Goal: Task Accomplishment & Management: Use online tool/utility

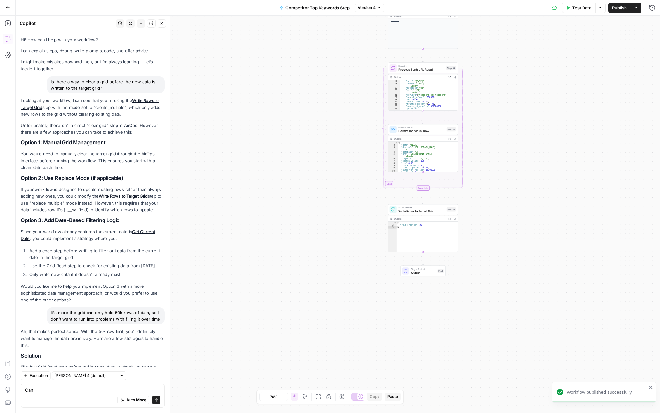
scroll to position [525, 0]
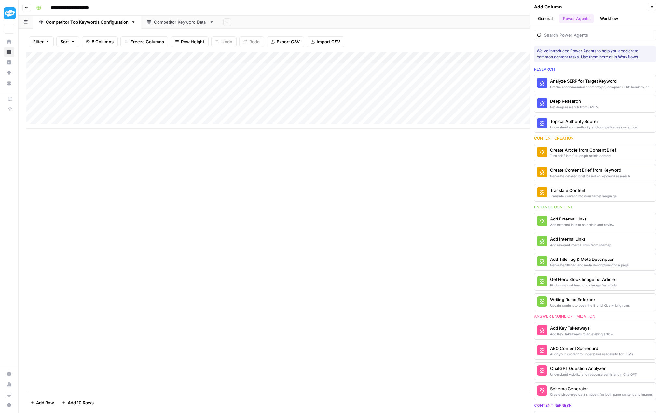
click at [165, 25] on div "Competitor Keyword Data" at bounding box center [180, 22] width 53 height 7
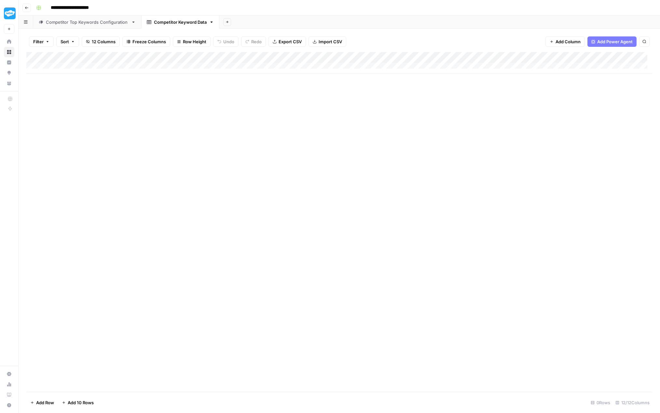
click at [106, 24] on div "Competitor Top Keywords Configuration" at bounding box center [87, 22] width 83 height 7
click at [320, 58] on div "Add Column" at bounding box center [339, 90] width 626 height 77
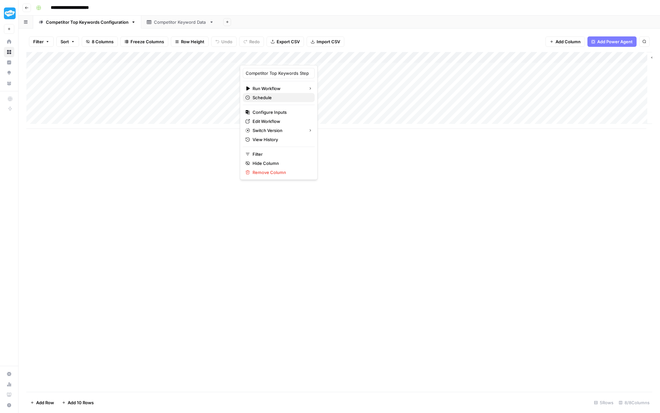
click at [275, 98] on span "Schedule" at bounding box center [280, 97] width 57 height 7
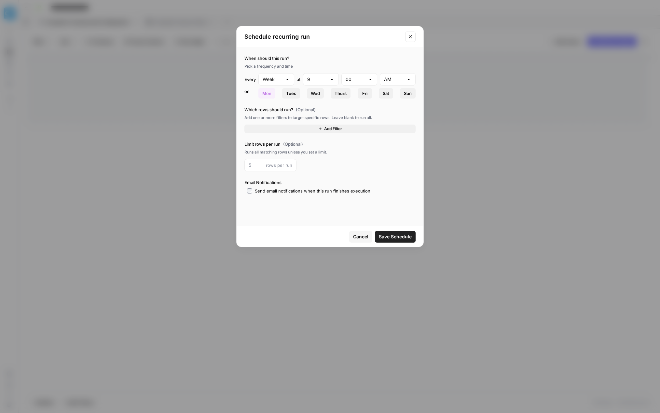
click at [331, 78] on div at bounding box center [331, 79] width 5 height 7
click at [316, 143] on span "5" at bounding box center [320, 141] width 22 height 7
type input "5"
click at [332, 78] on div at bounding box center [331, 79] width 5 height 7
click at [274, 94] on button "Mon" at bounding box center [266, 93] width 17 height 10
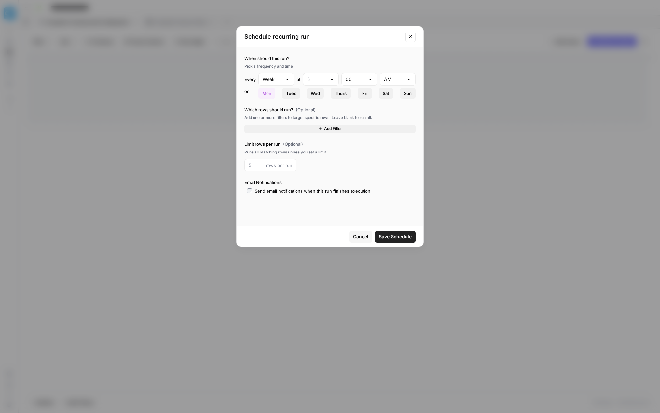
click at [333, 78] on div at bounding box center [331, 79] width 5 height 7
click at [318, 149] on span "6" at bounding box center [320, 150] width 22 height 7
type input "6"
click at [346, 128] on button "Add Filter" at bounding box center [329, 129] width 171 height 8
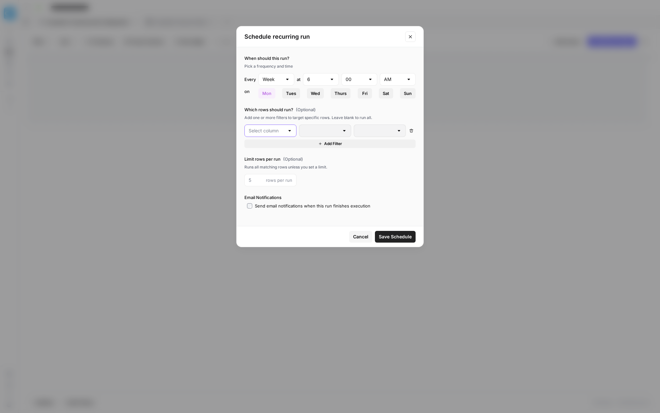
click at [269, 128] on input "text" at bounding box center [267, 131] width 36 height 7
click at [326, 118] on div "Add one or more filters to target specific rows. Leave blank to run all." at bounding box center [329, 118] width 171 height 6
click at [413, 130] on icon "button" at bounding box center [411, 131] width 4 height 4
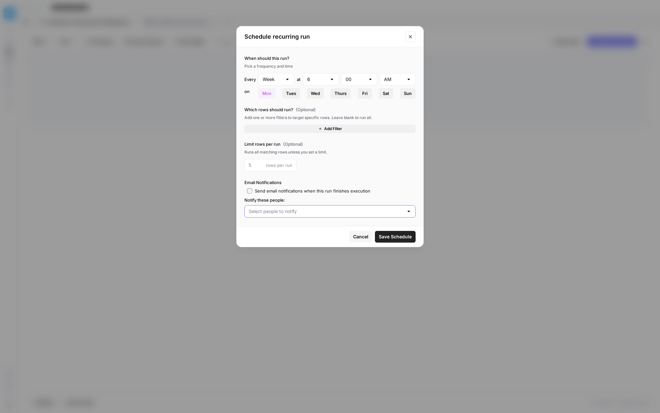
click at [290, 213] on input "text" at bounding box center [326, 211] width 155 height 7
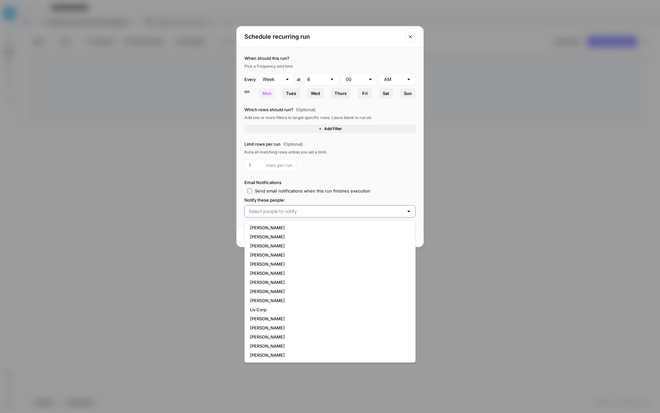
click at [284, 212] on input "text" at bounding box center [326, 211] width 155 height 7
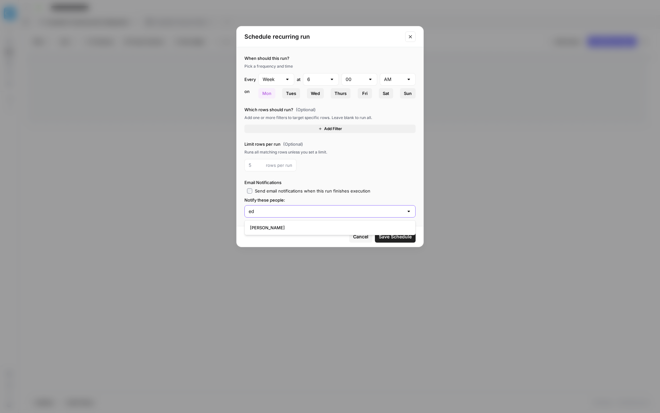
type input "ed"
click at [280, 231] on span "Edward Roberts" at bounding box center [328, 227] width 157 height 7
click at [403, 239] on span "Save Schedule" at bounding box center [395, 237] width 33 height 7
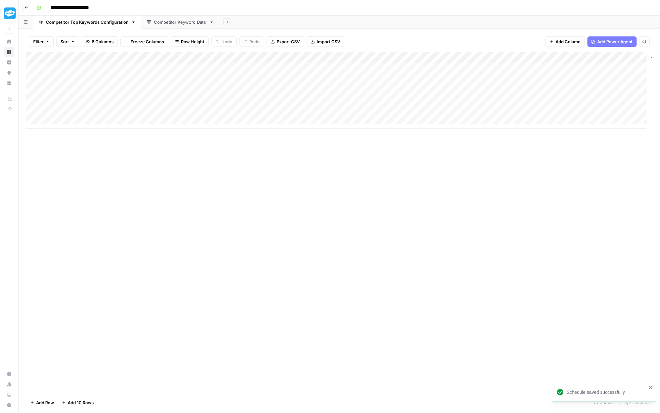
click at [165, 24] on div "Competitor Keyword Data" at bounding box center [180, 22] width 53 height 7
click at [91, 22] on div "Competitor Top Keywords Configuration" at bounding box center [87, 22] width 83 height 7
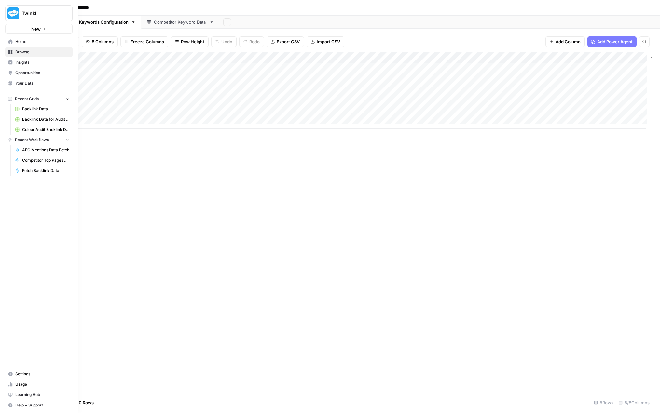
click at [10, 41] on icon at bounding box center [10, 41] width 4 height 4
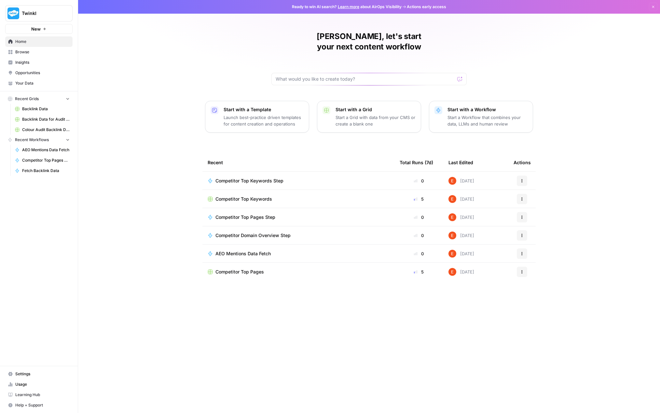
click at [28, 53] on span "Browse" at bounding box center [42, 52] width 54 height 6
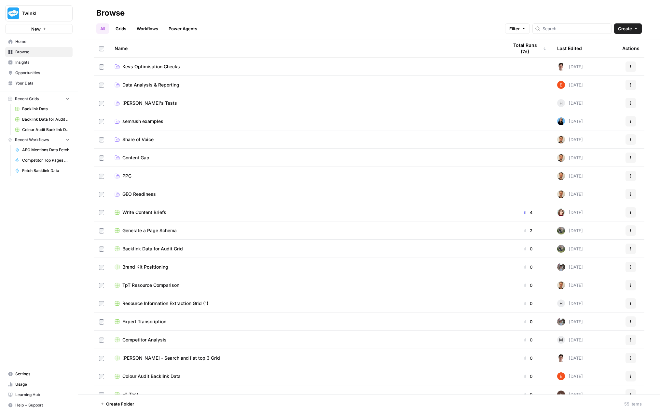
click at [125, 29] on link "Grids" at bounding box center [121, 28] width 19 height 10
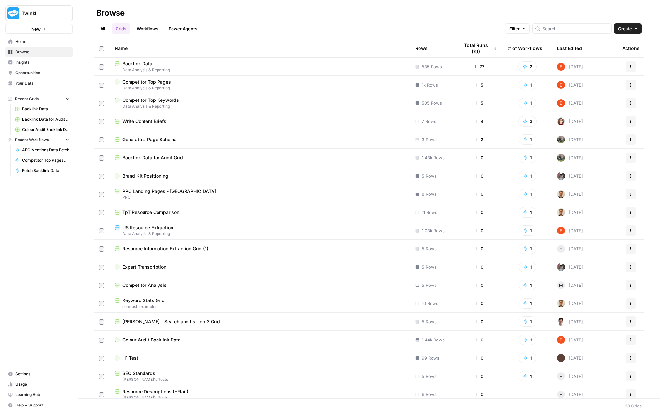
click at [107, 27] on link "All" at bounding box center [102, 28] width 13 height 10
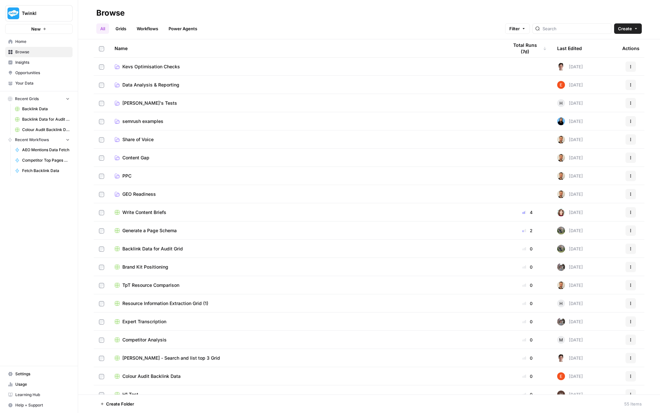
click at [150, 82] on span "Data Analysis & Reporting" at bounding box center [150, 85] width 57 height 7
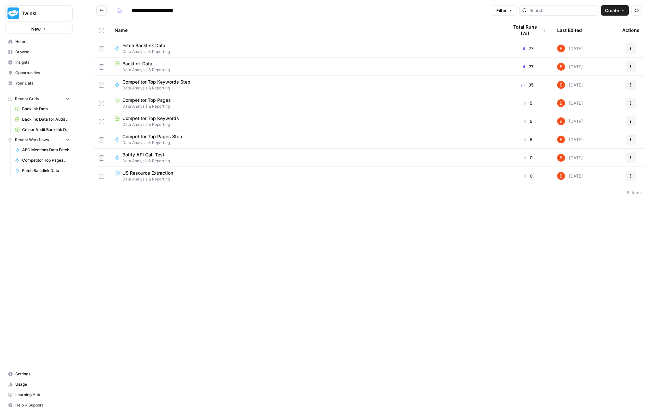
click at [181, 120] on div "Competitor Top Keywords" at bounding box center [306, 118] width 383 height 7
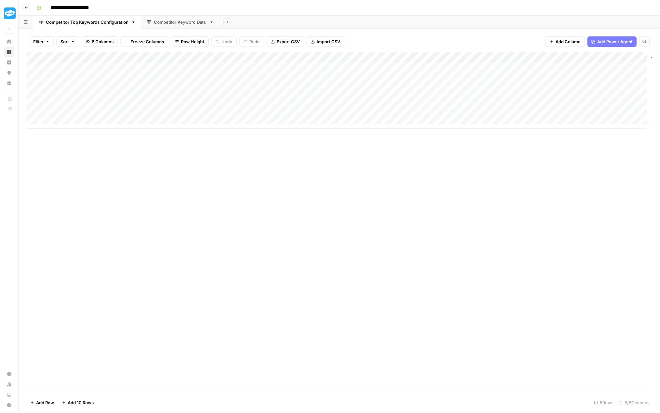
click at [163, 23] on div "Competitor Keyword Data" at bounding box center [180, 22] width 53 height 7
click at [91, 24] on div "Competitor Top Keywords Configuration" at bounding box center [87, 22] width 83 height 7
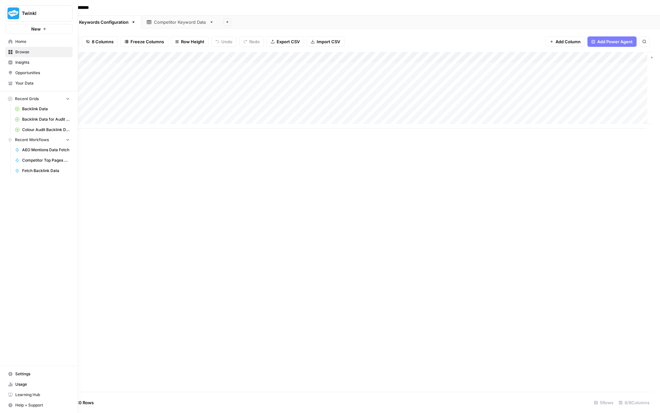
click at [38, 107] on span "Backlink Data" at bounding box center [46, 109] width 48 height 6
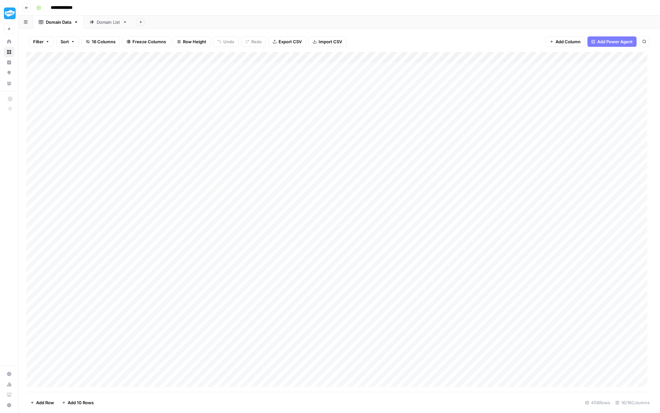
click at [97, 26] on link "Domain List" at bounding box center [108, 22] width 49 height 13
click at [279, 58] on div "Add Column" at bounding box center [339, 222] width 626 height 340
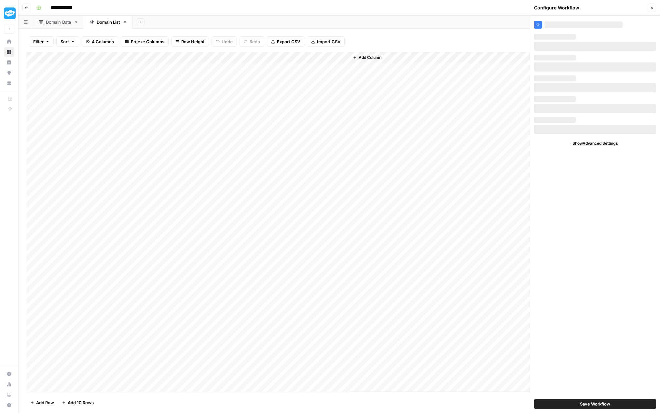
click at [61, 21] on div "Domain Data" at bounding box center [58, 22] width 25 height 7
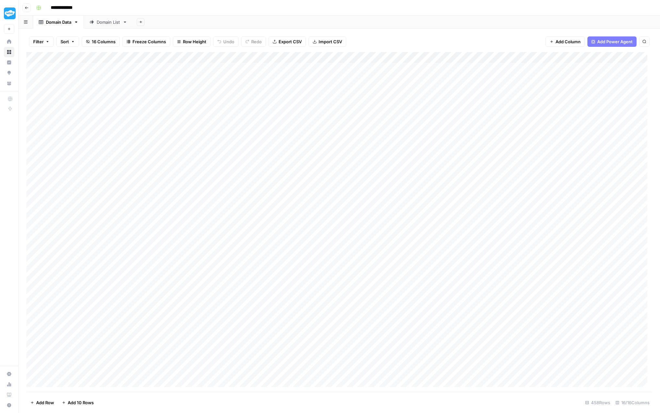
click at [105, 25] on div "Domain List" at bounding box center [108, 22] width 23 height 7
click at [335, 57] on div "Add Column" at bounding box center [339, 222] width 626 height 340
click at [319, 74] on input "Fetch Competitor Data" at bounding box center [311, 73] width 66 height 7
drag, startPoint x: 215, startPoint y: 57, endPoint x: 282, endPoint y: 59, distance: 67.0
click at [282, 59] on div "Add Column" at bounding box center [339, 222] width 626 height 340
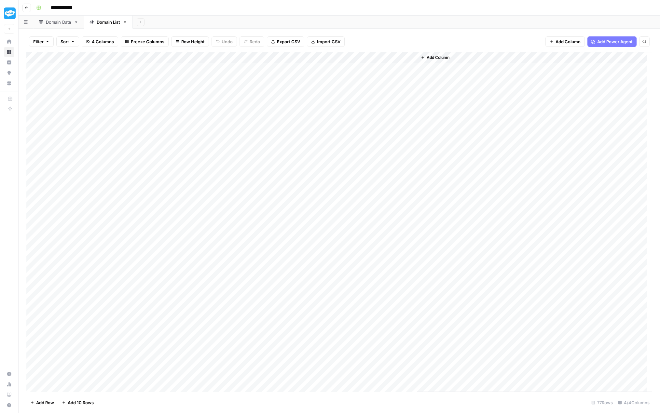
click at [404, 56] on div "Add Column" at bounding box center [339, 222] width 626 height 340
click at [378, 141] on button "Remove Column" at bounding box center [379, 145] width 72 height 9
click at [311, 73] on span "Delete" at bounding box center [307, 73] width 14 height 7
click at [64, 21] on div "Domain Data" at bounding box center [58, 22] width 25 height 7
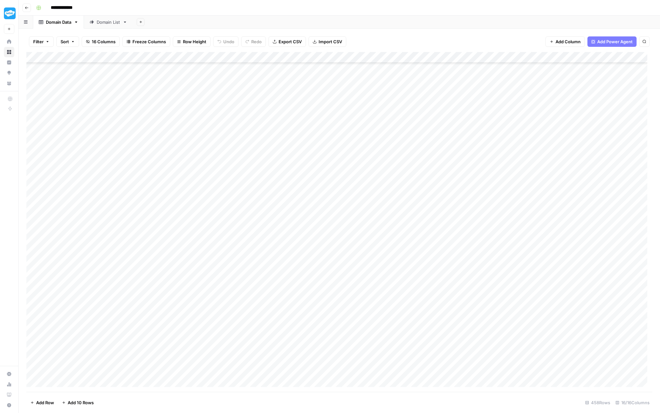
scroll to position [195, 0]
click at [40, 56] on div "Add Column" at bounding box center [339, 222] width 626 height 340
click at [103, 21] on div "Domain List" at bounding box center [108, 22] width 23 height 7
click at [65, 22] on div "Domain Data" at bounding box center [58, 22] width 25 height 7
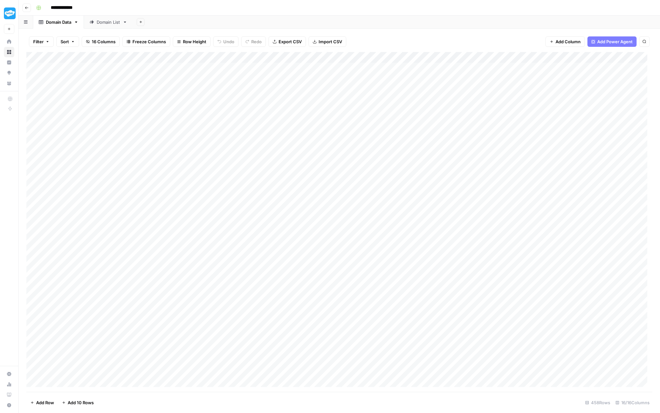
click at [25, 7] on icon "button" at bounding box center [26, 8] width 3 height 3
click at [23, 4] on button "Go back" at bounding box center [26, 8] width 8 height 8
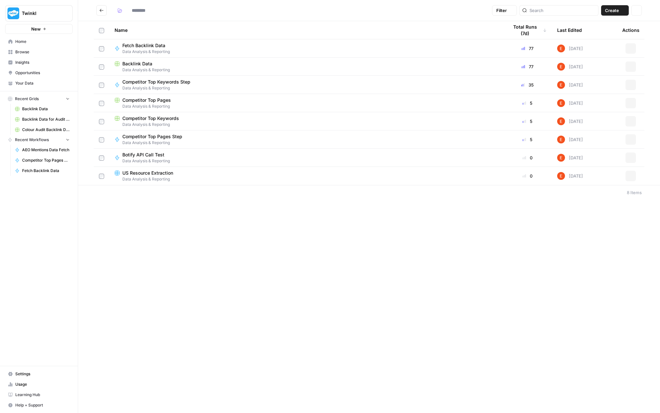
type input "**********"
drag, startPoint x: 142, startPoint y: 211, endPoint x: 132, endPoint y: 201, distance: 13.6
click at [132, 201] on div "**********" at bounding box center [369, 206] width 582 height 413
click at [619, 11] on span "Create" at bounding box center [612, 10] width 14 height 7
click at [270, 256] on div "**********" at bounding box center [369, 206] width 582 height 413
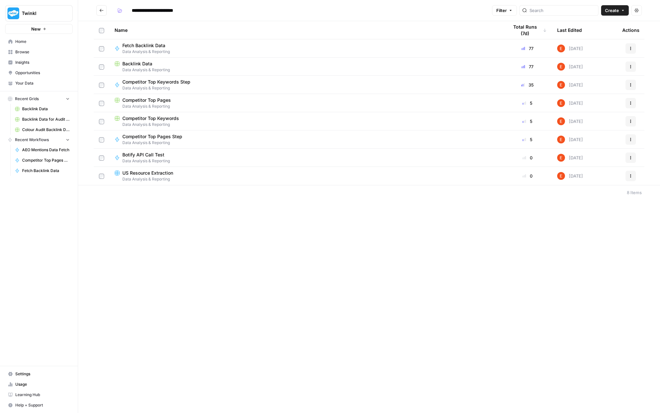
drag, startPoint x: 200, startPoint y: 220, endPoint x: 155, endPoint y: 218, distance: 44.6
click at [155, 218] on div "**********" at bounding box center [369, 206] width 582 height 413
click at [636, 13] on button "Actions" at bounding box center [636, 10] width 10 height 10
click at [622, 10] on icon "button" at bounding box center [623, 10] width 2 height 1
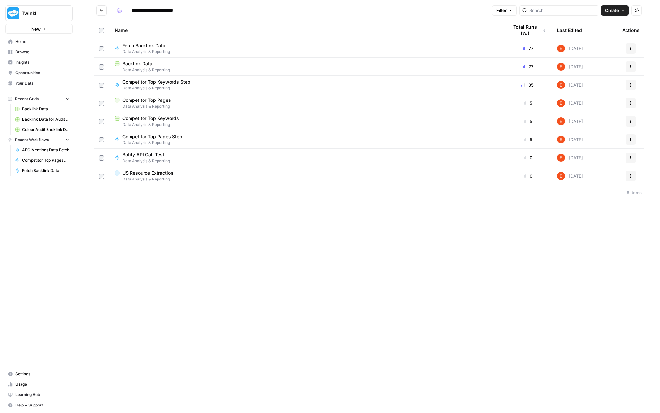
click at [383, 9] on div "**********" at bounding box center [302, 10] width 375 height 10
click at [218, 251] on div "**********" at bounding box center [369, 206] width 582 height 413
click at [153, 171] on span "US Resource Extraction" at bounding box center [147, 173] width 51 height 7
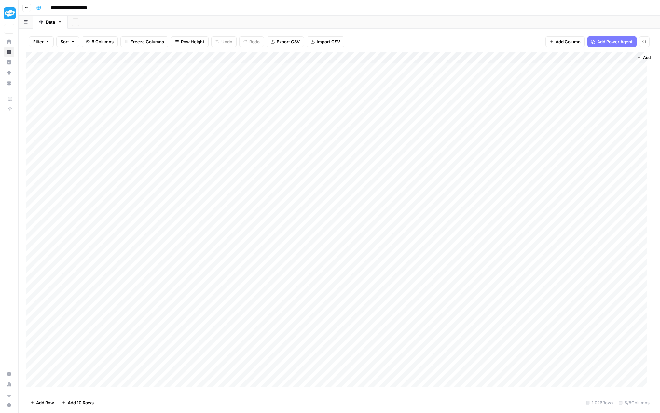
click at [26, 8] on icon "button" at bounding box center [26, 8] width 3 height 3
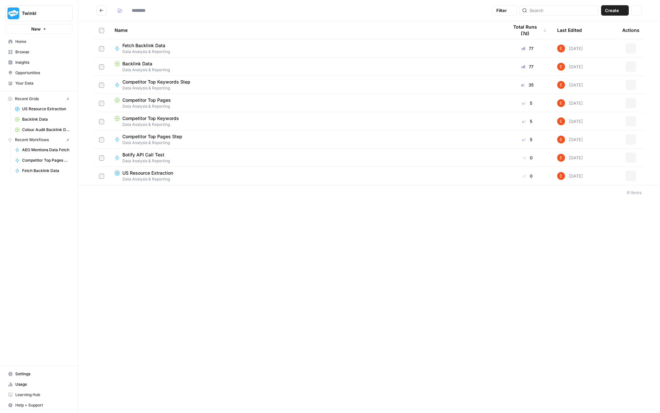
type input "**********"
drag, startPoint x: 175, startPoint y: 224, endPoint x: 156, endPoint y: 239, distance: 23.4
click at [156, 239] on div "**********" at bounding box center [369, 206] width 582 height 413
click at [631, 101] on icon "button" at bounding box center [631, 103] width 4 height 4
click at [601, 118] on span "Duplicate" at bounding box center [602, 118] width 52 height 7
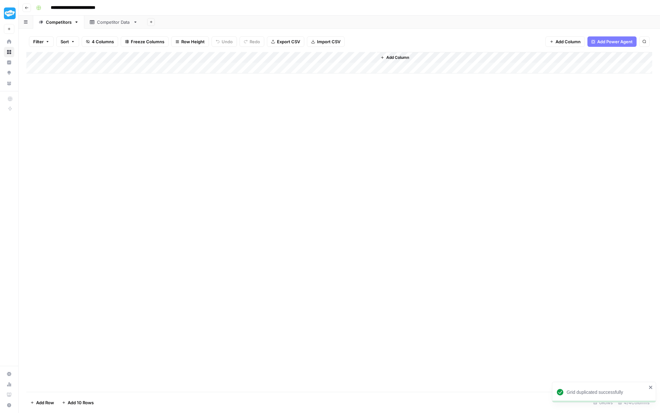
click at [105, 22] on div "Competitor Data" at bounding box center [114, 22] width 34 height 7
click at [54, 25] on div "Competitors" at bounding box center [59, 22] width 26 height 7
drag, startPoint x: 60, startPoint y: 24, endPoint x: 61, endPoint y: 20, distance: 4.4
click at [61, 20] on div "Competitors" at bounding box center [59, 22] width 26 height 7
click at [70, 23] on div "Competitors" at bounding box center [59, 22] width 26 height 7
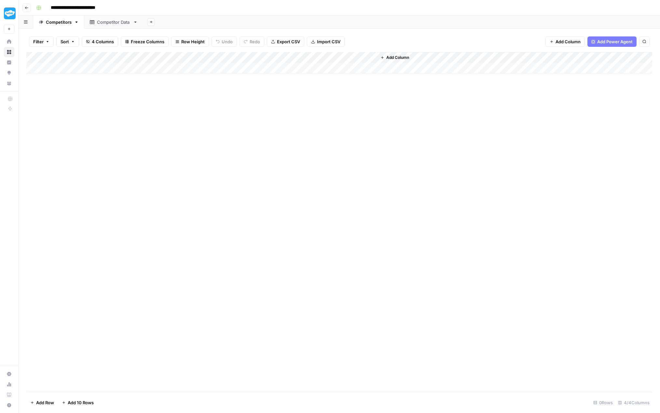
click at [70, 23] on div "Competitors" at bounding box center [59, 22] width 26 height 7
type input "**********"
click at [126, 127] on div "Add Column" at bounding box center [339, 222] width 626 height 340
click at [27, 9] on icon "button" at bounding box center [27, 8] width 4 height 4
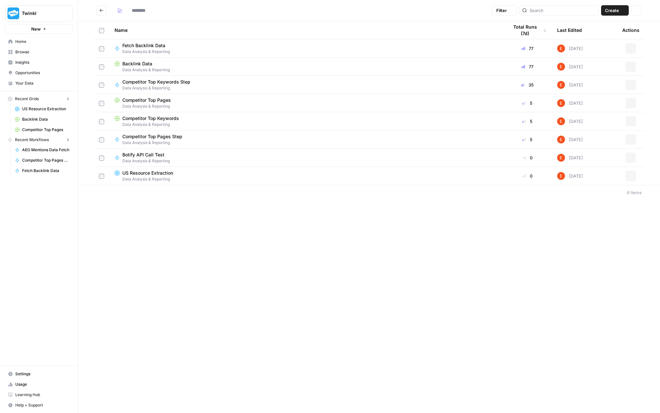
type input "**********"
click at [632, 193] on icon "button" at bounding box center [631, 194] width 4 height 4
click at [595, 250] on span "Delete" at bounding box center [602, 248] width 52 height 7
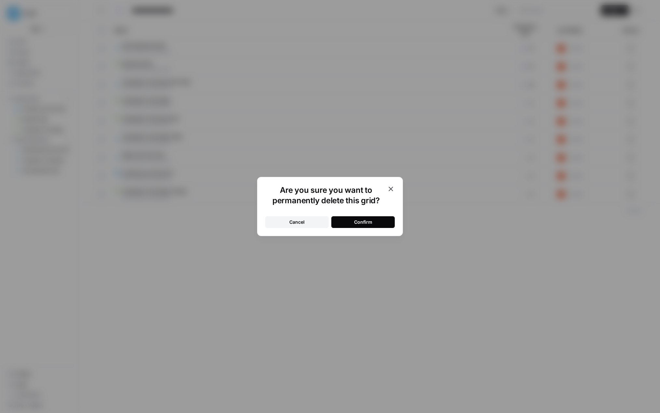
click at [351, 221] on button "Confirm" at bounding box center [362, 222] width 63 height 12
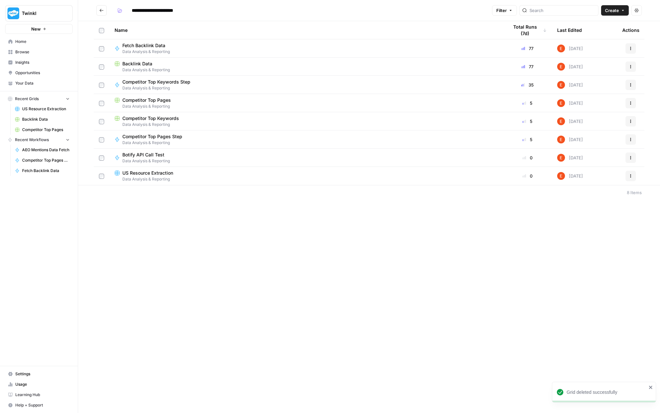
click at [632, 47] on icon "button" at bounding box center [631, 49] width 4 height 4
click at [599, 118] on span "Create Folder" at bounding box center [602, 120] width 52 height 7
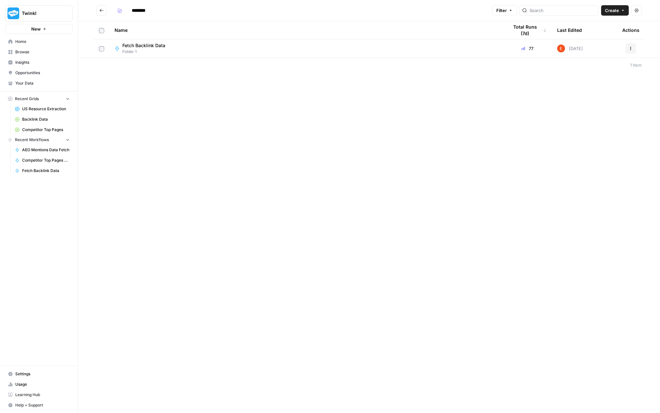
click at [100, 11] on icon "Go back" at bounding box center [101, 10] width 5 height 5
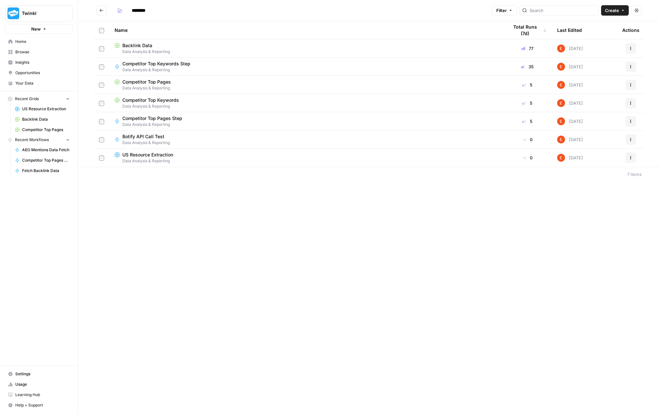
type input "**********"
click at [100, 11] on icon "Go back" at bounding box center [101, 10] width 5 height 5
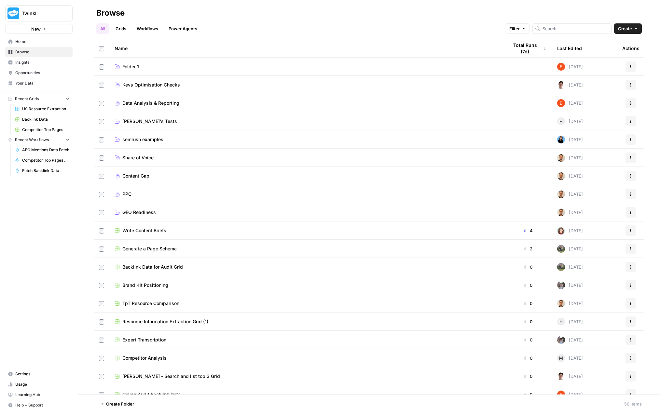
click at [137, 65] on span "Folder 1" at bounding box center [130, 66] width 17 height 7
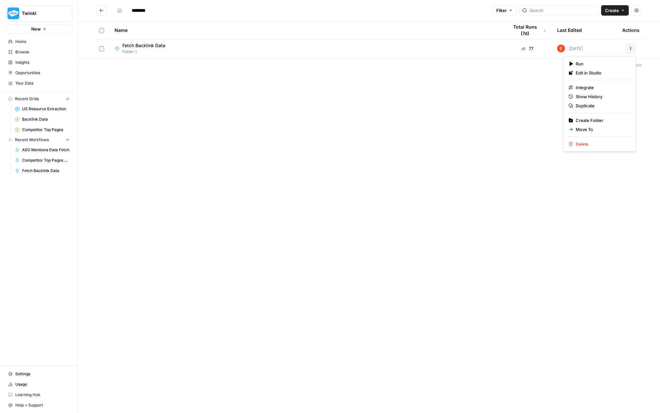
click at [632, 48] on icon "button" at bounding box center [631, 49] width 4 height 4
click at [601, 128] on span "Move To" at bounding box center [602, 129] width 52 height 7
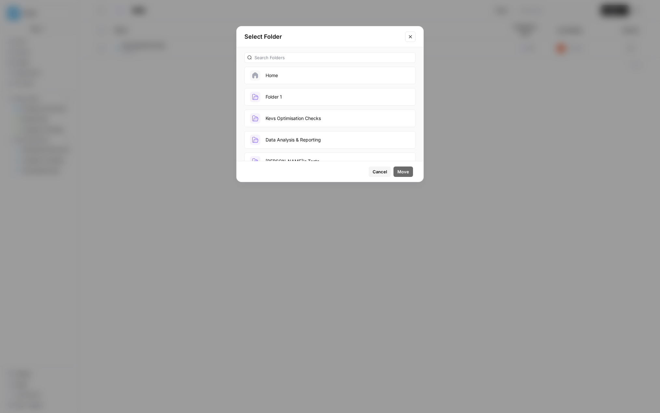
click at [315, 136] on button "Data Analysis & Reporting" at bounding box center [329, 140] width 171 height 18
click at [407, 172] on span "Move" at bounding box center [403, 172] width 12 height 7
click at [406, 172] on span "Move" at bounding box center [403, 172] width 12 height 7
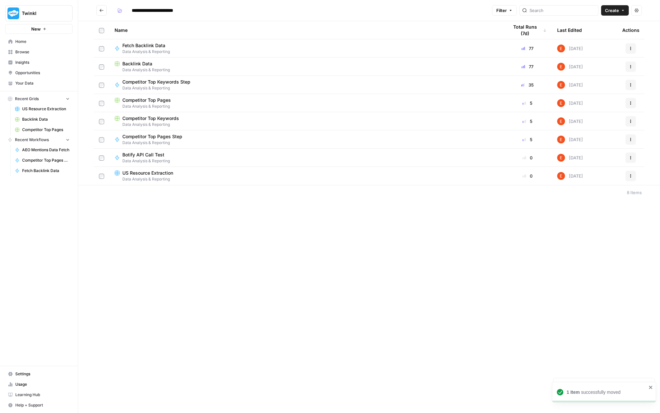
click at [102, 11] on icon "Go back" at bounding box center [101, 10] width 5 height 5
click at [101, 11] on icon "Go back" at bounding box center [101, 10] width 5 height 5
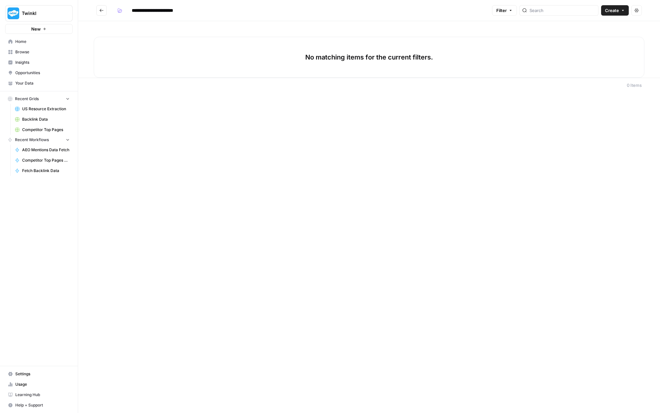
type input "********"
click at [102, 11] on icon "Go back" at bounding box center [101, 10] width 5 height 5
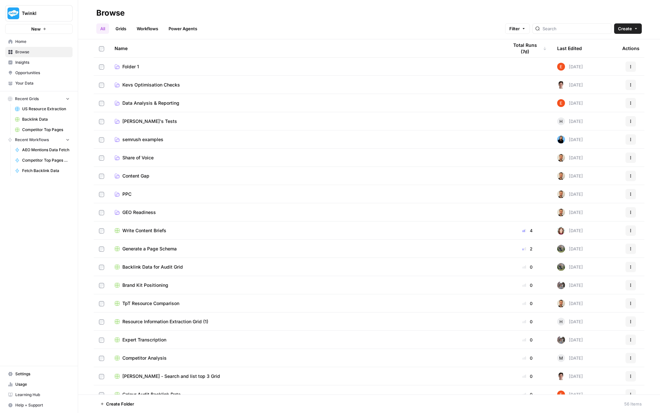
click at [625, 65] on button "Actions" at bounding box center [630, 66] width 10 height 10
click at [612, 91] on span "Delete Folder" at bounding box center [597, 91] width 52 height 7
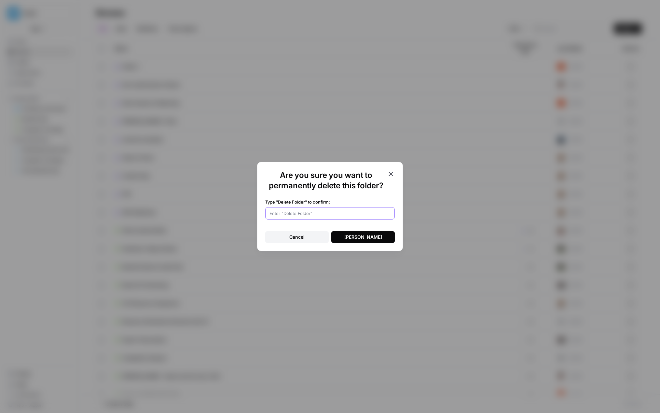
click at [304, 211] on input "Type "Delete Folder" to confirm:" at bounding box center [329, 213] width 121 height 7
type input "Delete Folder"
click at [350, 236] on div "Delete Folder" at bounding box center [363, 237] width 38 height 7
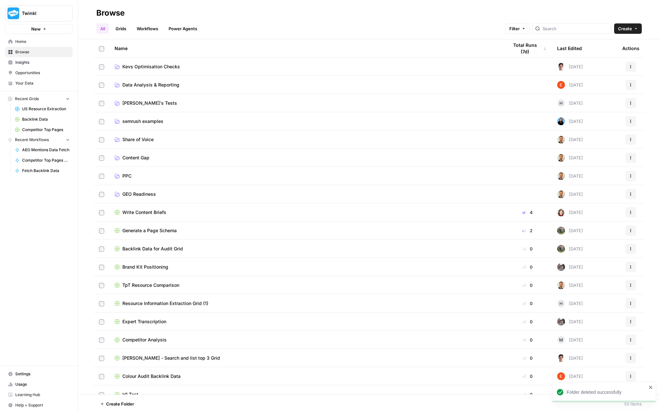
click at [189, 84] on link "Data Analysis & Reporting" at bounding box center [306, 85] width 383 height 7
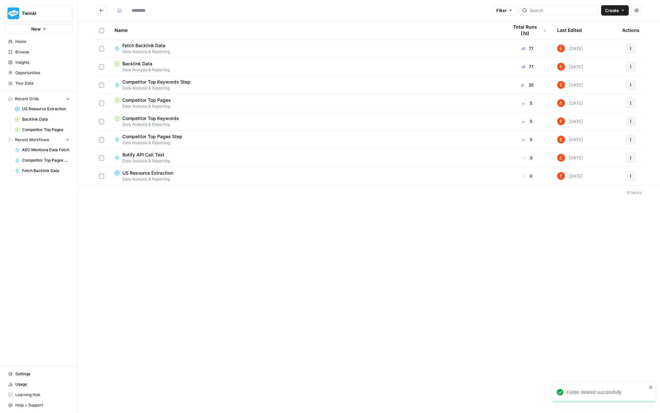
type input "**********"
click at [629, 65] on icon "button" at bounding box center [631, 67] width 4 height 4
click at [630, 66] on icon "button" at bounding box center [631, 67] width 4 height 4
click at [601, 82] on td "[DATE]" at bounding box center [584, 85] width 65 height 18
click at [169, 105] on span "Data Analysis & Reporting" at bounding box center [306, 106] width 383 height 6
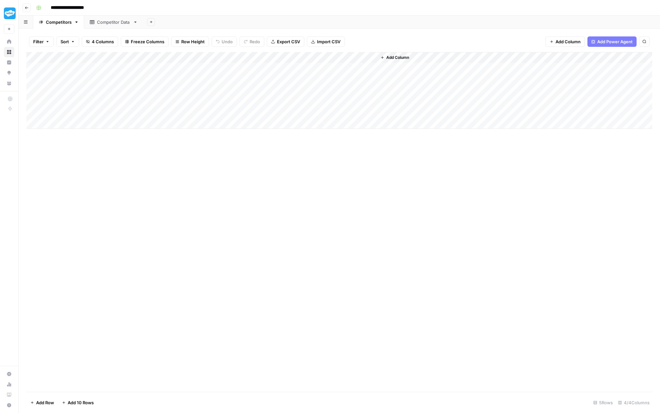
click at [104, 21] on div "Competitor Data" at bounding box center [114, 22] width 34 height 7
drag, startPoint x: 292, startPoint y: 55, endPoint x: 351, endPoint y: 56, distance: 58.6
click at [351, 56] on div "Add Column" at bounding box center [339, 222] width 626 height 340
click at [64, 21] on div "Competitors" at bounding box center [59, 22] width 26 height 7
click at [27, 8] on icon "button" at bounding box center [27, 8] width 4 height 4
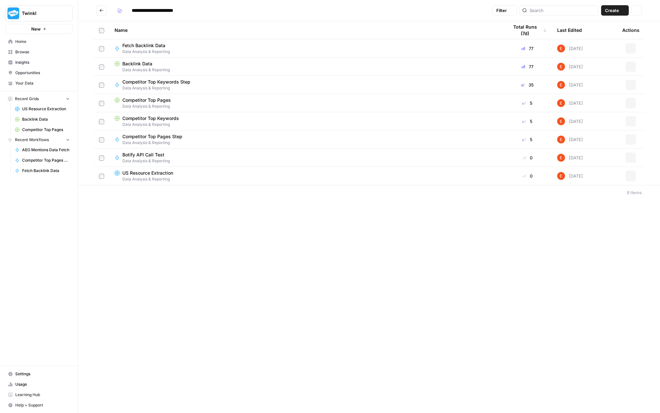
type input "**********"
click at [631, 66] on icon "button" at bounding box center [630, 66] width 1 height 1
click at [596, 83] on span "Duplicate" at bounding box center [602, 82] width 52 height 7
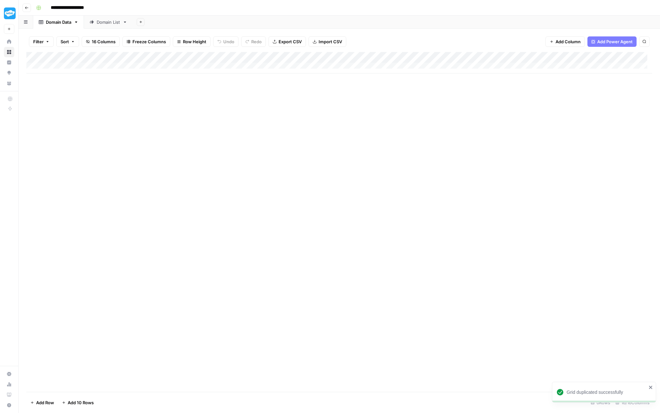
click at [88, 8] on input "**********" at bounding box center [74, 8] width 52 height 10
click at [81, 7] on input "**********" at bounding box center [74, 8] width 52 height 10
drag, startPoint x: 97, startPoint y: 7, endPoint x: 48, endPoint y: 8, distance: 48.8
click at [48, 8] on input "**********" at bounding box center [74, 8] width 52 height 10
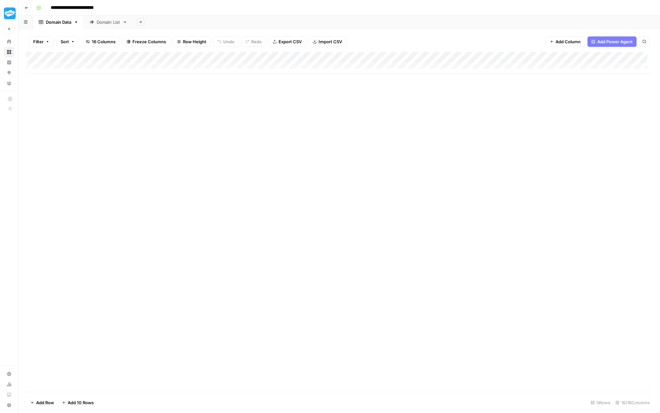
type input "**********"
click at [144, 125] on div "Add Column" at bounding box center [339, 222] width 626 height 340
click at [99, 23] on div "Domain List" at bounding box center [108, 22] width 23 height 7
type input "**********"
drag, startPoint x: 103, startPoint y: 23, endPoint x: 61, endPoint y: 22, distance: 42.0
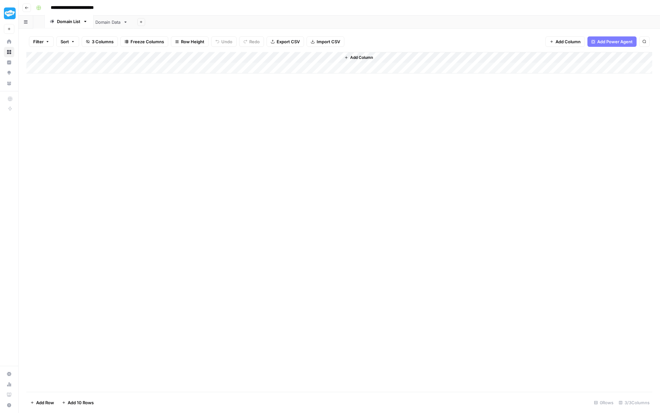
click at [61, 22] on div "Domain Data Domain List Add Sheet" at bounding box center [339, 22] width 641 height 13
click at [267, 58] on div "Add Column" at bounding box center [339, 62] width 626 height 21
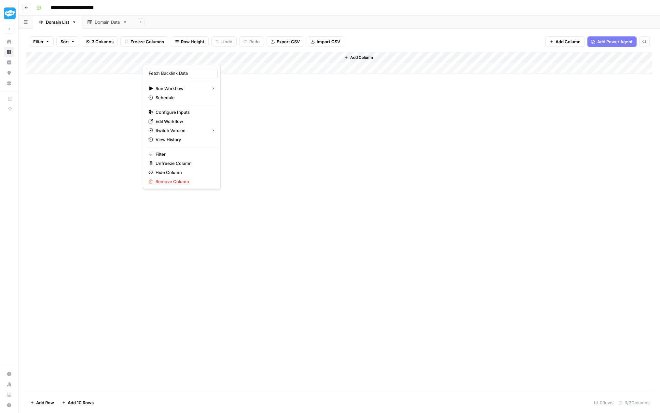
click at [297, 124] on div "Add Column" at bounding box center [339, 222] width 626 height 340
click at [26, 8] on icon "button" at bounding box center [27, 8] width 4 height 4
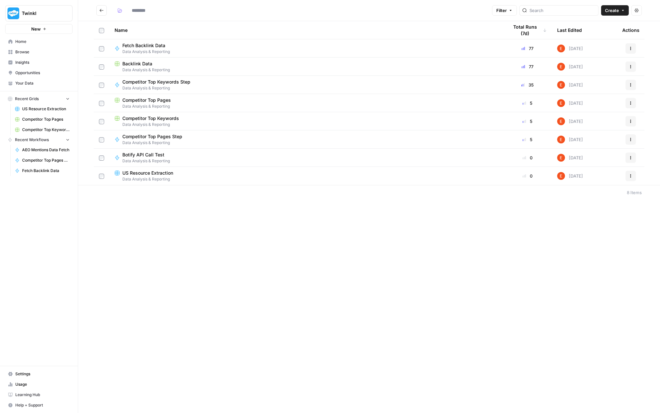
type input "**********"
click at [630, 50] on icon "button" at bounding box center [631, 49] width 4 height 4
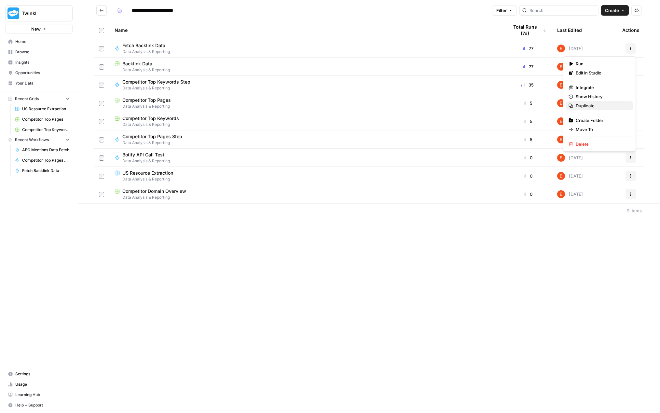
click at [598, 105] on span "Duplicate" at bounding box center [602, 105] width 52 height 7
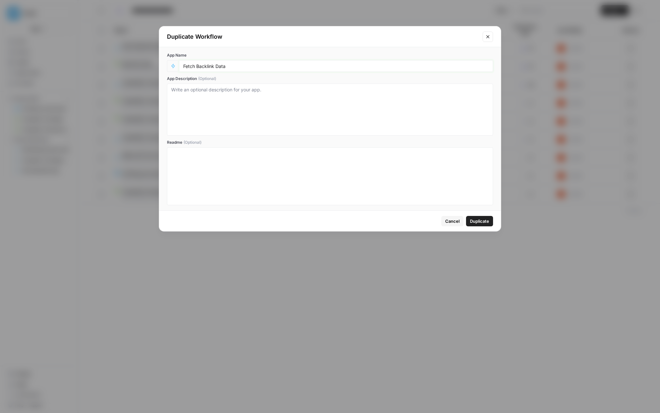
click at [270, 67] on input "Fetch Backlink Data" at bounding box center [336, 66] width 306 height 6
drag, startPoint x: 270, startPoint y: 66, endPoint x: 183, endPoint y: 64, distance: 87.9
click at [183, 64] on div "Fetch Backlink Data" at bounding box center [336, 66] width 314 height 12
click at [215, 67] on input "Fetch Backlink Data" at bounding box center [336, 66] width 306 height 6
type input "Fetch Competitor Overview Data"
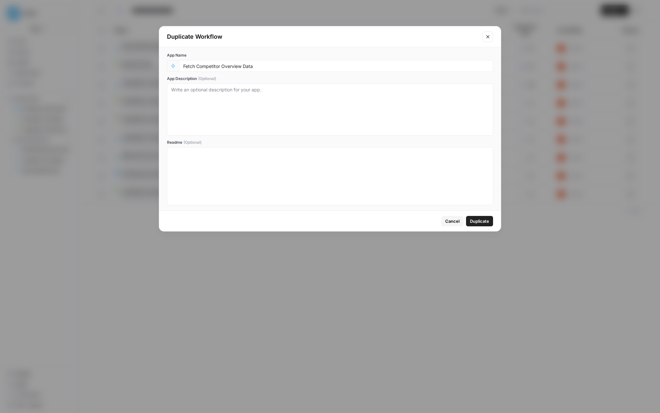
click at [471, 217] on button "Duplicate" at bounding box center [479, 221] width 27 height 10
click at [476, 221] on span "Duplicate" at bounding box center [479, 221] width 19 height 7
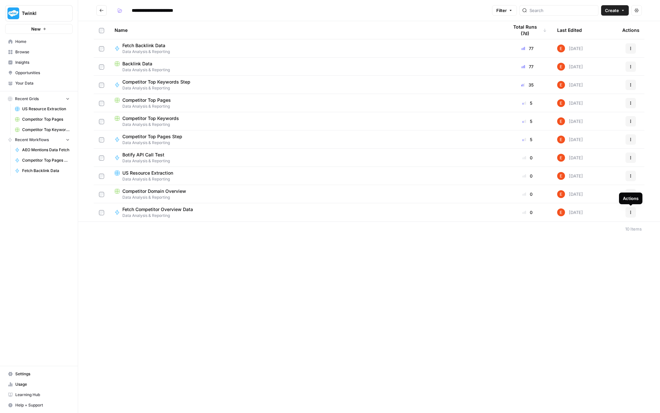
click at [630, 212] on icon "button" at bounding box center [631, 213] width 4 height 4
click at [630, 211] on icon "button" at bounding box center [631, 213] width 4 height 4
click at [610, 228] on span "Edit in Studio" at bounding box center [602, 227] width 52 height 7
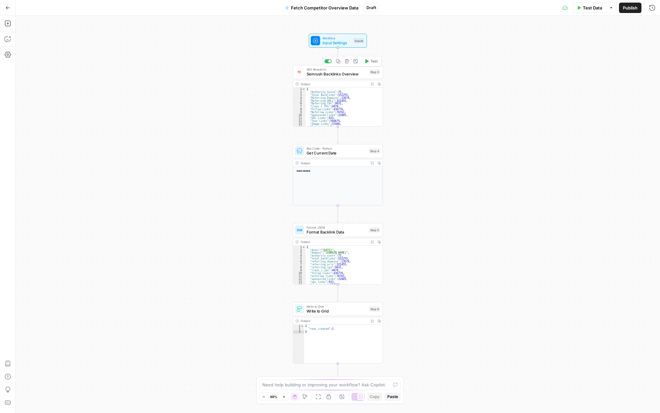
click at [348, 71] on span "Semrush Backlinks Overview" at bounding box center [336, 74] width 61 height 6
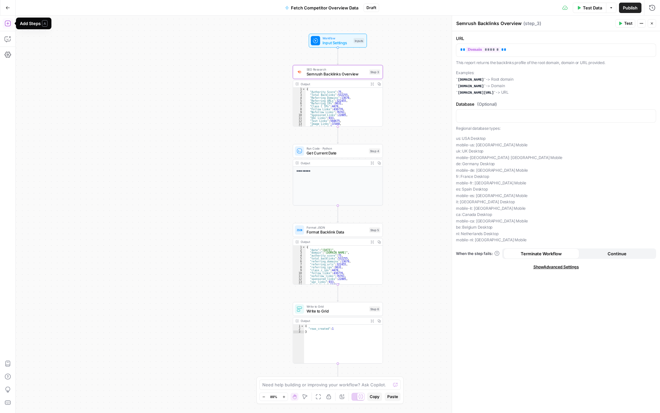
click at [7, 24] on icon "button" at bounding box center [8, 23] width 7 height 7
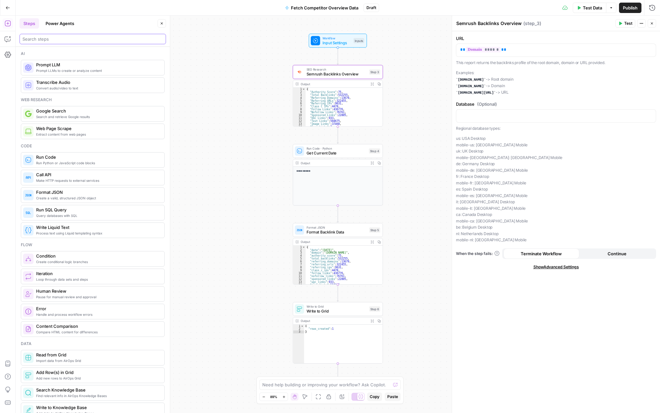
click at [100, 39] on input "search" at bounding box center [92, 39] width 141 height 7
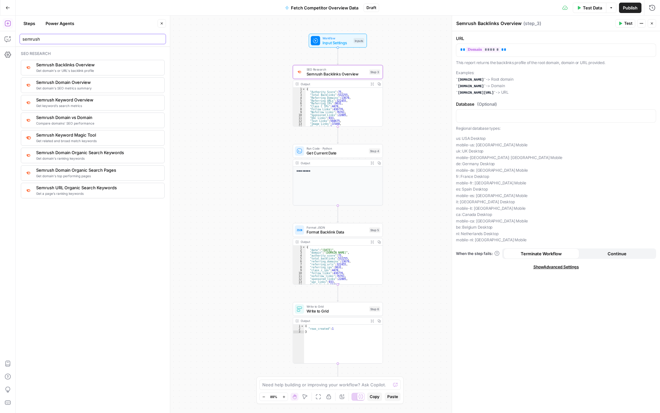
type input "semrush"
click at [85, 87] on span "Get domain's SEO metrics summary" at bounding box center [97, 88] width 123 height 5
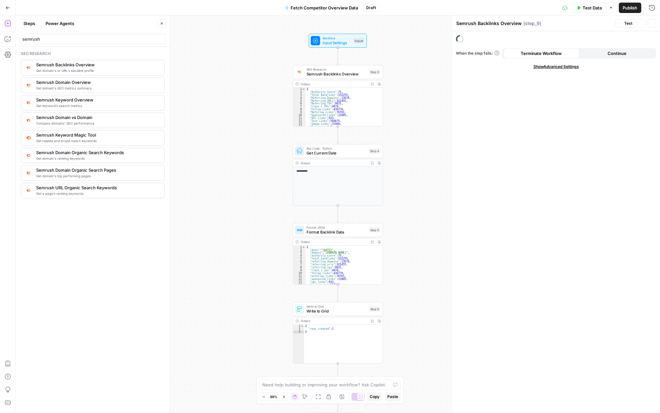
type textarea "Semrush Domain Overview"
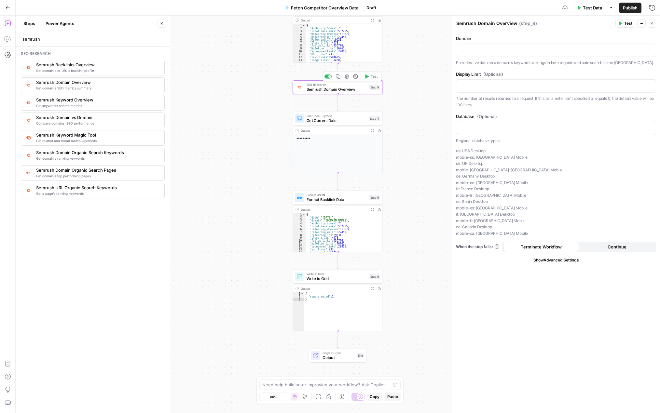
click at [350, 90] on span "Semrush Domain Overview" at bounding box center [336, 90] width 61 height 6
click at [476, 54] on div at bounding box center [555, 50] width 199 height 13
click at [650, 48] on button "Variables Menu" at bounding box center [649, 49] width 5 height 5
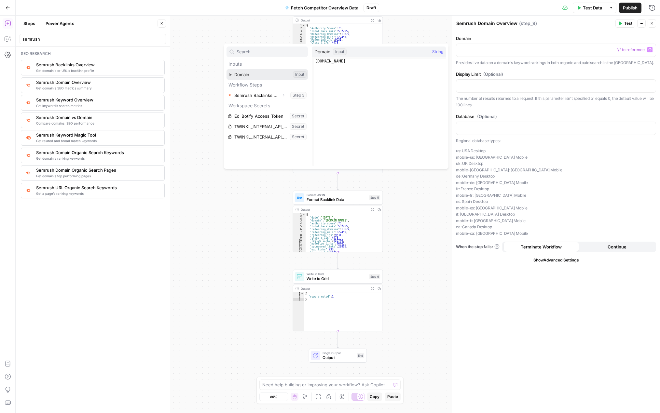
click at [239, 74] on button "Select variable Domain" at bounding box center [266, 74] width 81 height 10
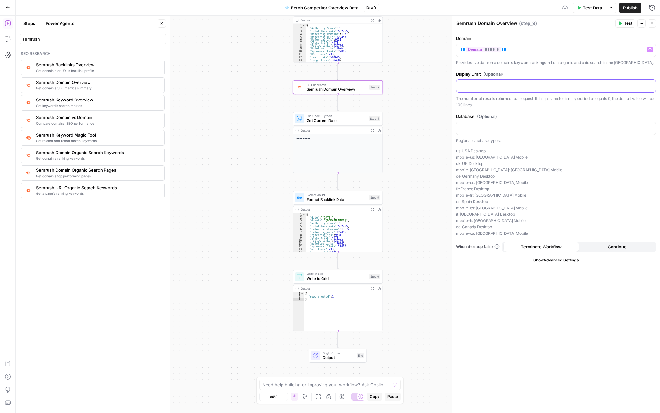
click at [553, 88] on p at bounding box center [556, 85] width 192 height 7
click at [649, 84] on icon "button" at bounding box center [649, 85] width 3 height 3
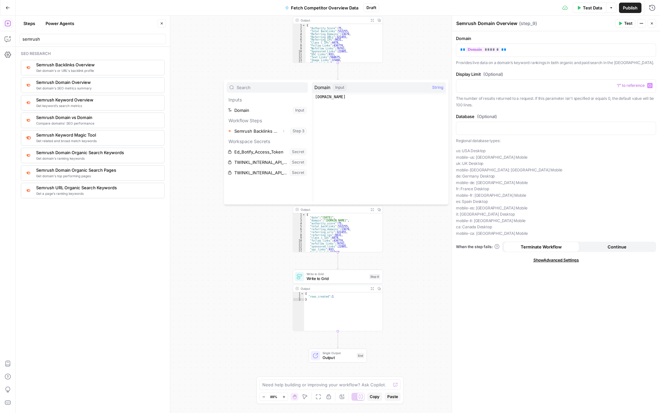
click at [536, 109] on div "Domain ** ****** ** Provides live data on a domain’s keyword rankings in both o…" at bounding box center [556, 222] width 208 height 382
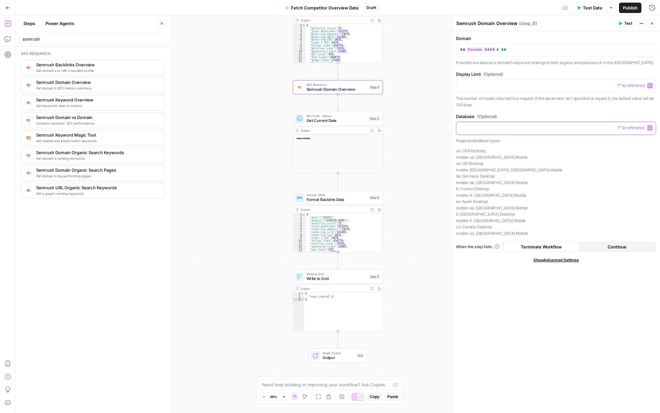
click at [509, 129] on p at bounding box center [556, 128] width 192 height 7
click at [650, 128] on icon "button" at bounding box center [649, 127] width 3 height 3
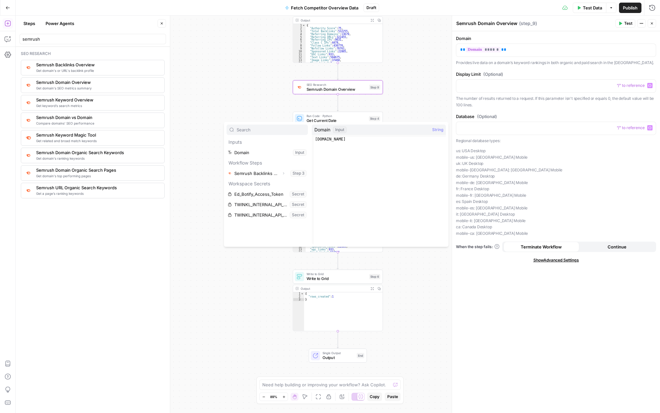
click at [250, 67] on div "**********" at bounding box center [338, 215] width 644 height 398
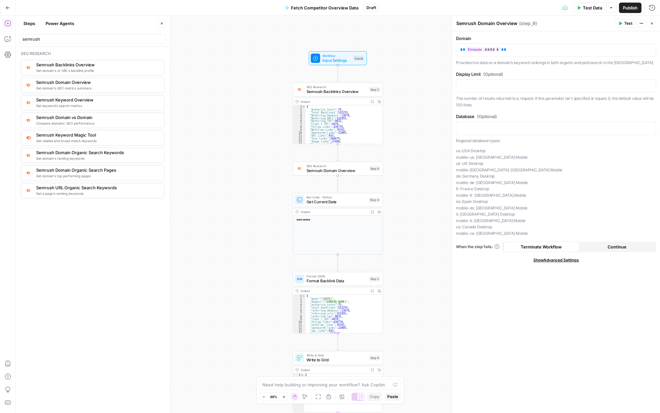
click at [325, 59] on span "Input Settings" at bounding box center [336, 60] width 29 height 6
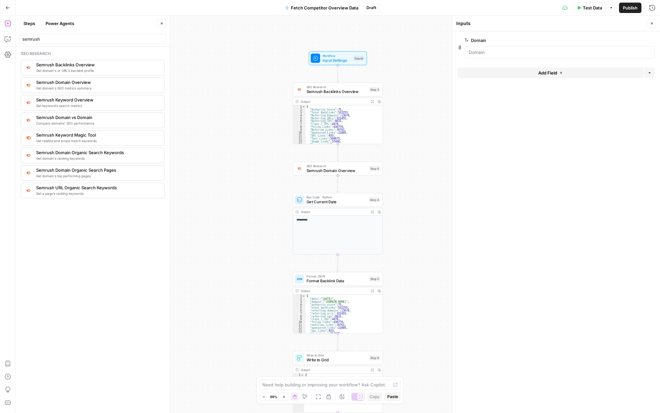
click at [515, 75] on button "Add Field" at bounding box center [550, 73] width 186 height 10
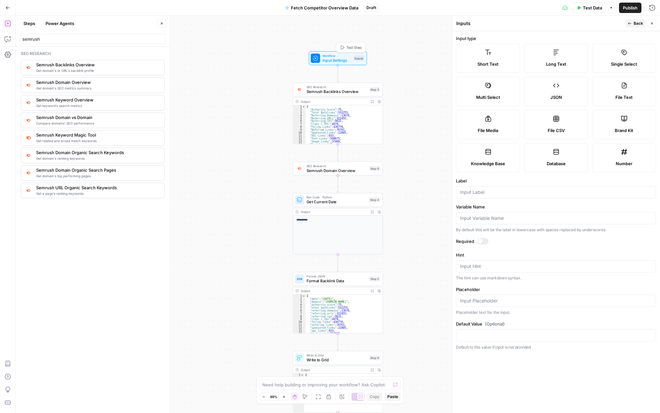
click at [324, 58] on span "Input Settings" at bounding box center [336, 60] width 29 height 6
click at [484, 197] on div at bounding box center [556, 192] width 200 height 12
type input "database"
click at [510, 205] on label "Variable Name" at bounding box center [556, 207] width 200 height 7
click at [510, 215] on input "Variable Name" at bounding box center [556, 218] width 192 height 7
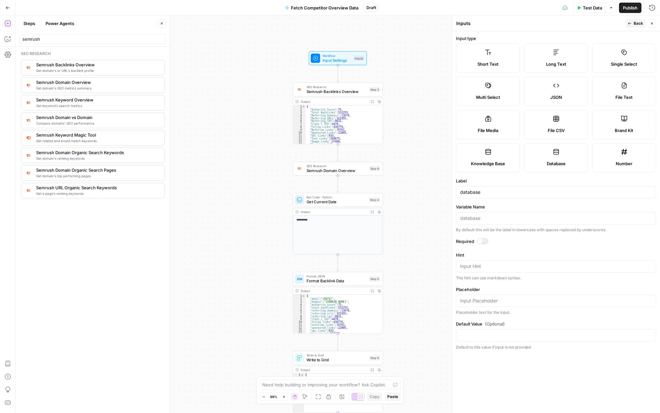
click at [483, 238] on div at bounding box center [483, 241] width 12 height 7
click at [405, 179] on div "**********" at bounding box center [338, 215] width 644 height 398
click at [477, 242] on div at bounding box center [483, 241] width 12 height 7
click at [333, 174] on div "SEO Research Semrush Domain Overview Step 9 Copy step Delete step Add Note Test" at bounding box center [338, 169] width 90 height 14
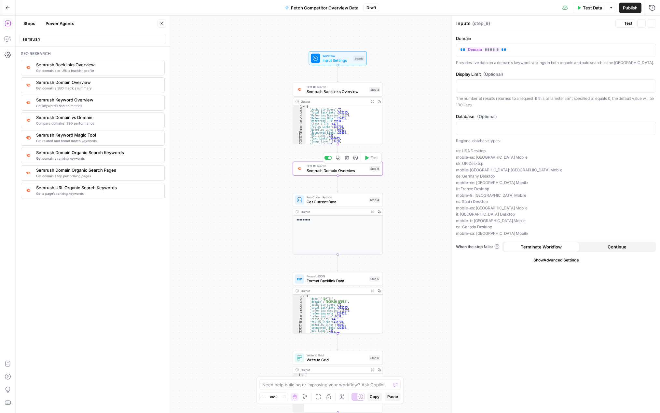
type textarea "Semrush Domain Overview"
click at [328, 92] on span "Semrush Backlinks Overview" at bounding box center [336, 92] width 61 height 6
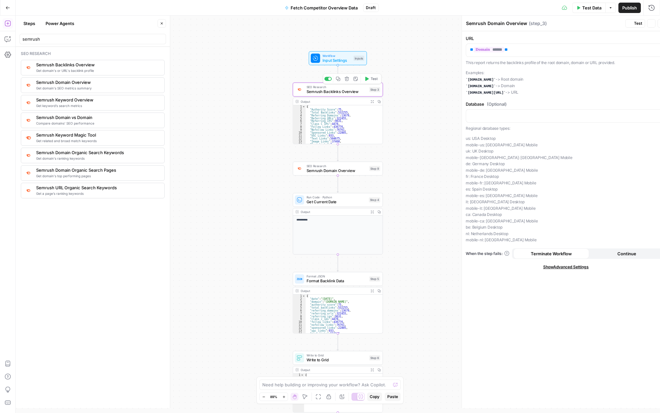
type textarea "Semrush Backlinks Overview"
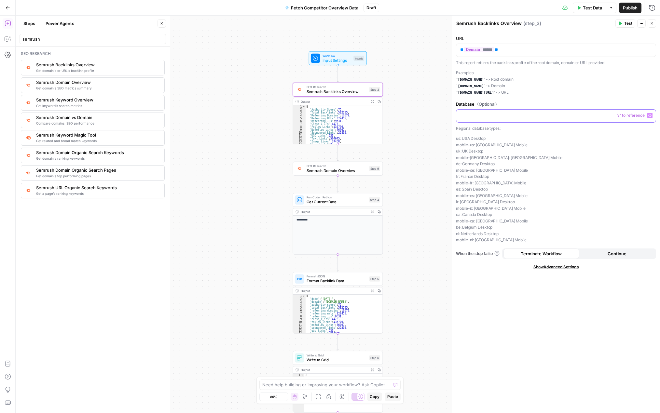
click at [501, 116] on p at bounding box center [556, 115] width 192 height 7
click at [337, 91] on span "Semrush Backlinks Overview" at bounding box center [336, 92] width 61 height 6
click at [347, 78] on icon "button" at bounding box center [347, 78] width 5 height 5
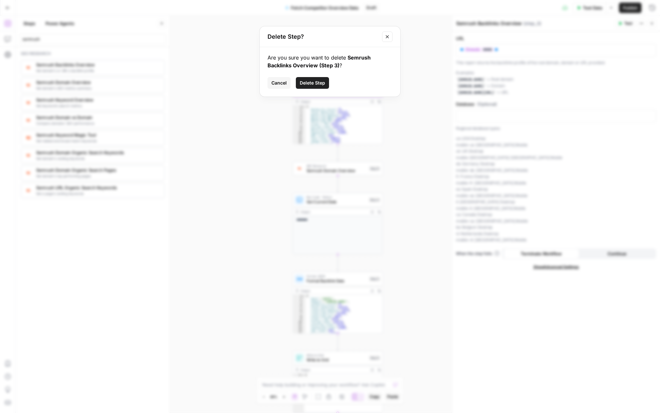
click at [309, 83] on span "Delete Step" at bounding box center [312, 83] width 25 height 7
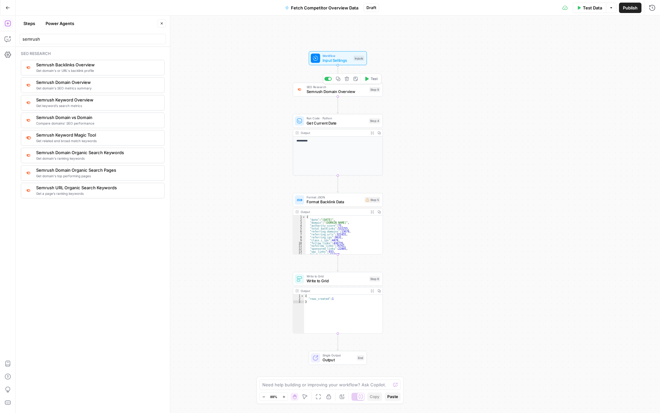
click at [323, 90] on span "Semrush Domain Overview" at bounding box center [336, 92] width 61 height 6
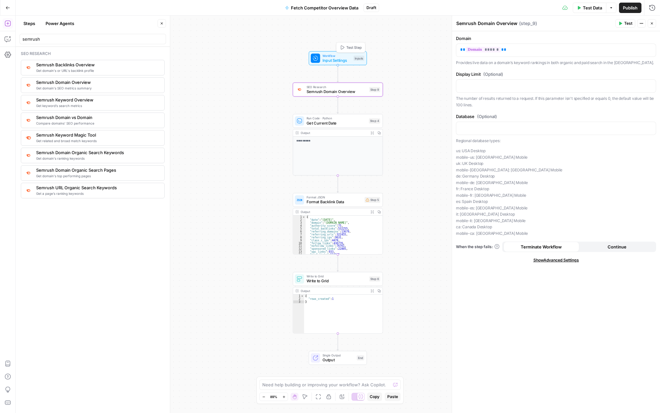
click at [334, 60] on span "Input Settings" at bounding box center [336, 60] width 29 height 6
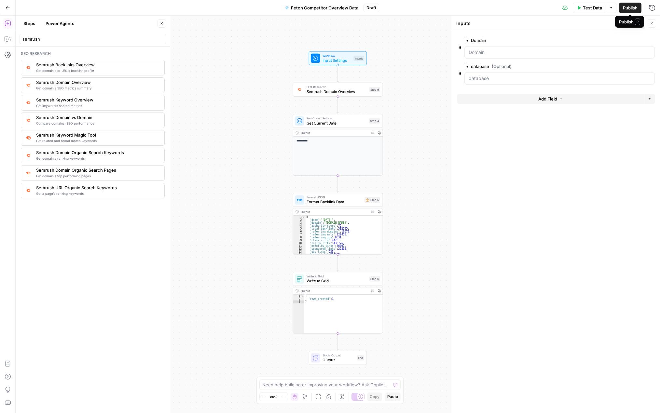
click at [583, 8] on span "Test Data" at bounding box center [592, 8] width 19 height 7
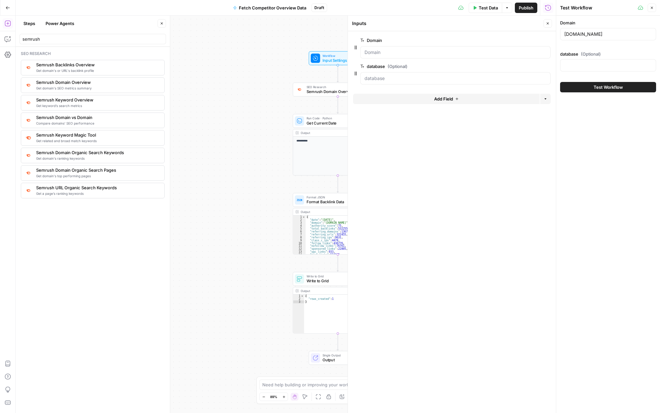
click at [594, 88] on span "Test Workflow" at bounding box center [607, 87] width 29 height 7
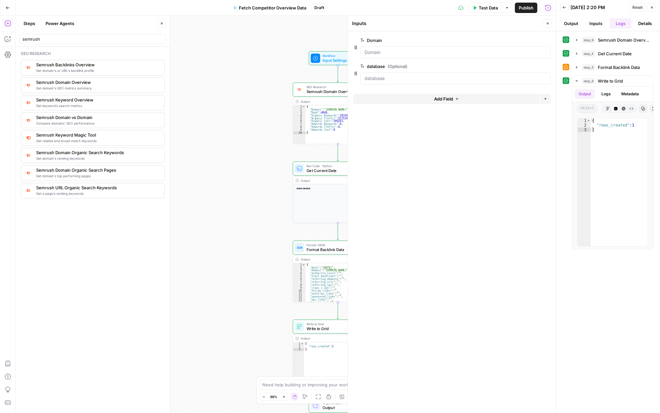
click at [263, 129] on div "**********" at bounding box center [286, 215] width 540 height 398
click at [549, 23] on icon "button" at bounding box center [548, 23] width 4 height 4
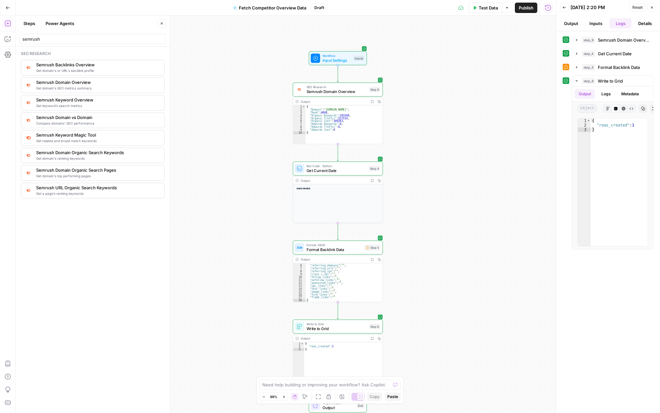
scroll to position [15, 0]
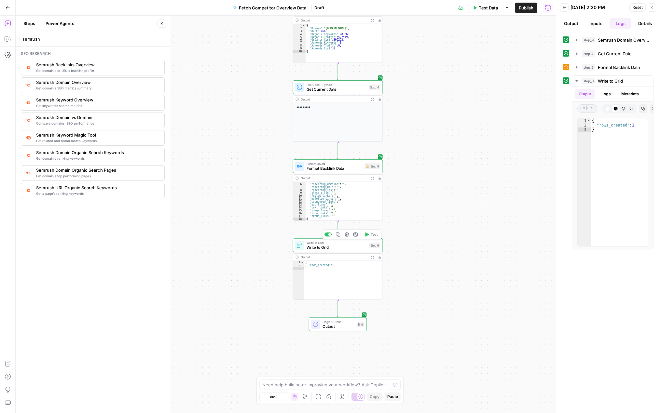
click at [348, 251] on div "Write to Grid Write to Grid Step 6 Copy step Delete step Add Note Test" at bounding box center [338, 245] width 90 height 14
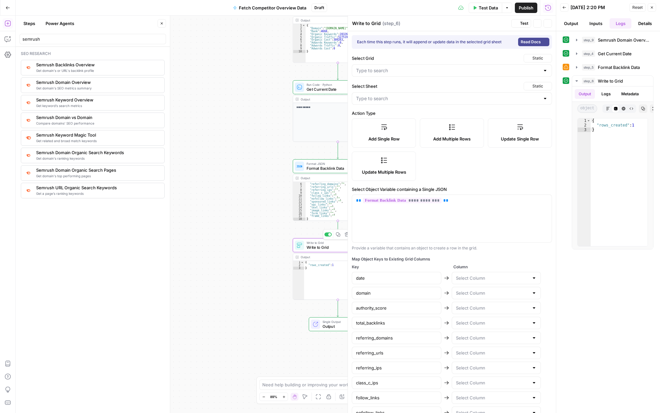
type input "Backlink Data"
type input "Domain Data"
type input "date"
type input "domain"
type input "authority_score"
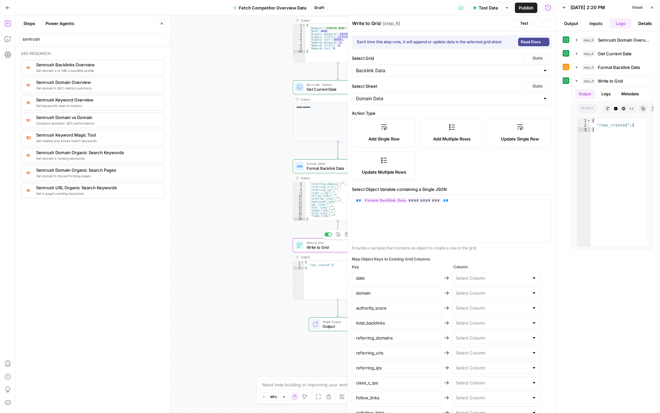
type input "total_backlinks"
type input "referring_domains"
type input "referring_urls"
type input "referring_ips"
type input "class_c_ips"
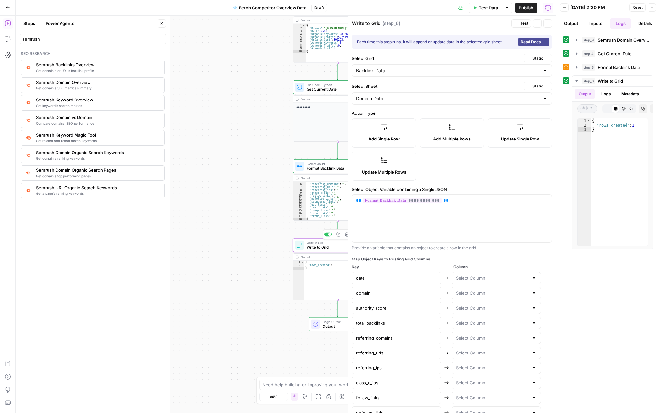
type input "follow_links"
type input "nofollow_links"
type input "sponsored_links"
type input "ugc_links"
type input "text_links"
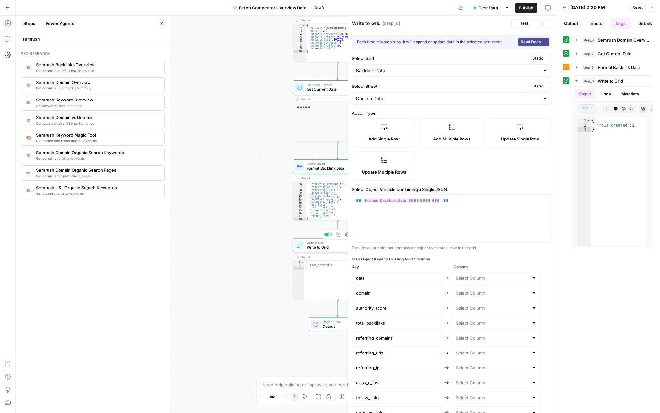
type input "image_links"
type input "form_links"
type input "frame_links"
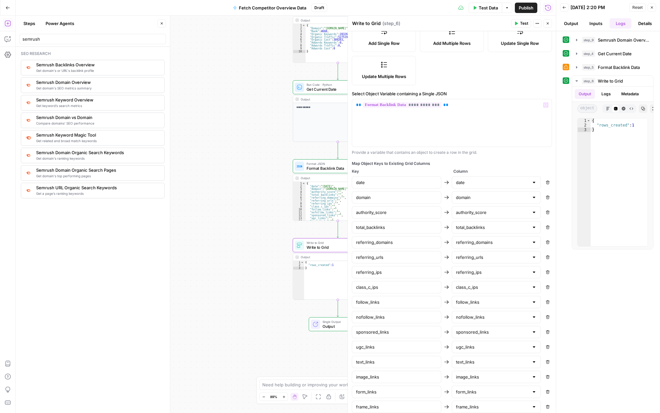
scroll to position [0, 0]
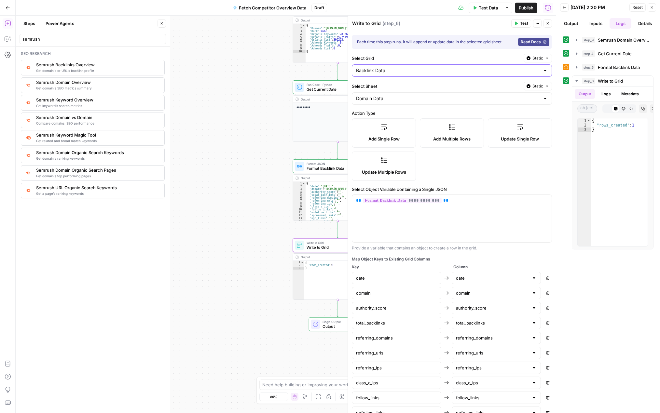
click at [512, 69] on input "Backlink Data" at bounding box center [448, 70] width 184 height 7
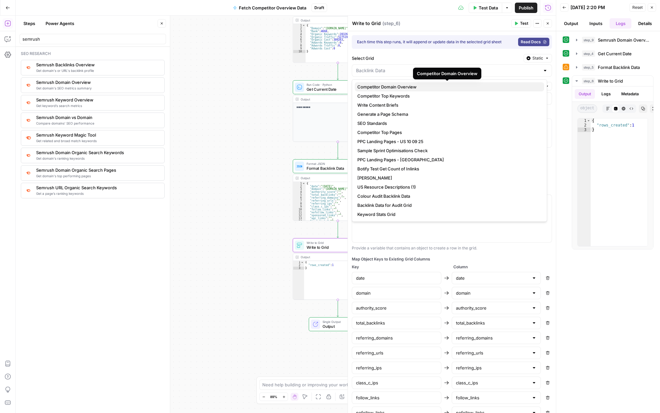
click at [427, 86] on span "Competitor Domain Overview" at bounding box center [448, 87] width 182 height 7
type input "Competitor Domain Overview"
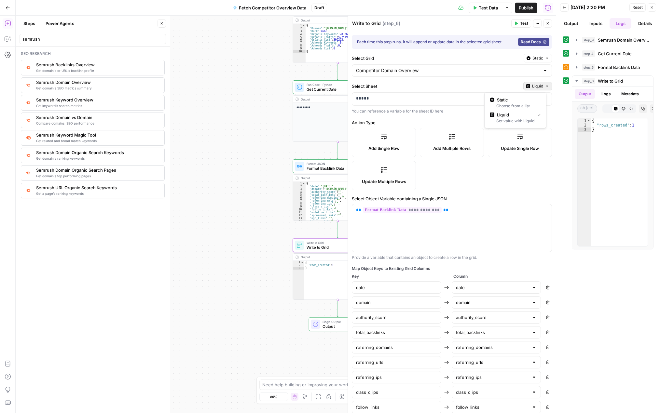
click at [545, 86] on icon "button" at bounding box center [547, 86] width 4 height 4
click at [510, 102] on span "Static" at bounding box center [517, 100] width 41 height 7
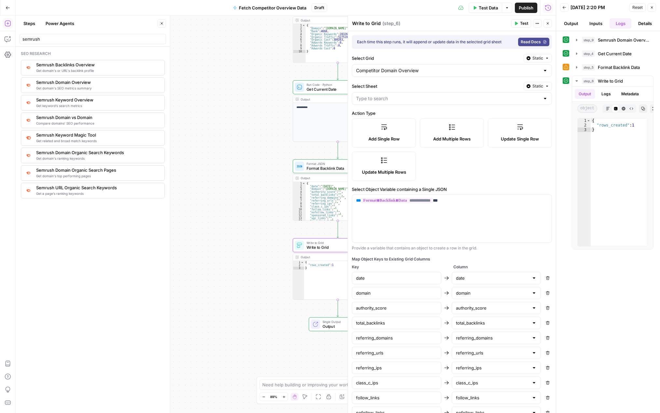
click at [542, 100] on div at bounding box center [544, 98] width 5 height 7
click at [386, 122] on span "Domain Data" at bounding box center [448, 124] width 182 height 7
type input "Domain Data"
click at [548, 23] on icon "button" at bounding box center [548, 23] width 2 height 2
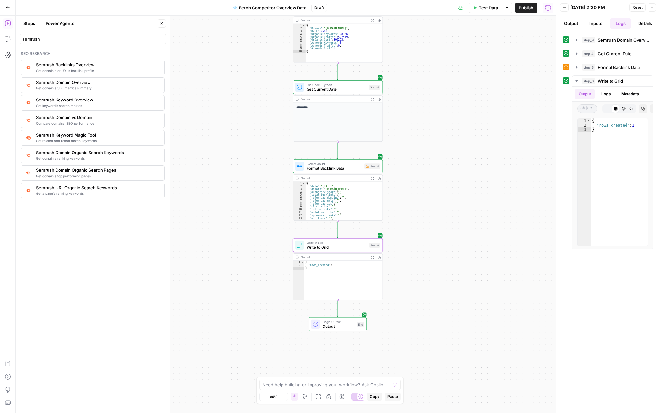
click at [341, 244] on span "Write to Grid" at bounding box center [336, 242] width 61 height 5
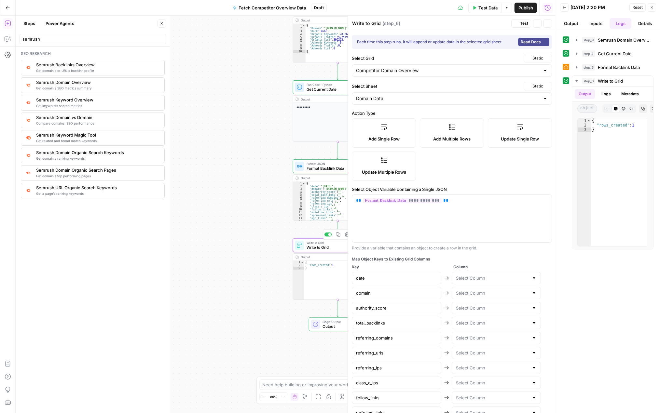
type input "Competitor Domain Overview Data"
click at [230, 222] on div "**********" at bounding box center [286, 215] width 540 height 398
click at [308, 167] on span "Format Backlink Data" at bounding box center [334, 169] width 56 height 6
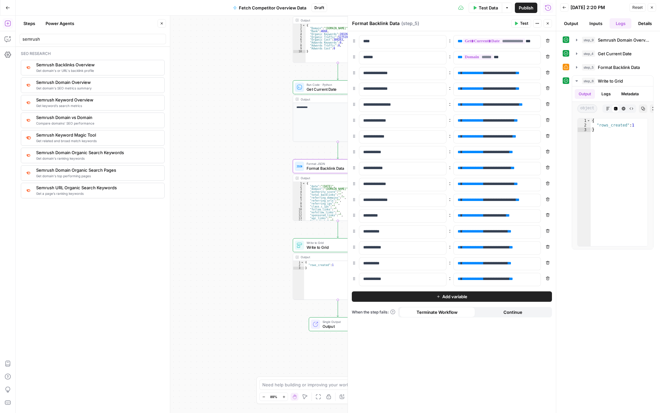
click at [392, 20] on textarea "Format Backlink Data" at bounding box center [376, 23] width 48 height 7
drag, startPoint x: 387, startPoint y: 23, endPoint x: 369, endPoint y: 23, distance: 18.2
click at [369, 23] on textarea "Format Backlink Data" at bounding box center [376, 23] width 48 height 7
type textarea "Format Domain Overview Data"
click at [254, 91] on div "**********" at bounding box center [286, 215] width 540 height 398
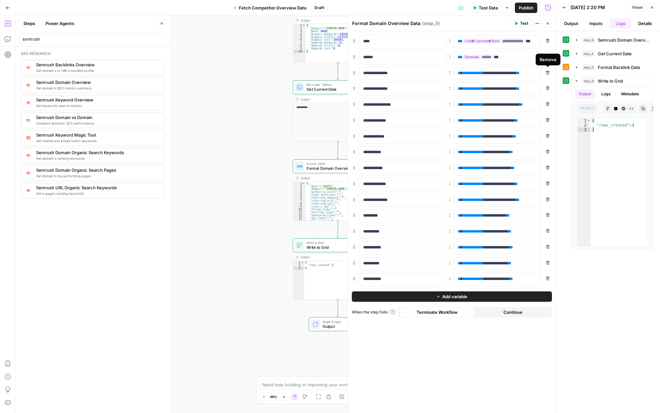
click at [548, 72] on icon "button" at bounding box center [548, 73] width 4 height 4
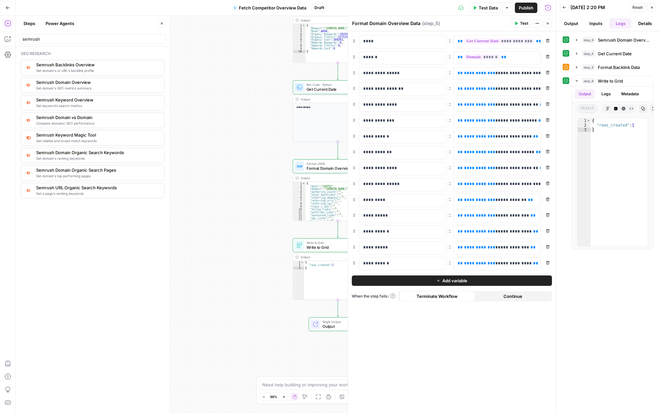
click at [548, 72] on icon "button" at bounding box center [548, 73] width 4 height 4
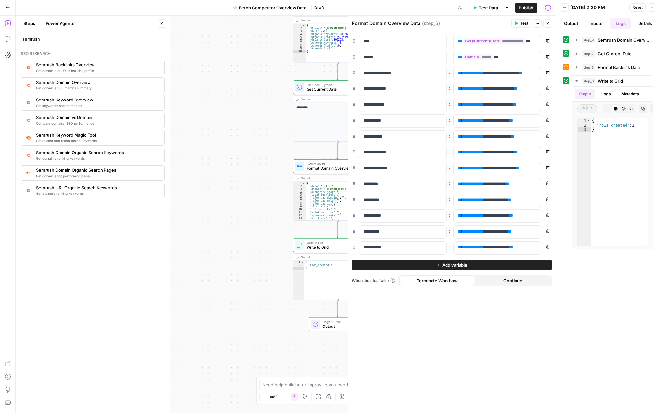
click at [548, 72] on icon "button" at bounding box center [548, 73] width 4 height 4
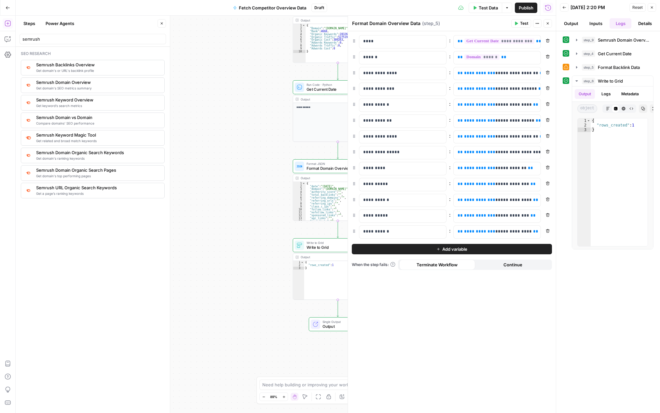
click at [548, 72] on icon "button" at bounding box center [548, 73] width 4 height 4
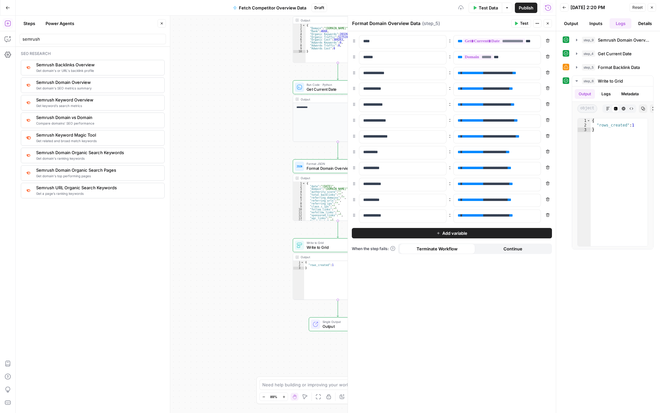
click at [548, 72] on icon "button" at bounding box center [548, 73] width 4 height 4
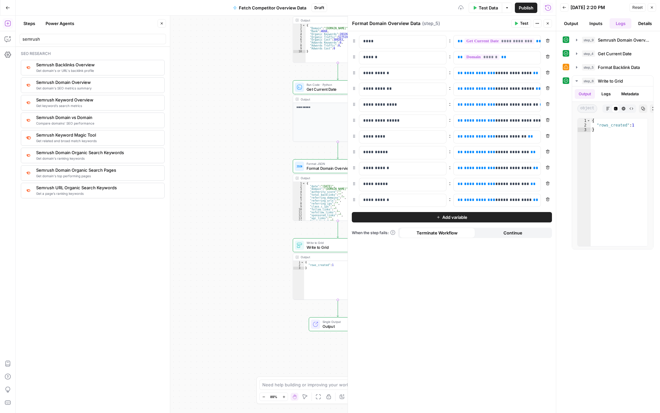
click at [548, 72] on icon "button" at bounding box center [548, 73] width 4 height 4
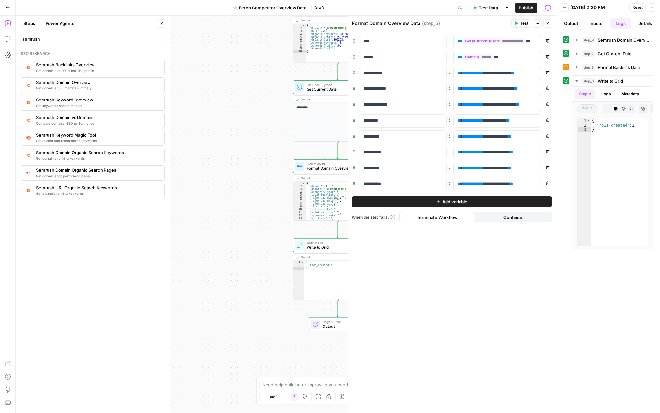
click at [548, 72] on icon "button" at bounding box center [548, 73] width 4 height 4
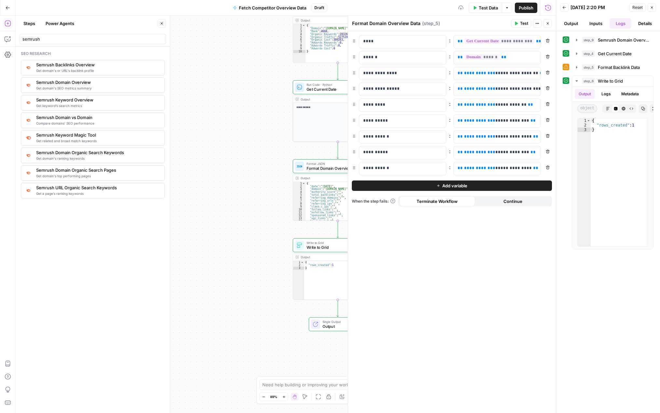
click at [548, 72] on icon "button" at bounding box center [548, 73] width 4 height 4
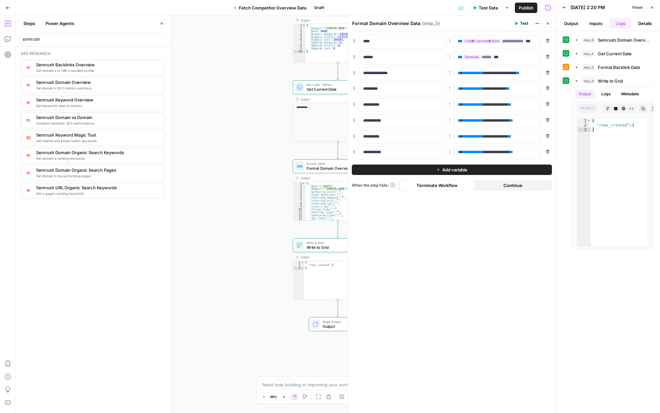
click at [548, 72] on icon "button" at bounding box center [548, 73] width 4 height 4
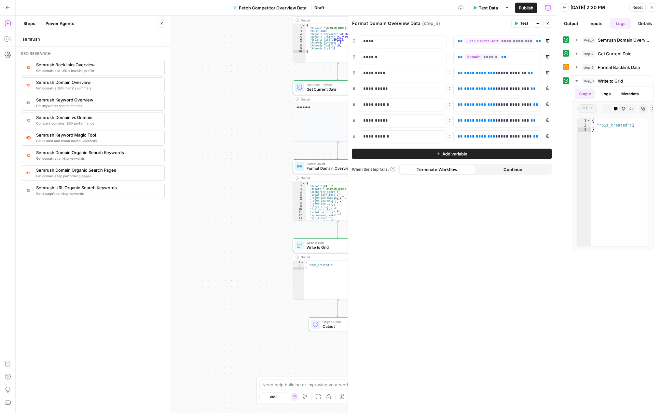
click at [548, 72] on icon "button" at bounding box center [548, 73] width 4 height 4
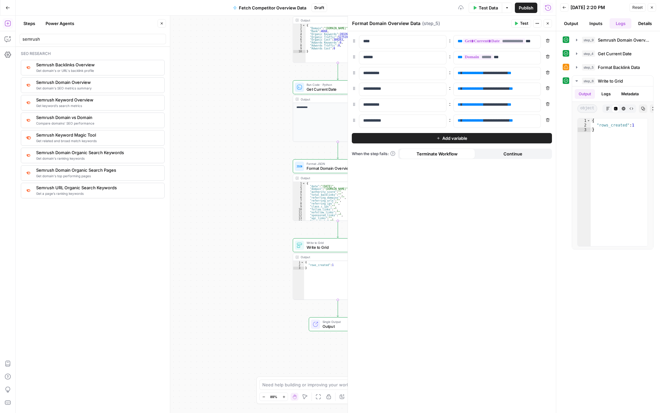
click at [548, 72] on icon "button" at bounding box center [548, 73] width 4 height 4
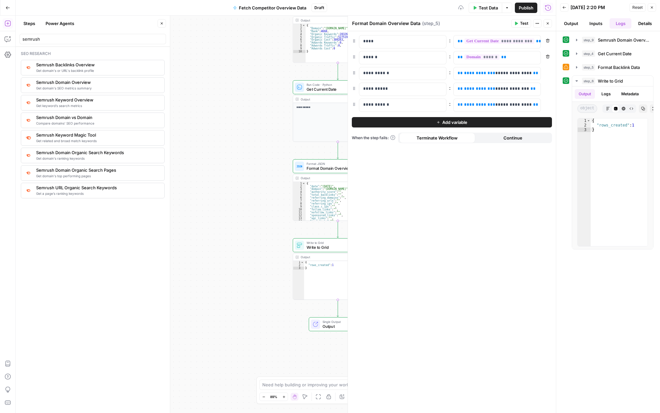
click at [548, 72] on icon "button" at bounding box center [548, 73] width 4 height 4
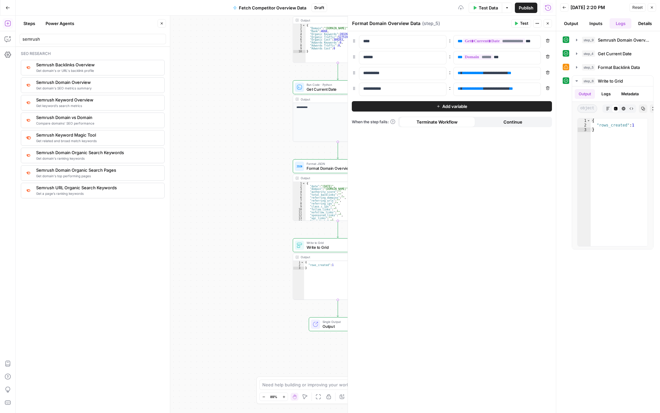
click at [548, 72] on icon "button" at bounding box center [548, 73] width 4 height 4
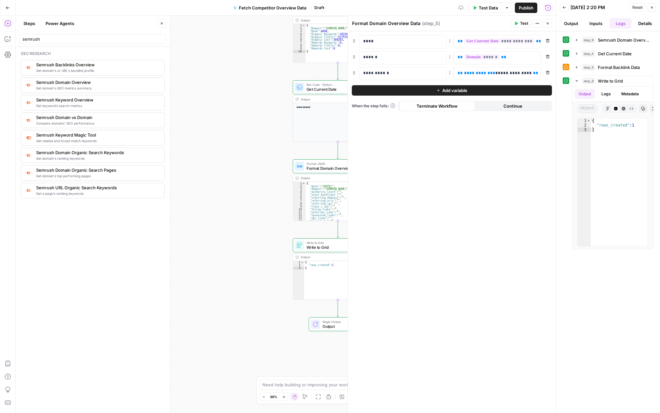
click at [548, 72] on icon "button" at bounding box center [548, 73] width 4 height 4
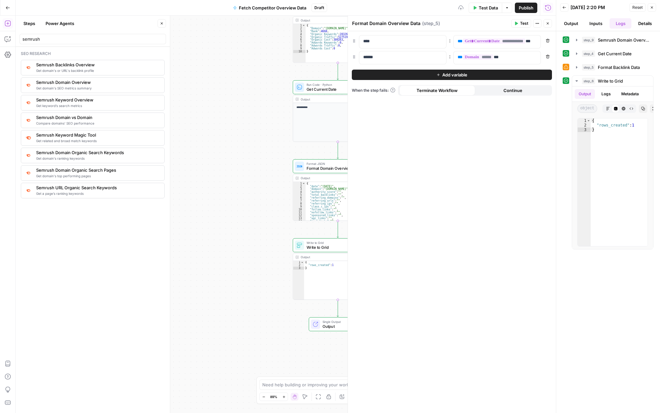
click at [420, 74] on button "Add variable" at bounding box center [452, 75] width 200 height 10
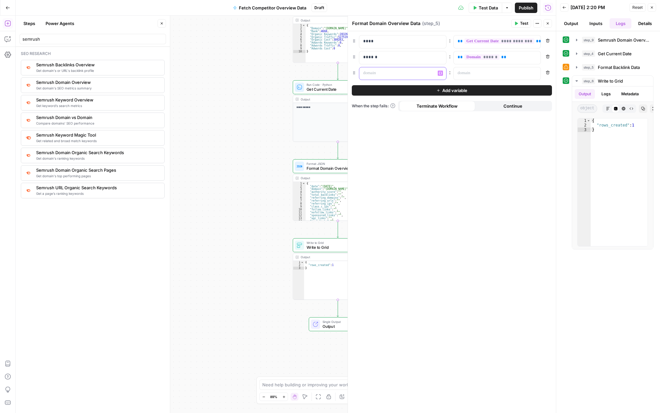
click at [386, 76] on div at bounding box center [397, 73] width 76 height 13
click at [462, 77] on div at bounding box center [492, 73] width 76 height 13
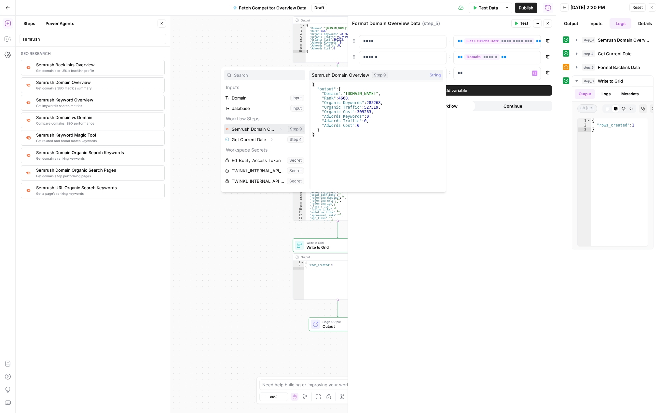
click at [266, 129] on button "Select variable Semrush Domain Overview" at bounding box center [264, 129] width 81 height 10
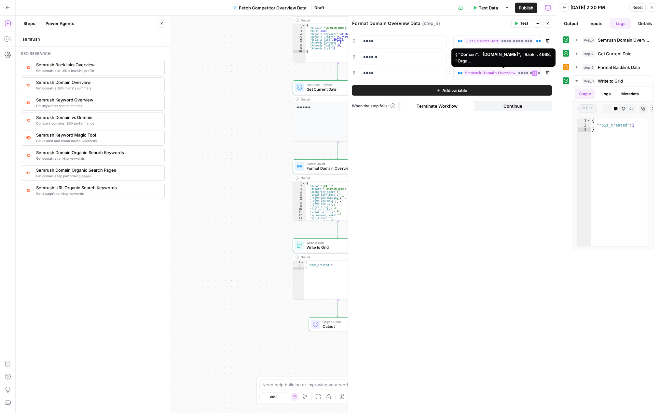
click at [522, 73] on span "**********" at bounding box center [507, 73] width 88 height 6
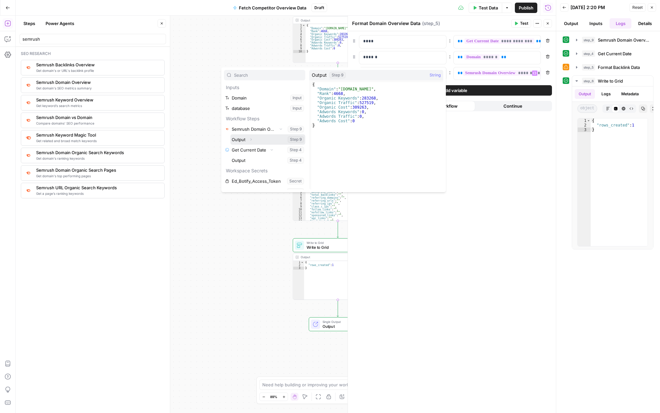
click at [253, 140] on button "Expand" at bounding box center [251, 139] width 8 height 8
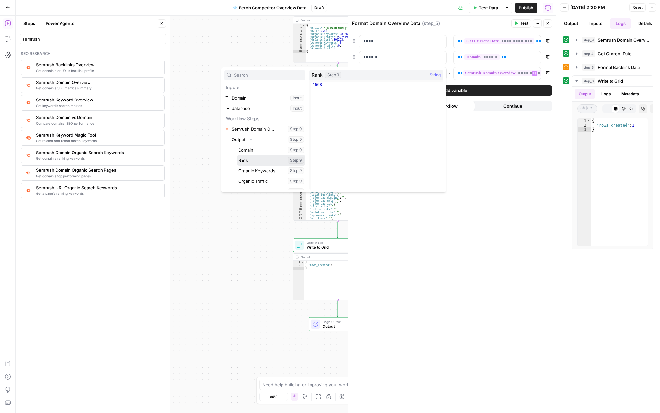
click at [260, 160] on button "Select variable Rank" at bounding box center [271, 160] width 68 height 10
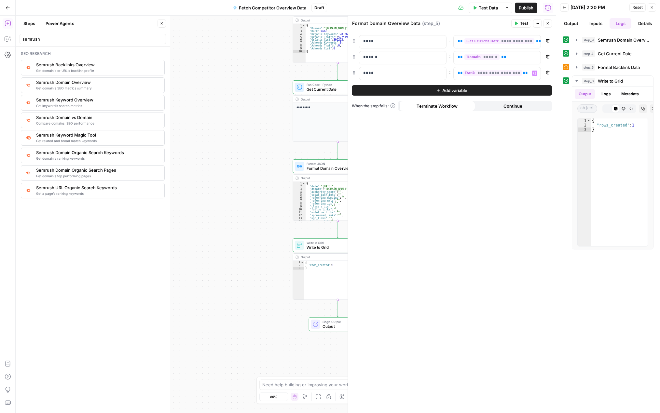
click at [433, 90] on button "Add variable" at bounding box center [452, 90] width 200 height 10
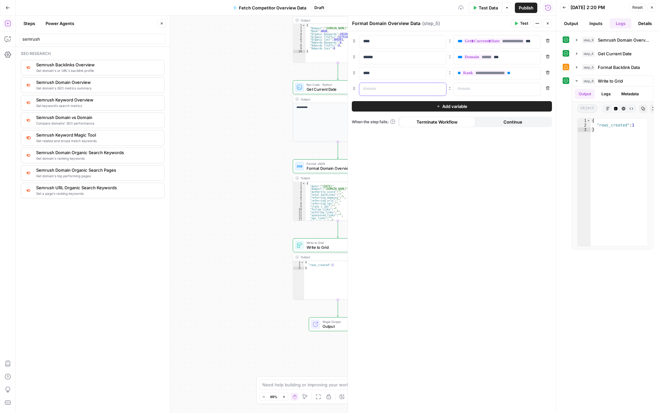
click at [388, 89] on p at bounding box center [397, 89] width 69 height 7
click at [469, 91] on p at bounding box center [491, 89] width 69 height 7
click at [536, 88] on button "Variables Menu" at bounding box center [534, 88] width 5 height 5
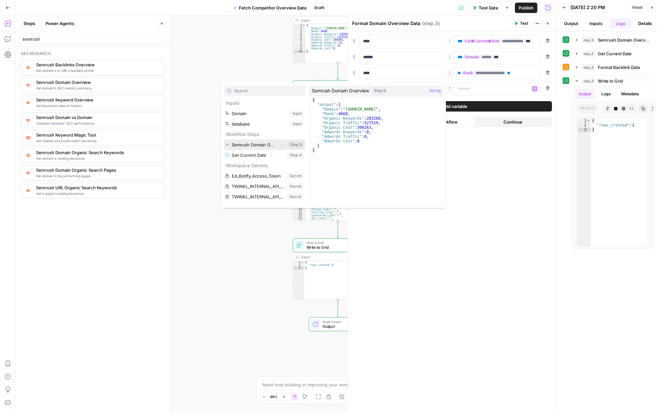
click at [243, 144] on button "Select variable Semrush Domain Overview" at bounding box center [264, 145] width 81 height 10
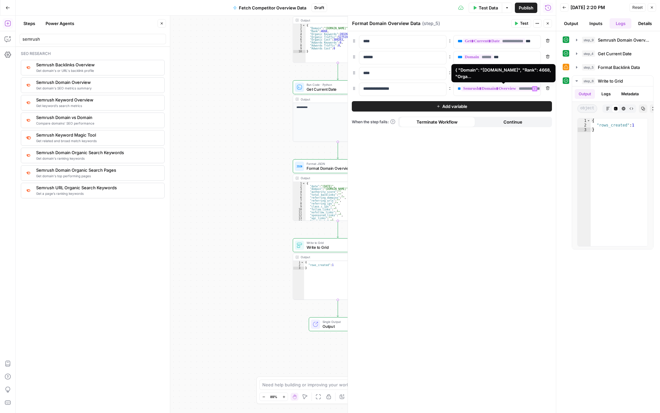
click at [489, 86] on span "**********" at bounding box center [501, 89] width 81 height 6
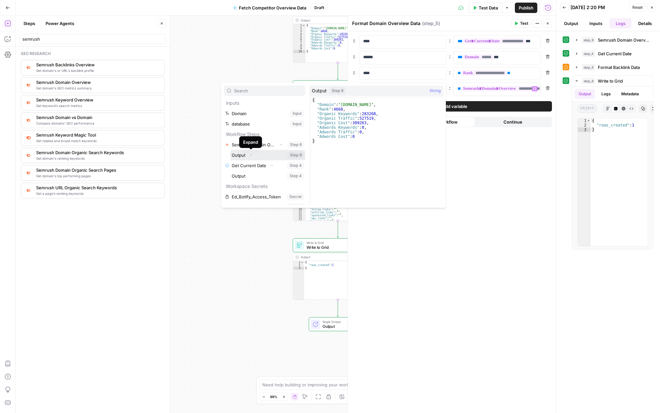
click at [250, 157] on icon "button" at bounding box center [251, 155] width 4 height 4
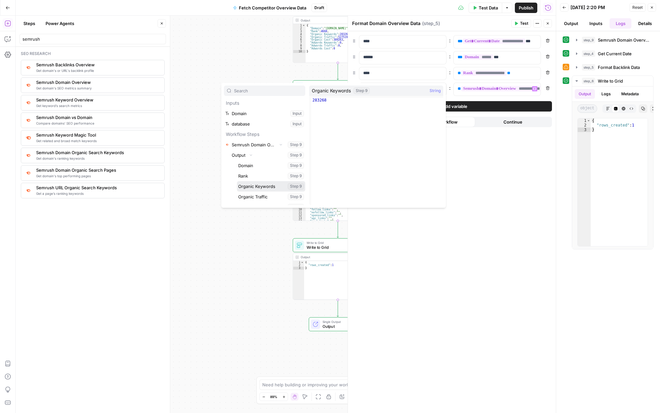
click at [262, 184] on button "Select variable Organic Keywords" at bounding box center [271, 186] width 68 height 10
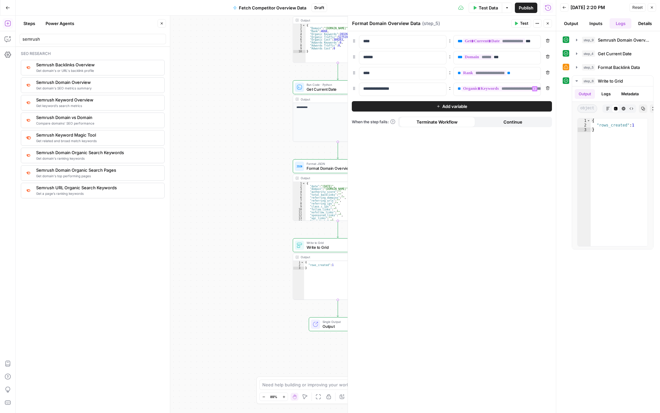
click at [416, 109] on button "Add variable" at bounding box center [452, 106] width 200 height 10
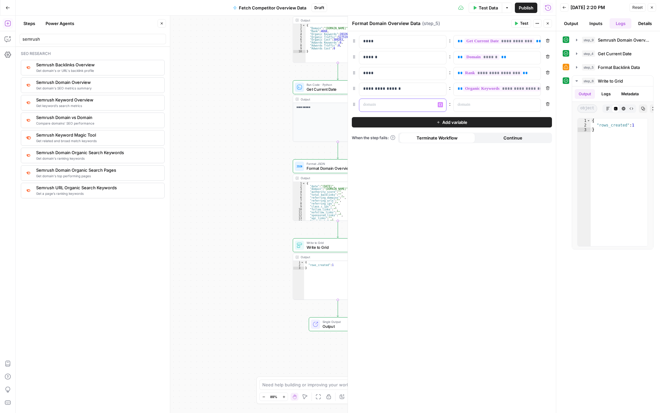
click at [382, 106] on p at bounding box center [397, 105] width 69 height 7
click at [468, 107] on p at bounding box center [491, 105] width 69 height 7
click at [398, 108] on div "**********" at bounding box center [397, 105] width 76 height 13
click at [469, 106] on p at bounding box center [491, 105] width 69 height 7
click at [535, 105] on icon "button" at bounding box center [534, 104] width 3 height 3
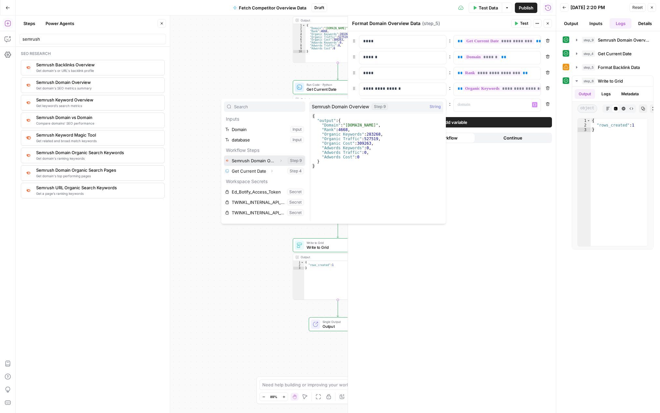
click at [254, 161] on button "Select variable Semrush Domain Overview" at bounding box center [264, 161] width 81 height 10
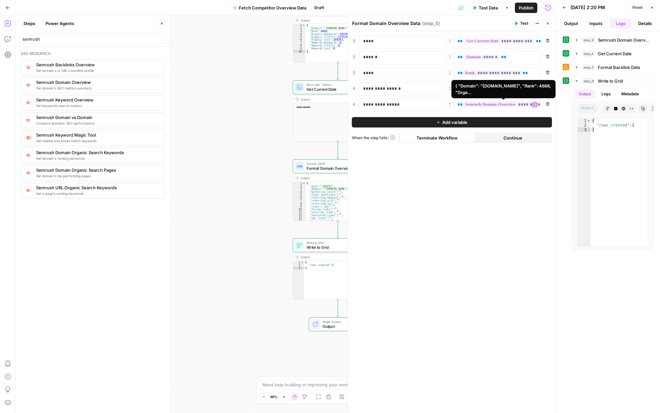
click at [521, 102] on span "**********" at bounding box center [507, 105] width 88 height 6
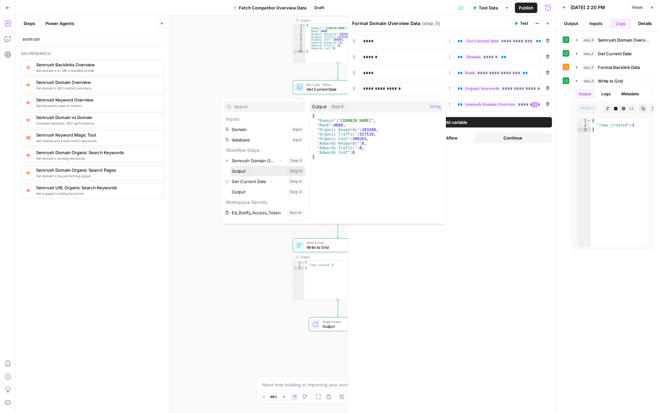
click at [252, 173] on button "Expand" at bounding box center [251, 171] width 8 height 8
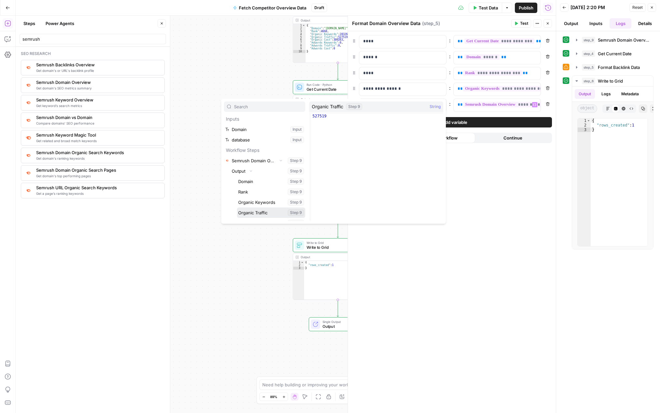
click at [259, 210] on button "Select variable Organic Traffic" at bounding box center [271, 213] width 68 height 10
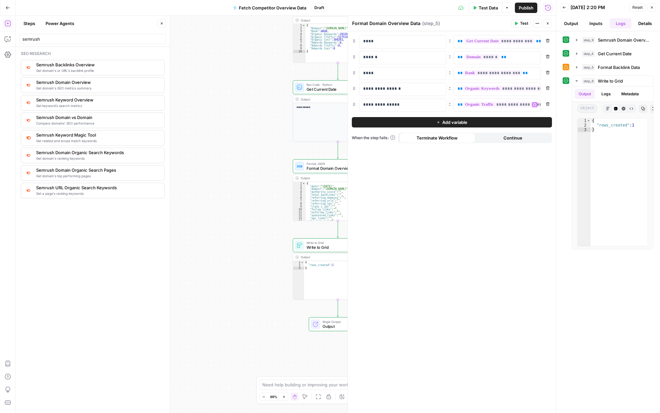
click at [410, 120] on button "Add variable" at bounding box center [452, 122] width 200 height 10
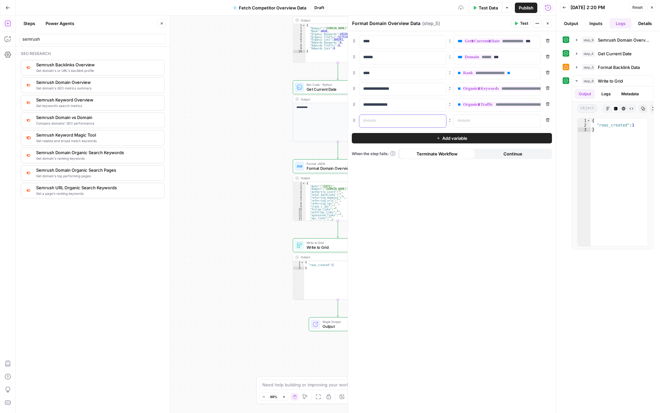
click at [373, 120] on p at bounding box center [397, 120] width 69 height 7
click at [477, 123] on p at bounding box center [491, 120] width 69 height 7
click at [536, 120] on icon "button" at bounding box center [534, 120] width 3 height 3
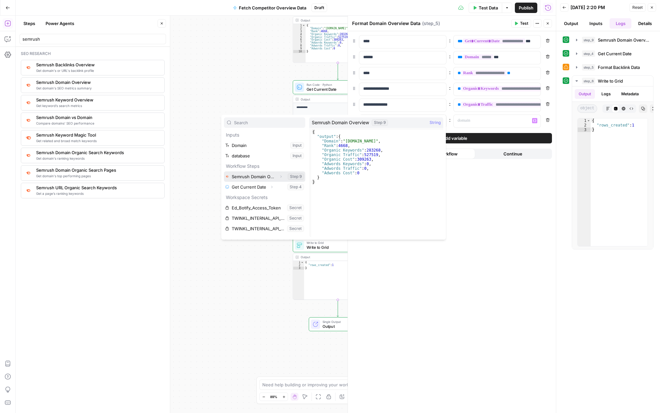
click at [280, 177] on icon "button" at bounding box center [281, 177] width 4 height 4
click at [250, 186] on icon "button" at bounding box center [251, 187] width 4 height 4
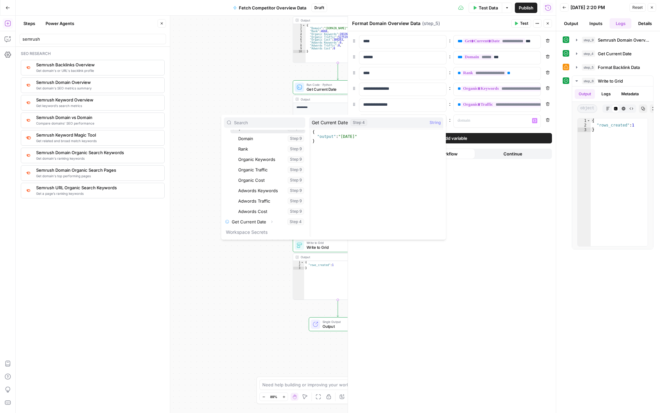
scroll to position [65, 0]
click at [262, 176] on button "Select variable Organic Cost" at bounding box center [271, 174] width 68 height 10
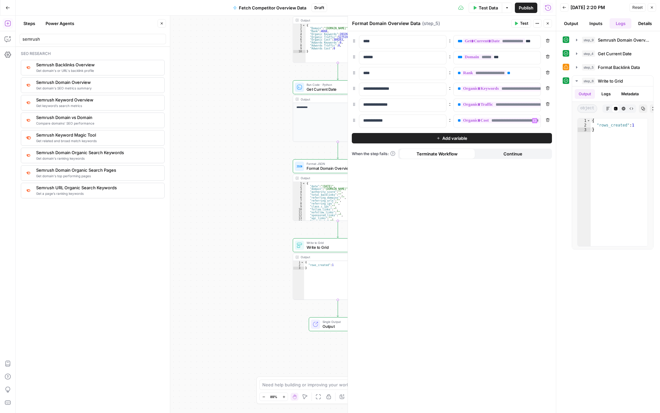
click at [394, 138] on div "If you terminate a workflow, your execution will stop. If you continue, the ste…" at bounding box center [392, 132] width 87 height 23
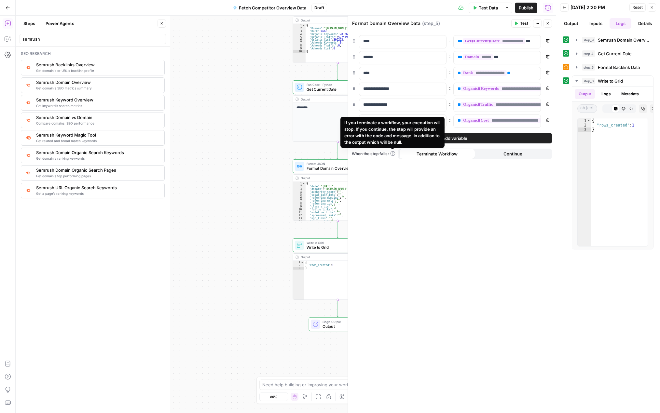
click at [465, 135] on span "Add variable" at bounding box center [454, 138] width 25 height 7
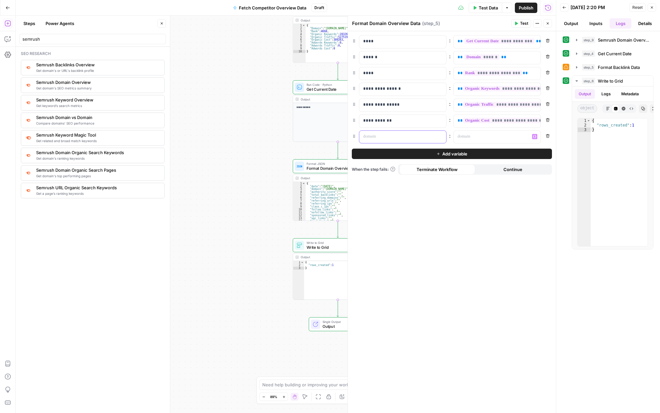
click at [387, 136] on p at bounding box center [397, 136] width 69 height 7
click at [482, 135] on p at bounding box center [491, 136] width 69 height 7
click at [533, 135] on icon "button" at bounding box center [534, 136] width 3 height 3
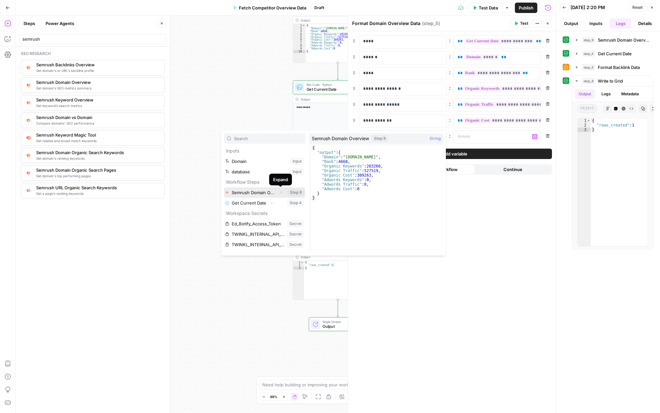
click at [280, 195] on button "Expand" at bounding box center [281, 192] width 8 height 8
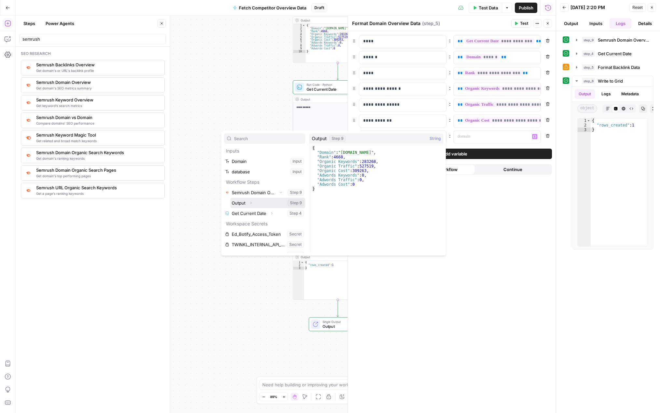
click at [250, 203] on icon "button" at bounding box center [251, 203] width 4 height 4
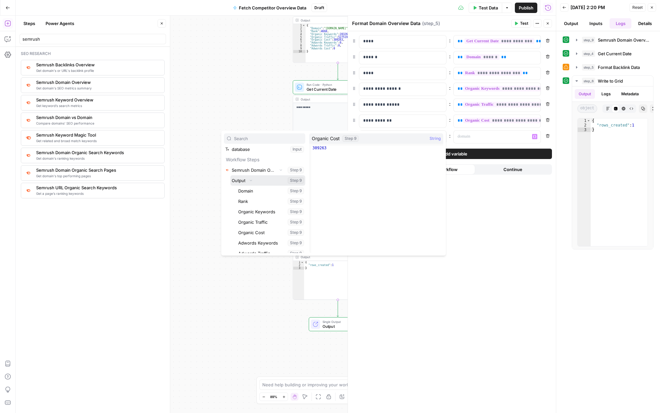
scroll to position [33, 0]
click at [266, 234] on button "Select variable Adwords Keywords" at bounding box center [271, 233] width 68 height 10
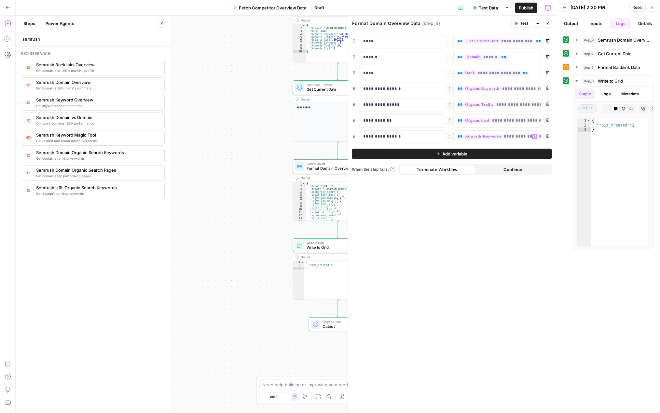
click at [397, 152] on button "Add variable" at bounding box center [452, 154] width 200 height 10
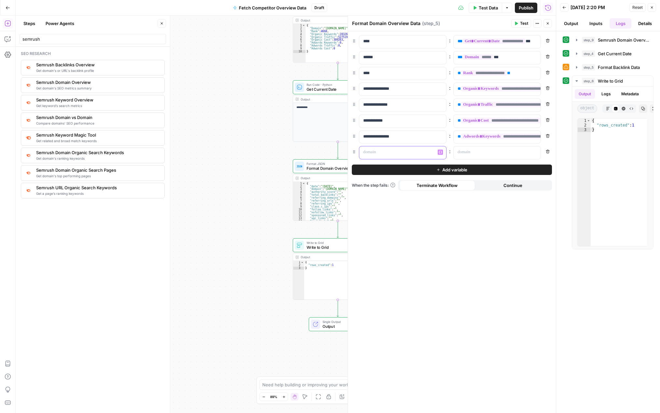
click at [397, 152] on p at bounding box center [397, 152] width 69 height 7
click at [473, 153] on p at bounding box center [491, 152] width 69 height 7
click at [535, 152] on icon "button" at bounding box center [534, 152] width 3 height 3
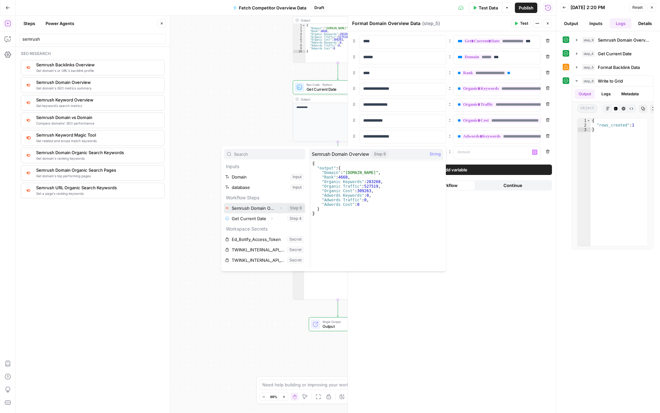
click at [279, 207] on icon "button" at bounding box center [281, 208] width 4 height 4
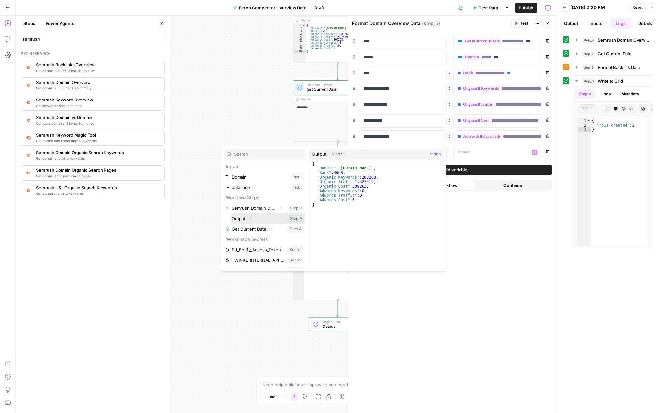
click at [252, 217] on icon "button" at bounding box center [251, 219] width 4 height 4
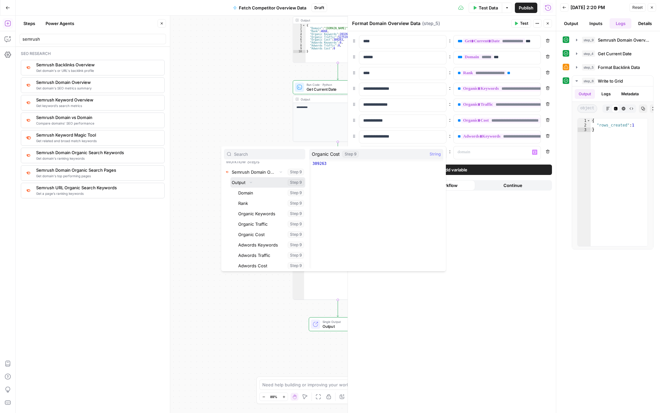
scroll to position [65, 0]
click at [261, 228] on button "Select variable Adwords Traffic" at bounding box center [271, 226] width 68 height 10
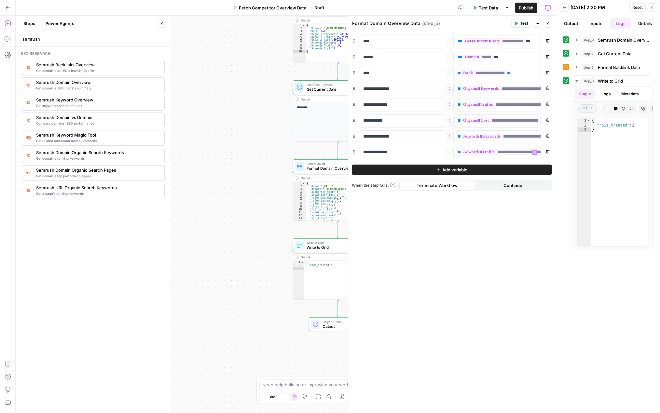
click at [418, 172] on button "Add variable" at bounding box center [452, 170] width 200 height 10
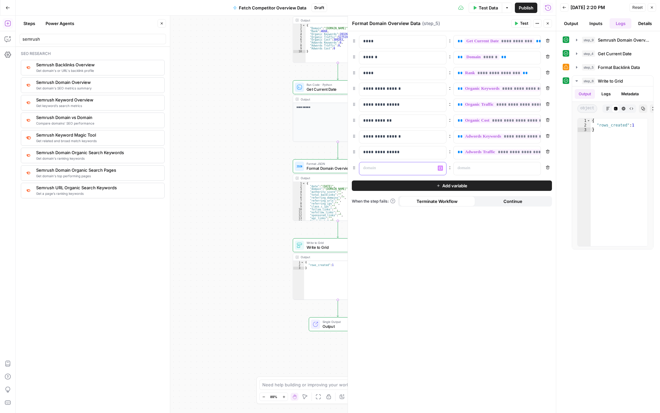
click at [375, 167] on p at bounding box center [397, 168] width 69 height 7
click at [465, 169] on p at bounding box center [491, 168] width 69 height 7
click at [534, 168] on icon "button" at bounding box center [534, 168] width 3 height 3
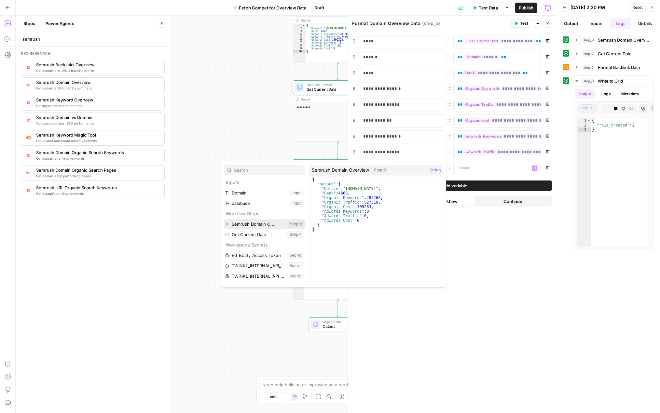
click at [281, 224] on icon "button" at bounding box center [281, 224] width 4 height 4
click at [251, 235] on icon "button" at bounding box center [251, 235] width 4 height 4
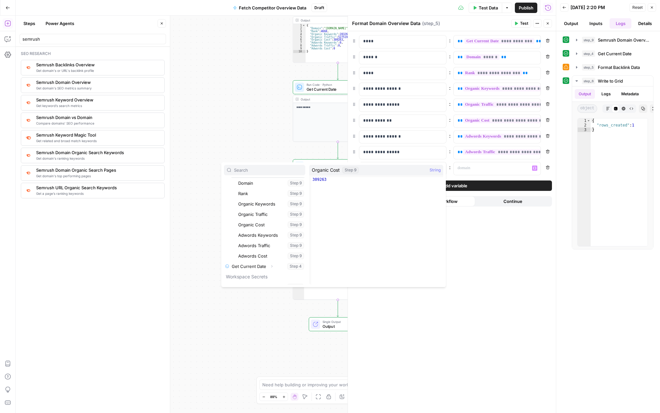
scroll to position [90, 0]
click at [263, 224] on button "Select variable Adwords Cost" at bounding box center [271, 227] width 68 height 10
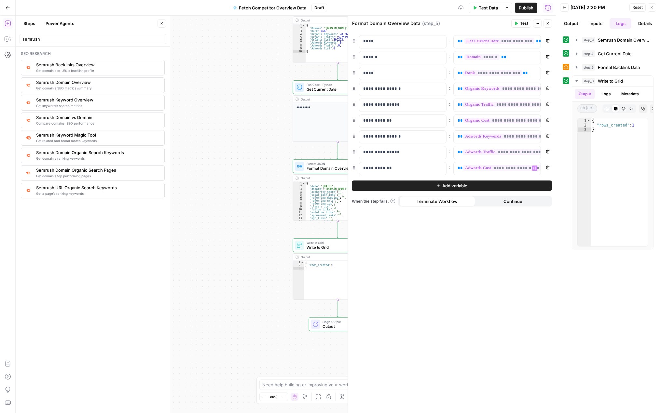
click at [493, 261] on div "**********" at bounding box center [452, 222] width 208 height 382
click at [516, 22] on icon "button" at bounding box center [516, 23] width 4 height 4
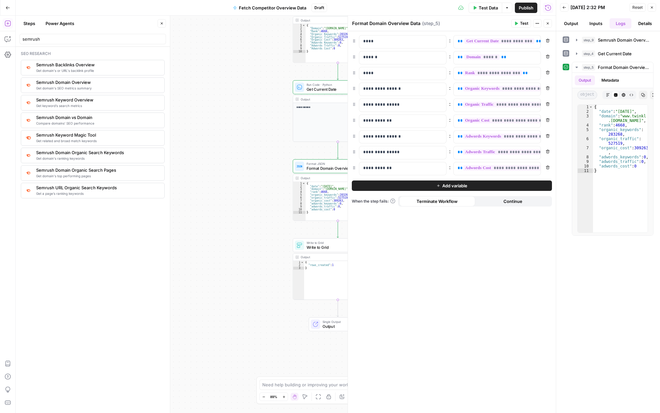
click at [268, 229] on div "**********" at bounding box center [286, 215] width 540 height 398
click at [550, 23] on button "Close" at bounding box center [547, 23] width 8 height 8
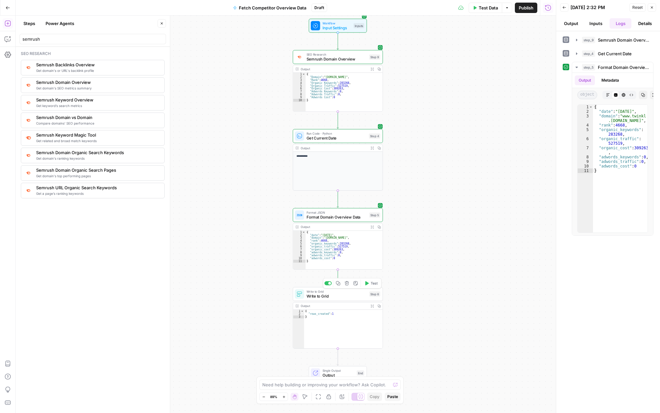
click at [347, 299] on span "Write to Grid" at bounding box center [336, 296] width 61 height 6
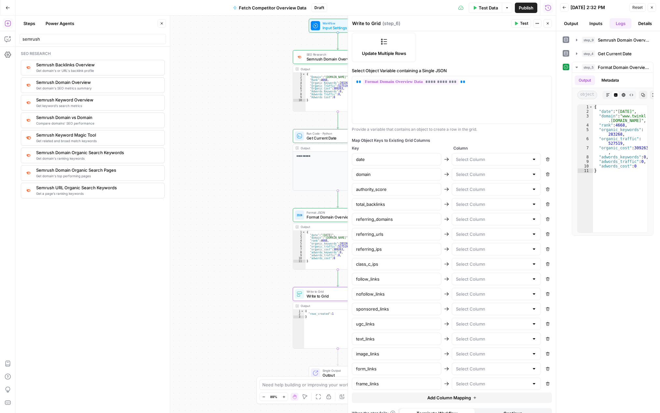
scroll to position [128, 0]
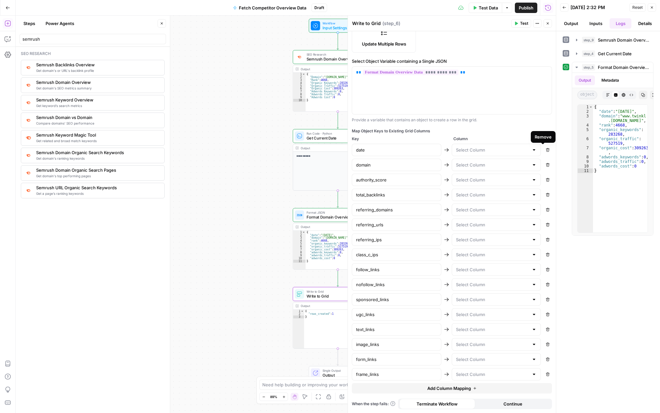
click at [546, 149] on icon "button" at bounding box center [548, 150] width 4 height 4
type input "domain"
type input "authority_score"
type input "total_backlinks"
type input "referring_domains"
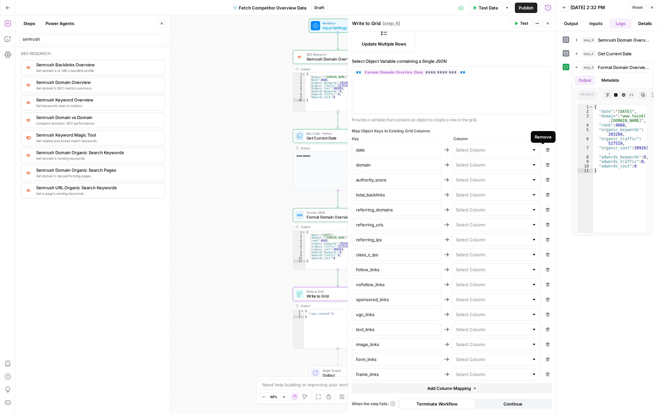
type input "referring_urls"
type input "referring_ips"
type input "class_c_ips"
type input "follow_links"
type input "nofollow_links"
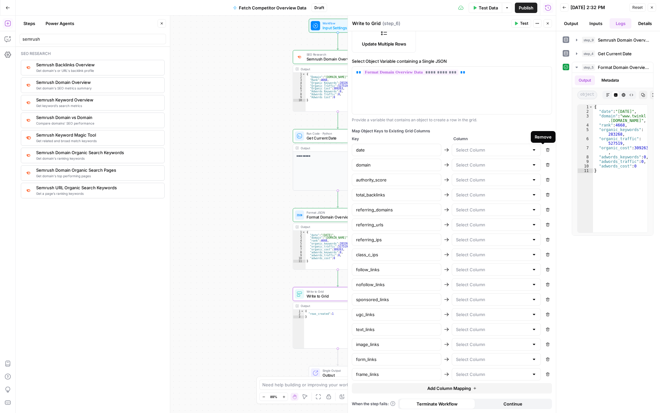
type input "sponsored_links"
type input "ugc_links"
type input "text_links"
type input "image_links"
type input "form_links"
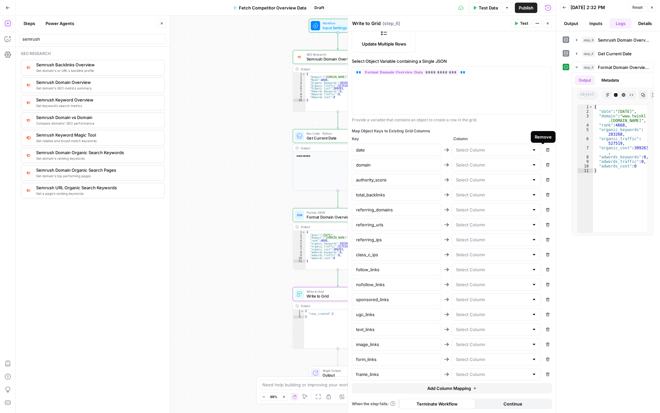
type input "frame_links"
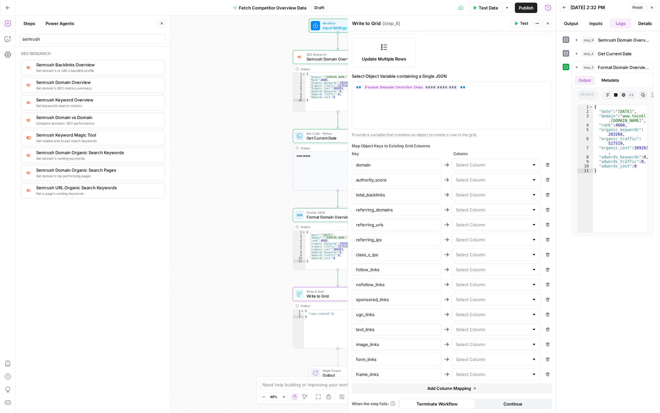
click at [546, 166] on icon "button" at bounding box center [548, 165] width 4 height 4
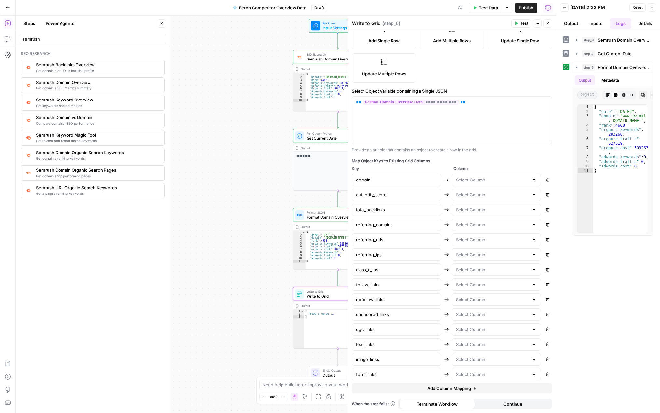
type input "authority_score"
type input "total_backlinks"
type input "referring_domains"
type input "referring_urls"
type input "referring_ips"
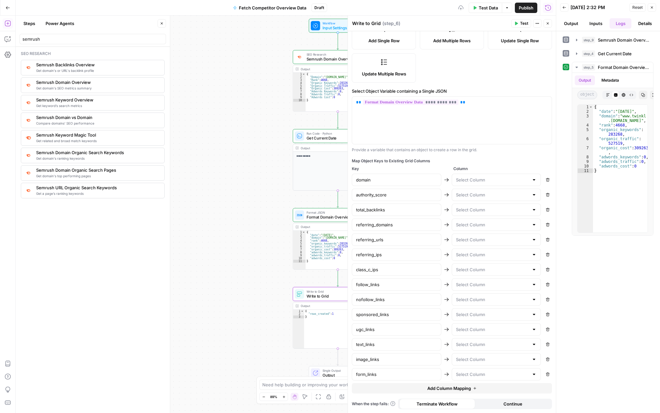
type input "class_c_ips"
type input "follow_links"
type input "nofollow_links"
type input "sponsored_links"
type input "ugc_links"
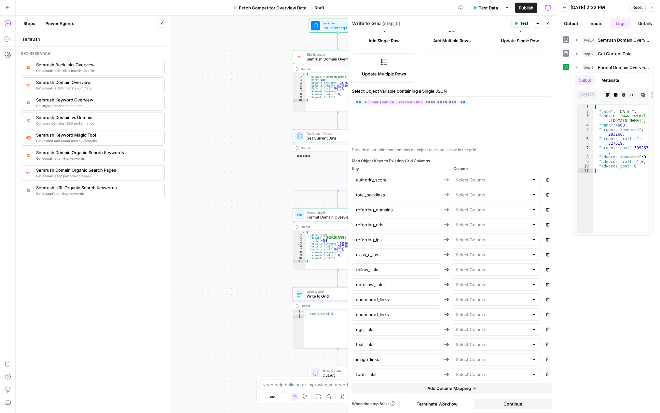
type input "text_links"
type input "image_links"
type input "form_links"
type input "frame_links"
click at [543, 183] on button "Remove" at bounding box center [547, 180] width 8 height 8
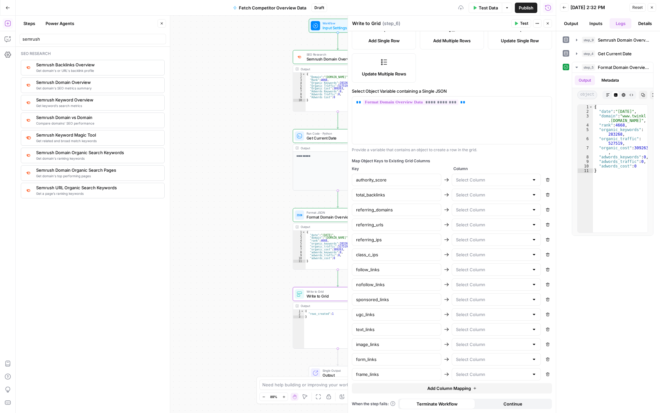
type input "total_backlinks"
type input "referring_domains"
type input "referring_urls"
type input "referring_ips"
type input "class_c_ips"
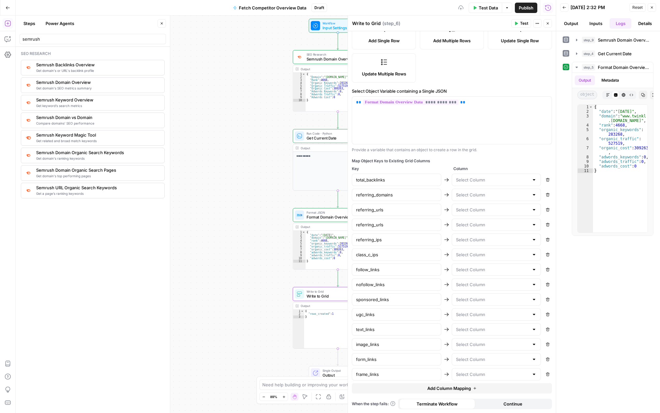
type input "follow_links"
type input "nofollow_links"
type input "sponsored_links"
type input "ugc_links"
type input "text_links"
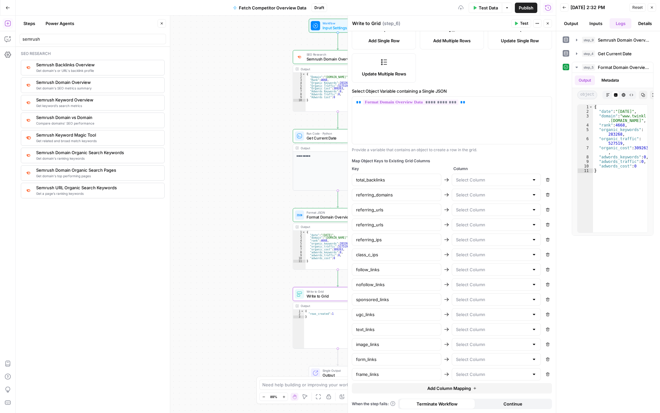
type input "image_links"
type input "form_links"
type input "frame_links"
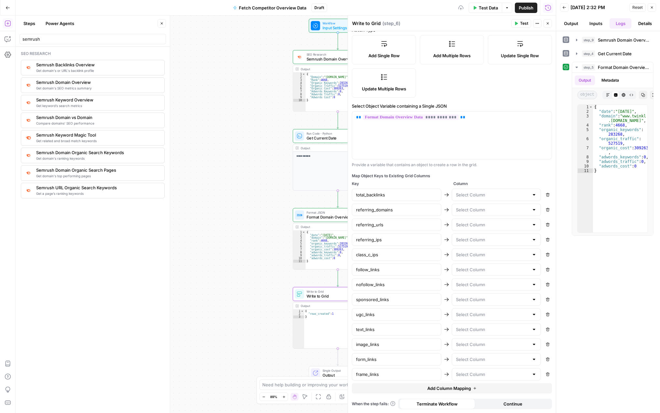
click at [546, 195] on icon "button" at bounding box center [548, 195] width 4 height 4
type input "referring_domains"
type input "referring_urls"
type input "referring_ips"
type input "class_c_ips"
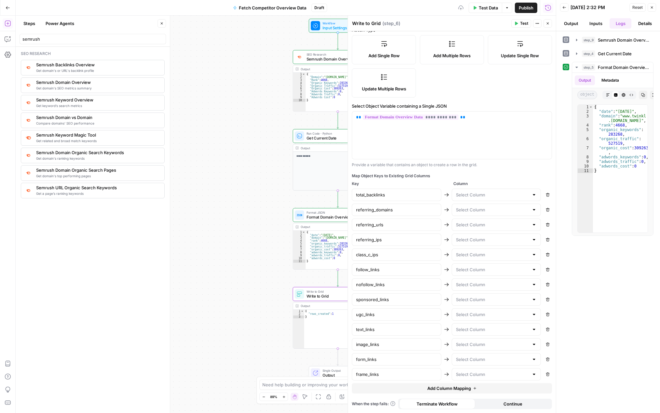
type input "follow_links"
type input "nofollow_links"
type input "sponsored_links"
type input "ugc_links"
type input "text_links"
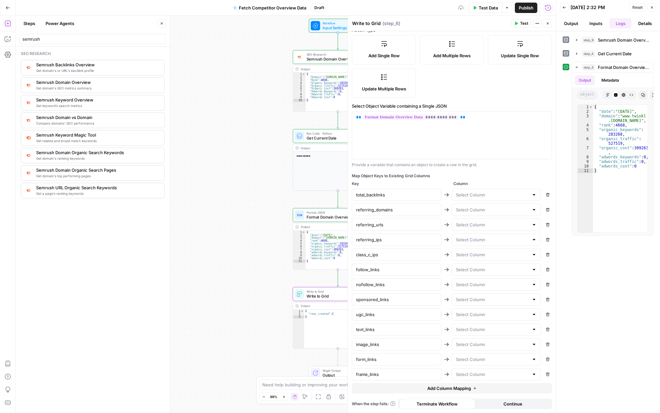
type input "image_links"
type input "form_links"
type input "frame_links"
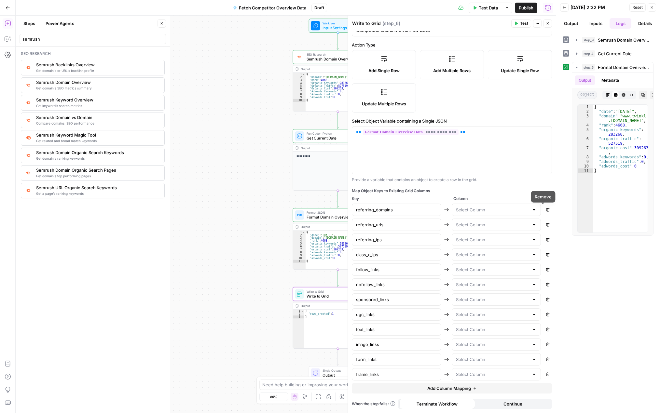
click at [546, 210] on icon "button" at bounding box center [548, 210] width 4 height 4
type input "referring_urls"
type input "referring_ips"
type input "class_c_ips"
type input "follow_links"
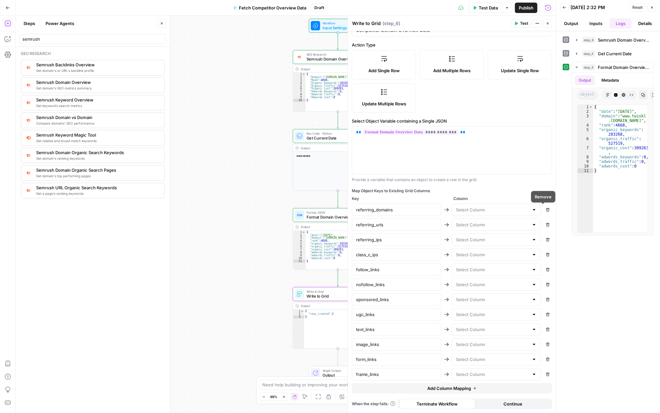
type input "nofollow_links"
type input "sponsored_links"
type input "ugc_links"
type input "text_links"
type input "image_links"
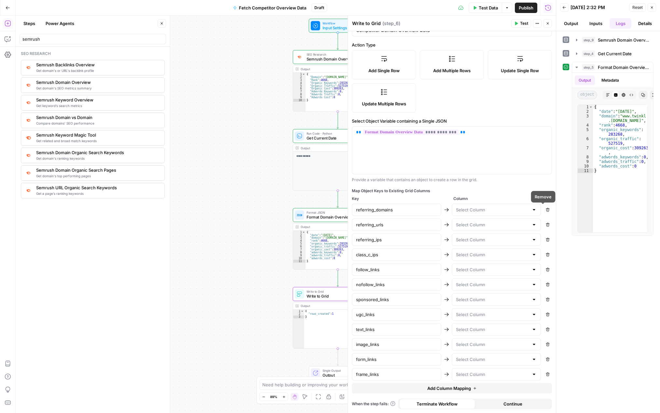
type input "form_links"
type input "frame_links"
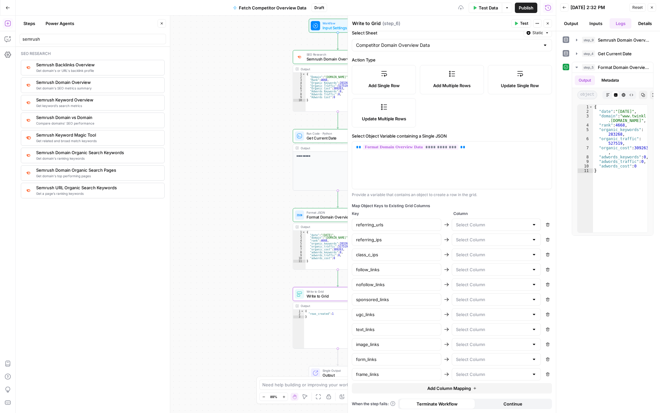
click at [546, 225] on icon "button" at bounding box center [548, 225] width 4 height 4
type input "referring_ips"
type input "class_c_ips"
type input "follow_links"
type input "nofollow_links"
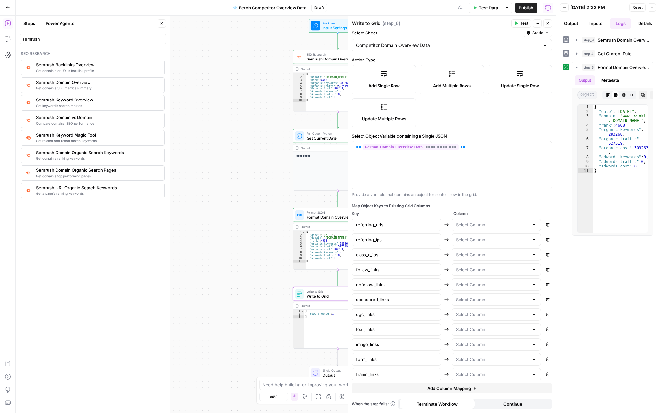
type input "sponsored_links"
type input "ugc_links"
type input "text_links"
type input "image_links"
type input "form_links"
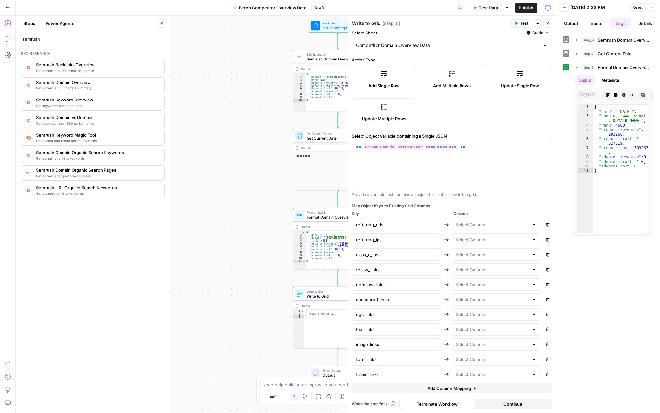
type input "frame_links"
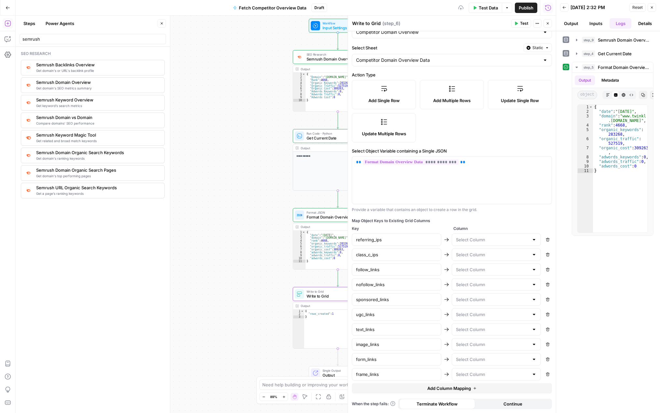
click at [543, 240] on button "Remove" at bounding box center [547, 240] width 8 height 8
type input "class_c_ips"
type input "follow_links"
type input "nofollow_links"
type input "sponsored_links"
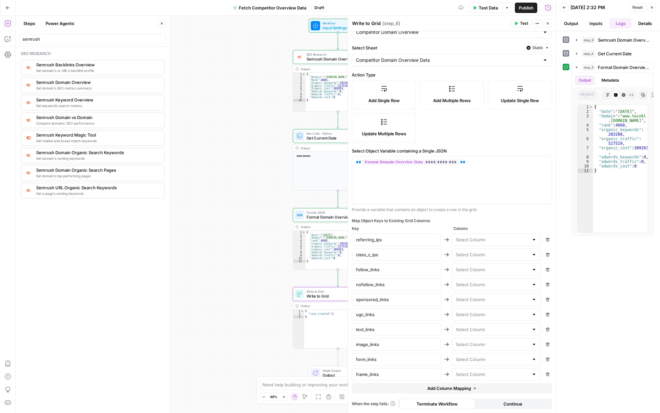
type input "ugc_links"
type input "text_links"
type input "image_links"
type input "form_links"
type input "frame_links"
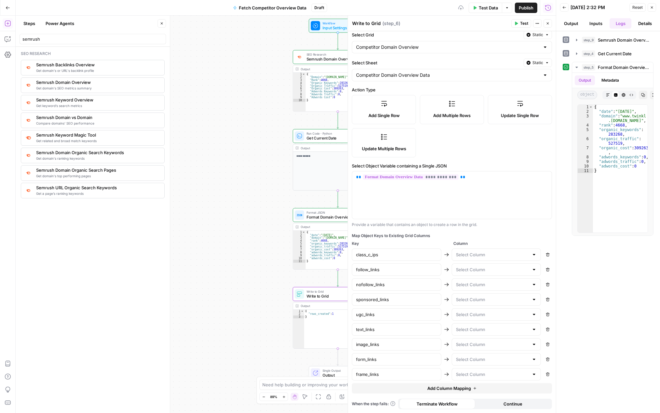
scroll to position [23, 0]
click at [543, 253] on button "Remove" at bounding box center [547, 255] width 8 height 8
type input "follow_links"
type input "nofollow_links"
type input "sponsored_links"
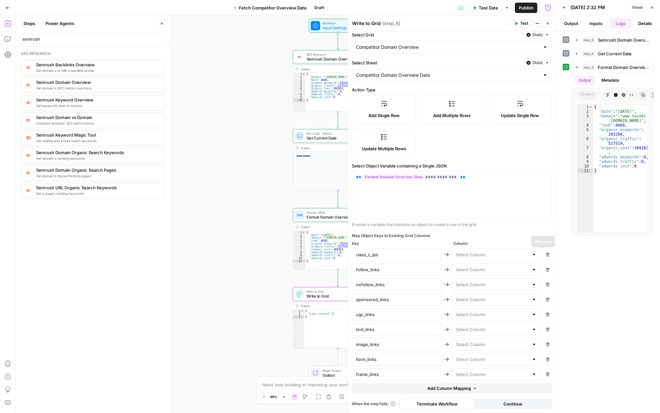
type input "ugc_links"
type input "text_links"
type input "image_links"
type input "form_links"
type input "frame_links"
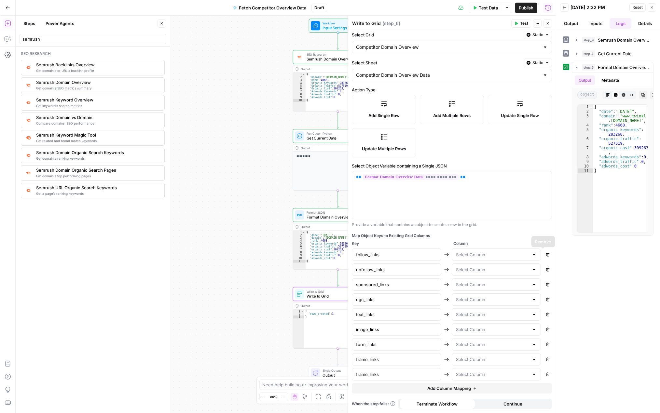
scroll to position [8, 0]
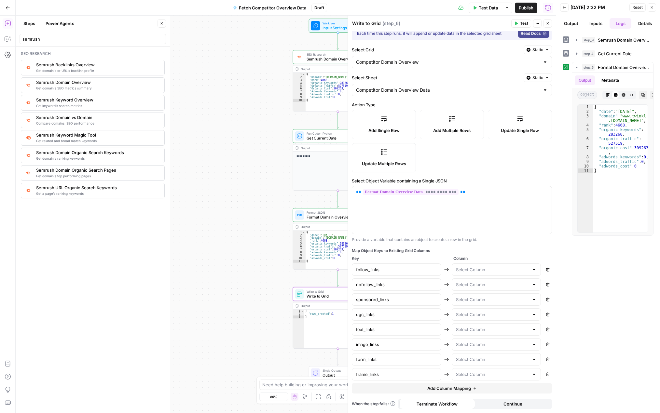
click at [543, 261] on span "Column" at bounding box center [502, 259] width 99 height 6
click at [543, 267] on button "Remove" at bounding box center [547, 269] width 8 height 8
type input "nofollow_links"
type input "sponsored_links"
type input "ugc_links"
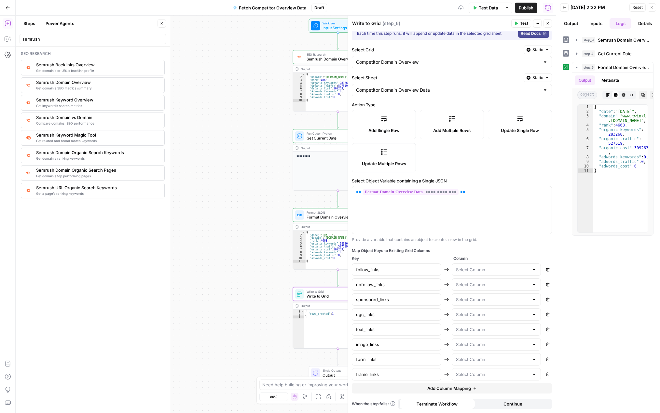
type input "text_links"
type input "image_links"
type input "form_links"
type input "frame_links"
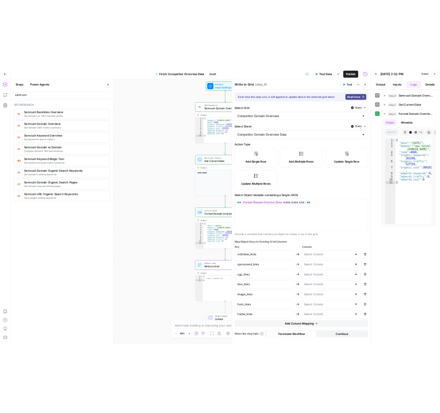
scroll to position [0, 0]
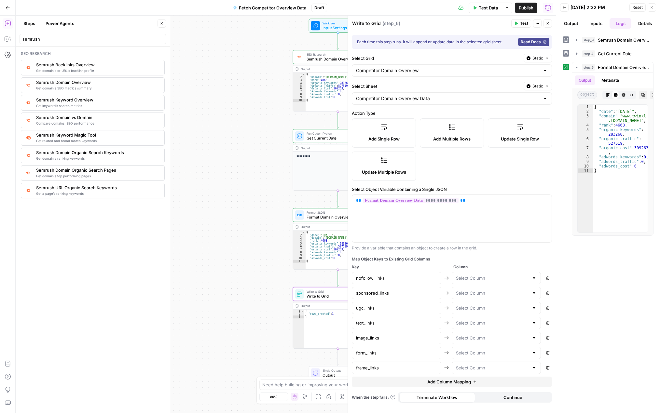
click at [542, 277] on div "nofollow_links Remove" at bounding box center [452, 278] width 200 height 12
click at [546, 278] on icon "button" at bounding box center [548, 278] width 4 height 4
type input "sponsored_links"
type input "ugc_links"
type input "text_links"
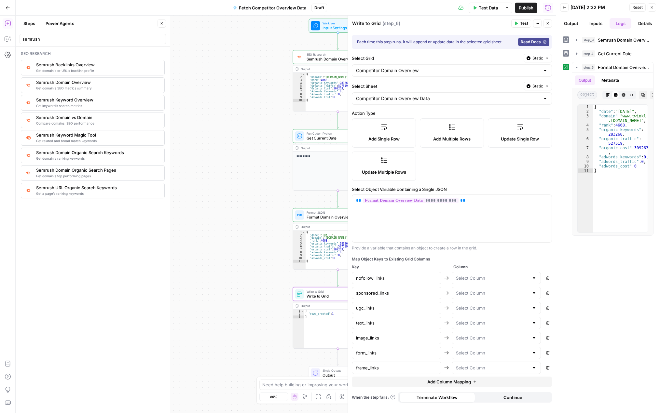
type input "image_links"
type input "form_links"
type input "frame_links"
click at [547, 275] on button "Remove" at bounding box center [547, 278] width 8 height 8
type input "ugc_links"
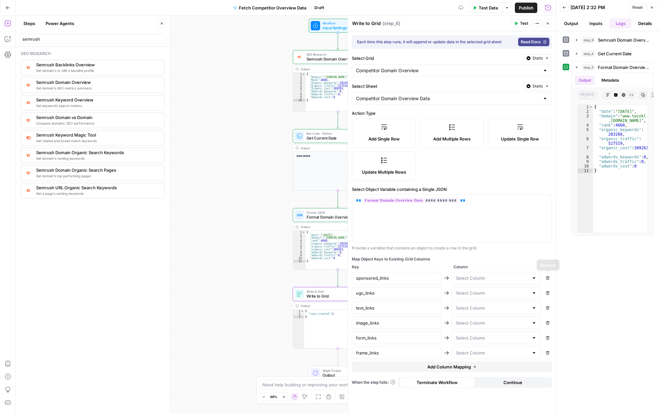
type input "text_links"
type input "image_links"
type input "form_links"
type input "frame_links"
click at [547, 279] on div "Remove" at bounding box center [547, 280] width 17 height 7
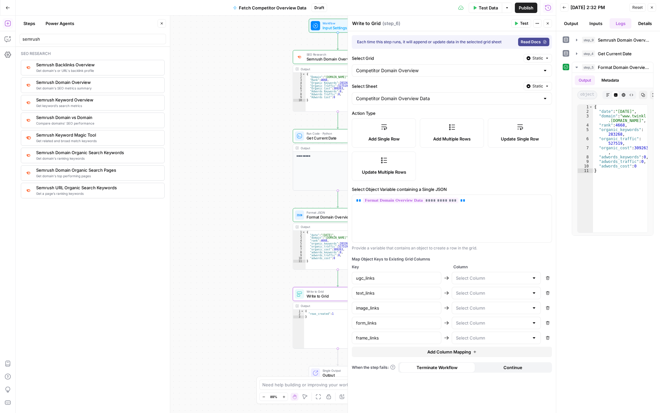
click at [546, 279] on icon "button" at bounding box center [548, 278] width 4 height 4
type input "text_links"
type input "image_links"
type input "form_links"
type input "frame_links"
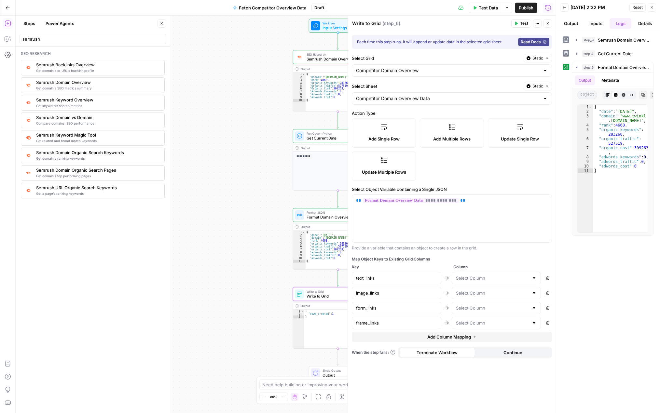
click at [547, 277] on icon "button" at bounding box center [548, 278] width 4 height 4
type input "image_links"
type input "form_links"
type input "frame_links"
click at [546, 278] on icon "button" at bounding box center [548, 278] width 4 height 4
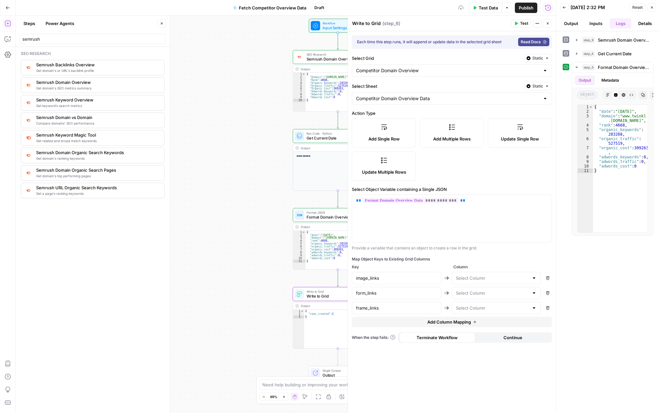
type input "form_links"
type input "frame_links"
click at [546, 279] on icon "button" at bounding box center [548, 278] width 4 height 4
type input "frame_links"
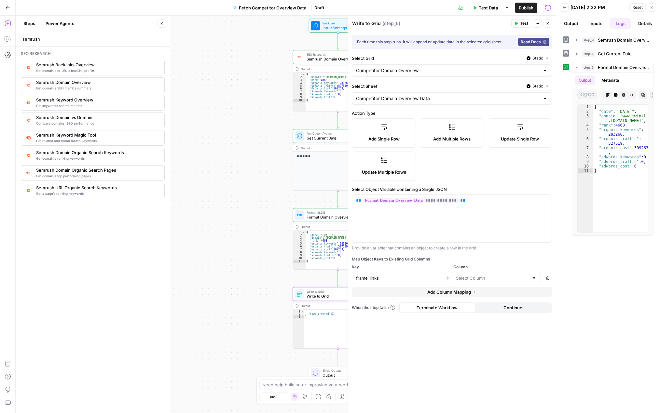
click at [546, 279] on icon "button" at bounding box center [548, 278] width 4 height 4
click at [239, 185] on div "**********" at bounding box center [286, 215] width 540 height 398
click at [550, 23] on button "Close" at bounding box center [547, 23] width 8 height 8
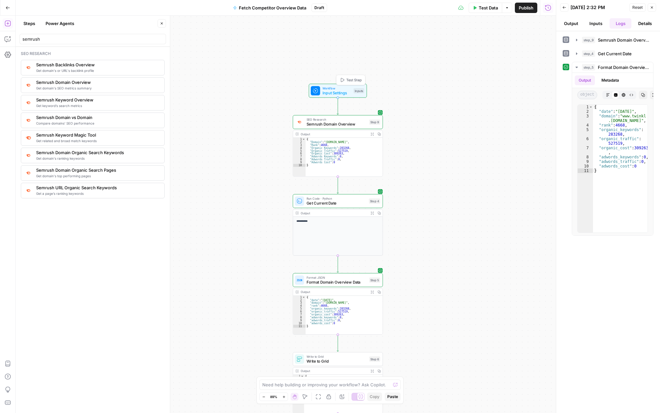
click at [349, 77] on span "Test Step" at bounding box center [353, 79] width 15 height 5
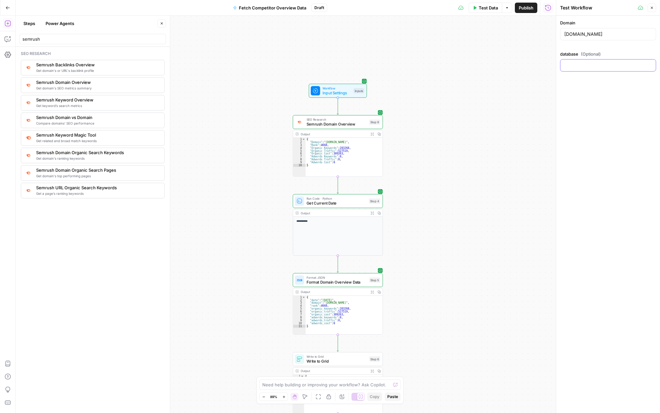
click at [572, 67] on input "database (Optional)" at bounding box center [608, 65] width 88 height 7
type input "uk"
click at [488, 9] on span "Test Data" at bounding box center [488, 8] width 19 height 7
click at [591, 90] on button "Test Workflow" at bounding box center [608, 87] width 96 height 10
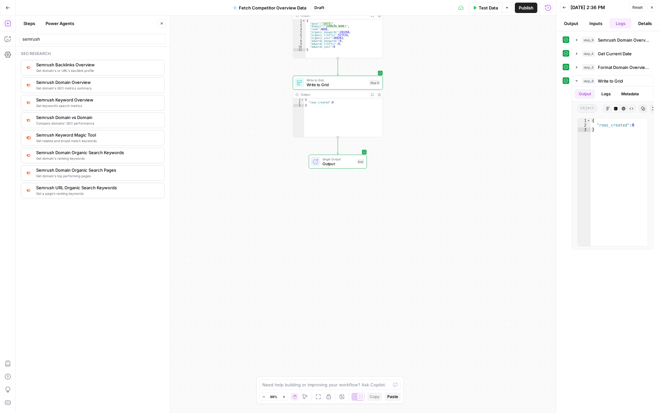
click at [333, 87] on span "Write to Grid" at bounding box center [336, 85] width 61 height 6
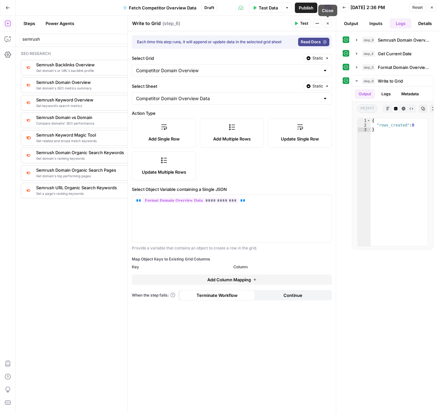
click at [329, 22] on icon "button" at bounding box center [328, 23] width 4 height 4
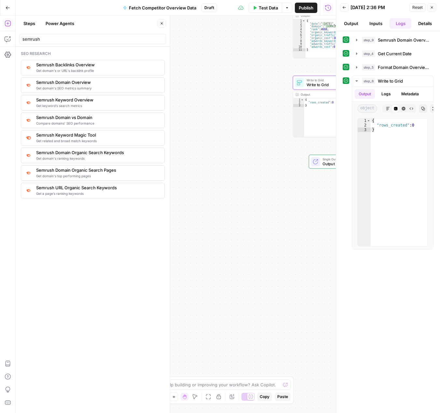
click at [162, 25] on icon "button" at bounding box center [162, 23] width 4 height 4
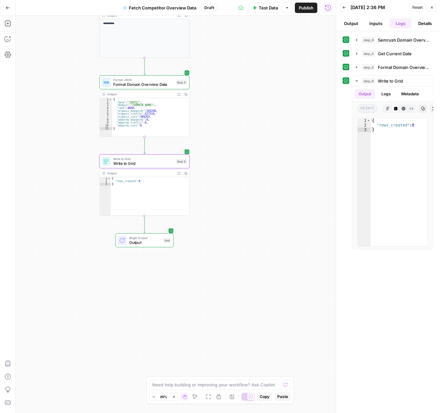
drag, startPoint x: 215, startPoint y: 54, endPoint x: 22, endPoint y: 133, distance: 208.7
click at [22, 133] on div "**********" at bounding box center [176, 215] width 320 height 398
click at [146, 163] on span "Write to Grid" at bounding box center [143, 163] width 61 height 6
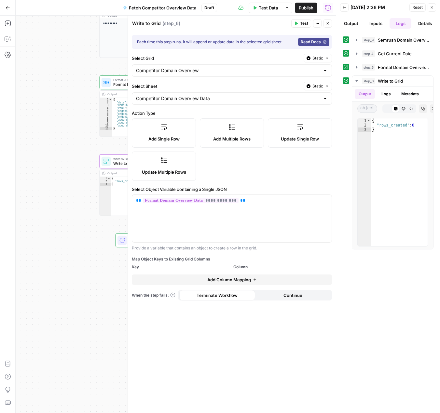
click at [233, 279] on span "Add Column Mapping" at bounding box center [229, 280] width 44 height 7
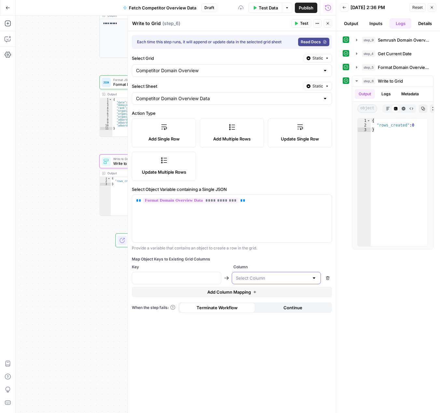
click at [254, 278] on input "text" at bounding box center [272, 278] width 73 height 7
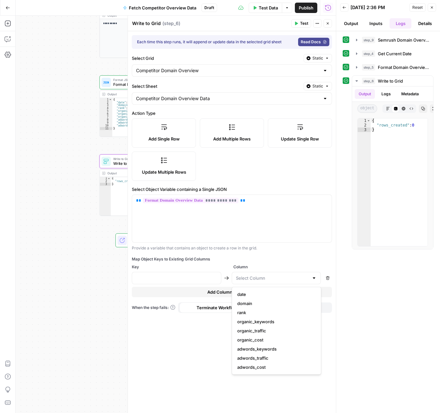
click at [248, 295] on span "date" at bounding box center [275, 294] width 76 height 7
type input "date"
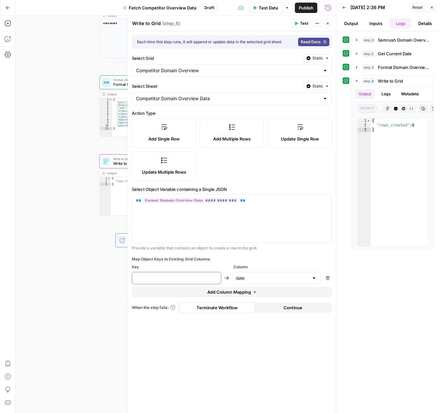
click at [189, 279] on input "text" at bounding box center [176, 278] width 81 height 7
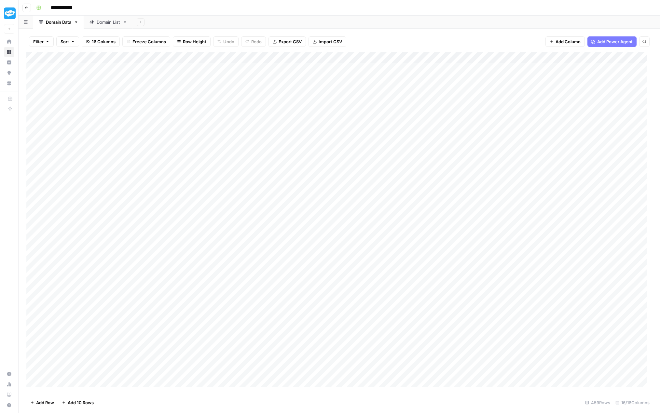
click at [99, 22] on div "Domain List" at bounding box center [108, 22] width 23 height 7
click at [68, 23] on div "Domain Data" at bounding box center [58, 22] width 25 height 7
click at [130, 56] on div "Add Column" at bounding box center [339, 222] width 626 height 340
click at [101, 111] on span "Sort Descending" at bounding box center [90, 112] width 57 height 7
click at [32, 69] on div "Add Column" at bounding box center [339, 222] width 626 height 339
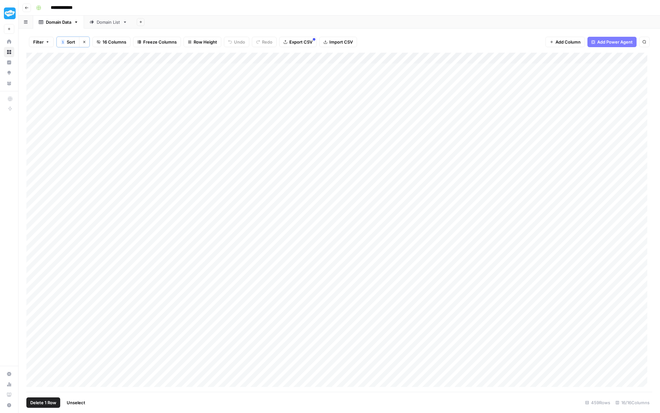
click at [47, 404] on span "Delete 1 Row" at bounding box center [43, 403] width 26 height 7
click at [306, 75] on span "Delete" at bounding box center [307, 75] width 14 height 7
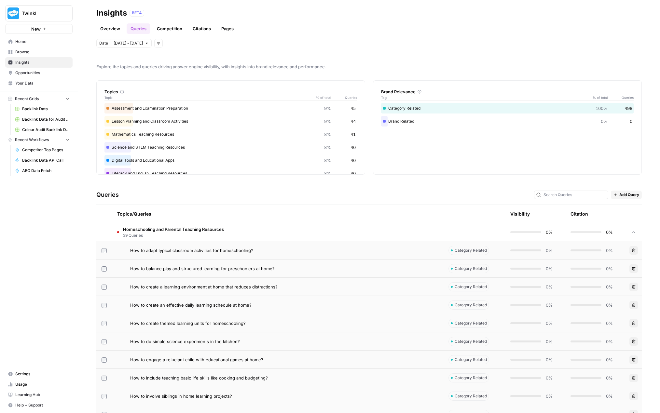
scroll to position [130, 0]
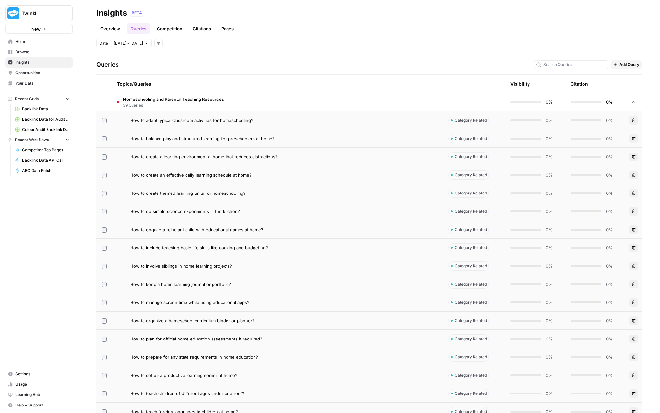
click at [34, 50] on span "Browse" at bounding box center [42, 52] width 54 height 6
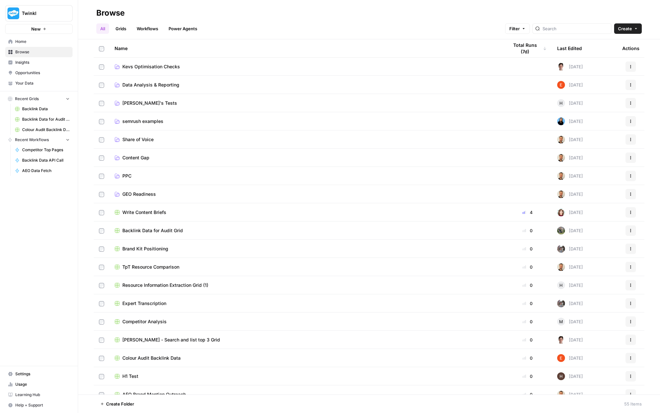
click at [151, 85] on span "Data Analysis & Reporting" at bounding box center [150, 85] width 57 height 7
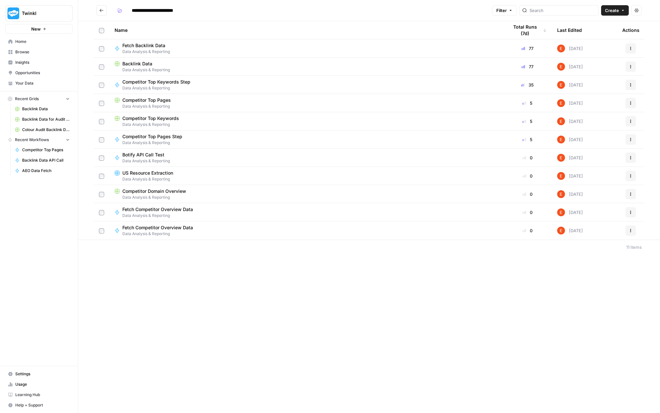
click at [184, 191] on span "Competitor Domain Overview" at bounding box center [154, 191] width 64 height 7
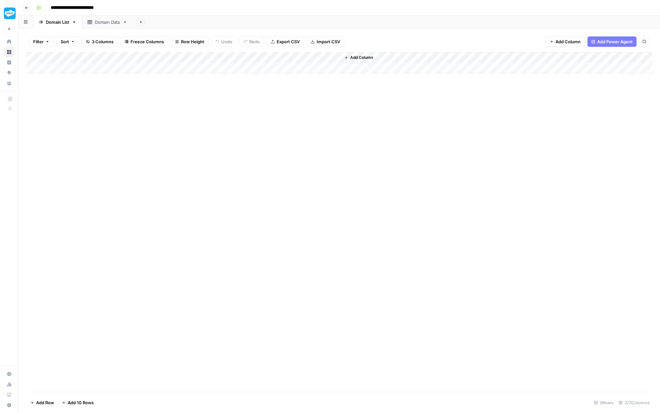
click at [105, 22] on div "Domain Data" at bounding box center [107, 22] width 25 height 7
type input "*"
type input "**********"
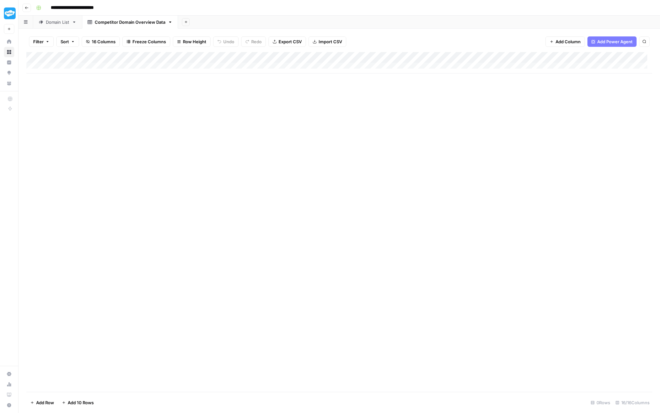
click at [201, 142] on div "Add Column" at bounding box center [339, 222] width 626 height 340
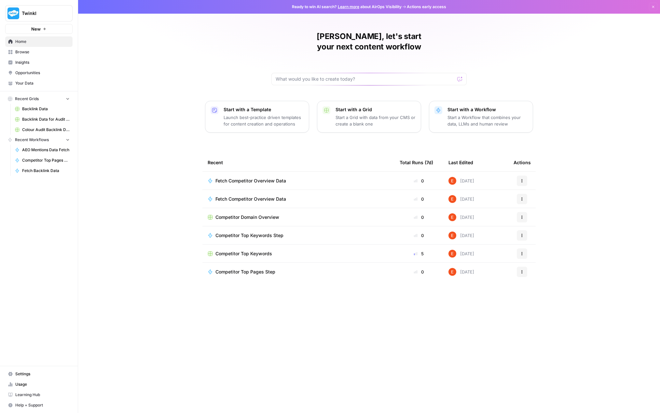
click at [255, 214] on span "Competitor Domain Overview" at bounding box center [247, 217] width 64 height 7
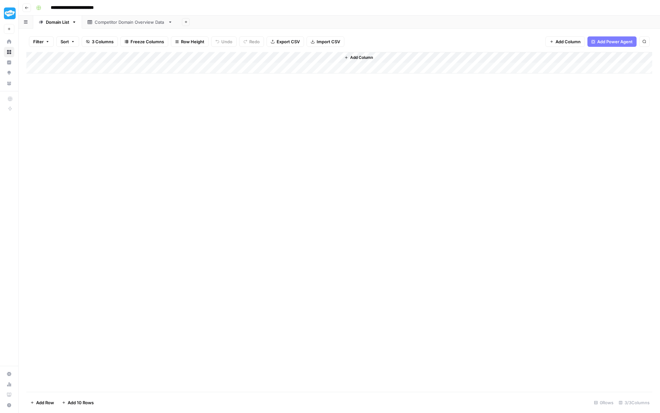
click at [268, 58] on div "Add Column" at bounding box center [339, 62] width 626 height 21
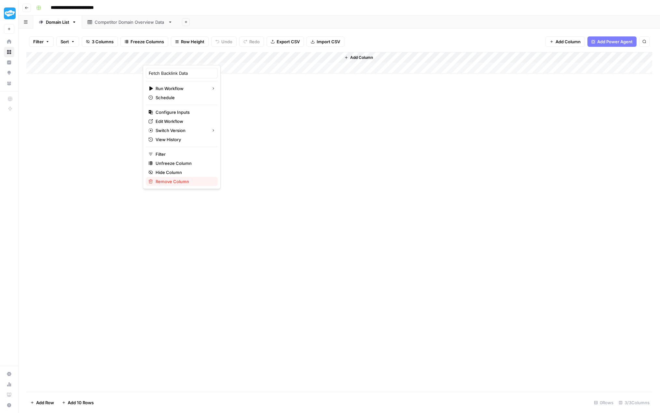
click at [183, 184] on span "Remove Column" at bounding box center [184, 181] width 57 height 7
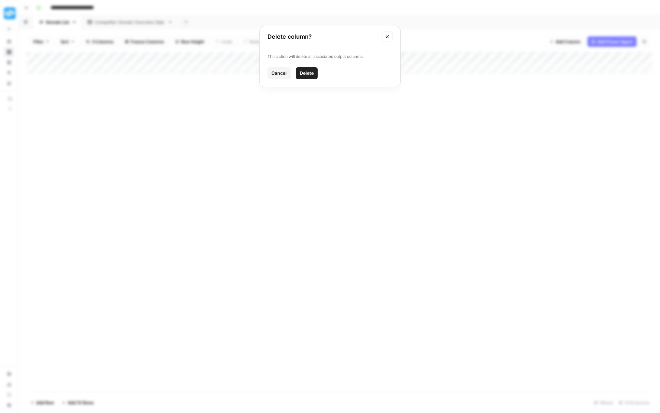
click at [310, 71] on span "Delete" at bounding box center [307, 73] width 14 height 7
click at [160, 57] on span "Add Column" at bounding box center [164, 58] width 23 height 6
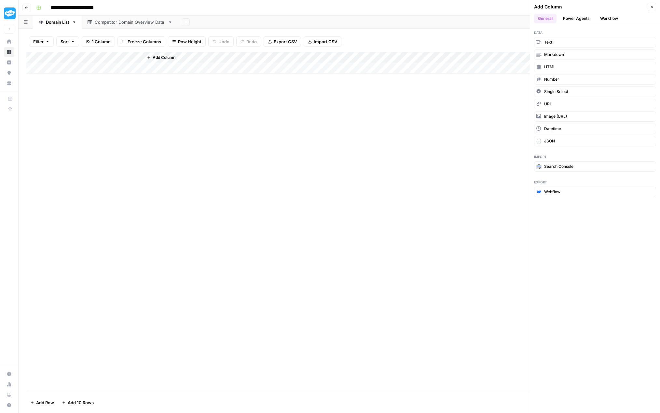
click at [604, 19] on button "Workflow" at bounding box center [609, 19] width 26 height 10
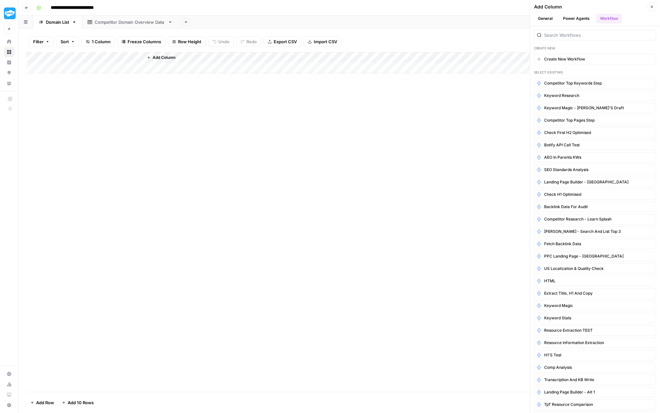
click at [109, 23] on div "Competitor Domain Overview Data" at bounding box center [130, 22] width 71 height 7
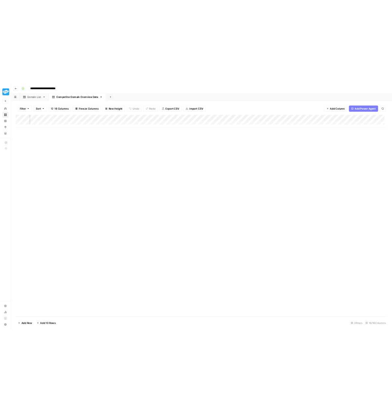
scroll to position [0, 174]
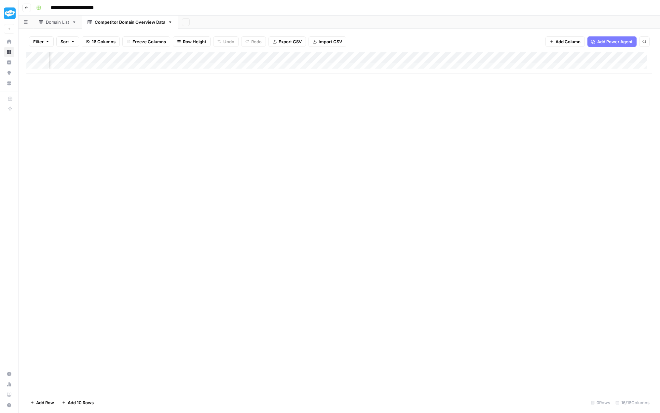
click at [171, 57] on div "Add Column" at bounding box center [339, 62] width 626 height 21
click at [173, 57] on div at bounding box center [150, 58] width 59 height 13
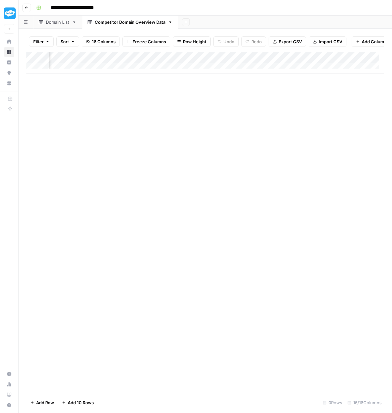
scroll to position [0, 87]
click at [171, 59] on div "Add Column" at bounding box center [205, 62] width 358 height 21
drag, startPoint x: 188, startPoint y: 78, endPoint x: 147, endPoint y: 76, distance: 41.4
click at [147, 76] on body "**********" at bounding box center [196, 206] width 392 height 413
drag, startPoint x: 189, startPoint y: 79, endPoint x: 151, endPoint y: 77, distance: 38.1
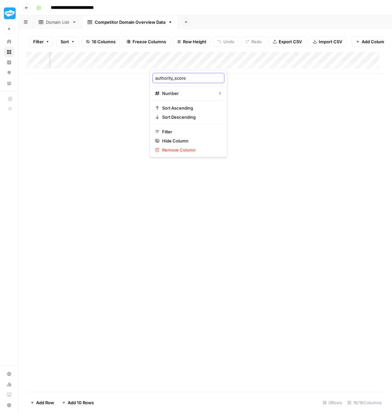
click at [151, 77] on div "authority_score Number Sort Ascending Sort Descending Filter Hide Column Remove…" at bounding box center [188, 114] width 78 height 88
type input "rank"
click at [242, 86] on div "Add Column" at bounding box center [205, 222] width 358 height 340
click at [260, 62] on div "Add Column" at bounding box center [205, 62] width 358 height 21
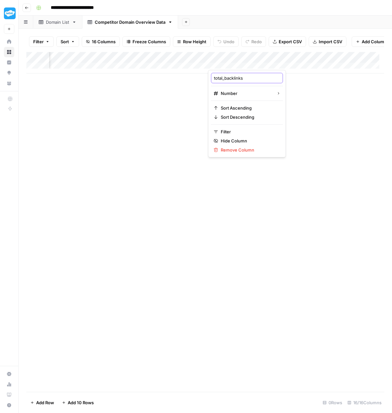
drag, startPoint x: 250, startPoint y: 77, endPoint x: 213, endPoint y: 76, distance: 36.1
click at [213, 76] on div "total_backlinks" at bounding box center [247, 78] width 72 height 10
type input "organic_keywords"
click at [300, 114] on div "Add Column" at bounding box center [205, 222] width 358 height 340
click at [320, 61] on div "Add Column" at bounding box center [205, 62] width 358 height 21
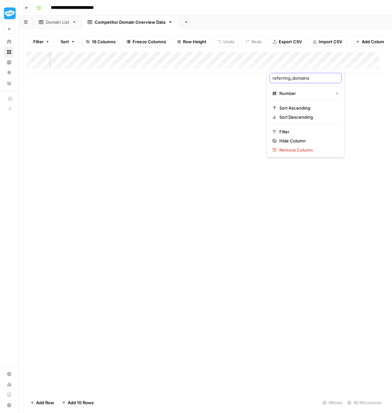
drag, startPoint x: 312, startPoint y: 77, endPoint x: 271, endPoint y: 78, distance: 41.7
click at [271, 78] on div "referring_domains" at bounding box center [305, 78] width 72 height 10
type input "organic_traffic"
click at [248, 87] on div "Add Column" at bounding box center [205, 222] width 358 height 340
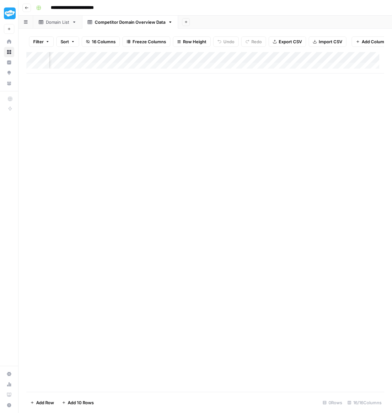
click at [219, 61] on div "Add Column" at bounding box center [205, 62] width 358 height 21
drag, startPoint x: 212, startPoint y: 77, endPoint x: 171, endPoint y: 76, distance: 40.7
click at [171, 76] on input "referring_urls" at bounding box center [204, 78] width 66 height 7
type input "organic_cost"
click at [268, 116] on div "Add Column" at bounding box center [205, 222] width 358 height 340
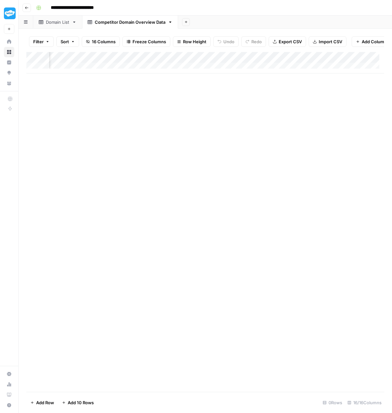
click at [277, 64] on div "Add Column" at bounding box center [205, 62] width 358 height 21
drag, startPoint x: 262, startPoint y: 77, endPoint x: 229, endPoint y: 78, distance: 32.9
click at [229, 78] on div "referring_ips" at bounding box center [262, 78] width 72 height 10
type input "adwords_keywords"
click at [327, 114] on div "Add Column" at bounding box center [205, 222] width 358 height 340
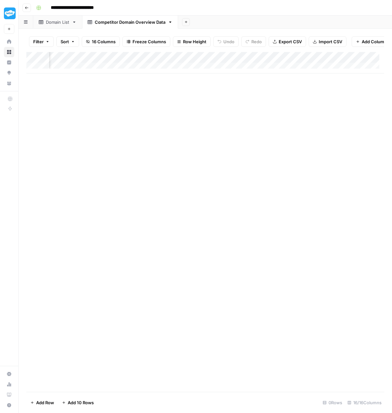
scroll to position [0, 355]
click at [228, 62] on div "Add Column" at bounding box center [205, 62] width 358 height 21
drag, startPoint x: 212, startPoint y: 78, endPoint x: 175, endPoint y: 77, distance: 37.4
click at [175, 77] on div "class_c_ips Number Sort Ascending Sort Descending Filter Hide Column Remove Col…" at bounding box center [214, 114] width 78 height 88
type input "adwords_traffic"
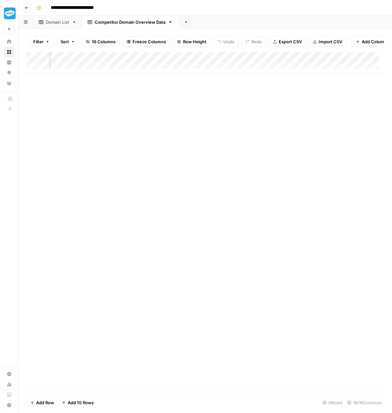
scroll to position [0, 435]
click at [205, 61] on div "Add Column" at bounding box center [205, 62] width 358 height 21
drag, startPoint x: 189, startPoint y: 77, endPoint x: 157, endPoint y: 78, distance: 31.2
click at [157, 78] on div "follow_links" at bounding box center [192, 78] width 72 height 10
type input "adwords_cost"
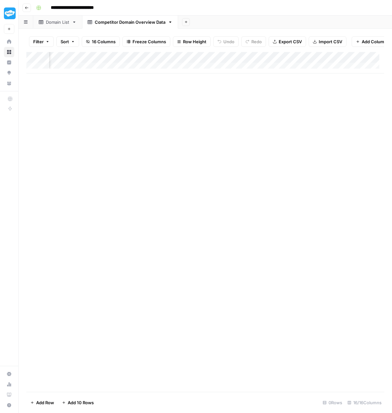
click at [256, 118] on div "Add Column" at bounding box center [205, 222] width 358 height 340
click at [265, 61] on div "Add Column" at bounding box center [205, 62] width 358 height 21
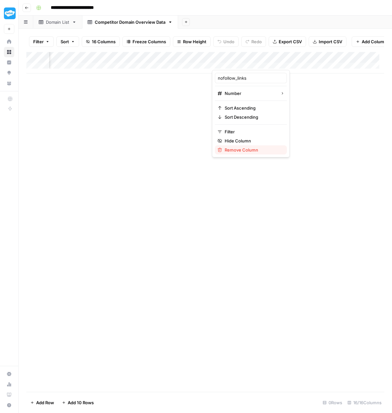
click at [252, 151] on span "Remove Column" at bounding box center [252, 150] width 57 height 7
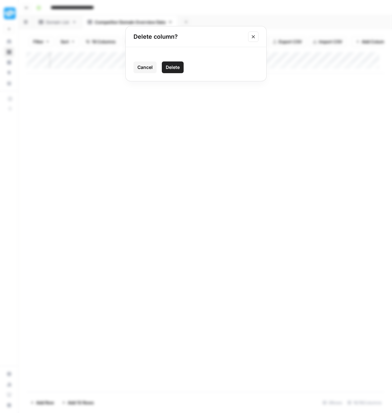
click at [175, 65] on span "Delete" at bounding box center [173, 67] width 14 height 7
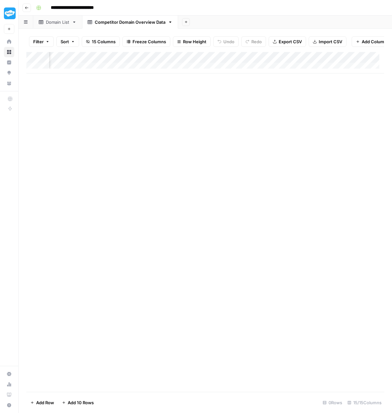
scroll to position [0, 479]
click at [221, 61] on div "Add Column" at bounding box center [205, 62] width 358 height 21
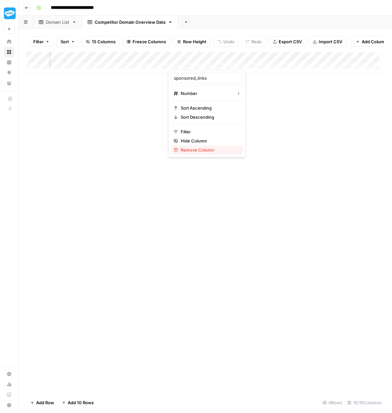
click at [207, 147] on span "Remove Column" at bounding box center [209, 150] width 57 height 7
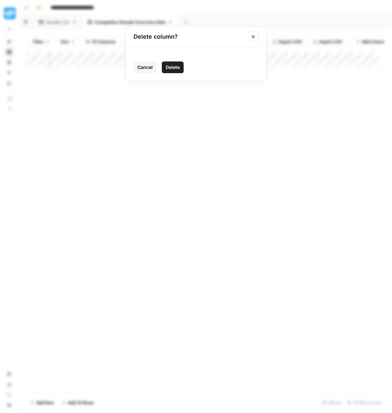
click at [172, 64] on span "Delete" at bounding box center [173, 67] width 14 height 7
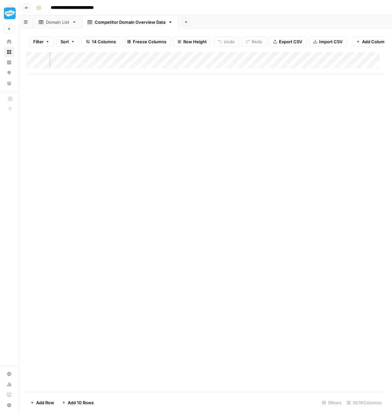
click at [220, 61] on div "Add Column" at bounding box center [205, 62] width 358 height 21
click at [210, 147] on span "Remove Column" at bounding box center [209, 150] width 57 height 7
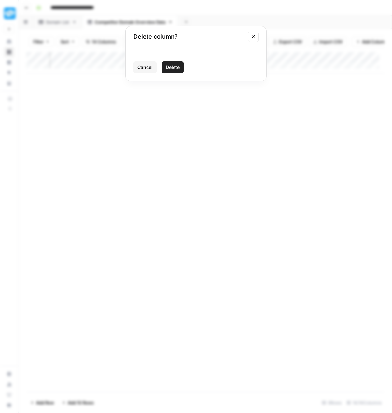
click at [175, 68] on span "Delete" at bounding box center [173, 67] width 14 height 7
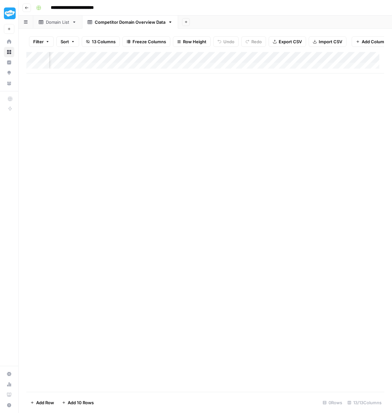
click at [255, 62] on div "Add Column" at bounding box center [205, 62] width 358 height 21
click at [197, 148] on span "Remove Column" at bounding box center [209, 150] width 57 height 7
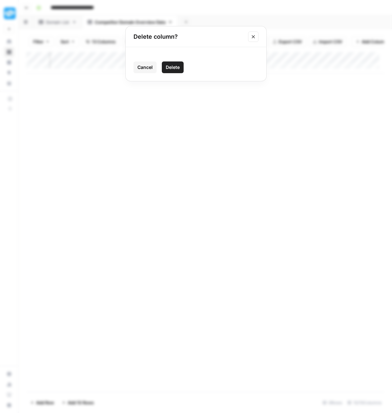
click at [178, 69] on span "Delete" at bounding box center [173, 67] width 14 height 7
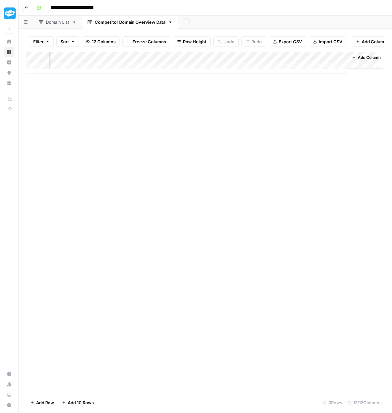
click at [257, 60] on div "Add Column" at bounding box center [205, 62] width 358 height 21
click at [220, 62] on div "Add Column" at bounding box center [205, 62] width 358 height 21
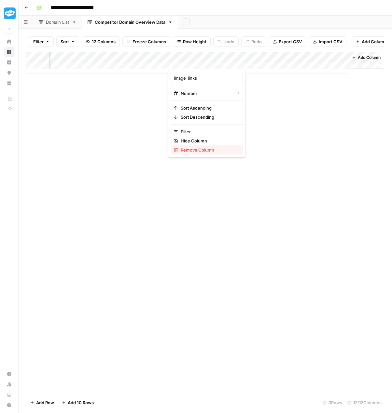
click at [215, 150] on span "Remove Column" at bounding box center [209, 150] width 57 height 7
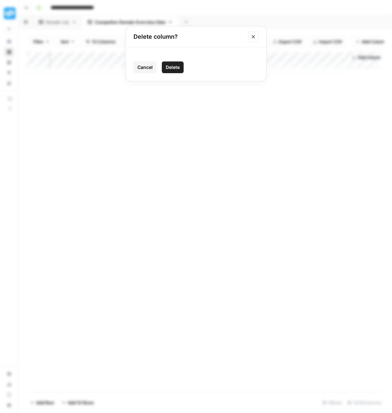
click at [179, 67] on span "Delete" at bounding box center [173, 67] width 14 height 7
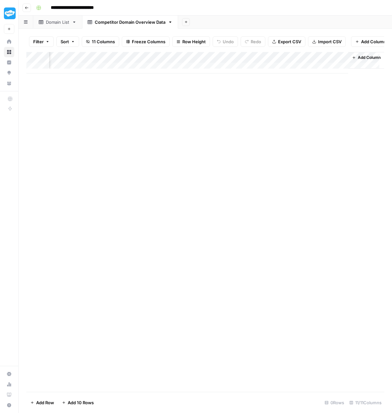
scroll to position [0, 421]
click at [280, 62] on div "Add Column" at bounding box center [205, 62] width 358 height 21
click at [263, 151] on span "Remove Column" at bounding box center [266, 150] width 57 height 7
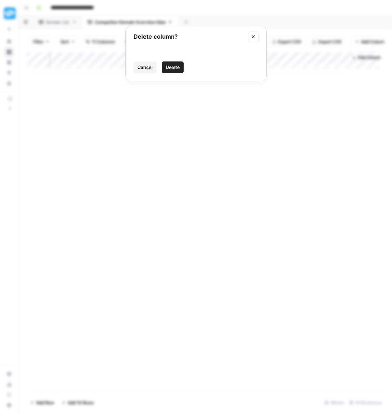
click at [174, 67] on span "Delete" at bounding box center [173, 67] width 14 height 7
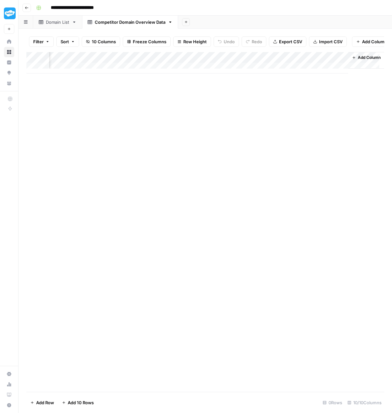
scroll to position [0, 362]
click at [337, 62] on div "Add Column" at bounding box center [205, 62] width 358 height 21
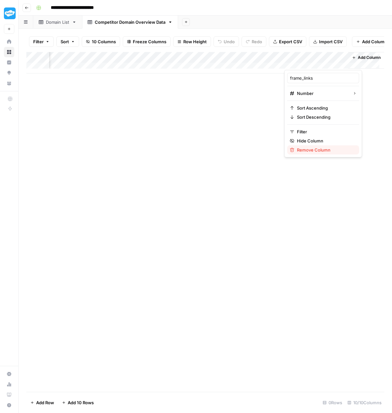
click at [328, 147] on span "Remove Column" at bounding box center [325, 150] width 57 height 7
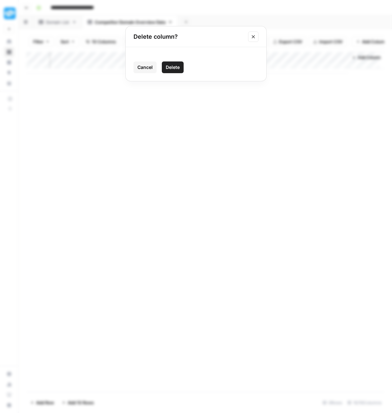
click at [178, 68] on span "Delete" at bounding box center [173, 67] width 14 height 7
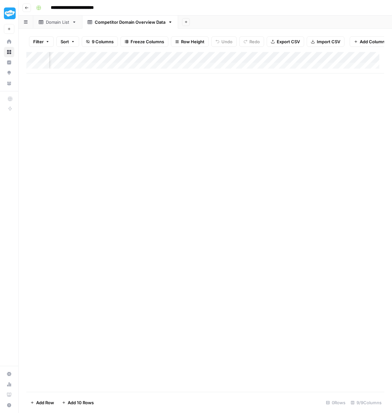
scroll to position [0, 0]
click at [56, 24] on div "Domain List" at bounding box center [57, 22] width 23 height 7
click at [111, 23] on div "Competitor Domain Overview Data" at bounding box center [130, 22] width 71 height 7
click at [57, 25] on div "Domain List" at bounding box center [57, 22] width 23 height 7
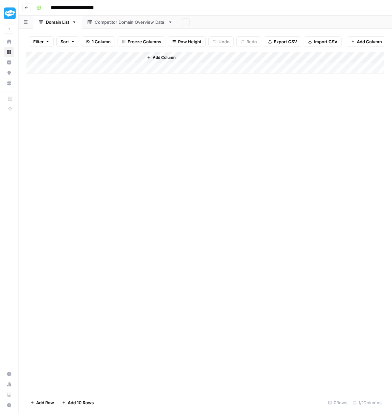
click at [138, 61] on div "Add Column" at bounding box center [205, 62] width 358 height 21
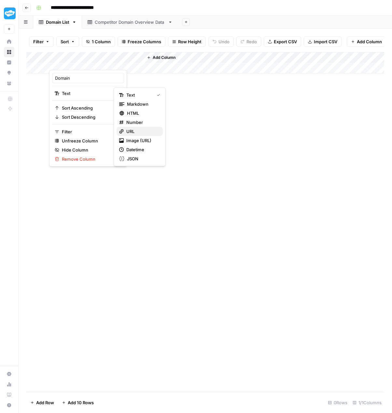
click at [130, 129] on span "URL" at bounding box center [141, 131] width 31 height 7
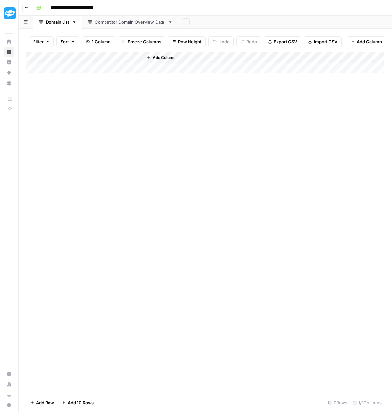
click at [96, 21] on div "Competitor Domain Overview Data" at bounding box center [130, 22] width 71 height 7
click at [59, 21] on div "Domain List" at bounding box center [57, 22] width 23 height 7
click at [159, 61] on span "Add Column" at bounding box center [164, 58] width 23 height 6
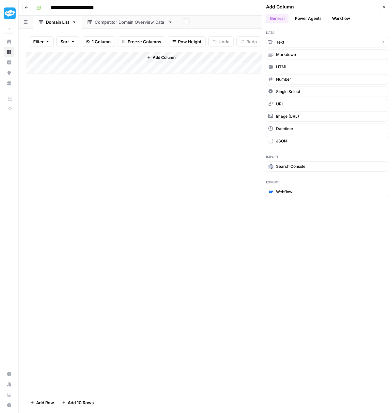
click at [285, 40] on button "Text" at bounding box center [327, 42] width 122 height 10
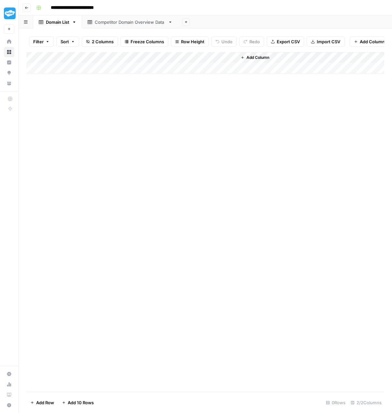
click at [177, 61] on div "Add Column" at bounding box center [205, 62] width 358 height 21
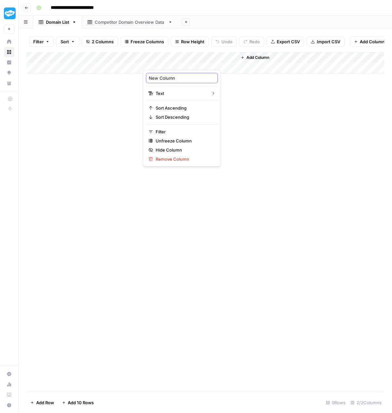
drag, startPoint x: 182, startPoint y: 75, endPoint x: 149, endPoint y: 76, distance: 32.2
click at [149, 76] on input "New Column" at bounding box center [182, 78] width 66 height 7
type input "database"
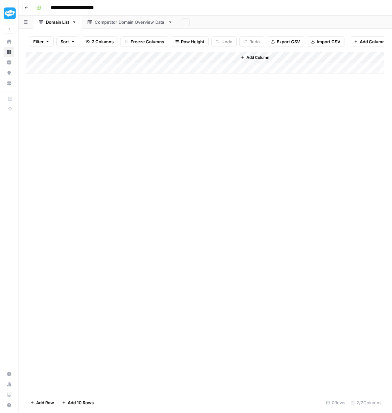
click at [231, 61] on div "Add Column" at bounding box center [205, 62] width 358 height 21
click at [265, 142] on div "Add Column" at bounding box center [205, 222] width 358 height 340
click at [188, 73] on div "Add Column" at bounding box center [205, 62] width 358 height 21
click at [111, 22] on div "Competitor Domain Overview Data" at bounding box center [130, 22] width 71 height 7
click at [64, 23] on div "Domain List" at bounding box center [57, 22] width 23 height 7
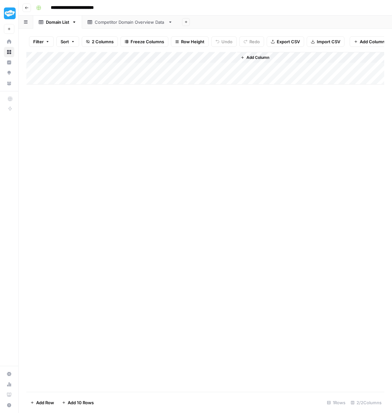
click at [94, 70] on div "Add Column" at bounding box center [205, 68] width 358 height 33
click at [93, 71] on div "Add Column" at bounding box center [205, 68] width 358 height 33
click at [93, 71] on body "**********" at bounding box center [196, 206] width 392 height 413
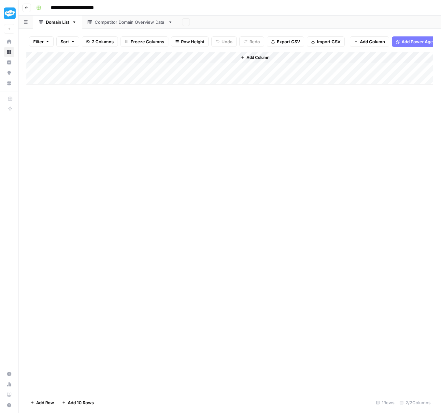
click at [262, 60] on span "Add Column" at bounding box center [257, 58] width 23 height 6
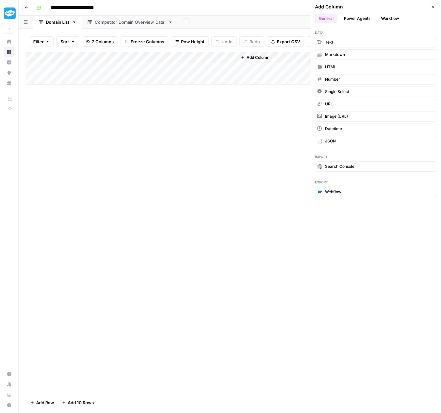
click at [393, 18] on button "Workflow" at bounding box center [390, 19] width 26 height 10
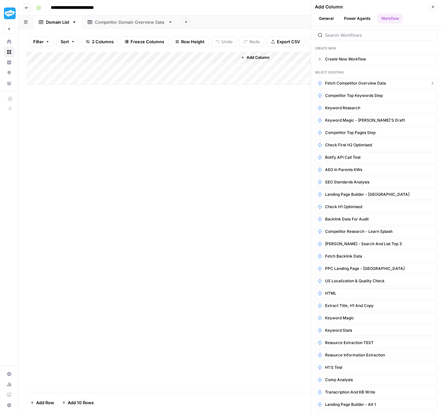
click at [360, 82] on span "Fetch Competitor Overview Data" at bounding box center [355, 83] width 61 height 6
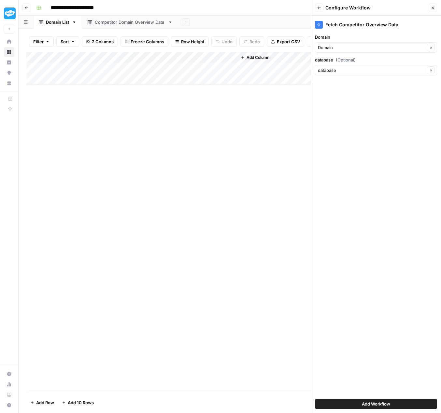
click at [378, 402] on span "Add Workflow" at bounding box center [375, 404] width 28 height 7
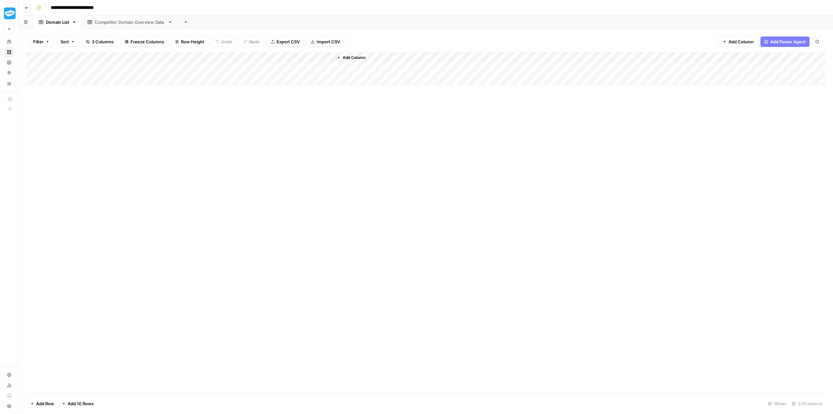
click at [111, 65] on div "Add Column" at bounding box center [425, 68] width 799 height 33
type input "**********"
click at [143, 112] on div "Add Column" at bounding box center [425, 222] width 799 height 340
click at [75, 79] on div "Add Column" at bounding box center [425, 68] width 799 height 33
click at [68, 77] on div "Add Column" at bounding box center [425, 68] width 799 height 33
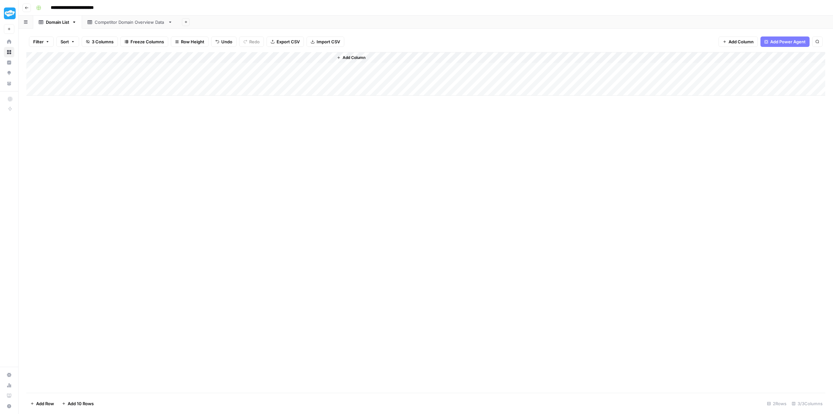
click at [107, 24] on div "Competitor Domain Overview Data" at bounding box center [130, 22] width 71 height 7
click at [68, 22] on div "Domain List" at bounding box center [57, 22] width 23 height 7
click at [660, 396] on span "Reload" at bounding box center [746, 394] width 13 height 6
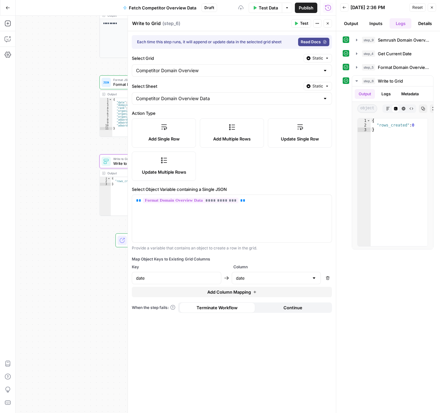
type input "date"
click at [208, 292] on span "Add Column Mapping" at bounding box center [229, 292] width 44 height 7
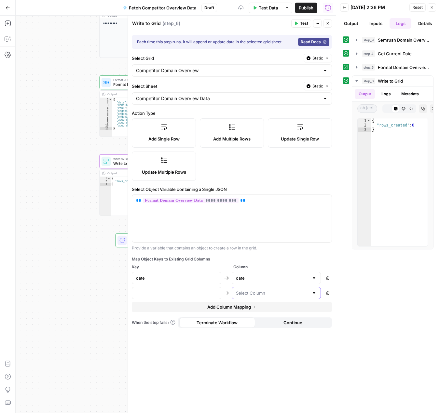
click at [256, 295] on input "text" at bounding box center [272, 293] width 73 height 7
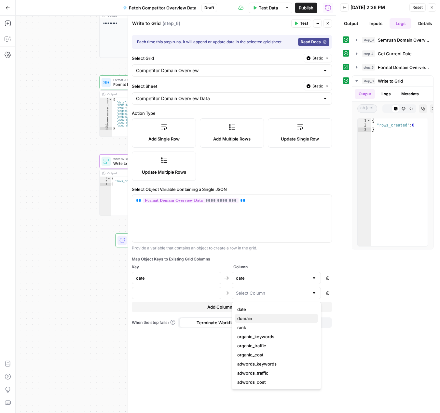
click at [249, 318] on span "domain" at bounding box center [275, 318] width 76 height 7
type input "domain"
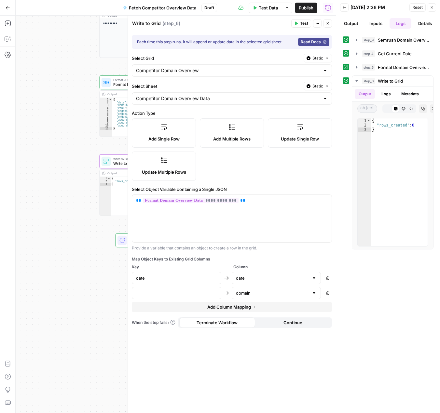
click at [163, 289] on div at bounding box center [176, 293] width 89 height 12
type input "domain"
click at [252, 306] on button "Add Column Mapping" at bounding box center [232, 307] width 200 height 10
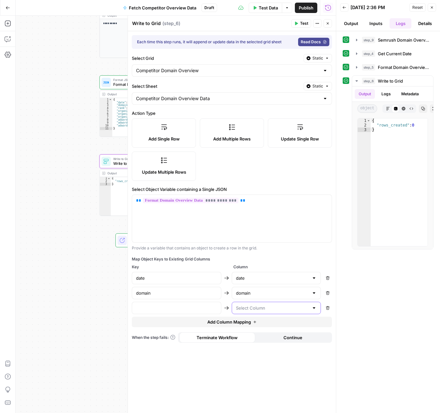
click at [243, 309] on input "text" at bounding box center [272, 308] width 73 height 7
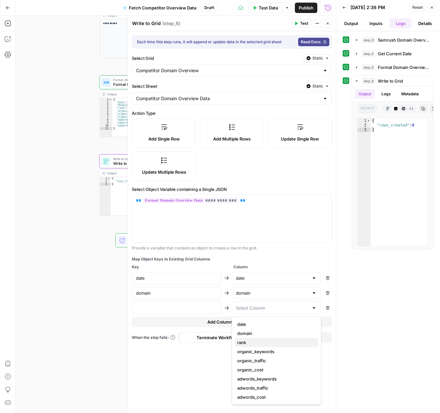
drag, startPoint x: 254, startPoint y: 343, endPoint x: 248, endPoint y: 342, distance: 6.3
click at [253, 343] on span "rank" at bounding box center [275, 342] width 76 height 7
type input "rank"
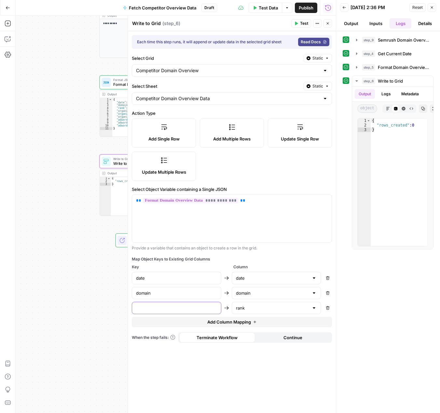
click at [172, 309] on input "text" at bounding box center [176, 308] width 81 height 7
type input "rank"
click at [224, 322] on span "Add Column Mapping" at bounding box center [229, 322] width 44 height 7
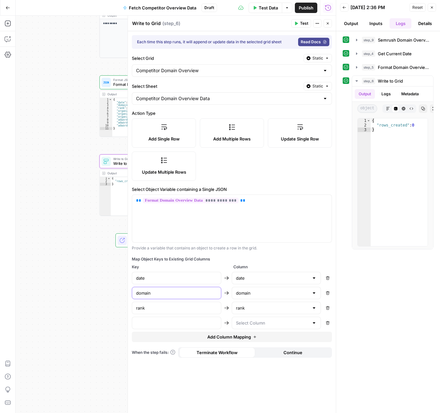
drag, startPoint x: 185, startPoint y: 294, endPoint x: 135, endPoint y: 292, distance: 49.8
click at [135, 292] on div "domain" at bounding box center [176, 293] width 89 height 12
click at [256, 324] on input "text" at bounding box center [272, 323] width 73 height 7
click at [254, 262] on span "organic_keywords" at bounding box center [275, 261] width 76 height 7
type input "organic_keywords"
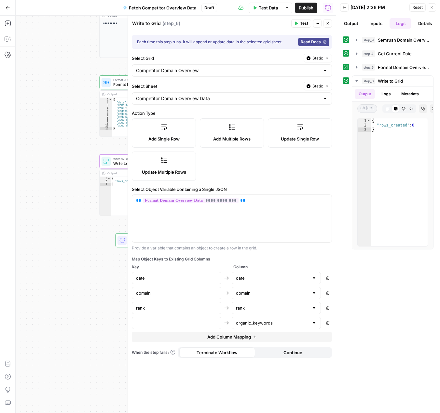
click at [202, 318] on div at bounding box center [176, 323] width 89 height 12
type input "organic_keywords"
click at [219, 340] on span "Add Column Mapping" at bounding box center [229, 337] width 44 height 7
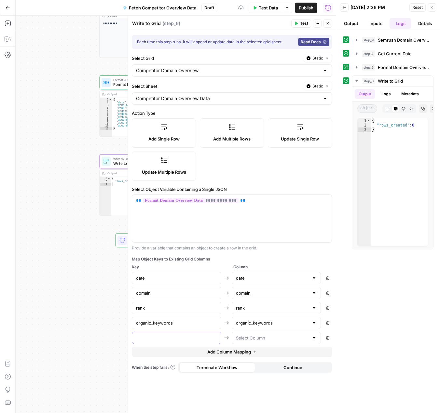
click at [204, 338] on input "text" at bounding box center [176, 338] width 81 height 7
click at [248, 339] on input "text" at bounding box center [272, 338] width 73 height 7
click at [261, 287] on span "organic_traffic" at bounding box center [275, 285] width 76 height 7
type input "organic_traffic"
click at [207, 335] on input "text" at bounding box center [176, 338] width 81 height 7
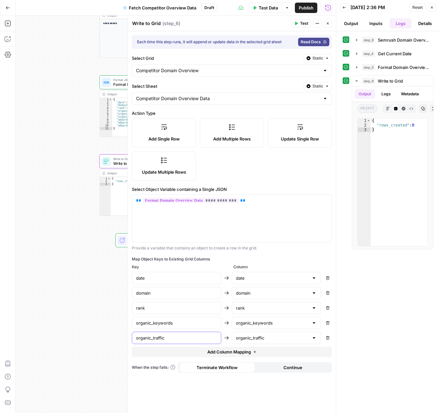
type input "organic_traffic"
click at [217, 350] on span "Add Column Mapping" at bounding box center [229, 352] width 44 height 7
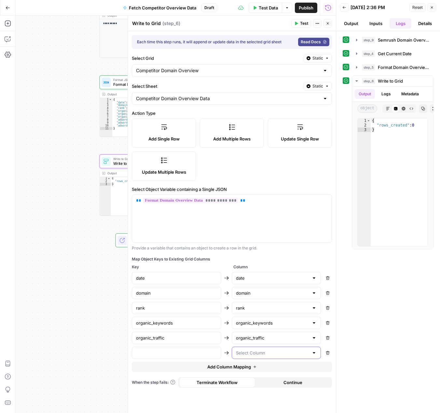
click at [247, 350] on input "text" at bounding box center [272, 353] width 73 height 7
click at [266, 309] on span "organic_cost" at bounding box center [275, 309] width 76 height 7
type input "organic_cost"
click at [211, 356] on div at bounding box center [176, 353] width 89 height 12
type input "organic_cost"
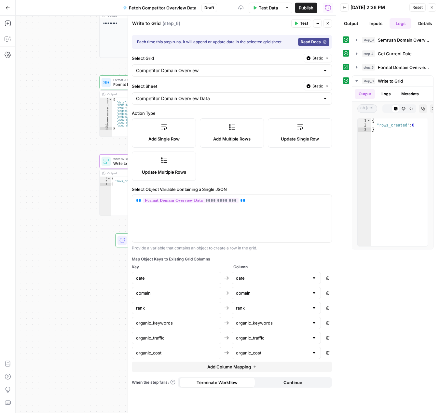
click at [217, 366] on span "Add Column Mapping" at bounding box center [229, 367] width 44 height 7
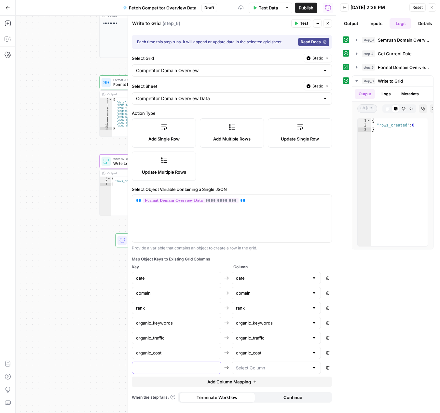
click at [212, 368] on input "text" at bounding box center [176, 368] width 81 height 7
click at [247, 368] on input "text" at bounding box center [272, 368] width 73 height 7
click at [274, 333] on span "adwords_keywords" at bounding box center [275, 333] width 76 height 7
type input "adwords_keywords"
click at [201, 367] on input "text" at bounding box center [176, 368] width 81 height 7
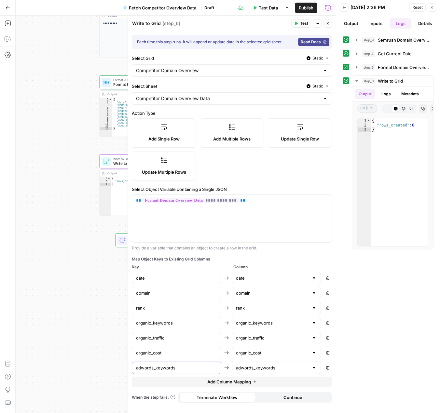
click at [169, 368] on input "adwords_keywprds" at bounding box center [176, 368] width 81 height 7
type input "adwords_keywords"
click at [209, 382] on span "Add Column Mapping" at bounding box center [229, 382] width 44 height 7
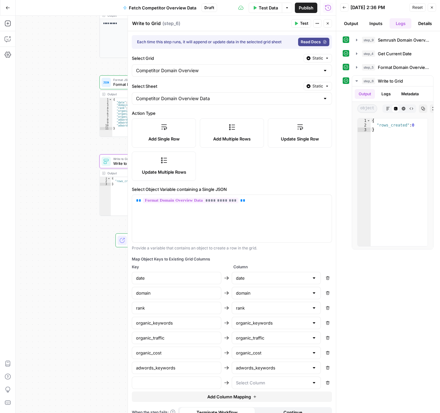
scroll to position [8, 0]
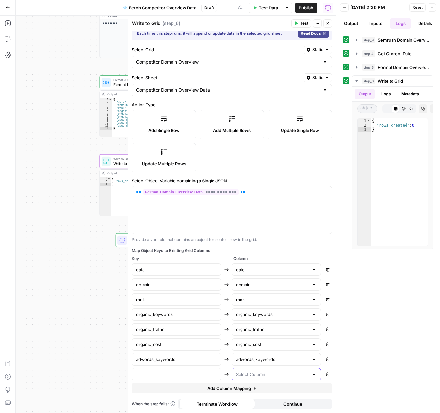
click at [259, 376] on input "text" at bounding box center [272, 374] width 73 height 7
click at [274, 347] on span "adwords_traffic" at bounding box center [271, 349] width 73 height 7
type input "adwords_traffic"
click at [205, 374] on input "text" at bounding box center [176, 374] width 81 height 7
type input "adwords_traffic"
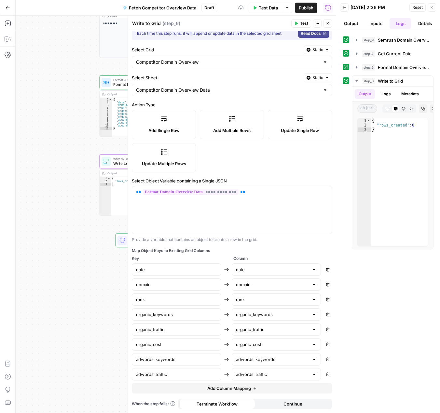
click at [214, 386] on span "Add Column Mapping" at bounding box center [229, 388] width 44 height 7
click at [246, 393] on div at bounding box center [276, 389] width 89 height 12
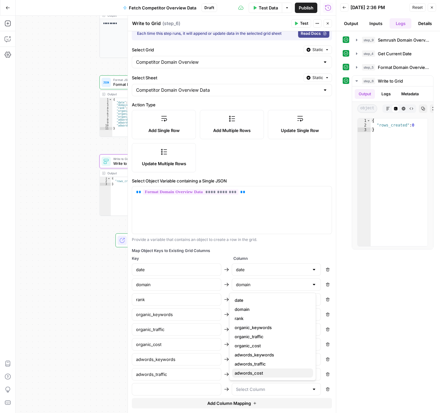
click at [255, 370] on span "adwords_cost" at bounding box center [271, 373] width 73 height 7
type input "adwords_cost"
click at [207, 390] on input "text" at bounding box center [176, 389] width 81 height 7
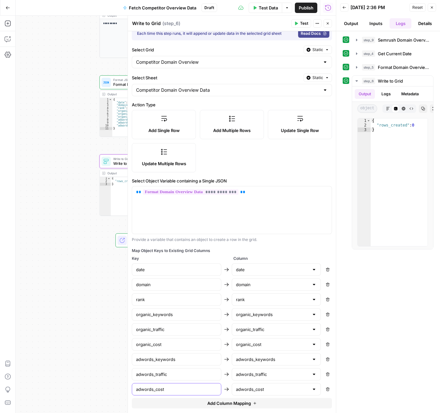
type input "adwords_cost"
click at [260, 248] on div "Map Object Keys to Existing Grid Columns" at bounding box center [232, 251] width 200 height 6
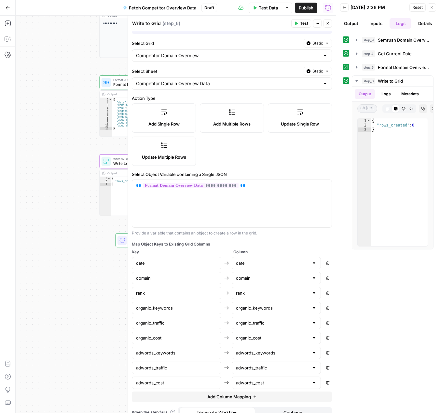
scroll to position [23, 0]
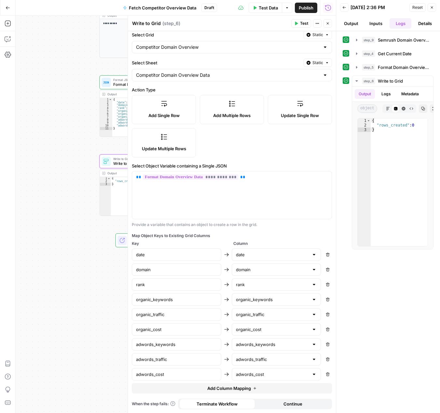
click at [326, 24] on icon "button" at bounding box center [328, 23] width 4 height 4
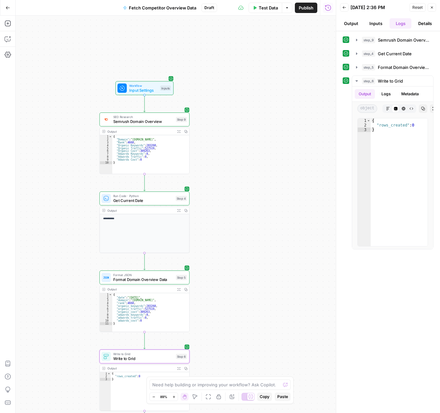
click at [263, 8] on span "Test Data" at bounding box center [268, 8] width 19 height 7
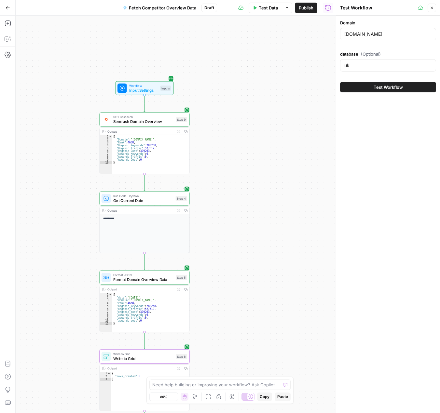
click at [373, 88] on button "Test Workflow" at bounding box center [388, 87] width 96 height 10
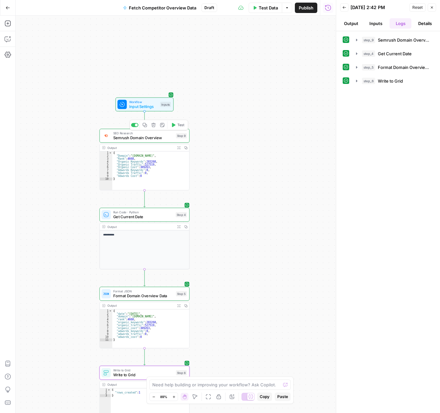
click at [148, 140] on span "Semrush Domain Overview" at bounding box center [143, 138] width 61 height 6
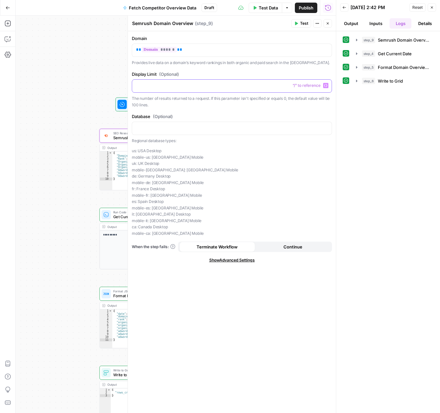
click at [178, 85] on p at bounding box center [232, 85] width 192 height 7
click at [169, 127] on p at bounding box center [232, 128] width 192 height 7
click at [310, 6] on span "Publish" at bounding box center [306, 8] width 15 height 7
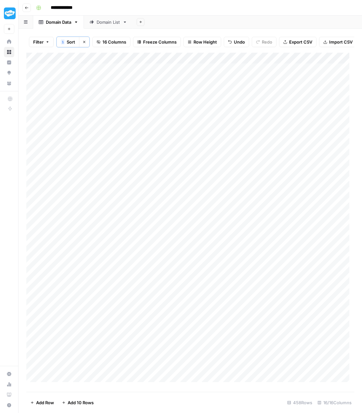
drag, startPoint x: 362, startPoint y: 81, endPoint x: 444, endPoint y: 81, distance: 82.0
click at [362, 81] on html "**********" at bounding box center [181, 206] width 362 height 413
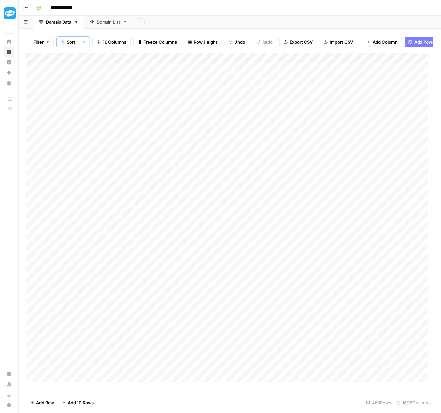
click at [27, 7] on icon "button" at bounding box center [27, 8] width 4 height 4
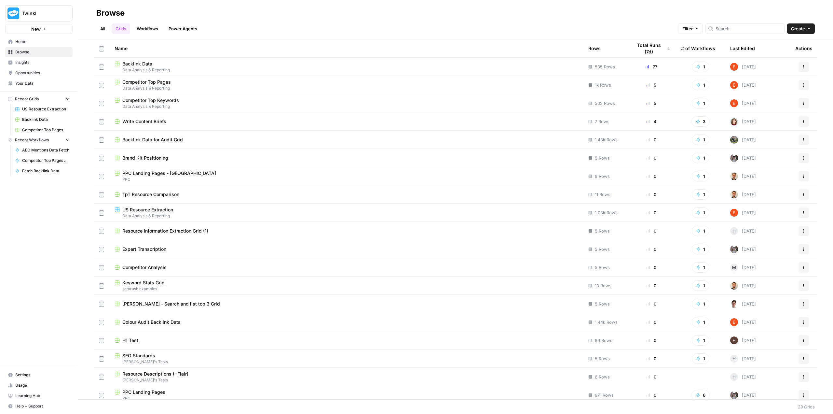
click at [154, 84] on span "Competitor Top Pages" at bounding box center [146, 82] width 48 height 7
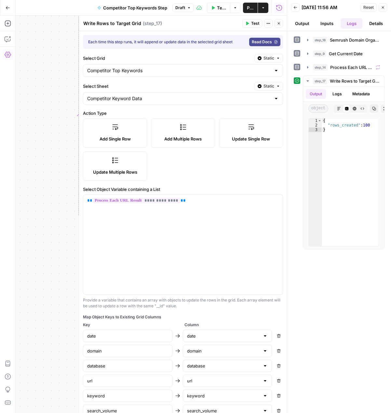
scroll to position [9, 0]
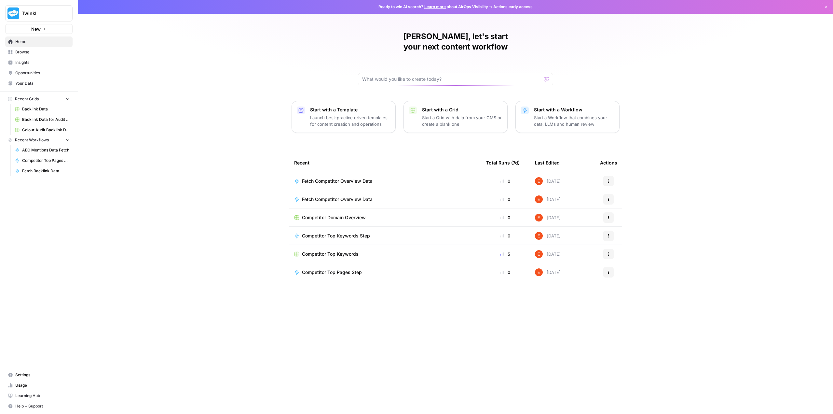
click at [29, 51] on span "Browse" at bounding box center [42, 52] width 54 height 6
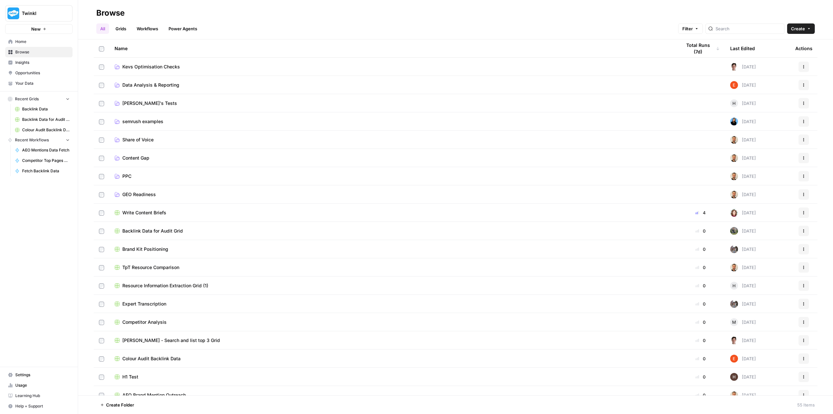
click at [158, 121] on span "semrush examples" at bounding box center [142, 121] width 41 height 7
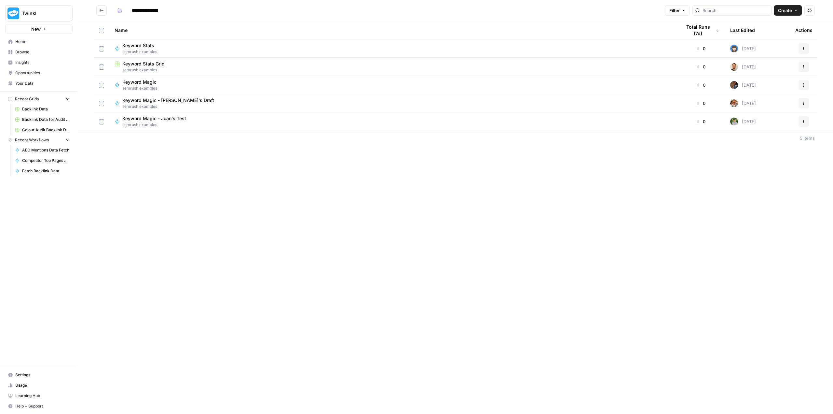
click at [100, 10] on icon "Go back" at bounding box center [101, 10] width 5 height 5
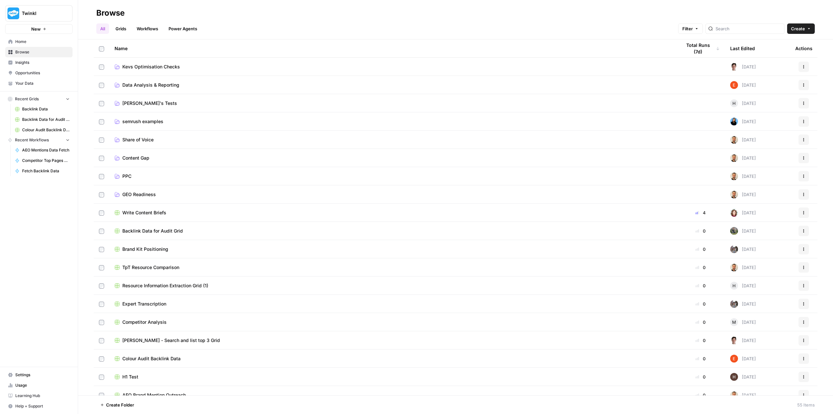
click at [161, 86] on span "Data Analysis & Reporting" at bounding box center [150, 85] width 57 height 7
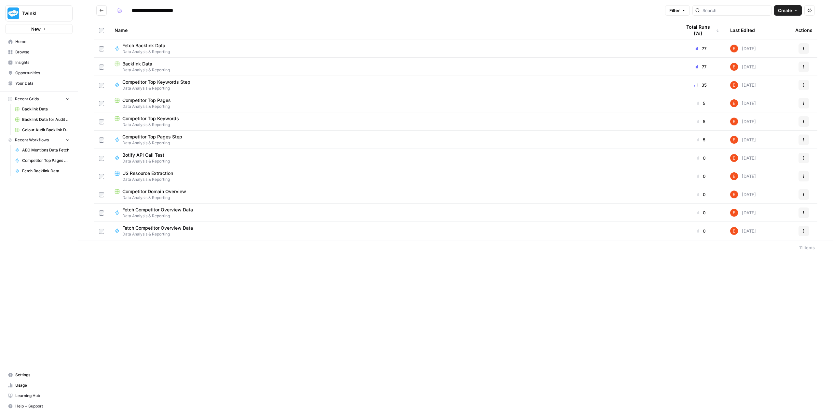
click at [151, 103] on span "Competitor Top Pages" at bounding box center [146, 100] width 48 height 7
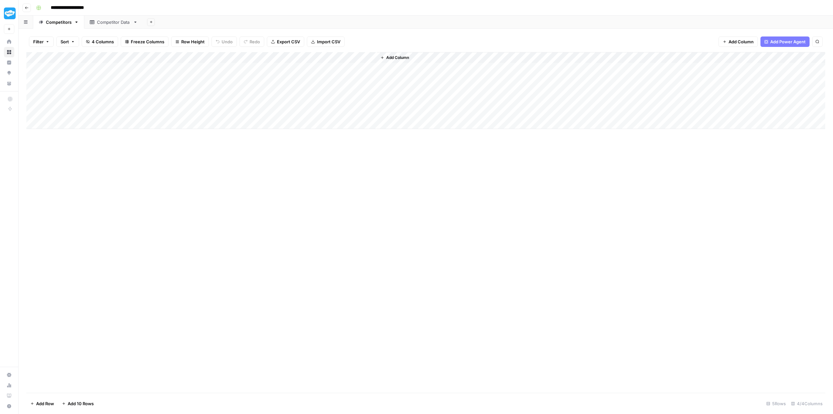
click at [100, 69] on div "Add Column" at bounding box center [425, 90] width 799 height 77
click at [114, 80] on div "Add Column" at bounding box center [425, 90] width 799 height 77
click at [118, 89] on div "Add Column" at bounding box center [425, 90] width 799 height 77
click at [125, 104] on div "Add Column" at bounding box center [425, 90] width 799 height 77
click at [119, 111] on div "Add Column" at bounding box center [425, 90] width 799 height 77
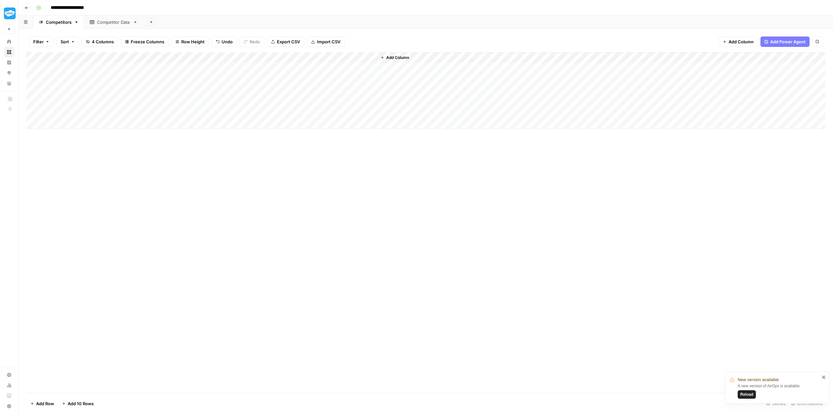
click at [124, 162] on div "Add Column" at bounding box center [425, 222] width 799 height 340
click at [112, 113] on div "Add Column" at bounding box center [425, 90] width 799 height 77
click at [141, 154] on div "Add Column" at bounding box center [425, 222] width 799 height 340
click at [127, 111] on div "Add Column" at bounding box center [425, 90] width 799 height 77
type textarea "**********"
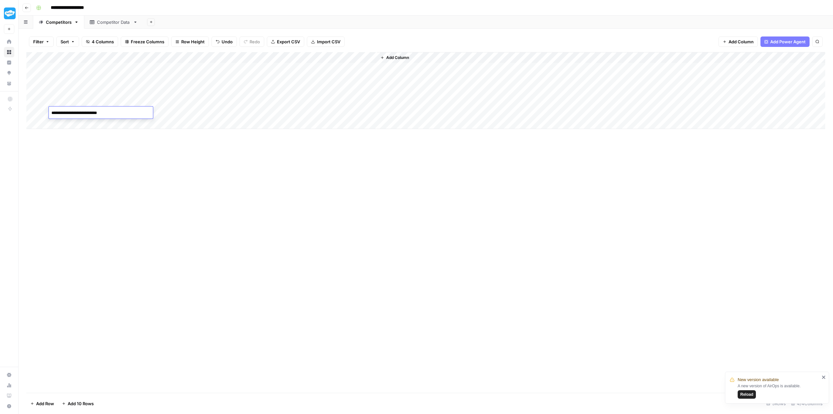
drag, startPoint x: 158, startPoint y: 164, endPoint x: 258, endPoint y: 206, distance: 108.5
click at [158, 164] on div "Add Column" at bounding box center [425, 222] width 799 height 340
click at [117, 68] on div "Add Column" at bounding box center [425, 90] width 799 height 77
click at [825, 378] on icon "close" at bounding box center [823, 376] width 3 height 3
click at [741, 392] on span "Reload" at bounding box center [746, 394] width 13 height 6
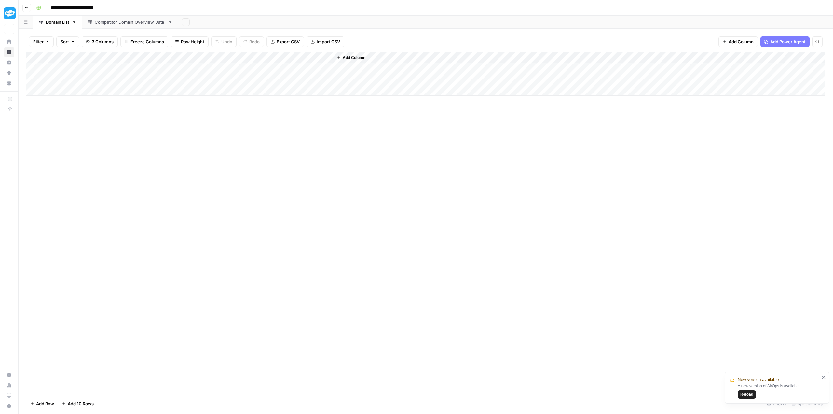
click at [77, 77] on div "Add Column" at bounding box center [425, 74] width 799 height 44
click at [94, 79] on div "Add Column" at bounding box center [425, 74] width 799 height 44
type input "**********"
click at [108, 122] on div "Add Column" at bounding box center [425, 222] width 799 height 340
click at [82, 89] on div "Add Column" at bounding box center [425, 74] width 799 height 44
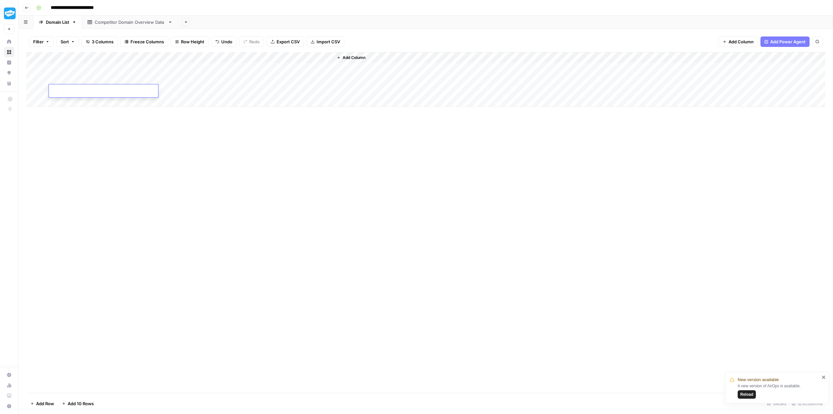
click at [107, 91] on input at bounding box center [103, 92] width 104 height 8
paste input "**********"
type input "**********"
click at [118, 132] on div "Add Column" at bounding box center [425, 222] width 799 height 340
click at [77, 101] on div "Add Column" at bounding box center [425, 79] width 799 height 55
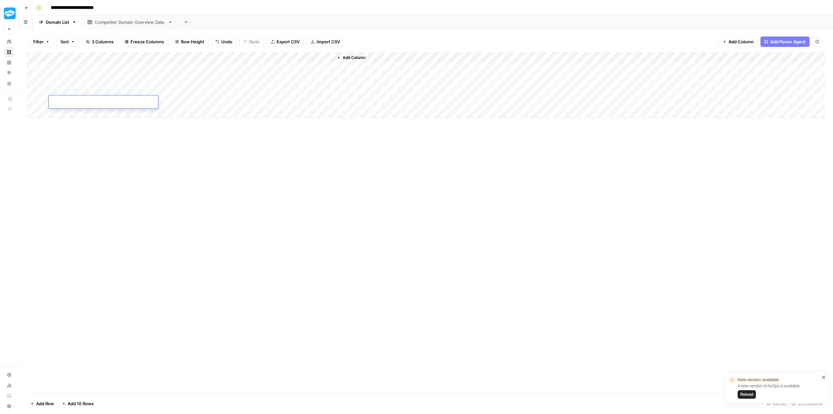
click at [103, 103] on input at bounding box center [103, 103] width 104 height 8
paste input "**********"
type input "**********"
click at [116, 143] on div "Add Column" at bounding box center [425, 222] width 799 height 340
click at [100, 110] on div "Add Column" at bounding box center [425, 85] width 799 height 66
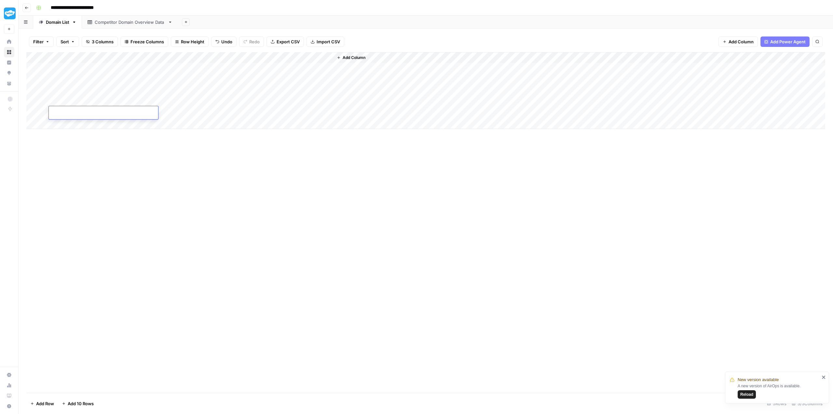
paste input "**********"
type input "**********"
click at [143, 152] on div "Add Column" at bounding box center [425, 222] width 799 height 340
drag, startPoint x: 144, startPoint y: 56, endPoint x: 148, endPoint y: 56, distance: 3.9
click at [148, 56] on div "Add Column" at bounding box center [425, 90] width 799 height 77
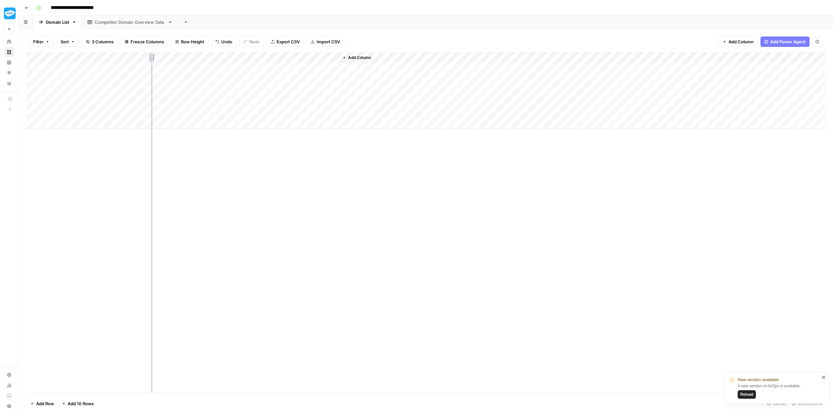
drag, startPoint x: 149, startPoint y: 56, endPoint x: 166, endPoint y: 58, distance: 17.1
click at [166, 58] on div "Add Column" at bounding box center [425, 90] width 799 height 77
click at [824, 377] on icon "close" at bounding box center [824, 376] width 5 height 5
click at [207, 67] on div "Add Column" at bounding box center [425, 90] width 799 height 77
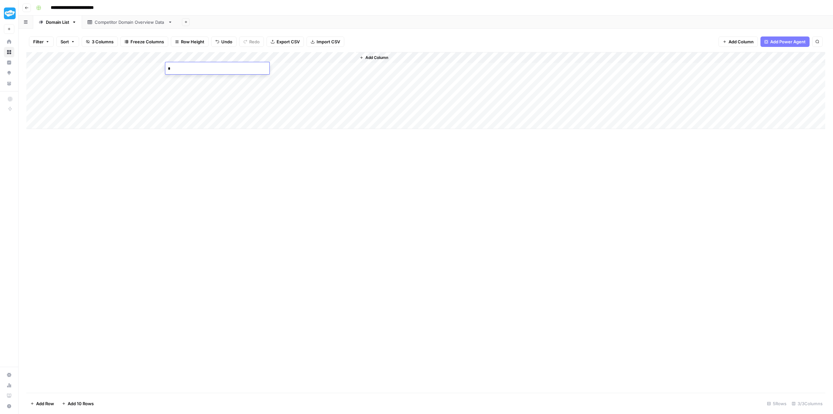
type textarea "**"
click at [193, 83] on div "Add Column" at bounding box center [425, 90] width 799 height 77
click at [190, 81] on div "Add Column" at bounding box center [425, 90] width 799 height 77
click at [190, 81] on textarea at bounding box center [217, 79] width 104 height 9
type textarea "**"
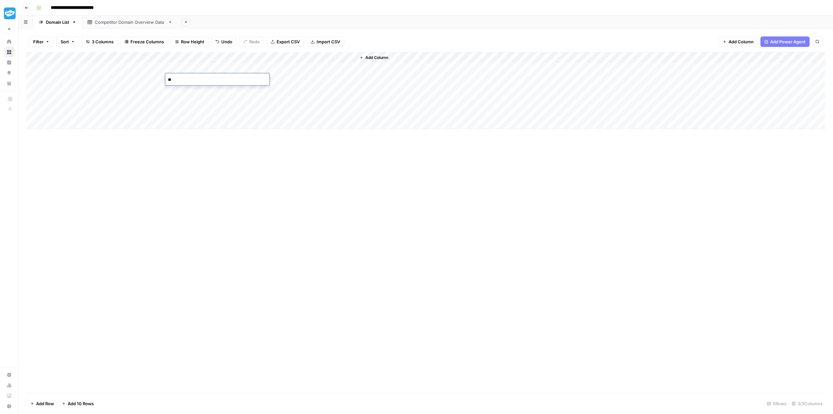
click at [183, 92] on div "Add Column" at bounding box center [425, 90] width 799 height 77
type textarea "**"
click at [178, 103] on div "Add Column" at bounding box center [425, 90] width 799 height 77
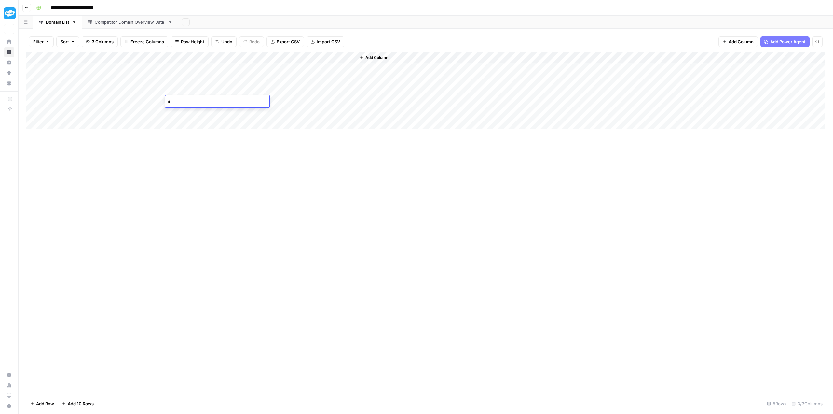
type textarea "**"
click at [187, 111] on div "Add Column" at bounding box center [425, 90] width 799 height 77
type textarea "**"
click at [205, 167] on div "Add Column" at bounding box center [425, 222] width 799 height 340
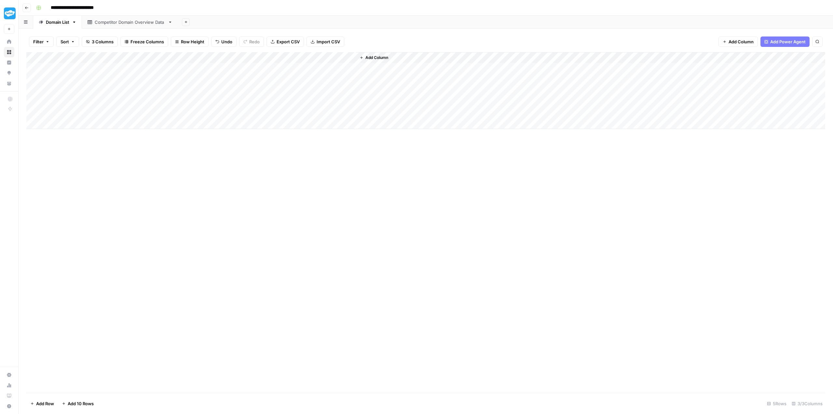
click at [351, 57] on div "Add Column" at bounding box center [425, 90] width 799 height 77
click at [366, 70] on span "All Rows" at bounding box center [373, 72] width 41 height 7
click at [106, 23] on div "Competitor Domain Overview Data" at bounding box center [130, 22] width 71 height 7
click at [37, 56] on div "Add Column" at bounding box center [425, 96] width 799 height 88
click at [50, 406] on span "Delete 6 Rows" at bounding box center [44, 403] width 29 height 7
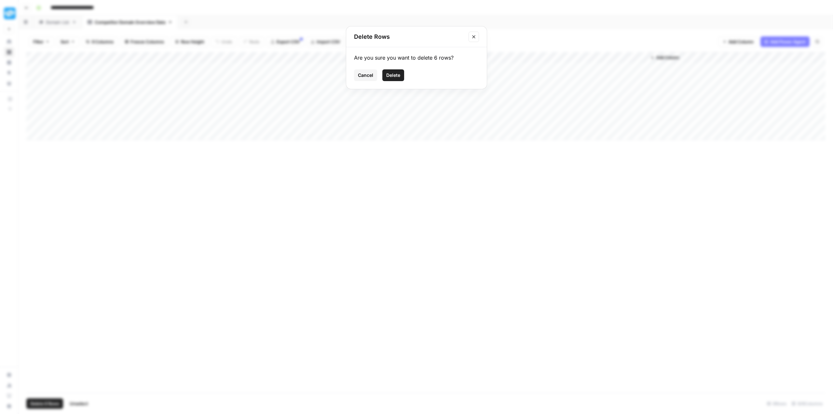
click at [391, 71] on button "Delete" at bounding box center [393, 75] width 22 height 12
click at [57, 23] on div "Domain List" at bounding box center [57, 22] width 23 height 7
click at [343, 57] on div "Add Column" at bounding box center [425, 90] width 799 height 77
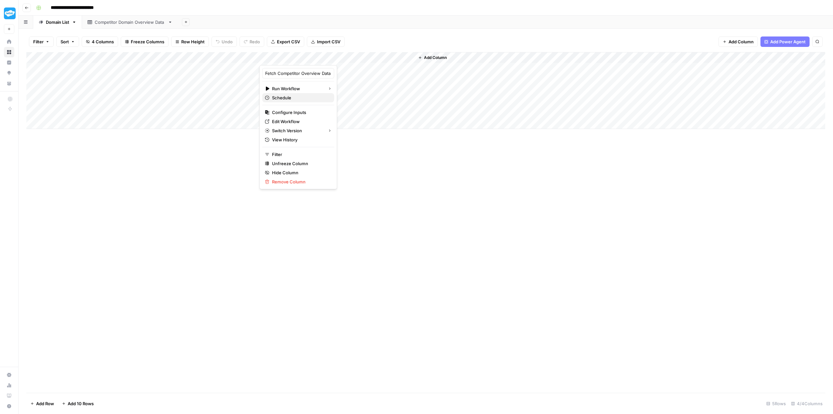
click at [306, 97] on span "Schedule" at bounding box center [300, 97] width 57 height 7
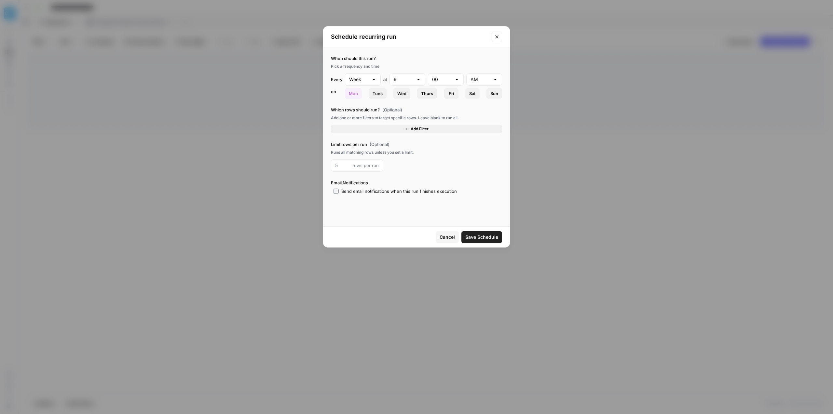
click at [352, 94] on span "Mon" at bounding box center [353, 93] width 9 height 7
click at [420, 79] on div at bounding box center [418, 79] width 5 height 7
click at [403, 148] on span "6" at bounding box center [406, 150] width 22 height 7
type input "6"
click at [333, 191] on div "Send email notifications when this run finishes execution" at bounding box center [416, 191] width 171 height 7
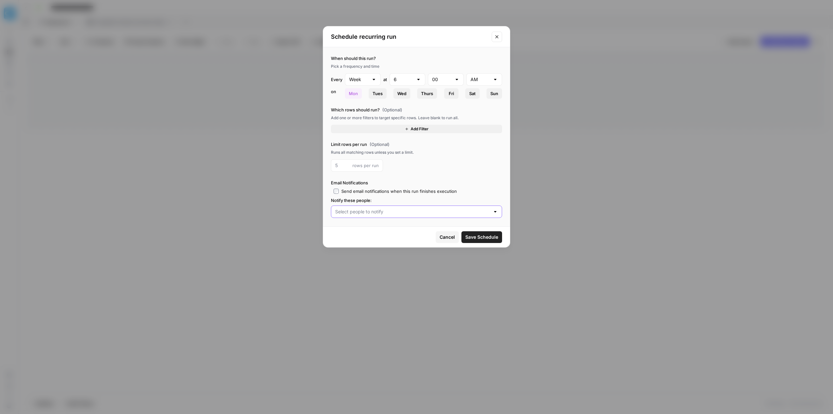
click at [350, 210] on input "text" at bounding box center [412, 211] width 155 height 7
type input "edwa"
click at [354, 226] on span "Edward Roberts" at bounding box center [414, 227] width 157 height 7
click at [422, 81] on div "6" at bounding box center [407, 79] width 36 height 12
click at [465, 157] on div "Limit rows per run (Optional) Runs all matching rows unless you set a limit. ro…" at bounding box center [416, 156] width 171 height 31
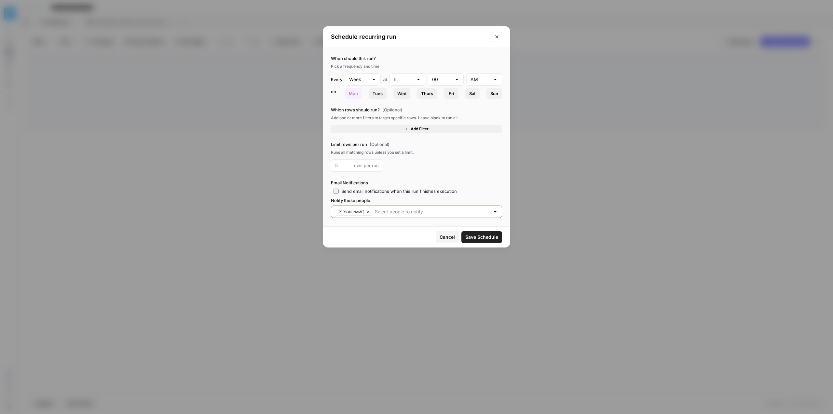
click at [400, 212] on input "text" at bounding box center [432, 211] width 115 height 7
click at [474, 164] on div "rows per run" at bounding box center [416, 165] width 171 height 12
click at [376, 77] on div at bounding box center [373, 79] width 5 height 7
type input "Week"
click at [384, 65] on div "Pick a frequency and time" at bounding box center [416, 66] width 171 height 6
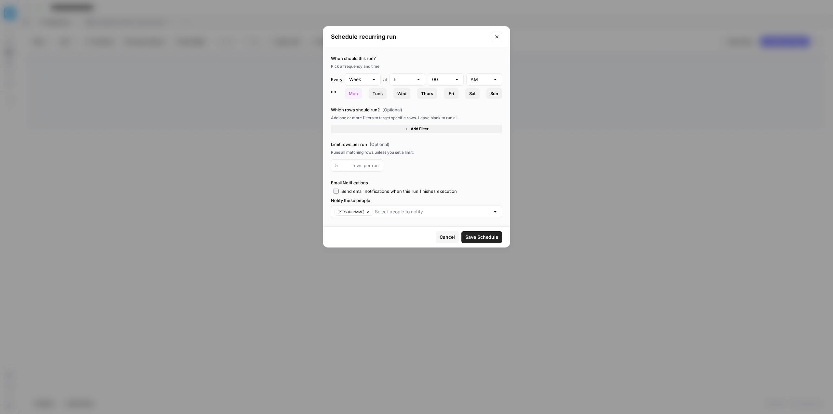
click at [489, 235] on span "Save Schedule" at bounding box center [481, 237] width 33 height 7
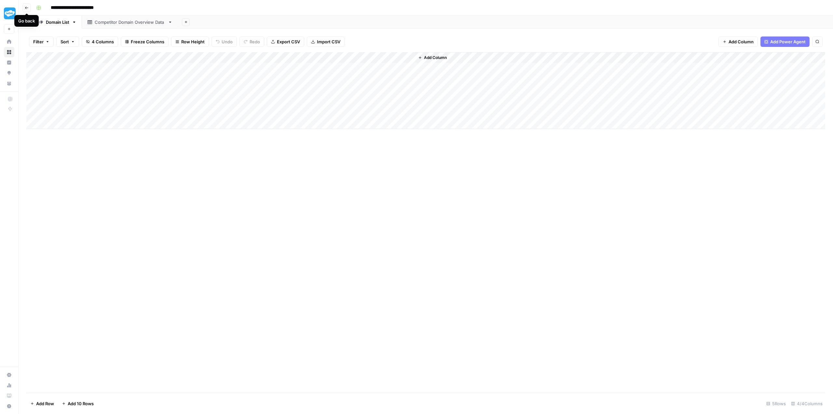
click at [27, 6] on icon "button" at bounding box center [27, 8] width 4 height 4
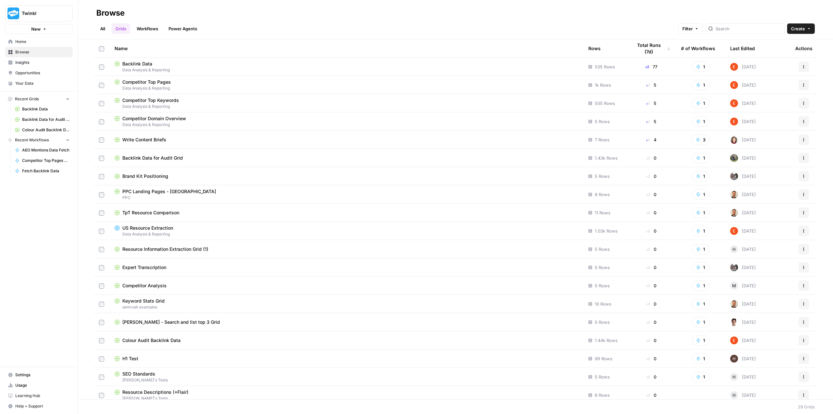
click at [103, 30] on link "All" at bounding box center [102, 28] width 13 height 10
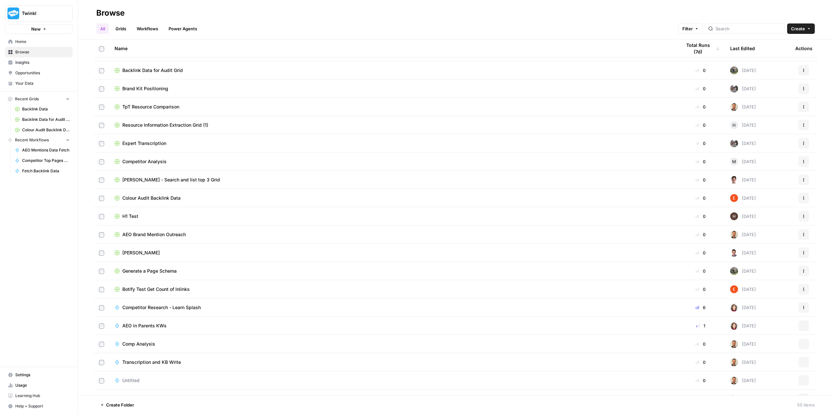
scroll to position [163, 0]
click at [802, 286] on icon "button" at bounding box center [804, 287] width 4 height 4
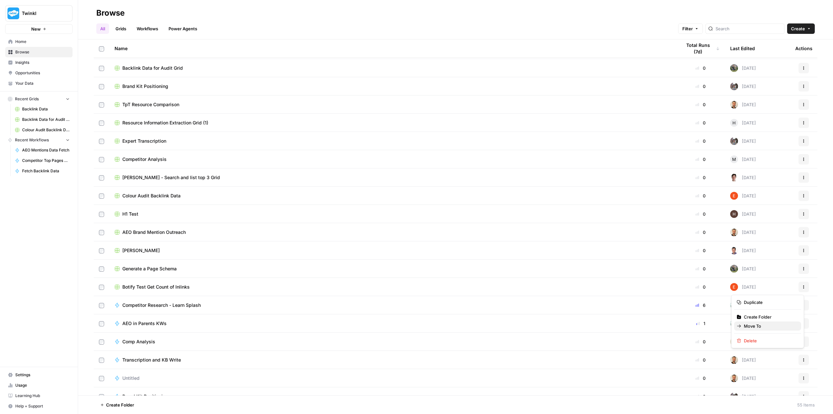
click at [774, 327] on span "Move To" at bounding box center [770, 325] width 52 height 7
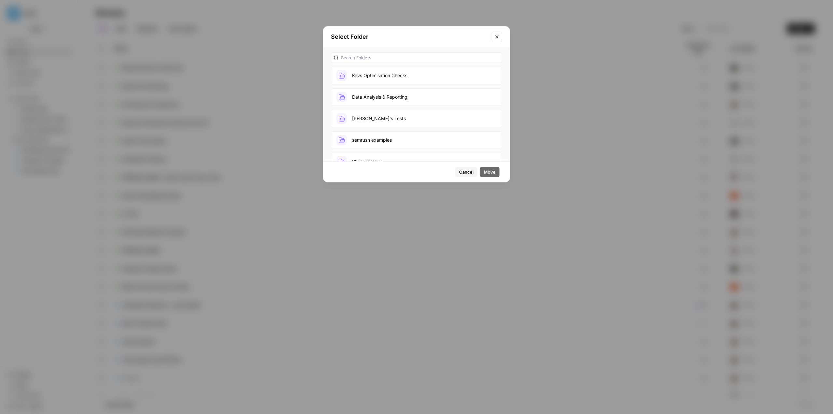
click at [404, 99] on button "Data Analysis & Reporting" at bounding box center [416, 97] width 171 height 18
click at [488, 172] on span "Move" at bounding box center [490, 172] width 12 height 7
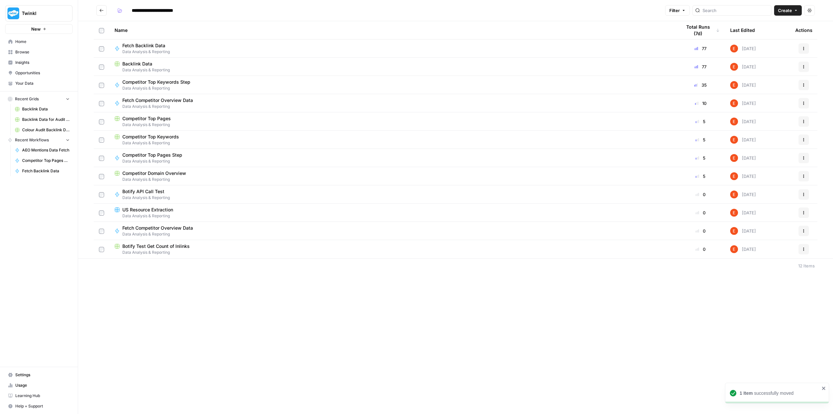
click at [101, 12] on icon "Go back" at bounding box center [101, 10] width 5 height 5
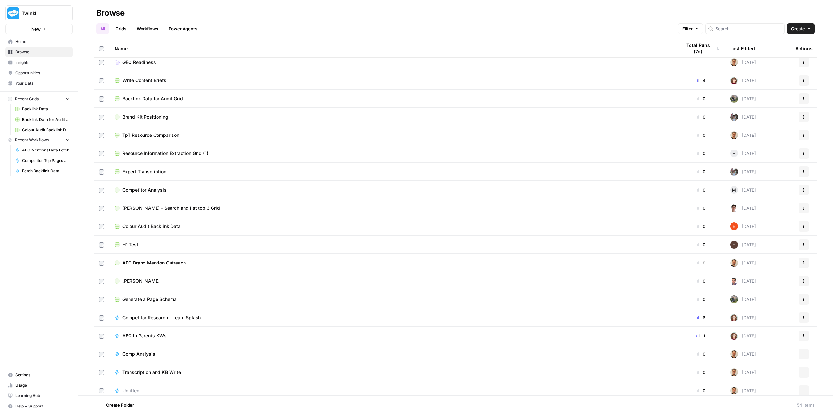
scroll to position [163, 0]
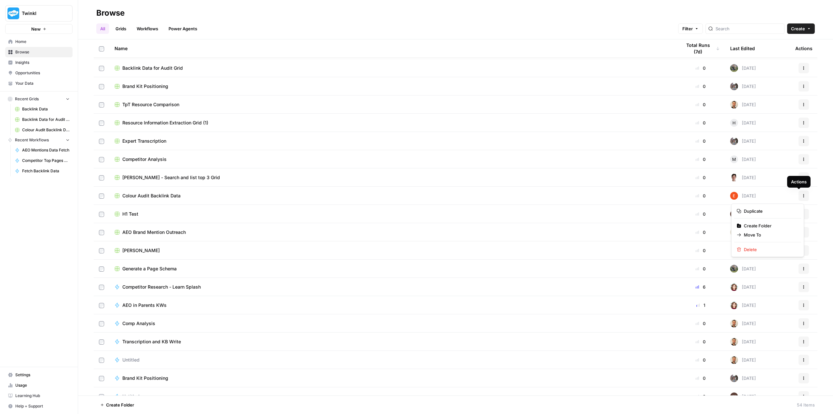
click at [798, 194] on button "Actions" at bounding box center [803, 195] width 10 height 10
click at [769, 237] on span "Move To" at bounding box center [770, 234] width 52 height 7
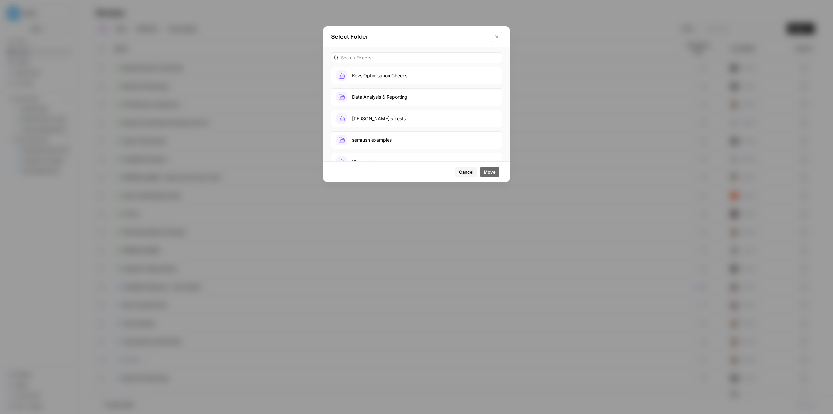
click at [404, 95] on button "Data Analysis & Reporting" at bounding box center [416, 97] width 171 height 18
click at [488, 171] on span "Move" at bounding box center [490, 172] width 12 height 7
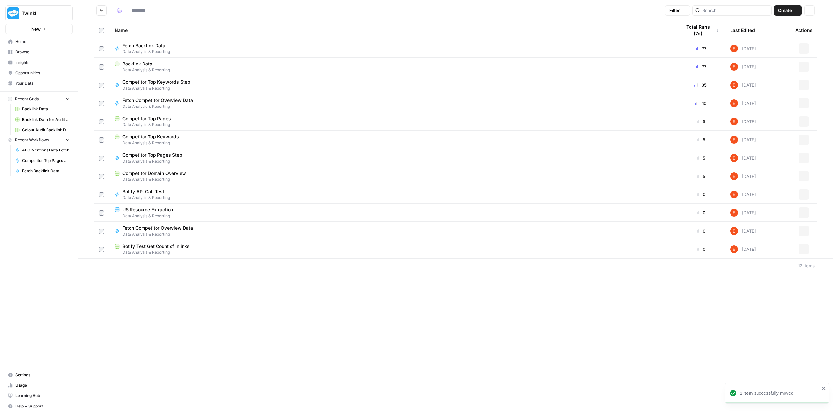
type input "**********"
click at [801, 49] on button "Actions" at bounding box center [803, 48] width 10 height 10
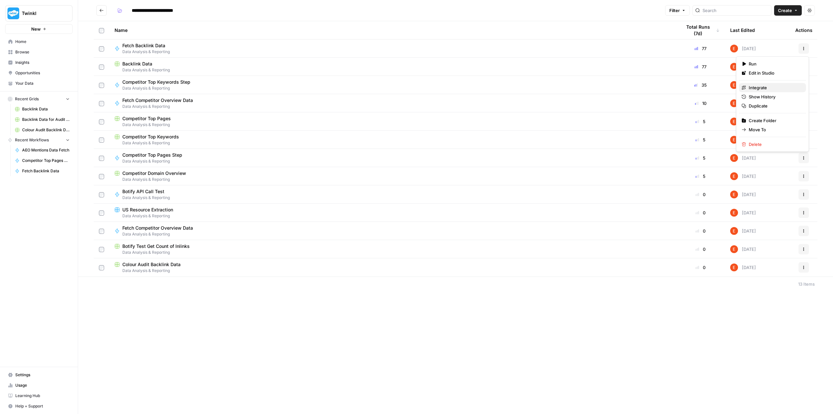
click at [776, 89] on span "Integrate" at bounding box center [775, 87] width 52 height 7
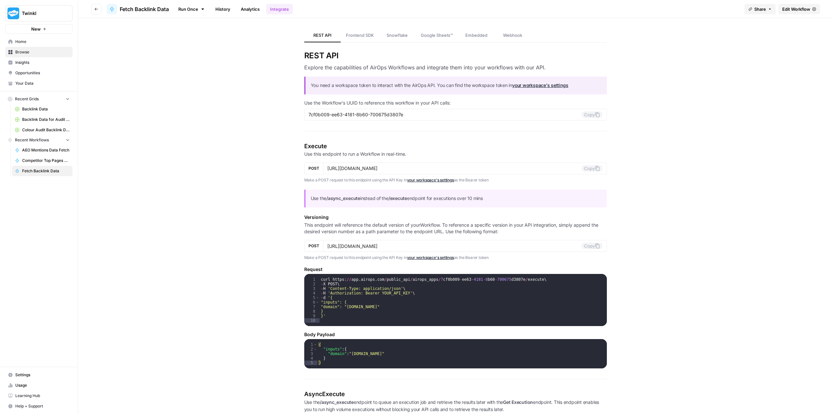
click at [398, 33] on span "Snowflake" at bounding box center [397, 35] width 21 height 7
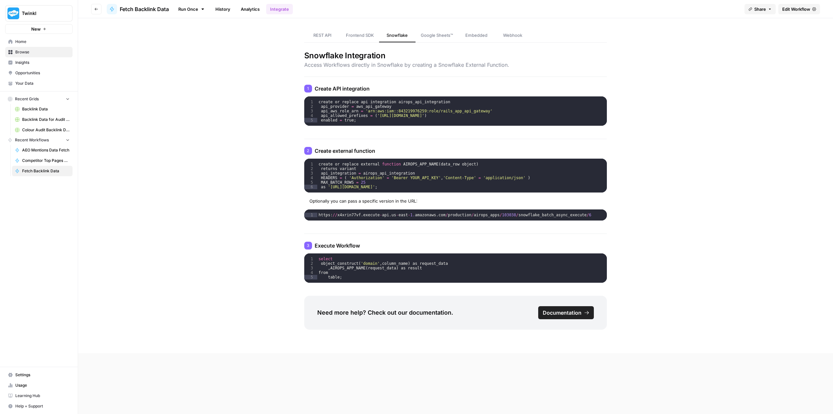
click at [437, 34] on span "Google Sheets™" at bounding box center [437, 35] width 32 height 7
click at [429, 34] on span "Google Sheets™" at bounding box center [437, 35] width 32 height 7
click at [372, 35] on span "Frontend SDK" at bounding box center [360, 35] width 28 height 7
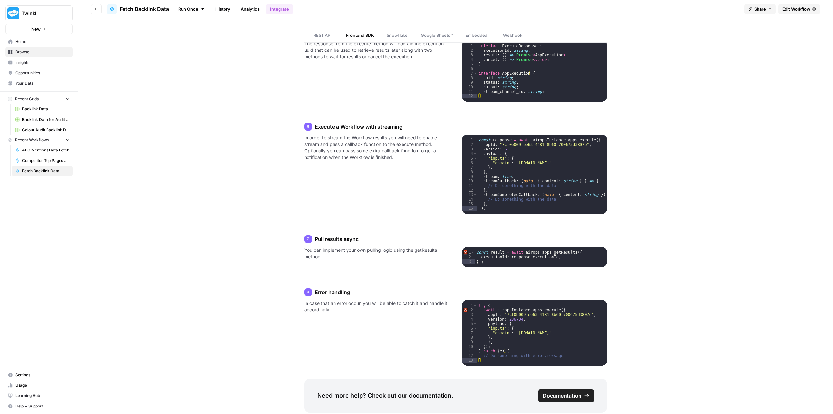
scroll to position [478, 0]
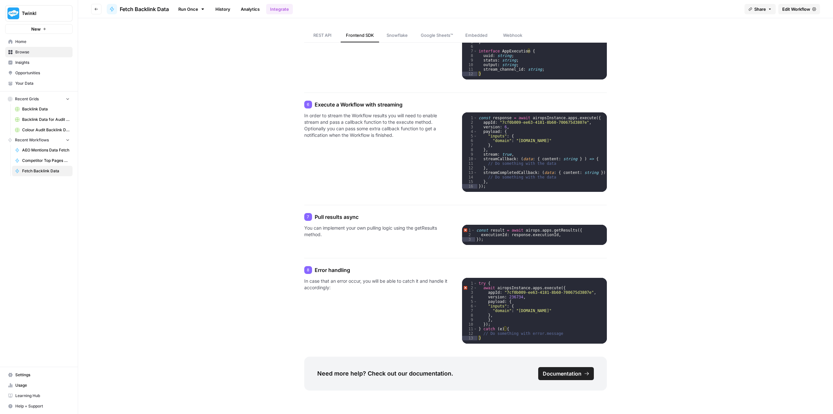
click at [324, 33] on span "REST API" at bounding box center [322, 35] width 18 height 7
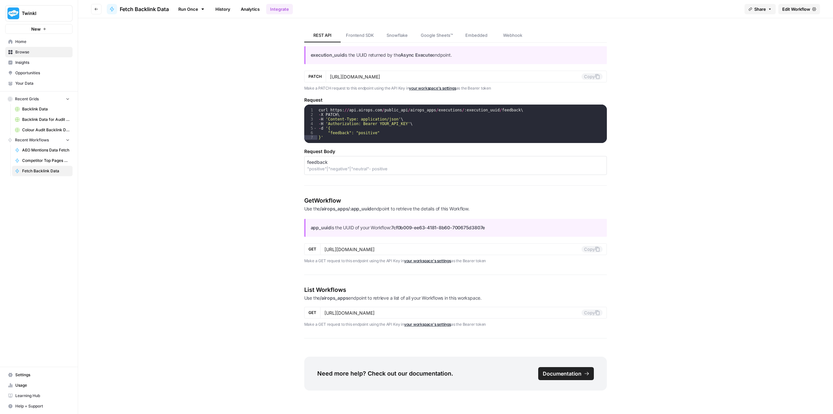
scroll to position [420, 0]
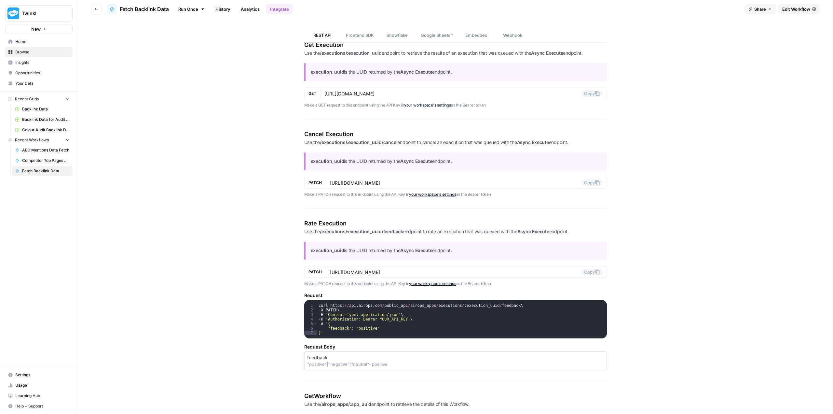
click at [402, 34] on span "Snowflake" at bounding box center [397, 35] width 21 height 7
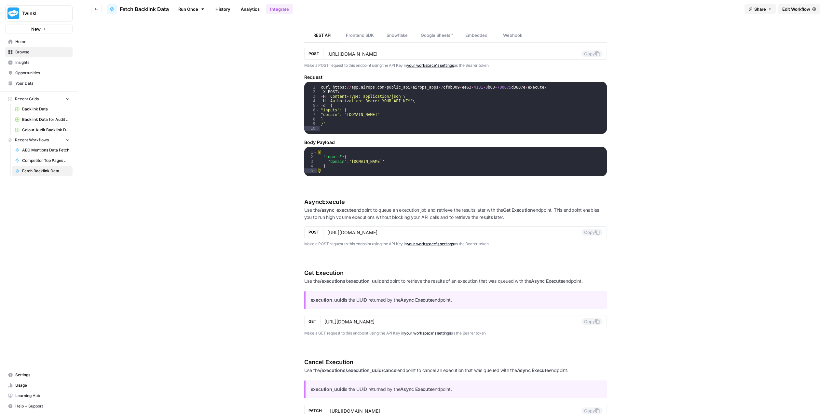
click at [393, 34] on span "Snowflake" at bounding box center [397, 35] width 21 height 7
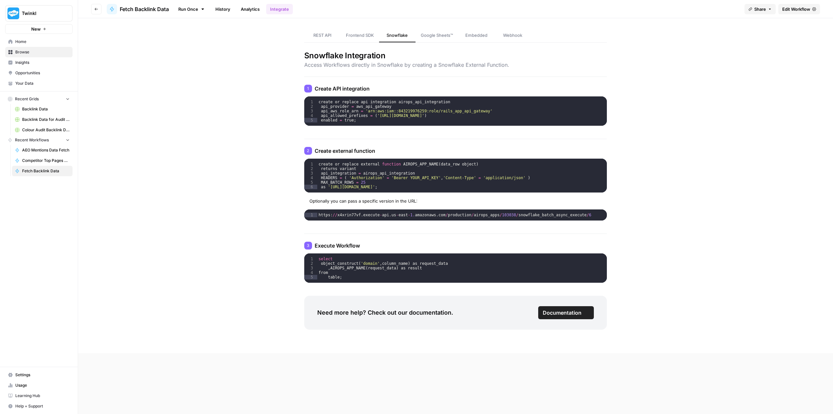
scroll to position [0, 0]
click at [323, 33] on span "REST API" at bounding box center [322, 35] width 18 height 7
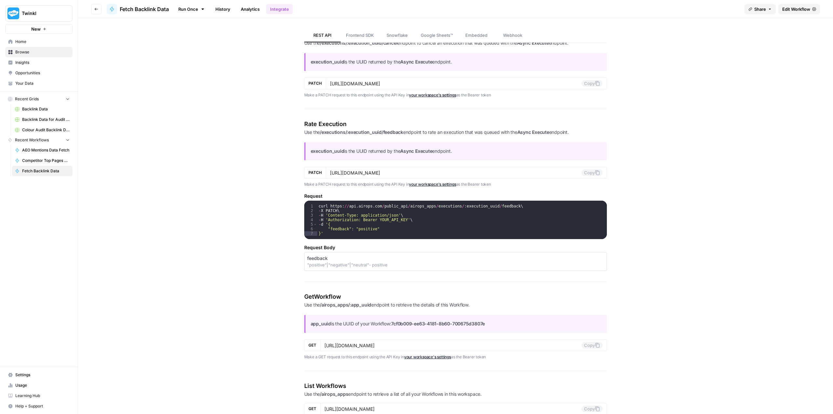
scroll to position [615, 0]
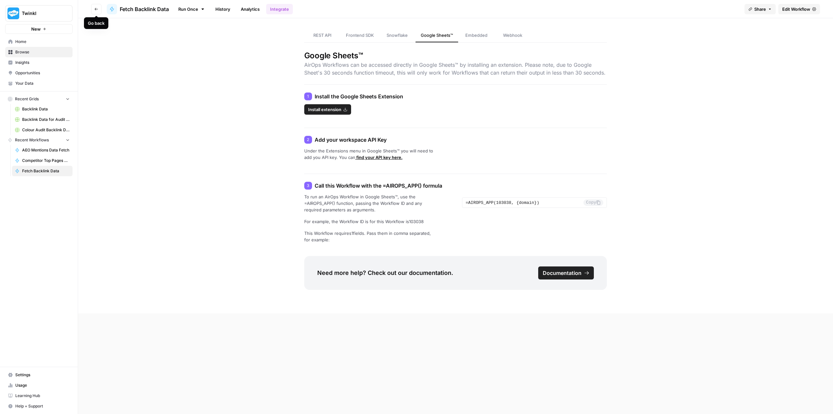
click at [97, 11] on button "Go back" at bounding box center [96, 9] width 10 height 10
click at [98, 9] on icon "button" at bounding box center [96, 9] width 4 height 4
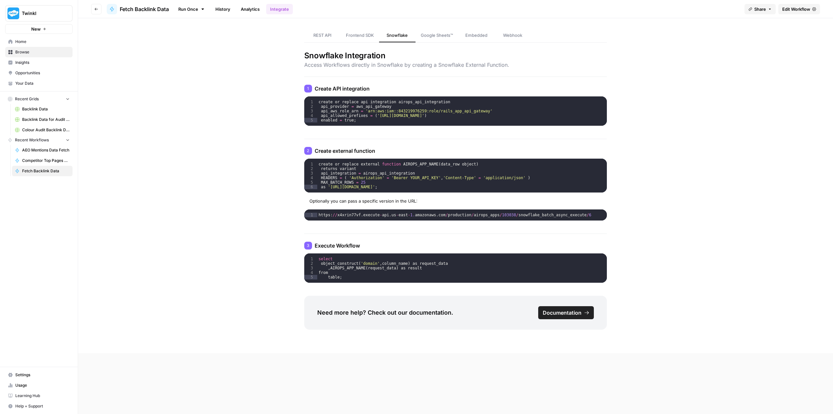
click at [91, 9] on header "Go back Fetch Backlink Data Run Once History Analytics Integrate Share Edit Wor…" at bounding box center [455, 9] width 755 height 18
click at [96, 10] on icon "button" at bounding box center [96, 9] width 4 height 4
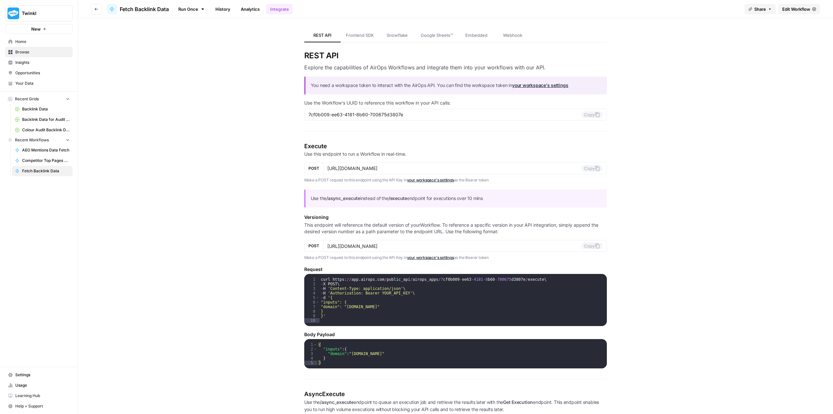
click at [96, 10] on icon "button" at bounding box center [96, 9] width 4 height 4
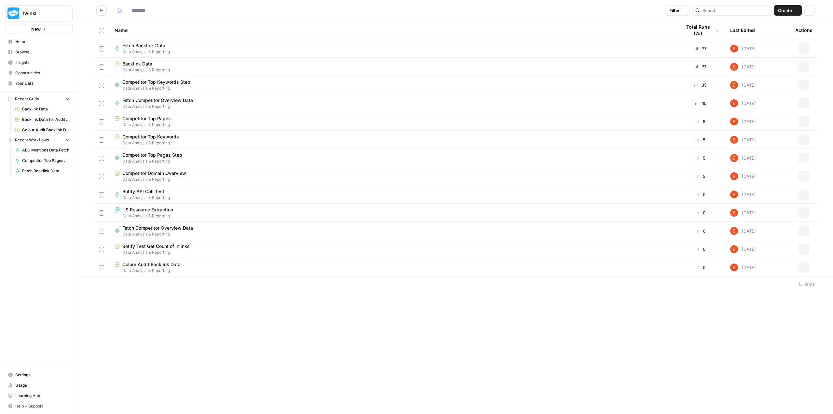
type input "**********"
click at [805, 136] on button "Actions" at bounding box center [803, 139] width 10 height 10
click at [760, 155] on span "Duplicate" at bounding box center [775, 155] width 52 height 7
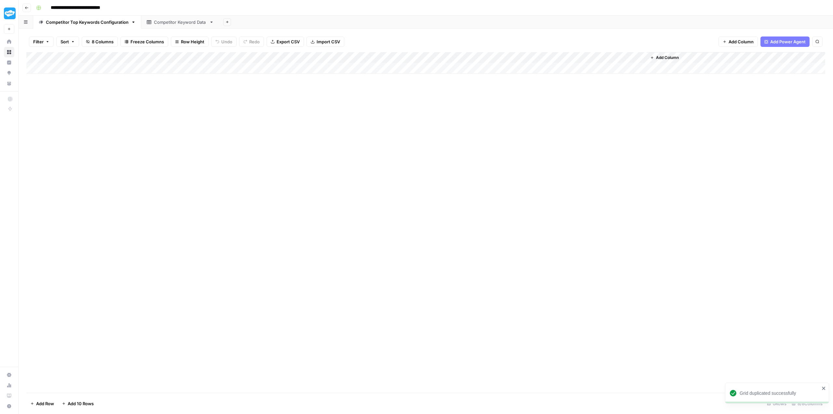
click at [114, 8] on input "**********" at bounding box center [87, 8] width 79 height 10
drag, startPoint x: 123, startPoint y: 7, endPoint x: 51, endPoint y: 9, distance: 71.9
click at [51, 9] on input "**********" at bounding box center [87, 8] width 79 height 10
type input "**********"
click at [237, 151] on div "Add Column" at bounding box center [425, 222] width 799 height 340
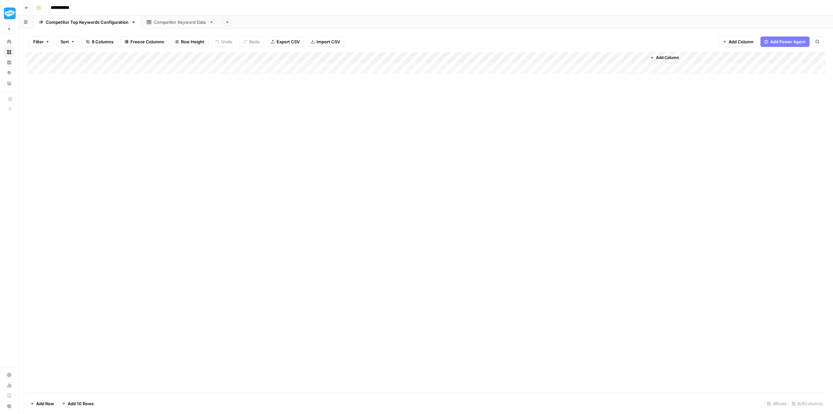
click at [168, 21] on div "Competitor Keyword Data" at bounding box center [180, 22] width 53 height 7
click at [109, 23] on div "Competitor Top Keywords Configuration" at bounding box center [87, 22] width 83 height 7
click at [640, 56] on div "Add Column" at bounding box center [425, 62] width 799 height 21
click at [501, 60] on div "Add Column" at bounding box center [425, 62] width 799 height 21
click at [491, 122] on span "Remove Column" at bounding box center [491, 121] width 57 height 7
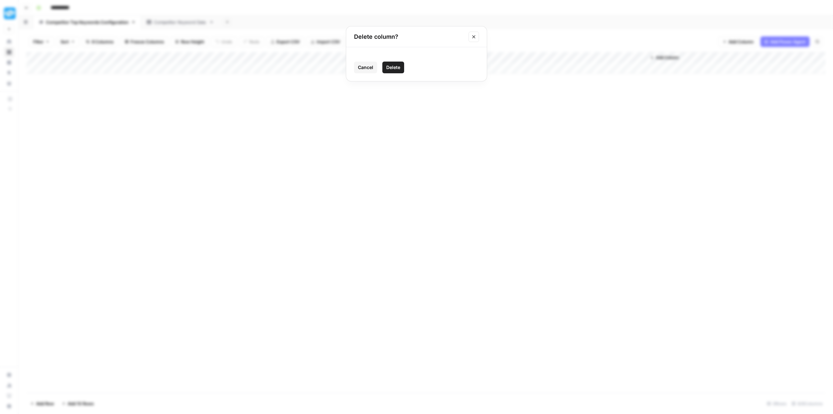
click at [389, 67] on span "Delete" at bounding box center [393, 67] width 14 height 7
click at [320, 56] on div "Add Column" at bounding box center [425, 62] width 799 height 21
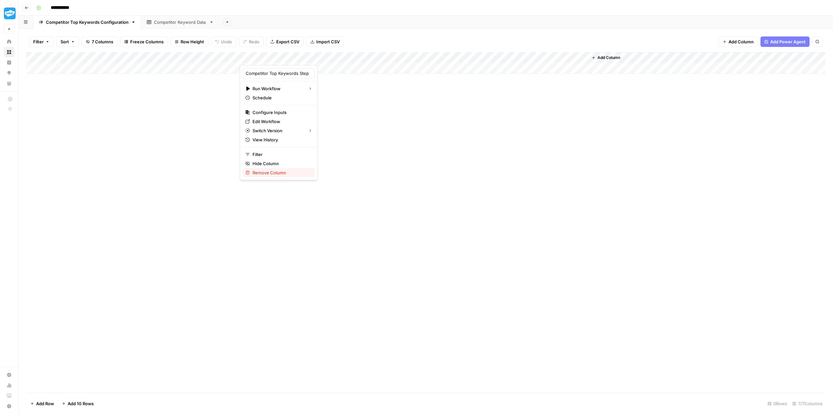
click at [291, 172] on span "Remove Column" at bounding box center [280, 172] width 57 height 7
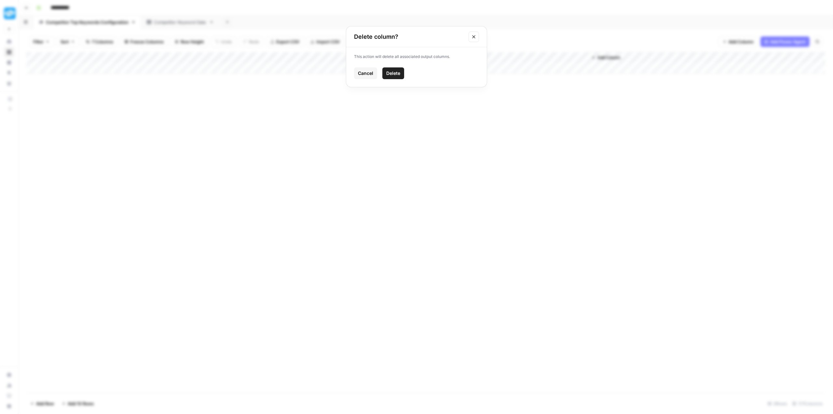
click at [397, 75] on span "Delete" at bounding box center [393, 73] width 14 height 7
click at [233, 58] on div "Add Column" at bounding box center [425, 62] width 799 height 21
type input "number_of_keywords"
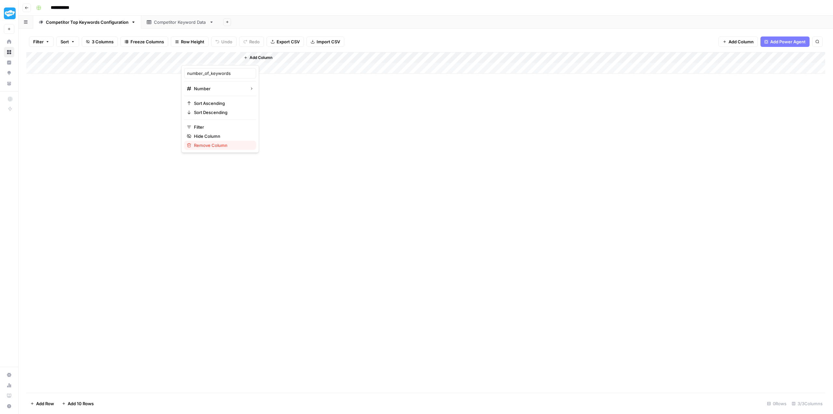
click at [217, 148] on span "Remove Column" at bounding box center [222, 145] width 57 height 7
click at [390, 68] on span "Delete" at bounding box center [393, 67] width 14 height 7
click at [134, 24] on icon "button" at bounding box center [133, 22] width 5 height 5
click at [148, 31] on button "Rename Sheet" at bounding box center [157, 34] width 46 height 9
click at [98, 21] on input "**********" at bounding box center [87, 22] width 83 height 8
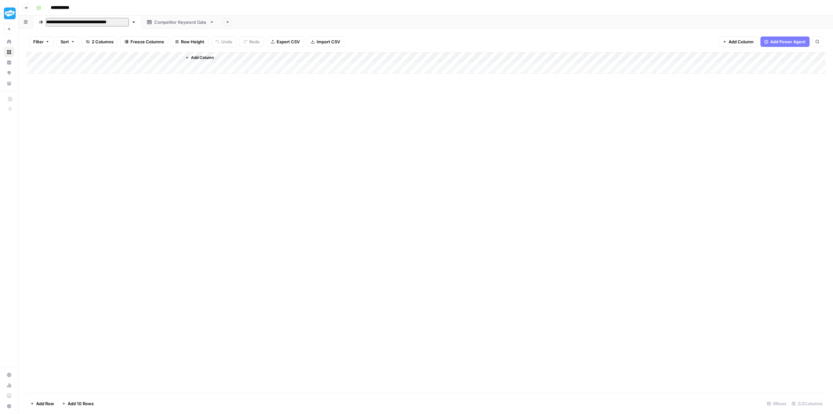
click at [77, 21] on input "**********" at bounding box center [87, 22] width 83 height 8
click at [99, 20] on input "**********" at bounding box center [87, 22] width 83 height 8
drag, startPoint x: 101, startPoint y: 21, endPoint x: 49, endPoint y: 18, distance: 51.8
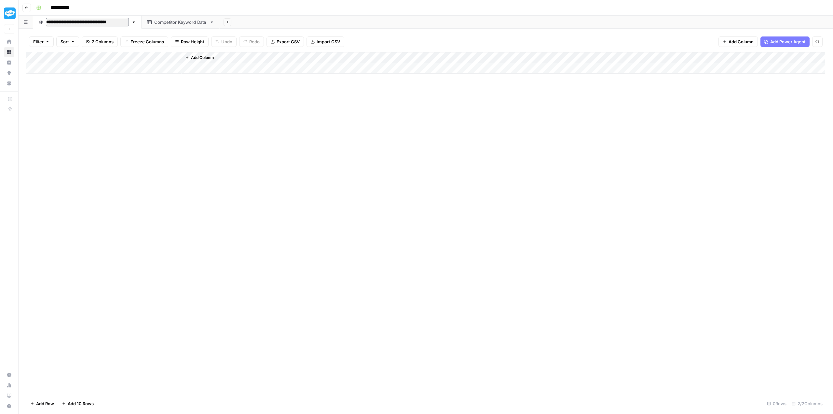
click at [48, 19] on input "**********" at bounding box center [87, 22] width 83 height 8
type input "**********"
drag, startPoint x: 141, startPoint y: 103, endPoint x: 137, endPoint y: 97, distance: 7.7
click at [141, 103] on div "Add Column" at bounding box center [425, 222] width 799 height 340
click at [157, 22] on div "Competitor Keyword Data" at bounding box center [154, 22] width 53 height 7
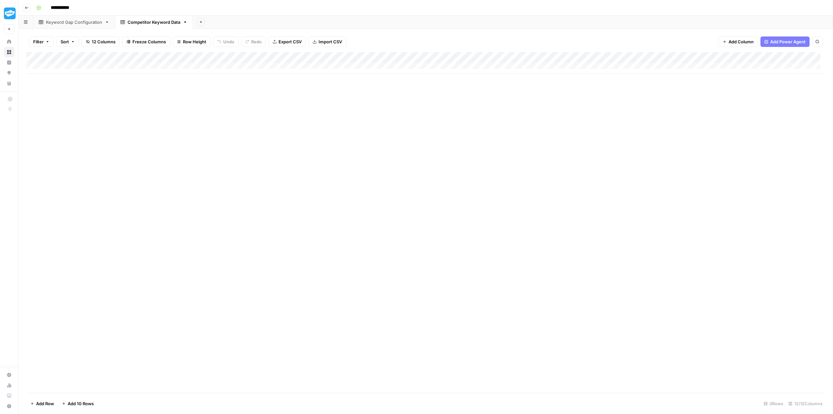
click at [151, 24] on div "Competitor Keyword Data" at bounding box center [154, 22] width 53 height 7
click at [151, 24] on input "**********" at bounding box center [154, 22] width 53 height 8
drag, startPoint x: 153, startPoint y: 21, endPoint x: 117, endPoint y: 20, distance: 35.2
click at [117, 20] on link "**********" at bounding box center [154, 22] width 79 height 13
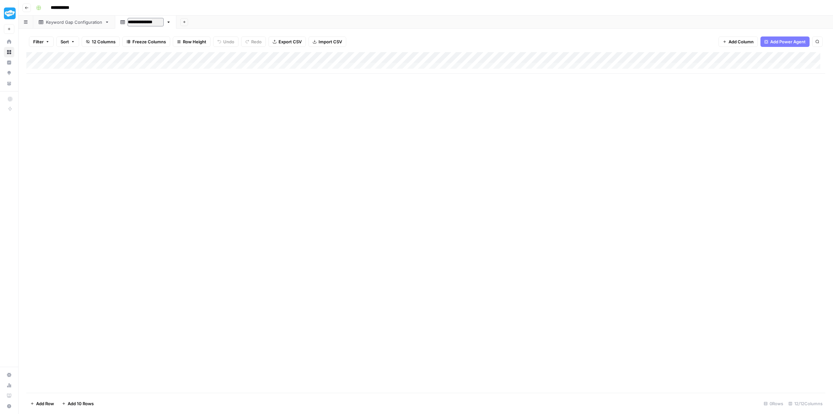
type input "**********"
click at [84, 25] on link "Keyword Gap Configuration" at bounding box center [74, 22] width 82 height 13
click at [68, 9] on input "**********" at bounding box center [66, 8] width 36 height 10
click at [72, 7] on input "**********" at bounding box center [66, 8] width 36 height 10
drag, startPoint x: 80, startPoint y: 7, endPoint x: 52, endPoint y: 5, distance: 28.4
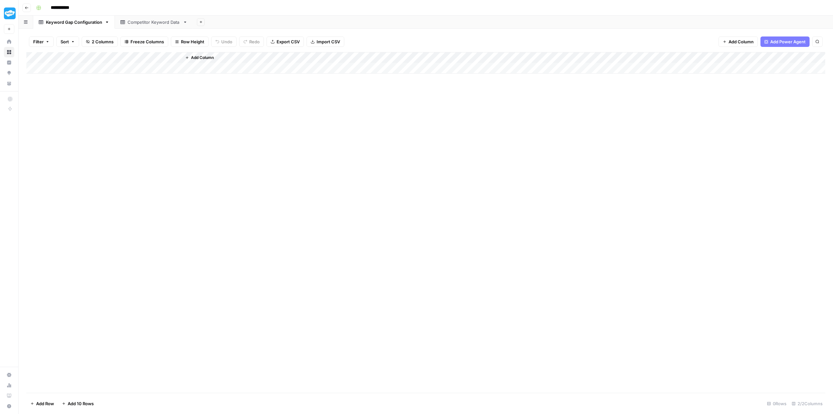
click at [52, 5] on input "**********" at bounding box center [66, 8] width 36 height 10
type input "**********"
click at [124, 117] on div "Add Column" at bounding box center [425, 222] width 799 height 340
click at [107, 23] on icon "button" at bounding box center [107, 22] width 5 height 5
click at [77, 113] on div "Add Column" at bounding box center [425, 222] width 799 height 340
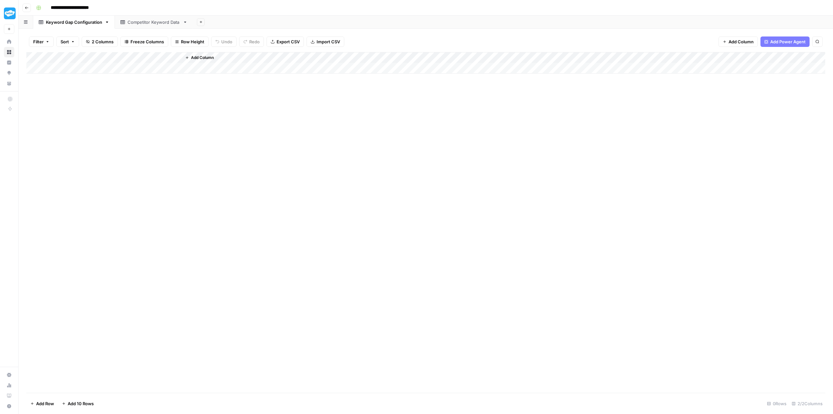
click at [206, 56] on span "Add Column" at bounding box center [202, 58] width 23 height 6
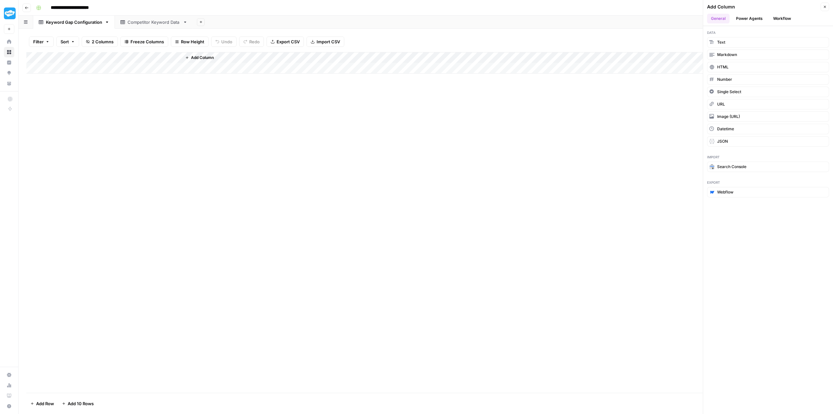
click at [788, 16] on button "Workflow" at bounding box center [782, 19] width 26 height 10
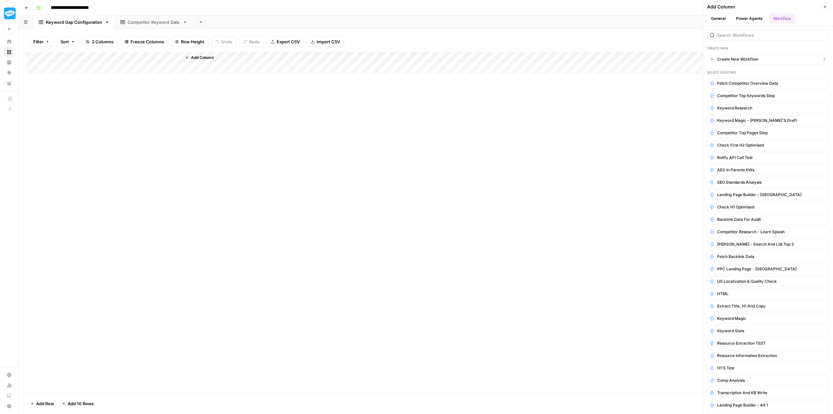
click at [766, 61] on button "Create New Workflow" at bounding box center [768, 59] width 122 height 10
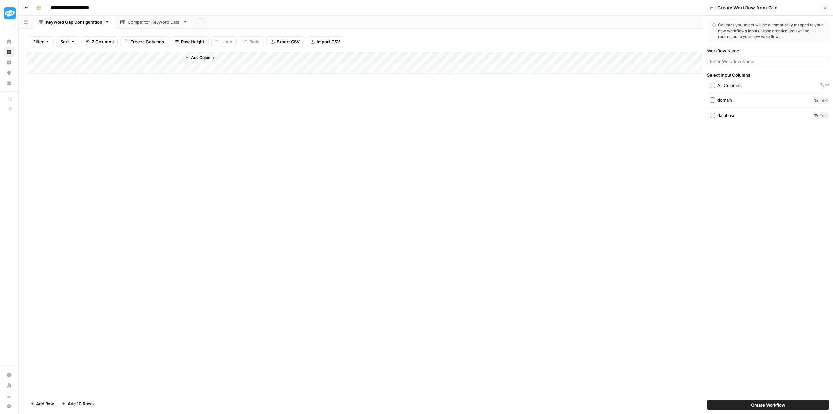
click at [825, 8] on icon "button" at bounding box center [825, 8] width 4 height 4
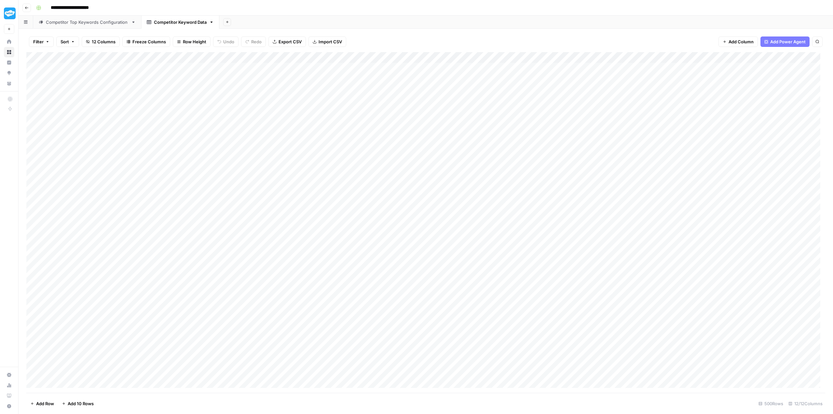
click at [75, 21] on div "Competitor Top Keywords Configuration" at bounding box center [87, 22] width 83 height 7
click at [128, 111] on div "Add Column" at bounding box center [425, 90] width 799 height 77
click at [28, 8] on icon "button" at bounding box center [27, 8] width 4 height 4
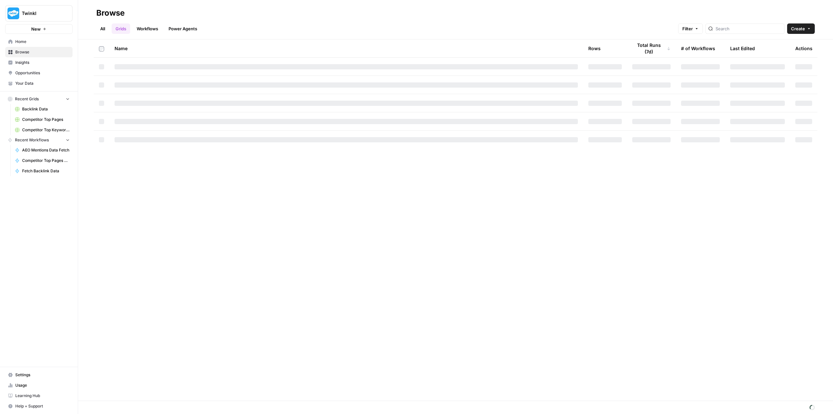
click at [100, 30] on link "All" at bounding box center [102, 28] width 13 height 10
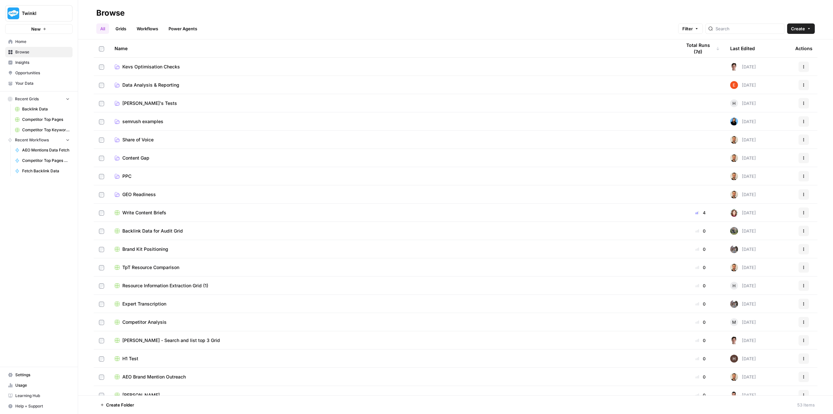
click at [155, 85] on span "Data Analysis & Reporting" at bounding box center [150, 85] width 57 height 7
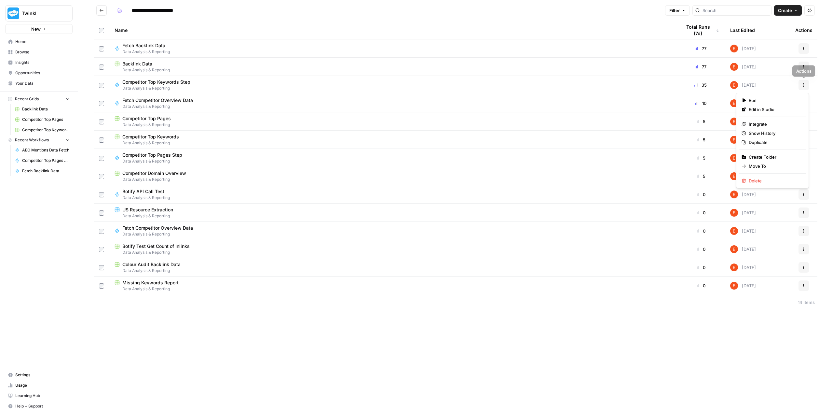
click at [805, 85] on icon "button" at bounding box center [804, 85] width 4 height 4
click at [773, 142] on span "Duplicate" at bounding box center [775, 142] width 52 height 7
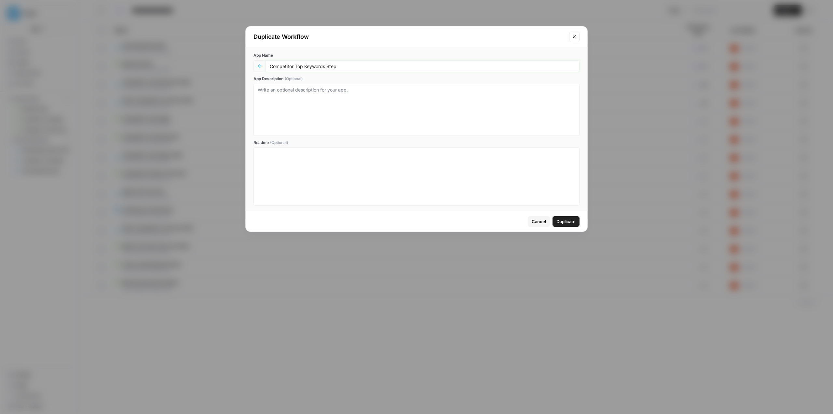
click at [296, 67] on input "Competitor Top Keywords Step" at bounding box center [423, 66] width 306 height 6
click at [303, 67] on input "Competitor Top Keywords Step" at bounding box center [423, 66] width 306 height 6
drag, startPoint x: 303, startPoint y: 67, endPoint x: 268, endPoint y: 64, distance: 34.9
click at [268, 64] on div "Competitor Top Keywords Step" at bounding box center [422, 66] width 314 height 12
drag, startPoint x: 340, startPoint y: 67, endPoint x: 265, endPoint y: 63, distance: 75.2
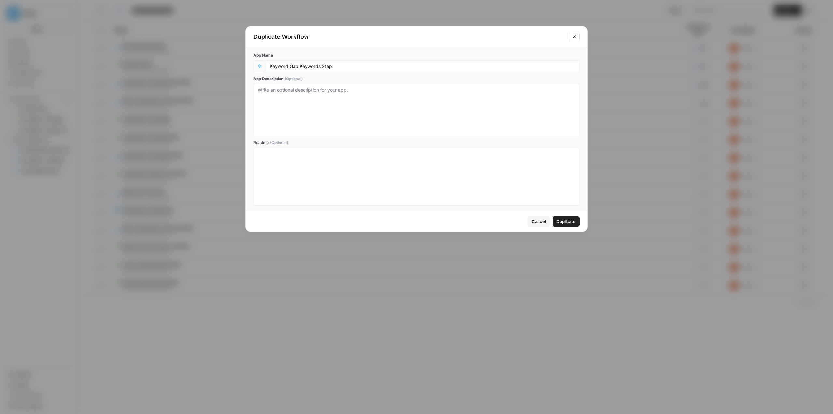
click at [265, 63] on div "Keyword Gap Keywords Step" at bounding box center [416, 66] width 326 height 12
type input "Domain vs Domain: Missing Keywords"
click at [382, 112] on textarea "App Description (Optional)" at bounding box center [417, 110] width 318 height 46
click at [566, 219] on span "Duplicate" at bounding box center [565, 221] width 19 height 7
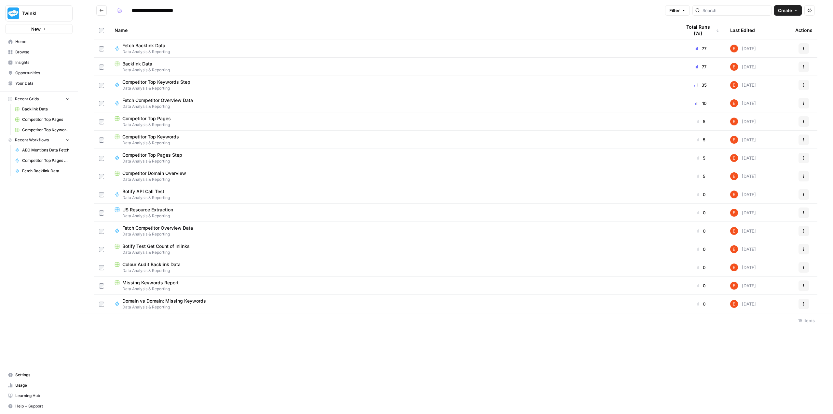
click at [803, 302] on icon "button" at bounding box center [804, 304] width 4 height 4
click at [782, 317] on span "Edit in Studio" at bounding box center [775, 319] width 52 height 7
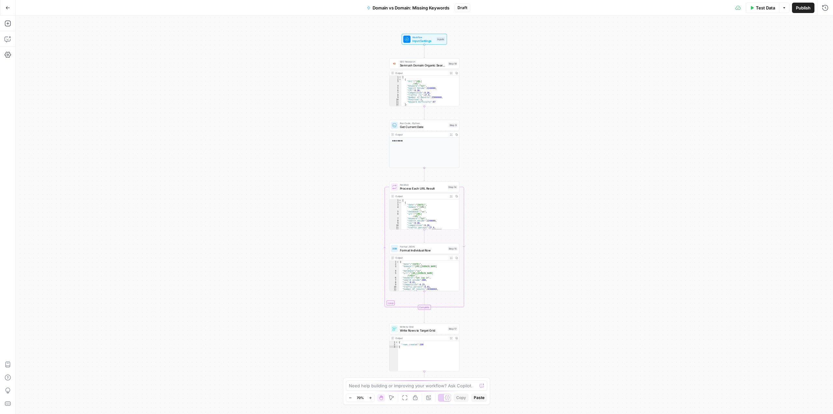
click at [432, 330] on span "Write Rows to Target Grid" at bounding box center [423, 330] width 46 height 5
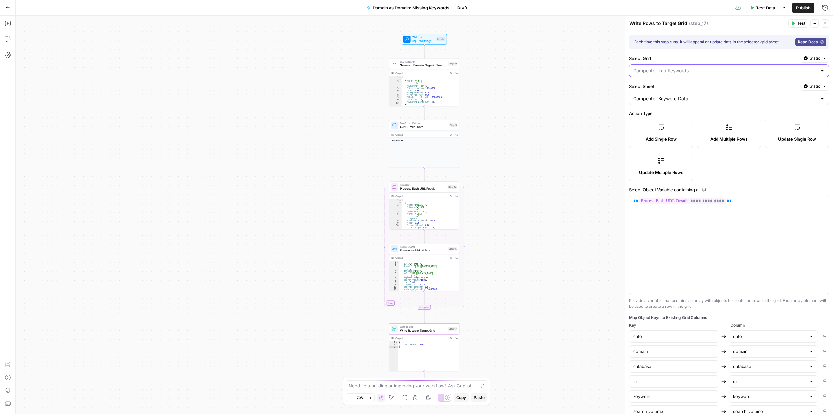
click at [741, 71] on input "Select Grid" at bounding box center [725, 70] width 184 height 7
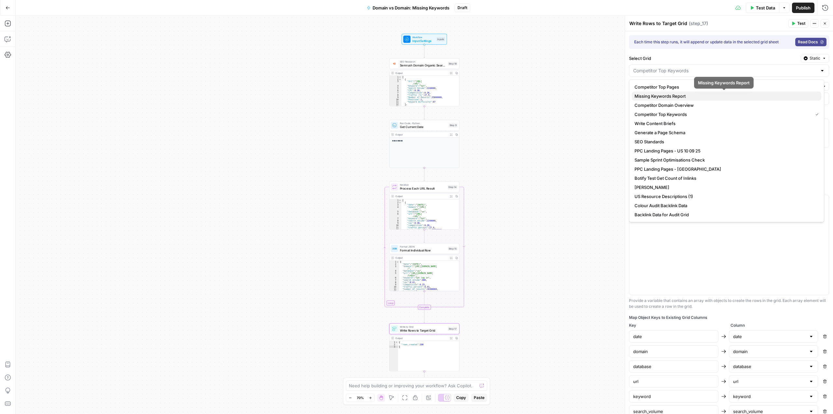
click at [677, 96] on span "Missing Keywords Report" at bounding box center [725, 96] width 182 height 7
type input "Missing Keywords Report"
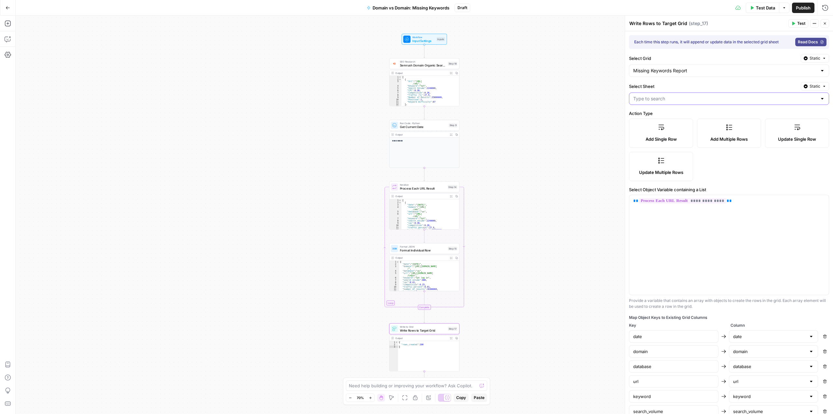
click at [677, 96] on input "Select Sheet" at bounding box center [725, 98] width 184 height 7
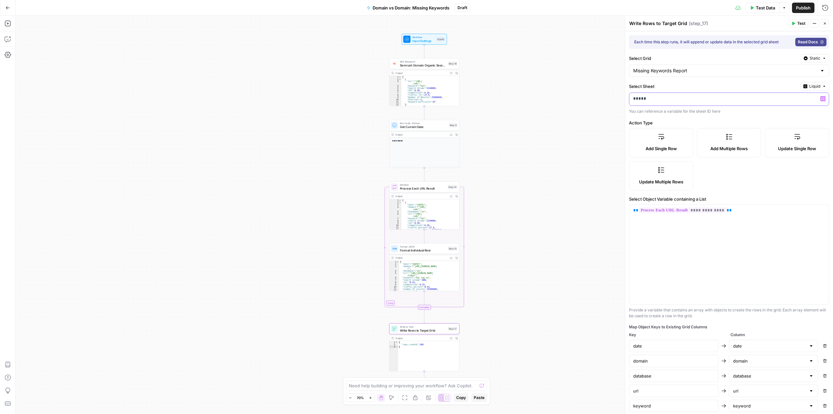
click at [699, 99] on p "*****" at bounding box center [721, 98] width 176 height 7
click at [575, 100] on div "**********" at bounding box center [424, 215] width 817 height 398
click at [809, 85] on span "Liquid" at bounding box center [814, 86] width 11 height 6
click at [788, 102] on span "Static" at bounding box center [794, 100] width 41 height 7
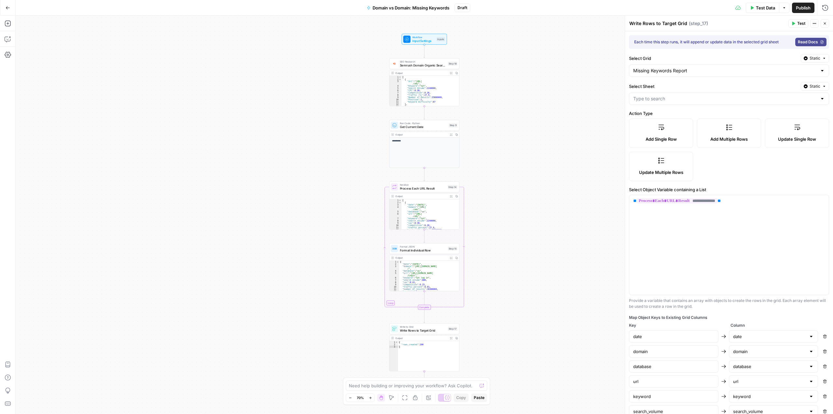
click at [820, 100] on div at bounding box center [822, 98] width 5 height 7
click at [672, 123] on span "Keyword Gap Data" at bounding box center [725, 124] width 182 height 7
type input "Keyword Gap Data"
click at [421, 64] on span "Semrush Domain Organic Search Keywords" at bounding box center [423, 65] width 46 height 5
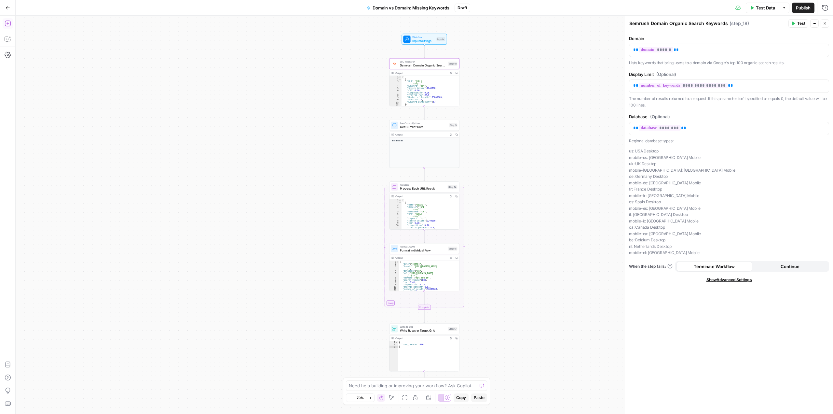
click at [9, 24] on icon "button" at bounding box center [8, 23] width 7 height 7
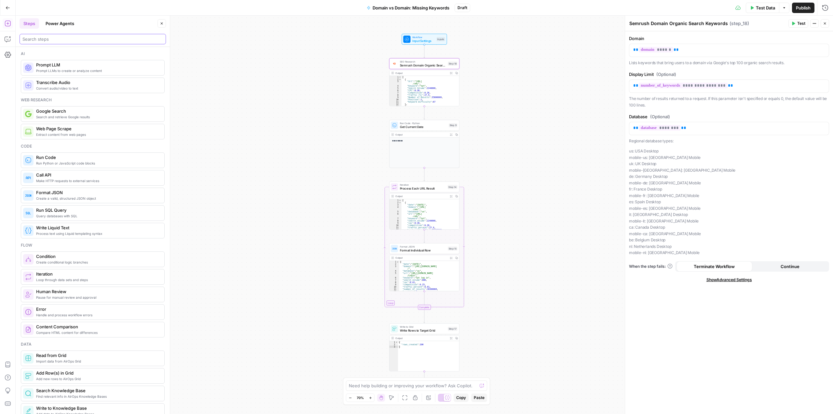
click at [70, 38] on input "search" at bounding box center [92, 39] width 141 height 7
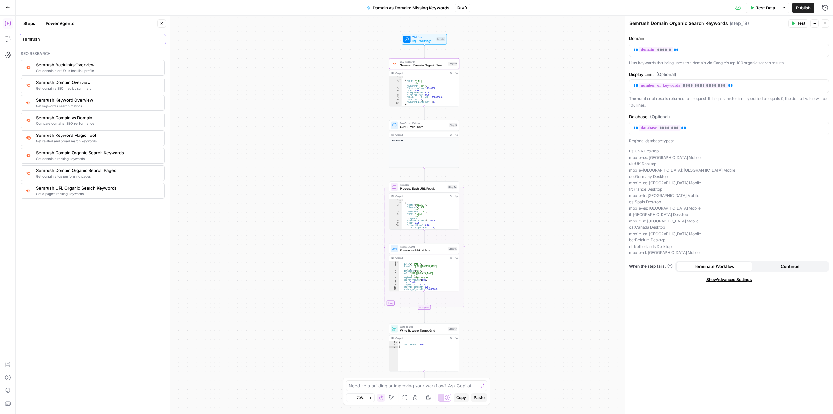
type input "semrush"
click at [423, 65] on span "Semrush Domain Organic Search Keywords" at bounding box center [423, 65] width 46 height 5
click at [433, 56] on icon "button" at bounding box center [431, 55] width 4 height 4
click at [366, 82] on span "Cancel" at bounding box center [365, 83] width 15 height 7
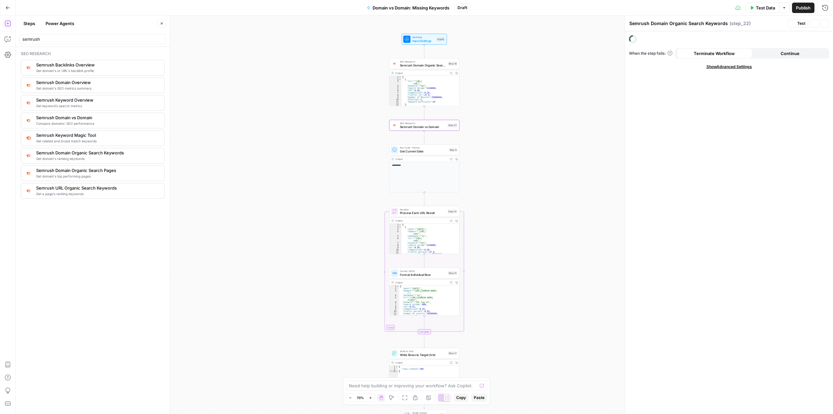
type textarea "Semrush Domain vs Domain"
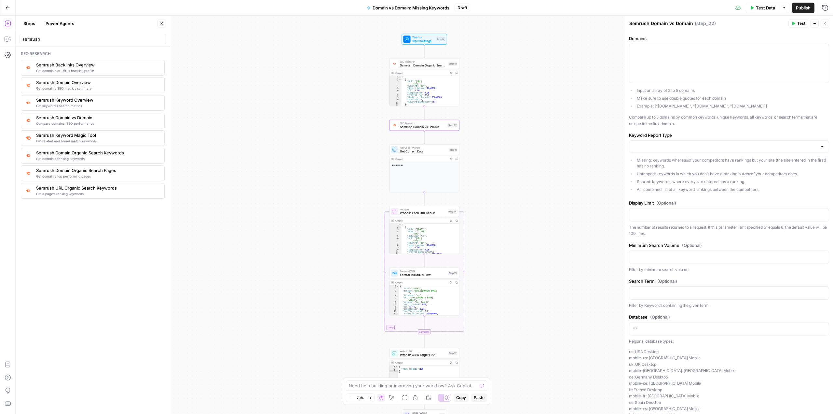
click at [424, 62] on span "SEO Research" at bounding box center [423, 62] width 46 height 4
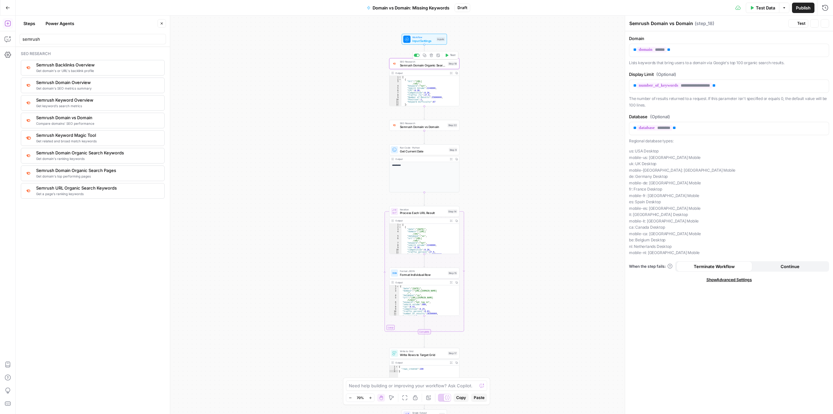
type textarea "Semrush Domain Organic Search Keywords"
click at [432, 56] on icon "button" at bounding box center [431, 55] width 4 height 4
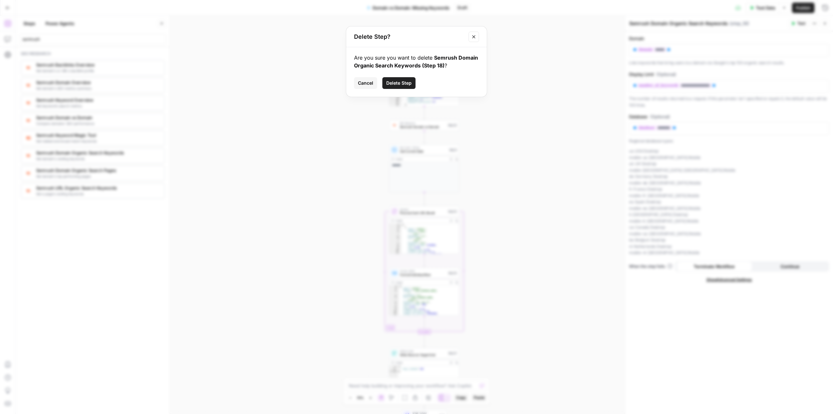
click at [404, 86] on span "Delete Step" at bounding box center [398, 83] width 25 height 7
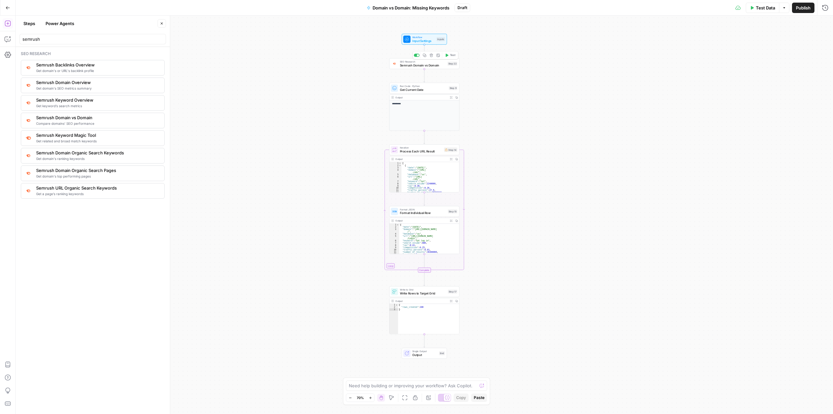
click at [410, 65] on span "Semrush Domain vs Domain" at bounding box center [423, 65] width 46 height 5
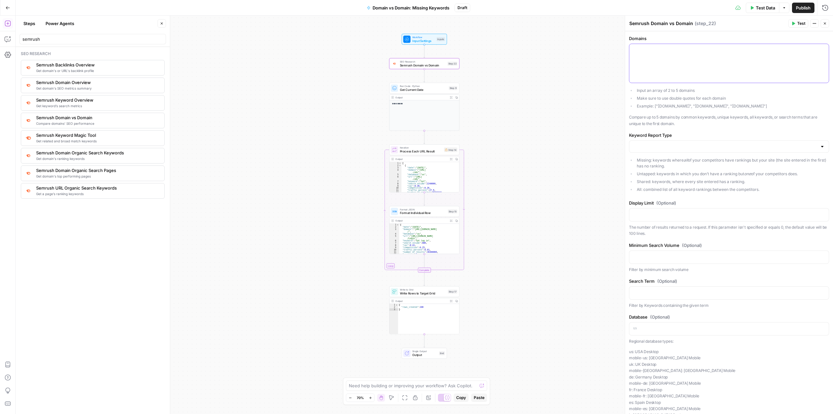
click at [660, 51] on p at bounding box center [729, 50] width 192 height 7
click at [701, 148] on input "Keyword Report Type" at bounding box center [725, 146] width 184 height 7
click at [663, 162] on span "Missing" at bounding box center [725, 162] width 182 height 7
type input "Missing"
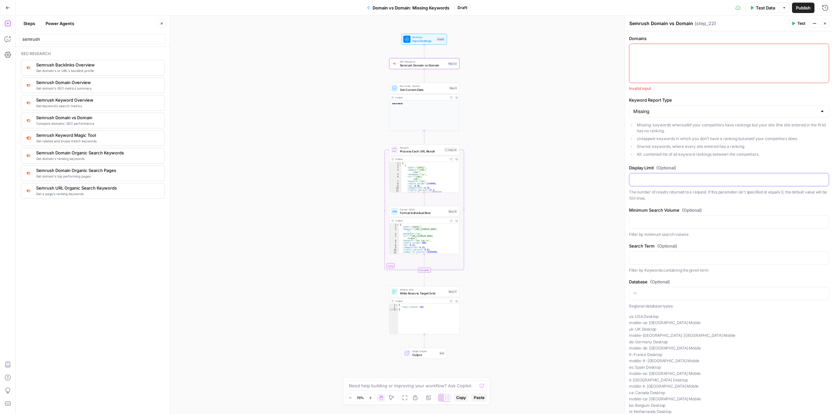
click at [668, 177] on p at bounding box center [729, 179] width 192 height 7
click at [424, 43] on span "Input Settings" at bounding box center [423, 40] width 22 height 5
click at [419, 38] on span "Input Settings" at bounding box center [423, 40] width 22 height 5
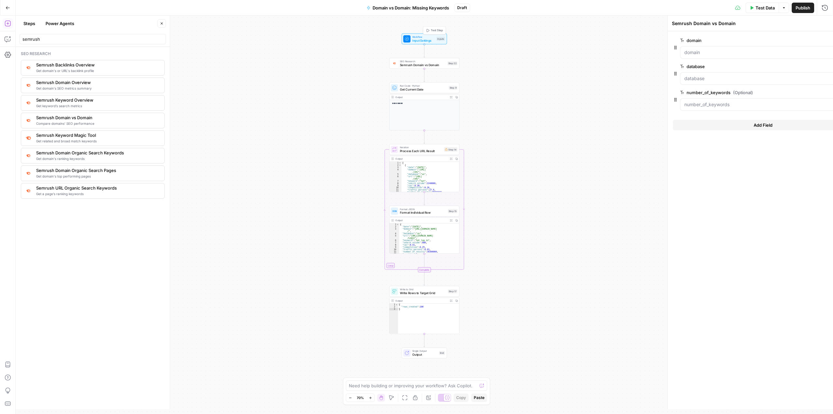
type textarea "Inputs"
click at [649, 53] on input "domain" at bounding box center [733, 52] width 182 height 7
click at [675, 51] on input "domain" at bounding box center [733, 52] width 182 height 7
click at [414, 65] on span "Semrush Domain vs Domain" at bounding box center [423, 64] width 46 height 5
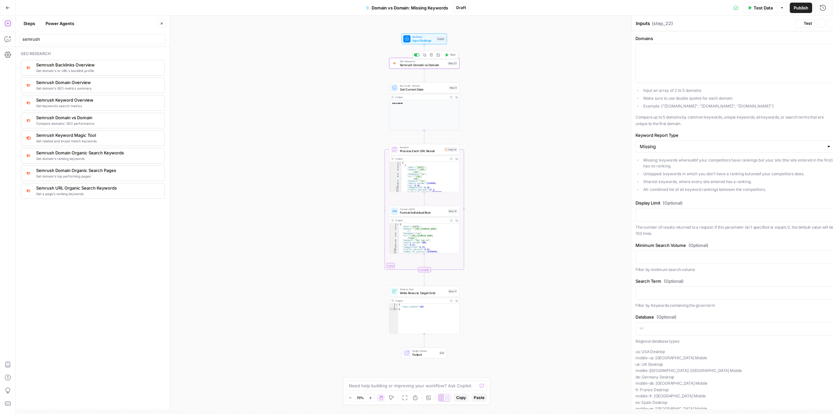
type textarea "Semrush Domain vs Domain"
click at [664, 55] on div at bounding box center [728, 63] width 199 height 39
click at [414, 38] on span "Input Settings" at bounding box center [423, 40] width 22 height 5
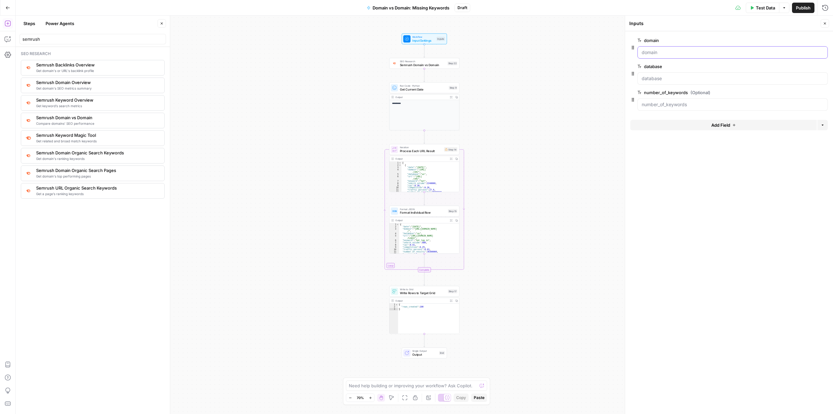
click at [654, 52] on input "domain" at bounding box center [733, 52] width 182 height 7
click at [705, 128] on button "Add Field" at bounding box center [723, 125] width 186 height 10
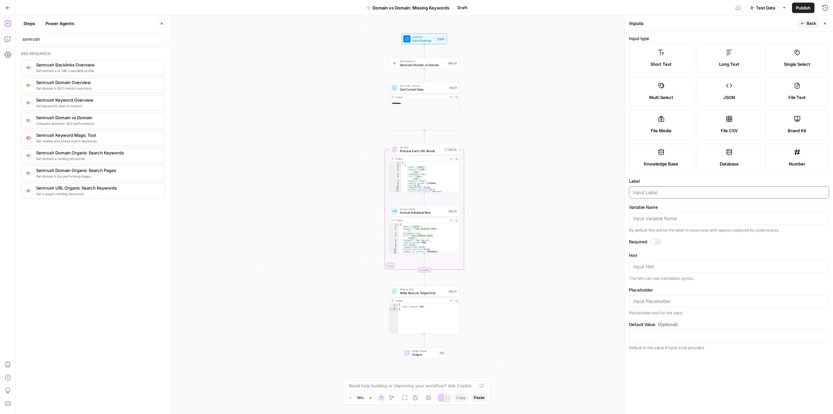
click at [665, 191] on input "Label" at bounding box center [729, 192] width 192 height 7
type input "competitor_1"
click at [418, 64] on span "Semrush Domain vs Domain" at bounding box center [423, 64] width 46 height 5
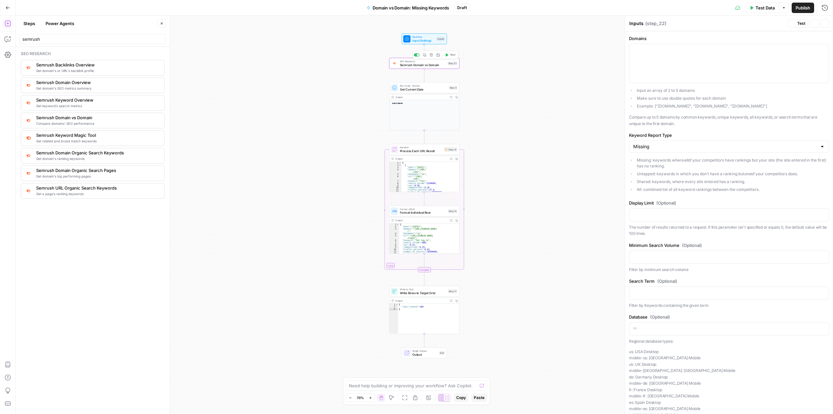
type textarea "Semrush Domain vs Domain"
click at [408, 41] on icon at bounding box center [406, 38] width 5 height 5
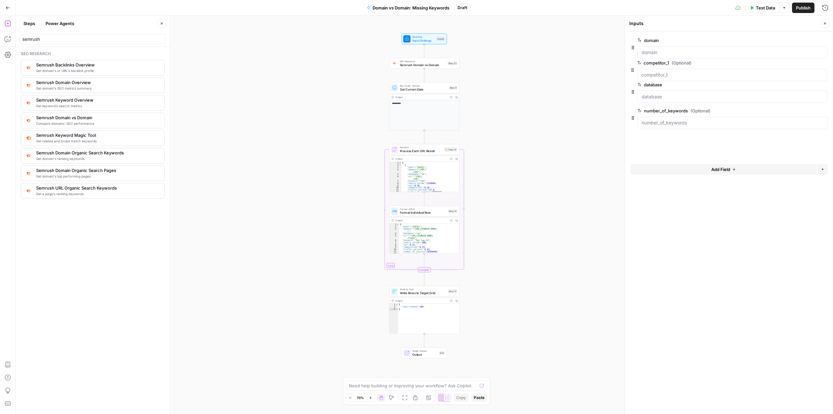
drag, startPoint x: 632, startPoint y: 126, endPoint x: 631, endPoint y: 68, distance: 57.3
click at [685, 77] on input "competitor_1 (Optional)" at bounding box center [733, 78] width 182 height 7
click at [803, 67] on span "edit field" at bounding box center [803, 66] width 14 height 5
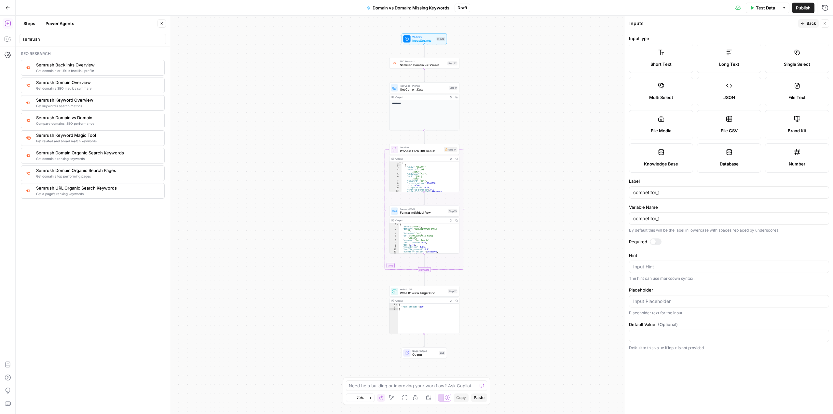
click at [655, 238] on form "Input type Short Text Long Text Single Select Multi Select JSON File Text File …" at bounding box center [729, 222] width 208 height 382
click at [658, 240] on div at bounding box center [656, 241] width 12 height 7
click at [807, 24] on span "Back" at bounding box center [811, 23] width 9 height 6
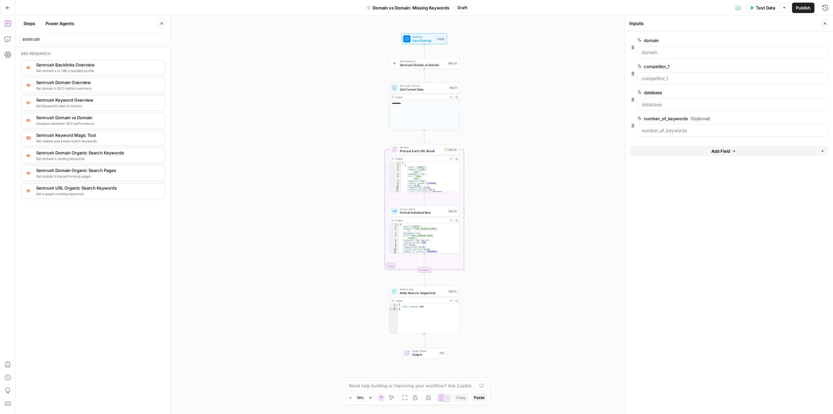
click at [671, 148] on button "Add Field" at bounding box center [723, 151] width 186 height 10
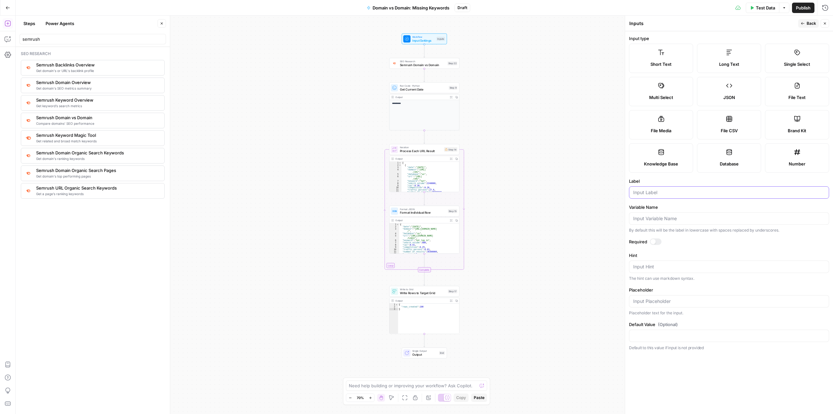
click at [659, 192] on input "Label" at bounding box center [729, 192] width 192 height 7
type input "competitor_2"
click at [804, 22] on icon "button" at bounding box center [803, 23] width 4 height 4
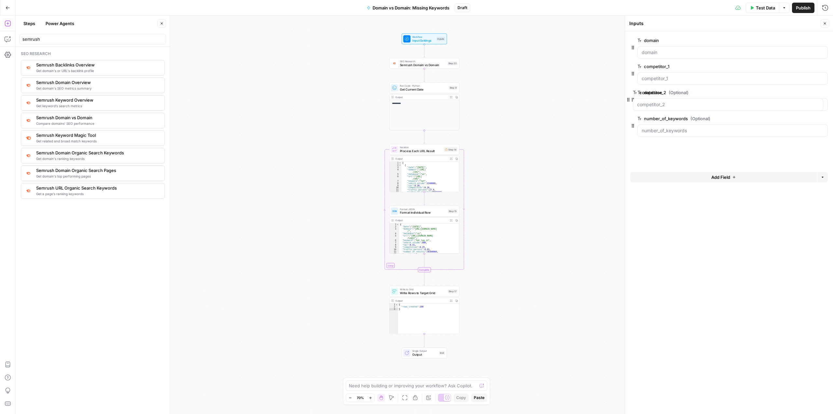
drag, startPoint x: 632, startPoint y: 153, endPoint x: 627, endPoint y: 98, distance: 54.5
click at [805, 120] on span "edit field" at bounding box center [803, 118] width 14 height 5
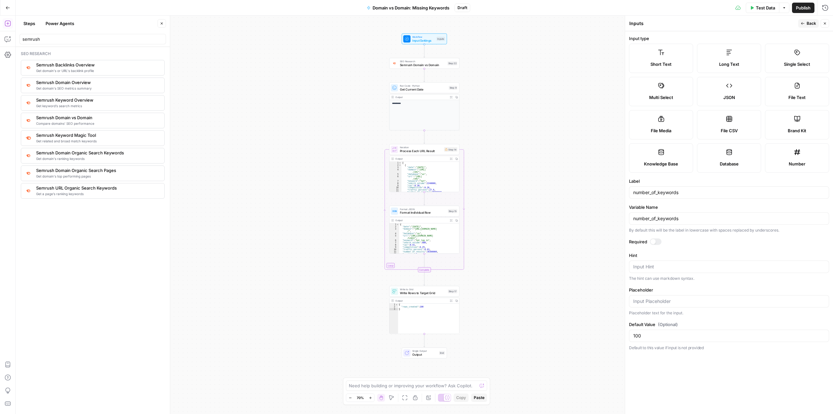
click at [809, 23] on span "Back" at bounding box center [811, 23] width 9 height 6
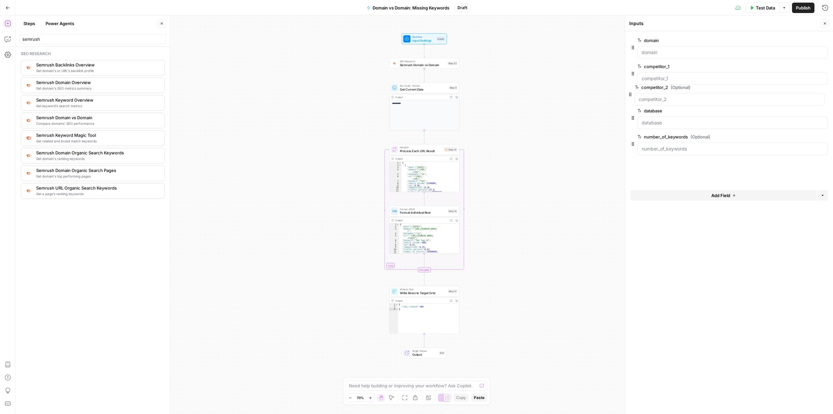
drag, startPoint x: 632, startPoint y: 151, endPoint x: 631, endPoint y: 88, distance: 62.5
click at [681, 177] on button "Add Field" at bounding box center [723, 177] width 186 height 10
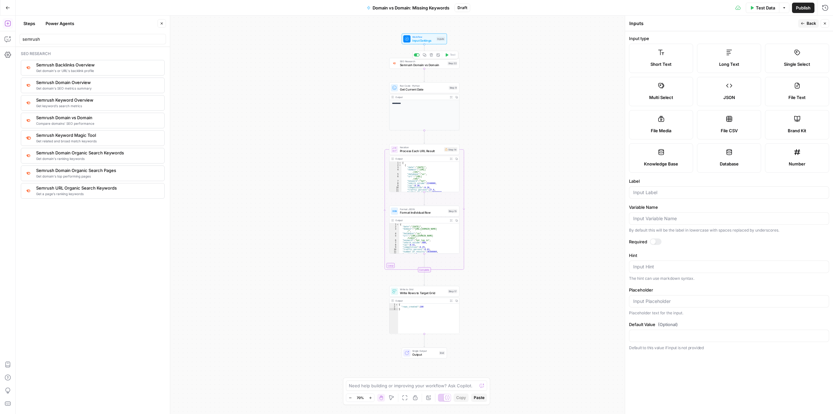
click at [404, 64] on span "Semrush Domain vs Domain" at bounding box center [423, 64] width 46 height 5
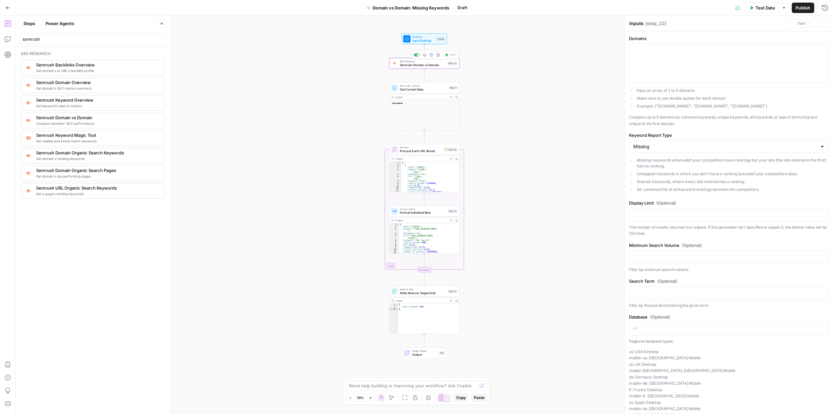
type textarea "Semrush Domain vs Domain"
click at [710, 58] on div at bounding box center [728, 63] width 199 height 39
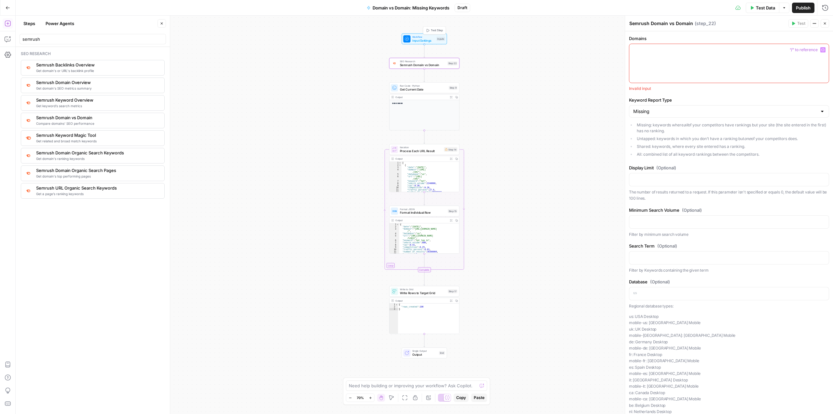
click at [423, 38] on span "Input Settings" at bounding box center [423, 40] width 22 height 5
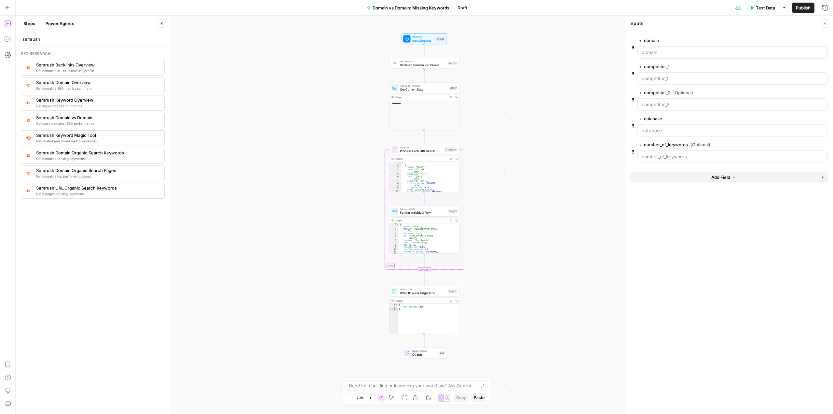
click at [689, 175] on button "Add Field" at bounding box center [723, 177] width 186 height 10
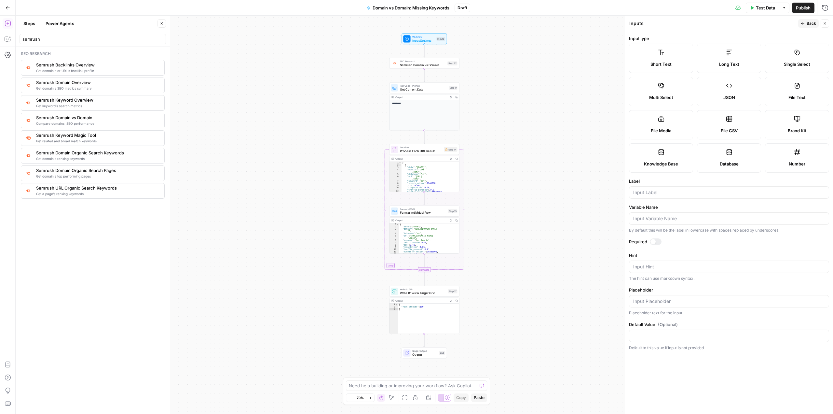
click at [658, 196] on div at bounding box center [729, 192] width 200 height 12
type input "competitor_3"
click at [681, 237] on form "Input type Short Text Long Text Single Select Multi Select JSON File Text File …" at bounding box center [729, 222] width 208 height 382
click at [801, 25] on icon "button" at bounding box center [803, 23] width 4 height 4
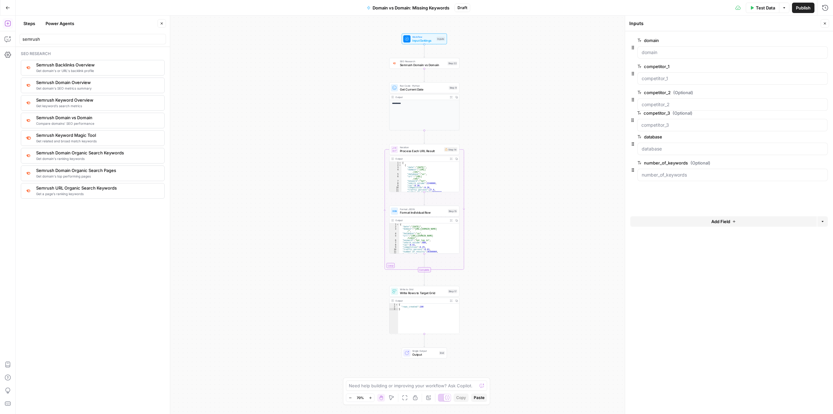
drag, startPoint x: 633, startPoint y: 178, endPoint x: 633, endPoint y: 118, distance: 59.9
click at [665, 205] on button "Add Field" at bounding box center [723, 203] width 186 height 10
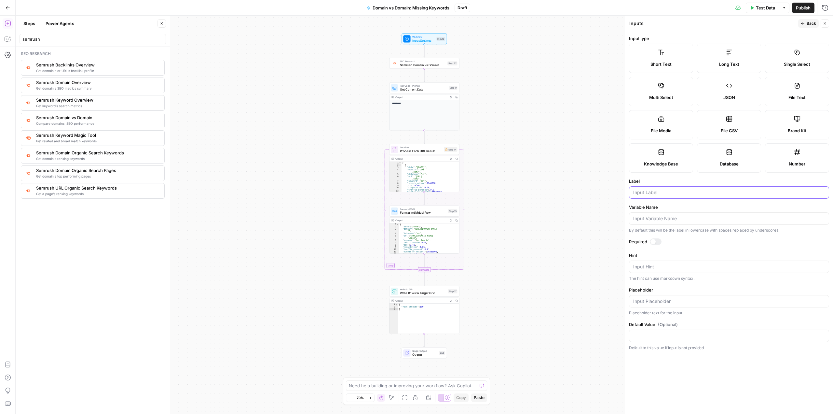
click at [675, 194] on input "Label" at bounding box center [729, 192] width 192 height 7
type input "competitor_4"
click at [808, 24] on span "Back" at bounding box center [811, 23] width 9 height 6
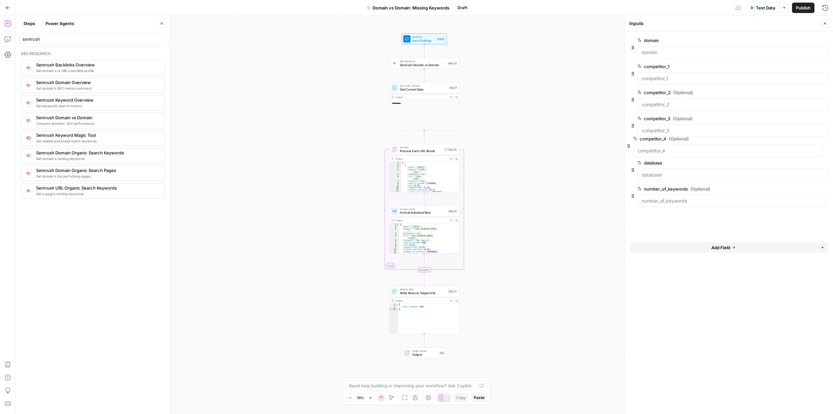
drag, startPoint x: 633, startPoint y: 205, endPoint x: 629, endPoint y: 144, distance: 60.7
click at [668, 228] on button "Add Field" at bounding box center [723, 229] width 186 height 10
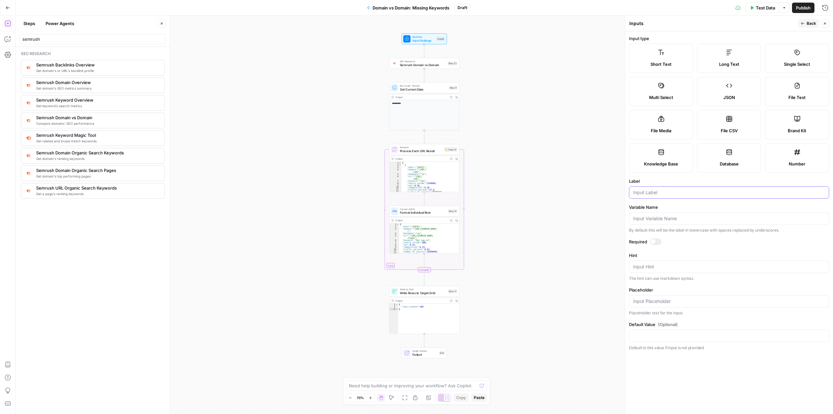
click at [658, 194] on input "Label" at bounding box center [729, 192] width 192 height 7
type input "minimum_search_volume"
click at [683, 177] on form "Input type Short Text Long Text Single Select Multi Select JSON File Text File …" at bounding box center [729, 222] width 208 height 382
click at [810, 21] on span "Back" at bounding box center [811, 23] width 9 height 6
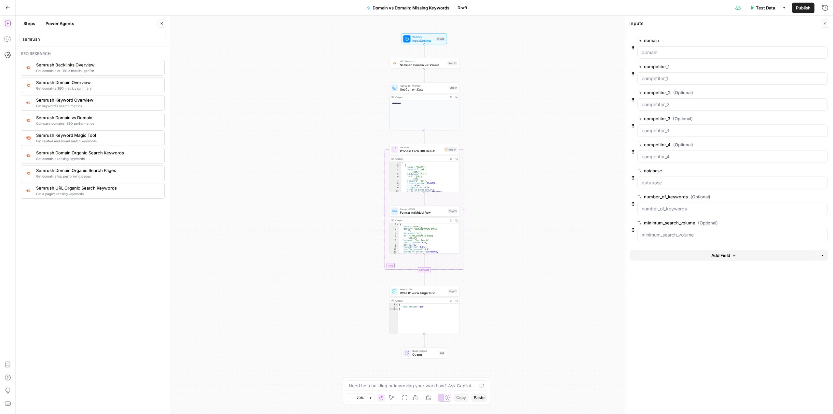
click at [664, 253] on button "Add Field" at bounding box center [723, 255] width 186 height 10
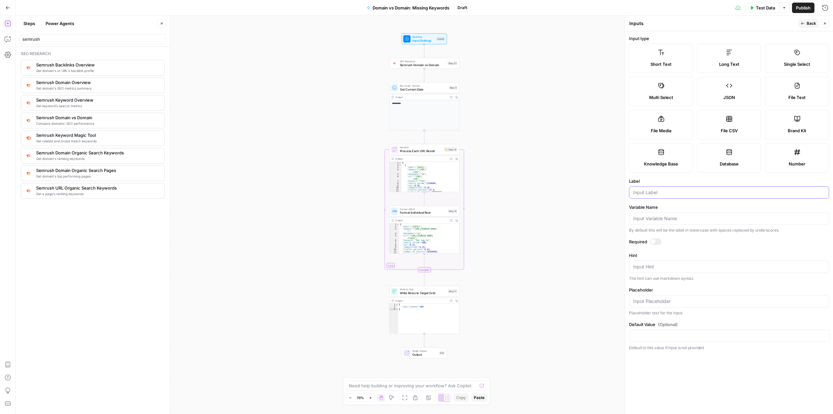
click at [654, 194] on input "Label" at bounding box center [729, 192] width 192 height 7
type input "target_search_term"
click at [703, 177] on form "Input type Short Text Long Text Single Select Multi Select JSON File Text File …" at bounding box center [729, 222] width 208 height 382
click at [645, 335] on input "Default Value (Optional)" at bounding box center [729, 335] width 192 height 7
click at [646, 304] on input "Placeholder" at bounding box center [729, 301] width 192 height 7
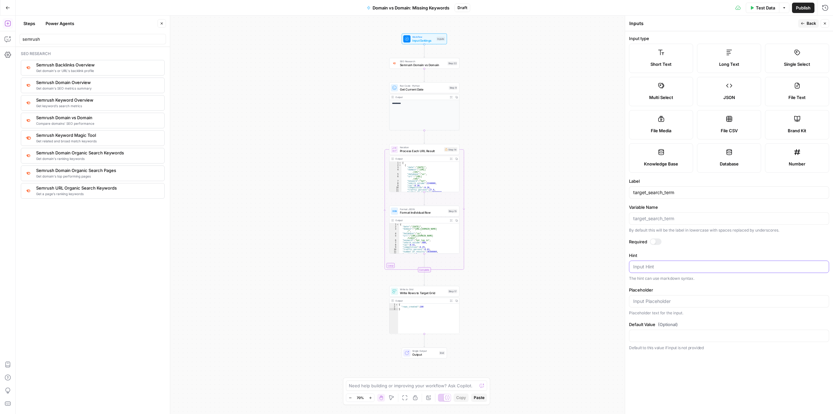
click at [653, 265] on textarea "Hint" at bounding box center [729, 266] width 192 height 7
click at [683, 244] on label "Required" at bounding box center [729, 241] width 200 height 7
click at [809, 24] on span "Back" at bounding box center [811, 23] width 9 height 6
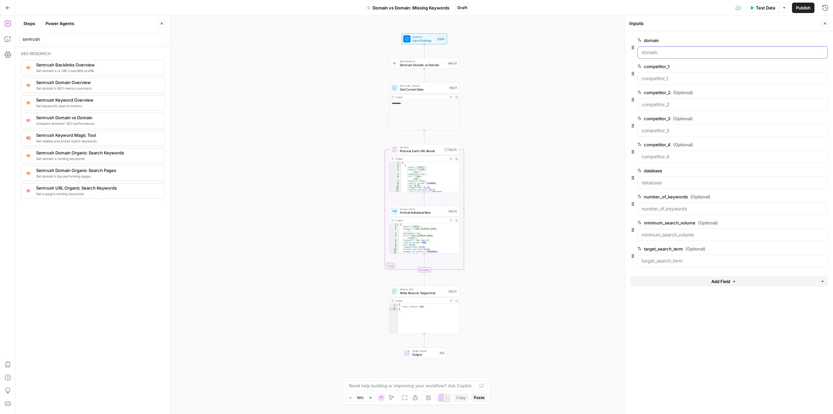
click at [661, 52] on input "domain" at bounding box center [733, 52] width 182 height 7
click at [681, 77] on input "competitor_1" at bounding box center [733, 78] width 182 height 7
click at [683, 104] on input "competitor_2 (Optional)" at bounding box center [733, 104] width 182 height 7
click at [682, 132] on input "competitor_3 (Optional)" at bounding box center [733, 130] width 182 height 7
drag, startPoint x: 683, startPoint y: 153, endPoint x: 683, endPoint y: 161, distance: 8.5
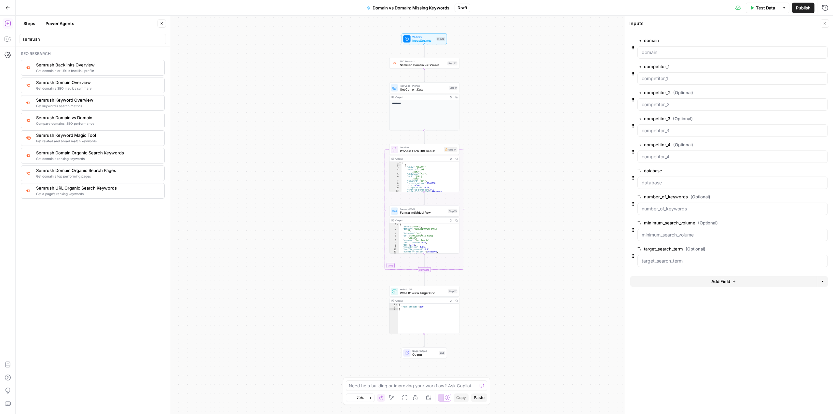
click at [683, 153] on div at bounding box center [732, 156] width 190 height 12
click at [159, 22] on button "Close" at bounding box center [161, 23] width 8 height 8
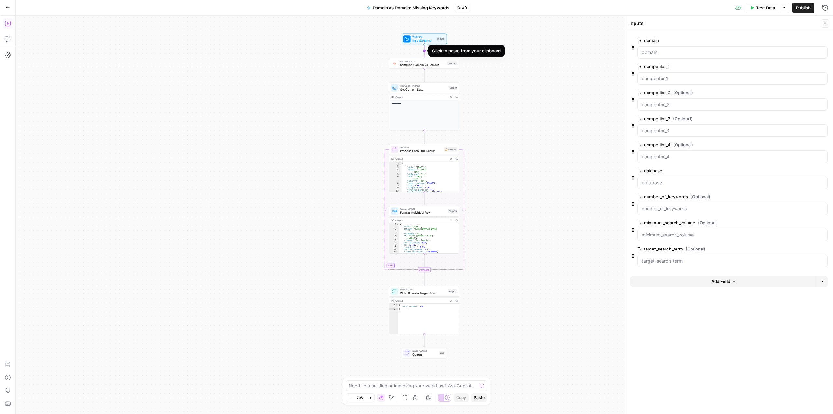
click at [425, 51] on icon "Edge from start to step_22" at bounding box center [424, 50] width 1 height 13
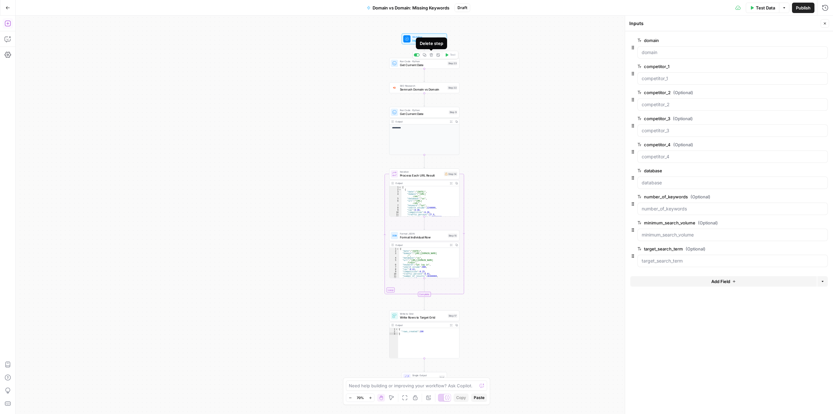
click at [432, 56] on icon "button" at bounding box center [431, 54] width 3 height 3
click at [396, 87] on button "Delete Step" at bounding box center [398, 83] width 33 height 12
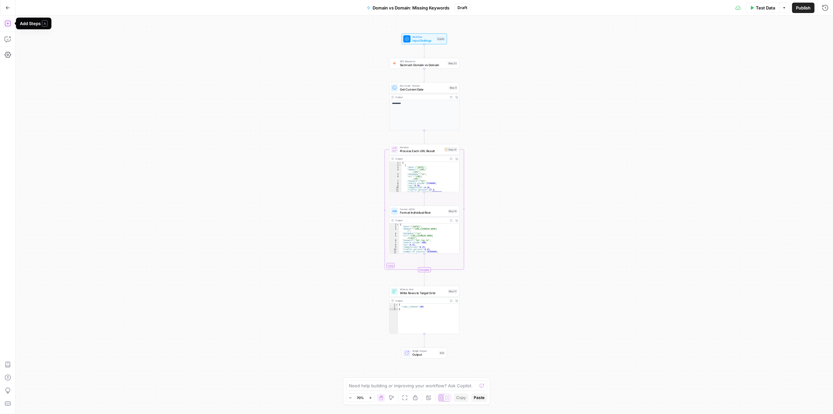
click at [12, 27] on button "Add Steps" at bounding box center [8, 23] width 10 height 10
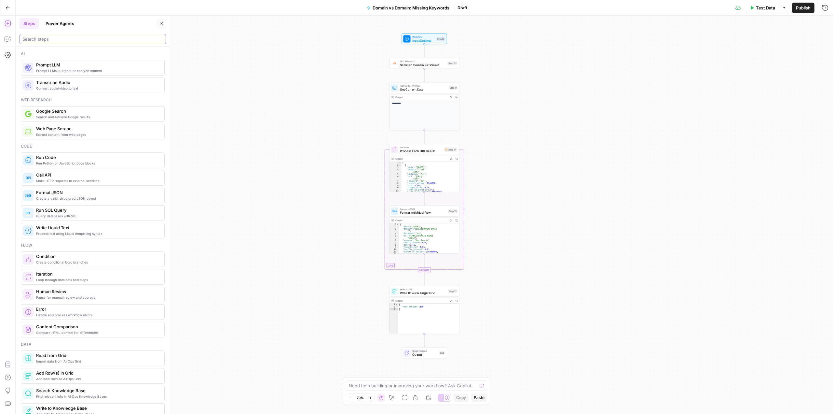
click at [63, 39] on input "search" at bounding box center [92, 39] width 141 height 7
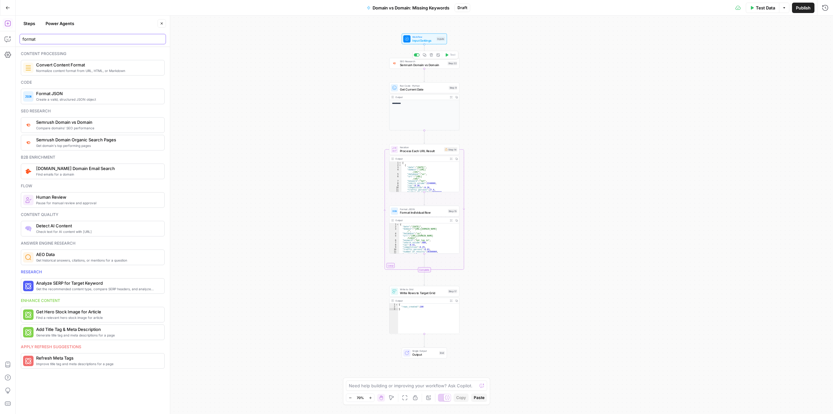
type input "format"
click at [422, 65] on span "Semrush Domain vs Domain" at bounding box center [423, 64] width 46 height 5
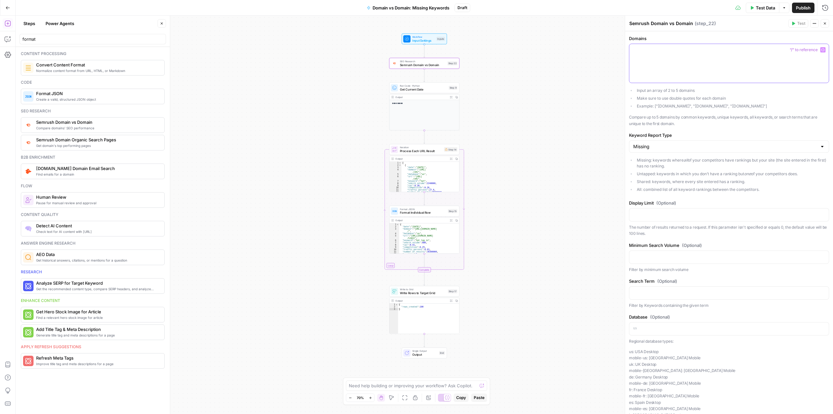
click at [698, 52] on p at bounding box center [729, 50] width 192 height 7
click at [821, 50] on icon "button" at bounding box center [822, 49] width 3 height 3
click at [693, 54] on div at bounding box center [728, 63] width 199 height 39
click at [821, 49] on icon "button" at bounding box center [822, 49] width 3 height 3
click at [435, 71] on button "Select variable domain" at bounding box center [440, 74] width 81 height 10
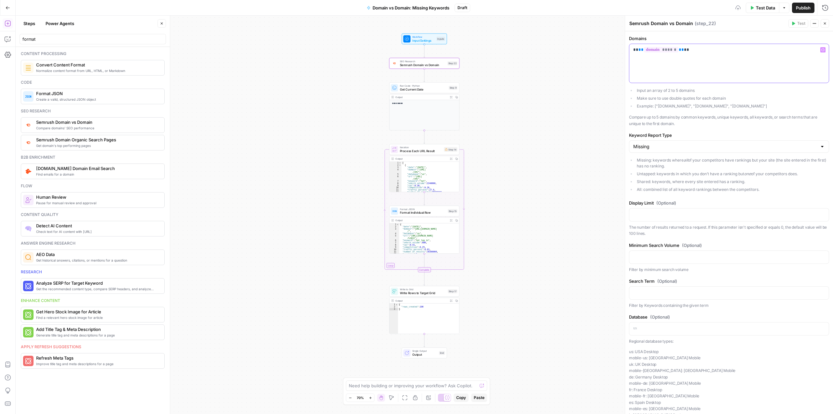
click at [682, 49] on p "** ** ****** ** **" at bounding box center [726, 50] width 187 height 7
click at [431, 83] on button "Select variable competitor_1" at bounding box center [440, 85] width 81 height 10
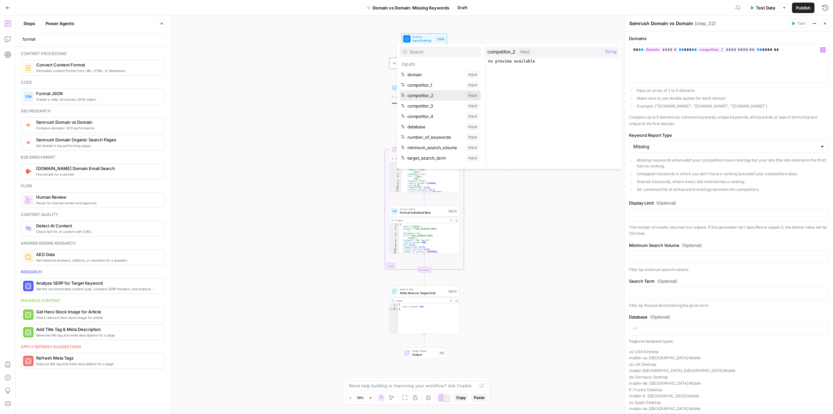
click at [435, 98] on button "Select variable competitor_2" at bounding box center [440, 95] width 81 height 10
click at [439, 106] on button "Select variable competitor_3" at bounding box center [440, 106] width 81 height 10
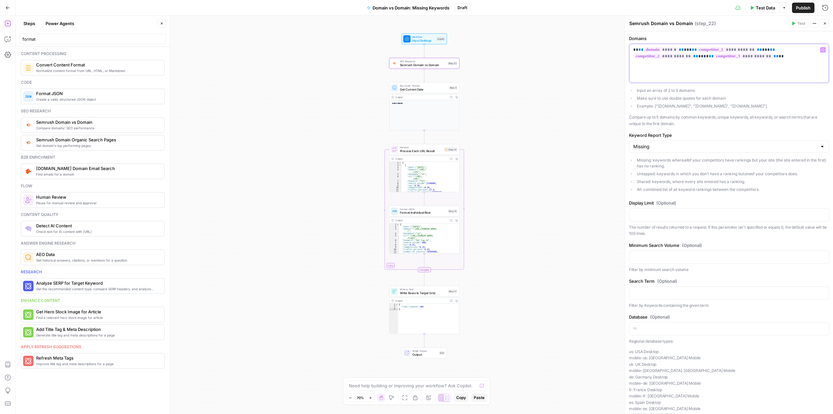
click at [770, 55] on p "**********" at bounding box center [726, 53] width 187 height 13
click at [430, 117] on button "Select variable competitor_4" at bounding box center [440, 116] width 81 height 10
click at [732, 68] on div "**********" at bounding box center [728, 63] width 199 height 39
click at [643, 212] on p at bounding box center [729, 214] width 192 height 7
click at [821, 213] on icon "button" at bounding box center [822, 213] width 3 height 3
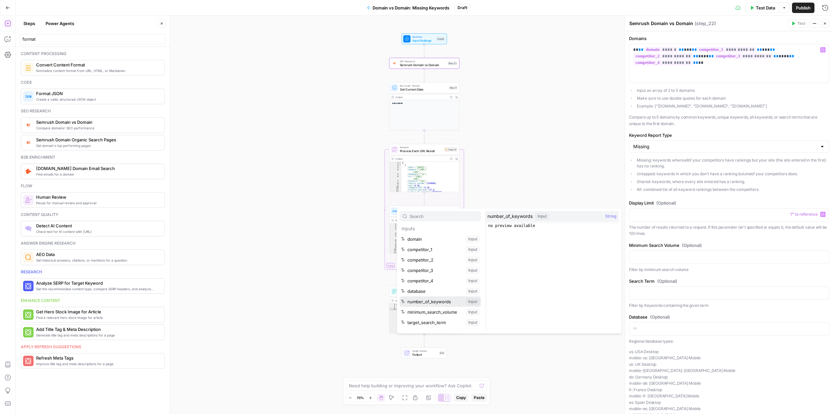
click at [451, 302] on button "Select variable number_of_keywords" at bounding box center [440, 301] width 81 height 10
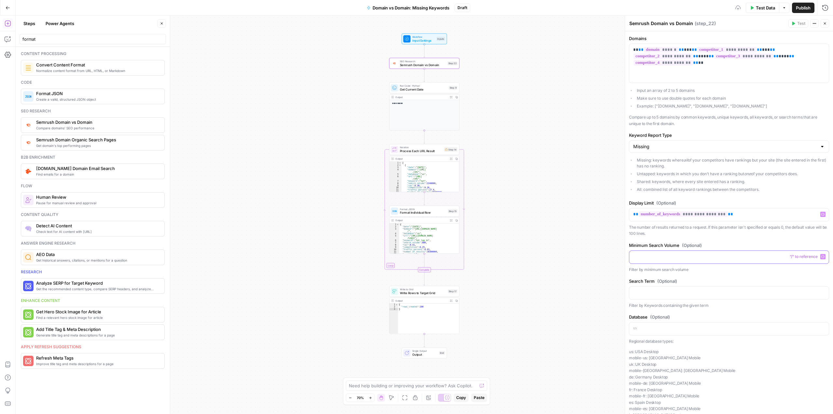
click at [640, 262] on div at bounding box center [728, 257] width 199 height 13
click at [821, 257] on icon "button" at bounding box center [822, 256] width 3 height 3
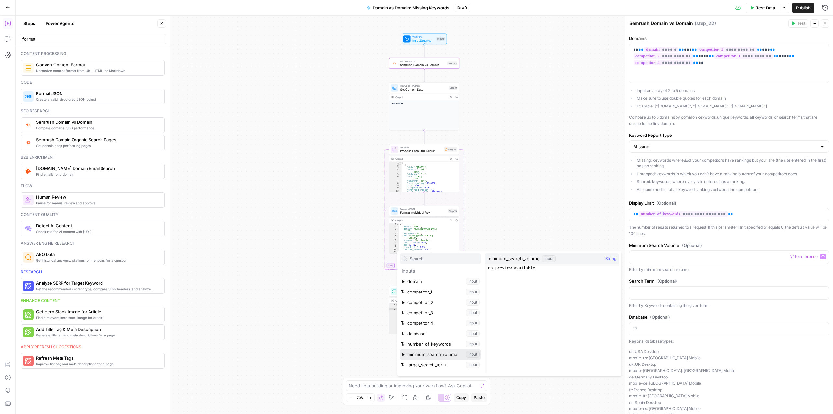
click at [449, 354] on button "Select variable minimum_search_volume" at bounding box center [440, 354] width 81 height 10
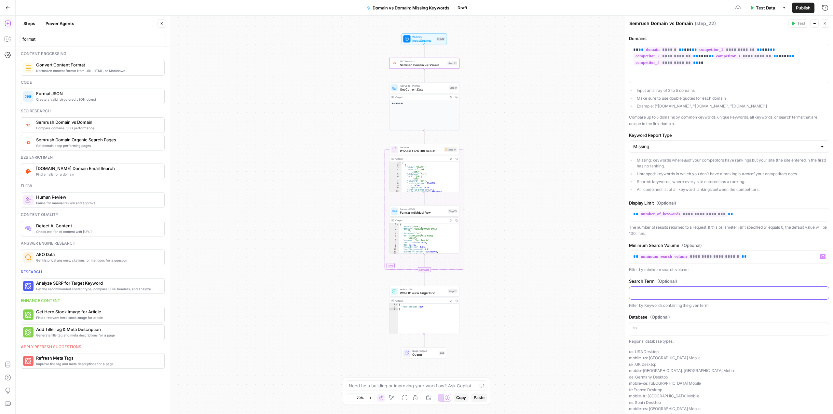
click at [658, 295] on p at bounding box center [729, 292] width 192 height 7
click at [821, 291] on icon "button" at bounding box center [822, 292] width 3 height 3
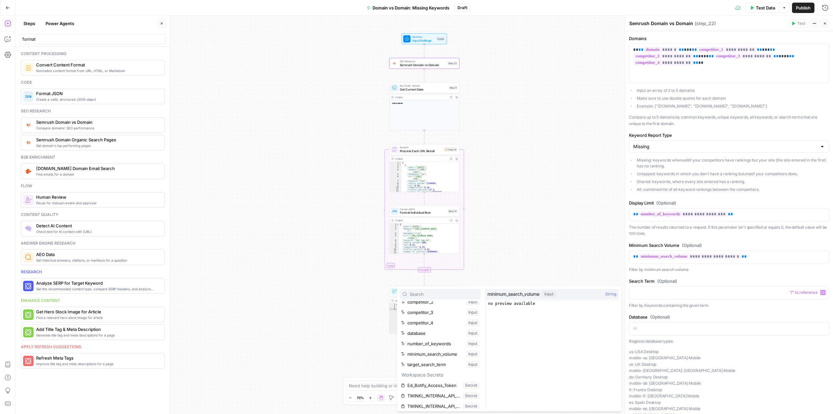
scroll to position [38, 0]
click at [438, 358] on button "Select variable target_search_term" at bounding box center [440, 361] width 81 height 10
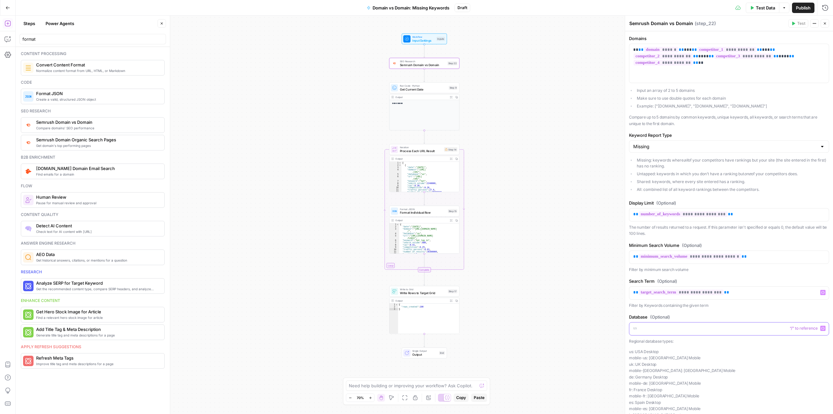
click at [650, 330] on p at bounding box center [729, 328] width 192 height 7
click at [820, 326] on button "Variables Menu" at bounding box center [822, 327] width 5 height 5
click at [440, 367] on button "Select variable database" at bounding box center [440, 368] width 81 height 10
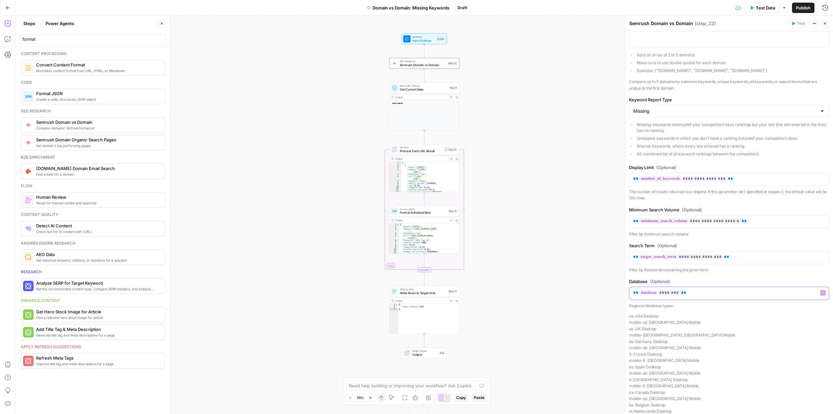
scroll to position [0, 0]
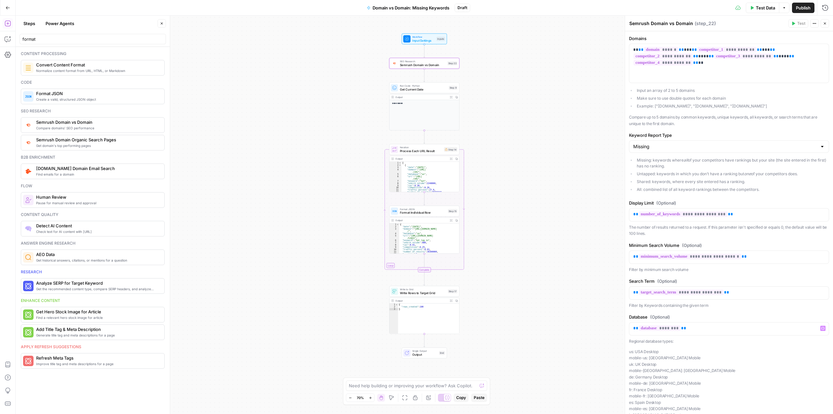
click at [494, 47] on div "**********" at bounding box center [424, 215] width 817 height 398
click at [420, 40] on span "Input Settings" at bounding box center [423, 40] width 22 height 5
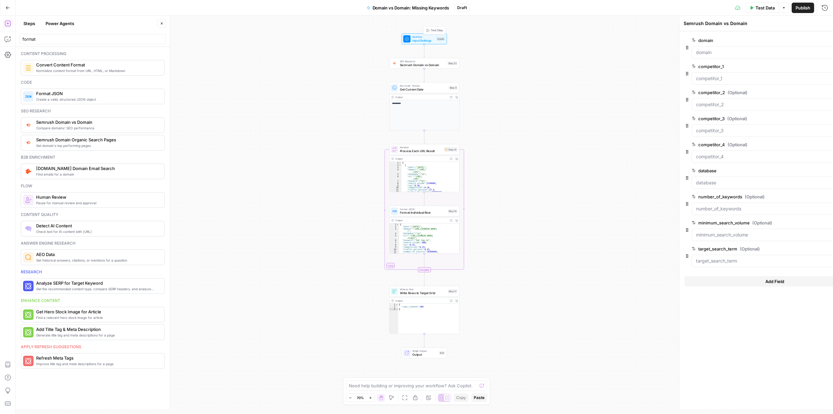
type textarea "Inputs"
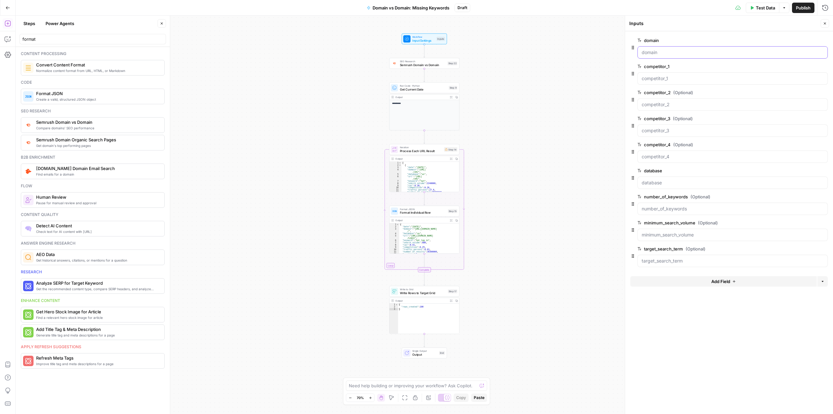
click at [655, 51] on input "domain" at bounding box center [733, 52] width 182 height 7
click at [681, 54] on input "domain" at bounding box center [733, 52] width 182 height 7
click at [430, 29] on button "Test Step" at bounding box center [434, 31] width 20 height 6
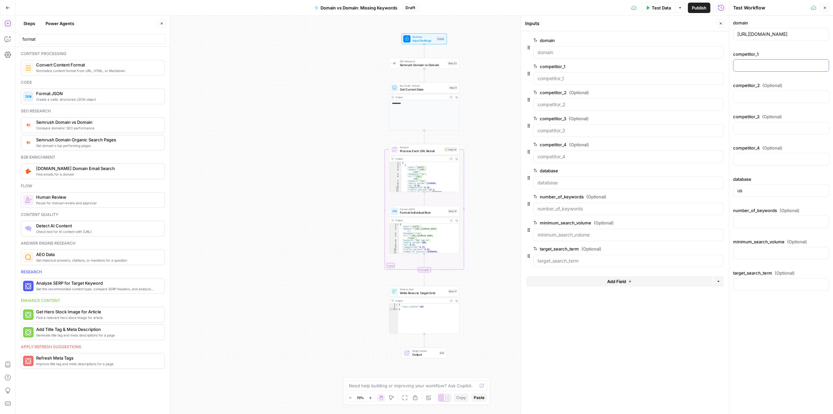
click at [756, 66] on input "competitor_1" at bounding box center [781, 65] width 88 height 7
drag, startPoint x: 826, startPoint y: 34, endPoint x: 735, endPoint y: 33, distance: 91.1
click at [735, 33] on div "[URL][DOMAIN_NAME]" at bounding box center [781, 34] width 96 height 12
drag, startPoint x: 826, startPoint y: 35, endPoint x: 737, endPoint y: 33, distance: 89.5
click at [737, 33] on div "[URL][DOMAIN_NAME]" at bounding box center [781, 34] width 96 height 12
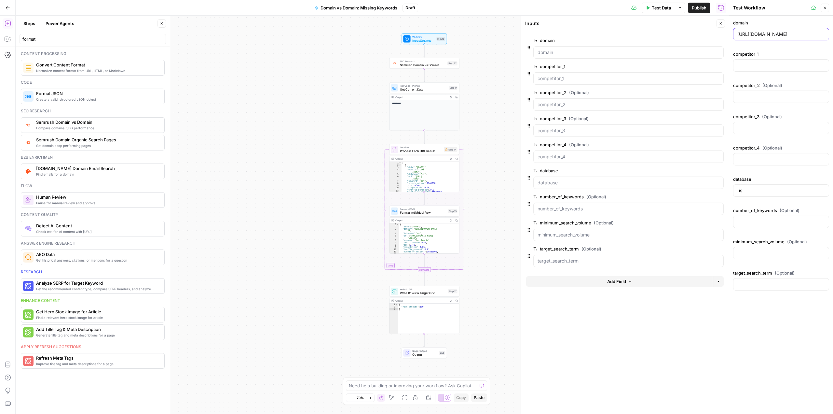
click at [739, 33] on input "[URL][DOMAIN_NAME]" at bounding box center [781, 34] width 88 height 7
drag, startPoint x: 737, startPoint y: 33, endPoint x: 823, endPoint y: 38, distance: 85.7
click at [823, 38] on div "[URL][DOMAIN_NAME]" at bounding box center [781, 34] width 96 height 12
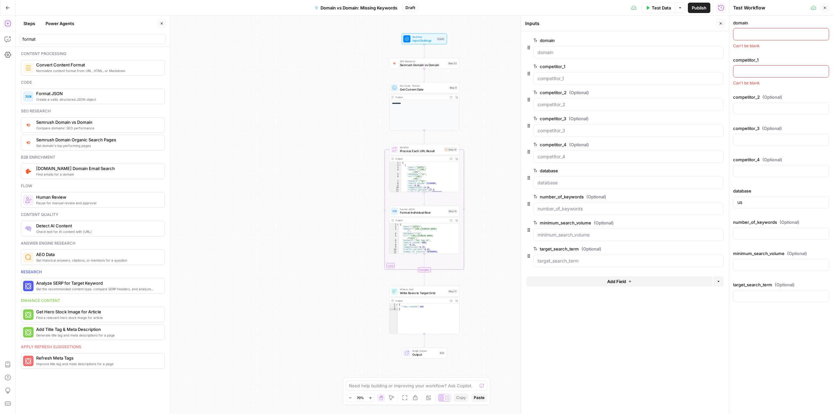
click at [773, 72] on input "competitor_1" at bounding box center [781, 71] width 88 height 7
paste input "[URL][DOMAIN_NAME]"
type input "[URL][DOMAIN_NAME]"
click at [760, 34] on input "domain" at bounding box center [781, 34] width 88 height 7
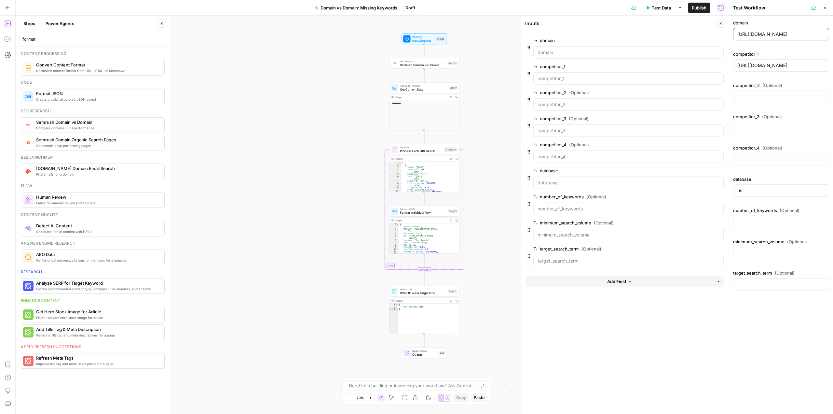
type input "https://www.twinkl.com/"
click at [751, 283] on input "target_search_term (Optional)" at bounding box center [781, 284] width 88 height 7
type input "worksheet"
click at [748, 224] on input "number_of_keywords (Optional)" at bounding box center [781, 221] width 88 height 7
type input "10"
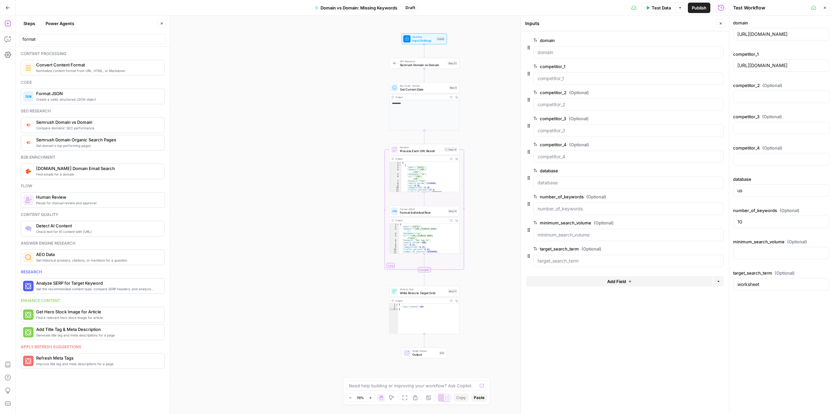
click at [766, 196] on div "us" at bounding box center [781, 190] width 96 height 12
click at [766, 201] on div "domain https://www.twinkl.com/ competitor_1 https://www.teacherspayteachers.com…" at bounding box center [781, 156] width 96 height 273
click at [774, 334] on div "domain https://www.twinkl.com/ competitor_1 https://www.teacherspayteachers.com…" at bounding box center [781, 215] width 104 height 398
click at [827, 10] on button "Close" at bounding box center [825, 8] width 8 height 8
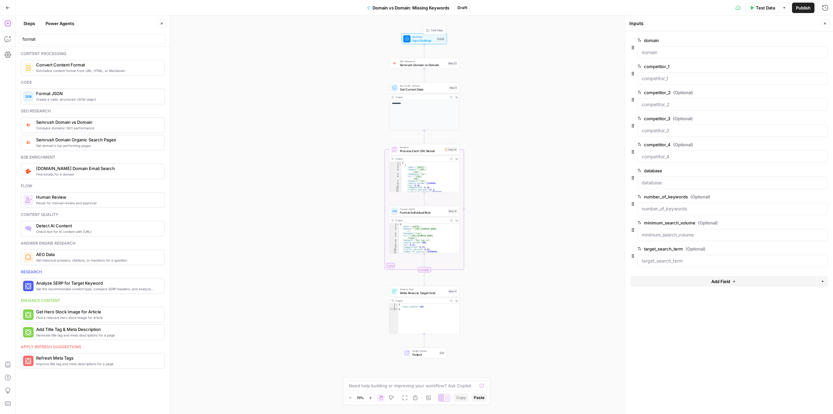
click at [431, 31] on span "Test Step" at bounding box center [437, 30] width 12 height 4
click at [430, 30] on button "Test Step" at bounding box center [434, 31] width 20 height 6
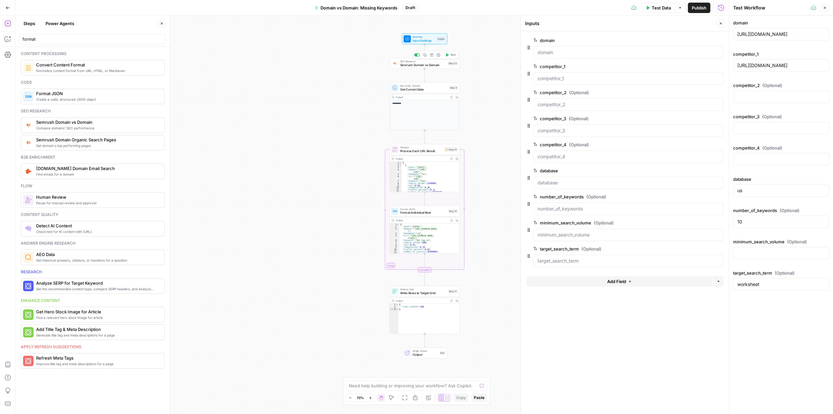
click at [451, 55] on span "Test" at bounding box center [453, 55] width 6 height 4
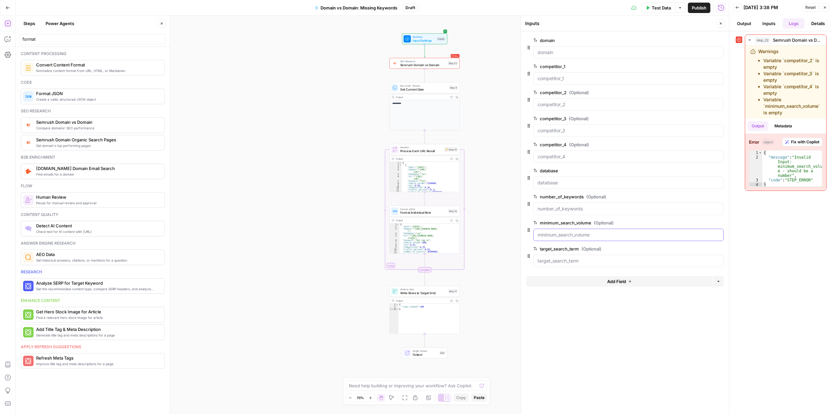
click at [612, 235] on input "minimum_search_volume (Optional)" at bounding box center [628, 234] width 182 height 7
click at [699, 219] on button "edit field" at bounding box center [701, 223] width 25 height 8
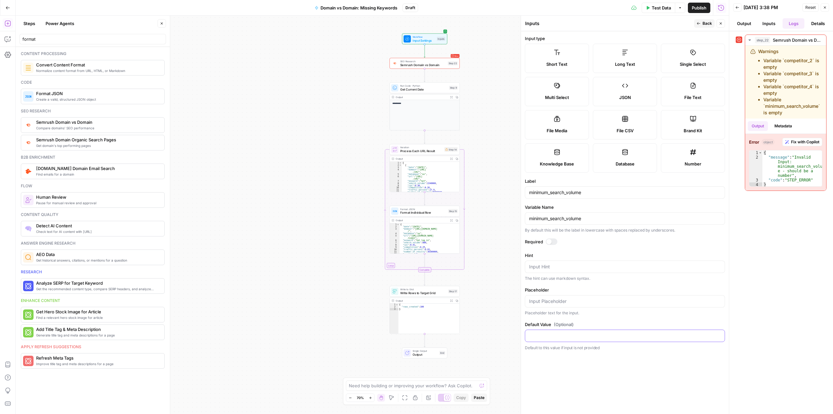
click at [565, 336] on input "Default Value (Optional)" at bounding box center [625, 335] width 192 height 7
type input "0"
click at [612, 369] on form "Input type Short Text Long Text Single Select Multi Select JSON File Text File …" at bounding box center [625, 222] width 208 height 382
click at [703, 23] on span "Back" at bounding box center [706, 23] width 9 height 6
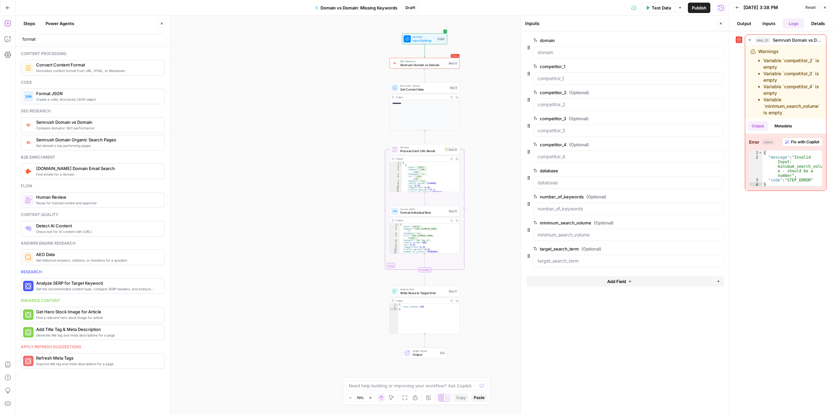
click at [695, 197] on span "edit field" at bounding box center [699, 196] width 14 height 5
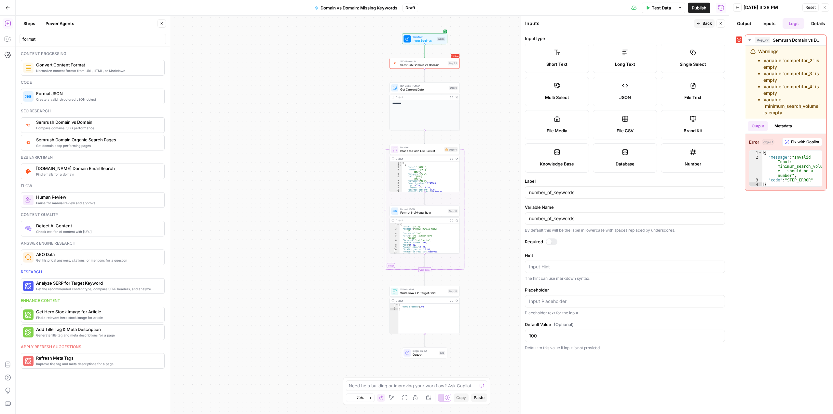
click at [703, 23] on span "Back" at bounding box center [706, 23] width 9 height 6
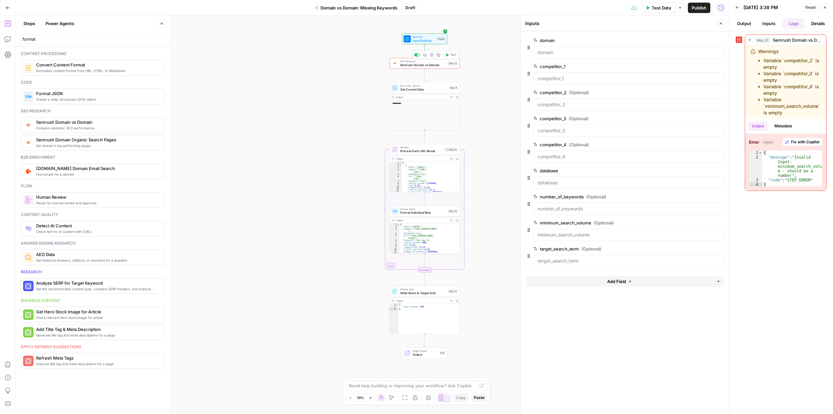
click at [406, 62] on span "SEO Research" at bounding box center [423, 62] width 46 height 4
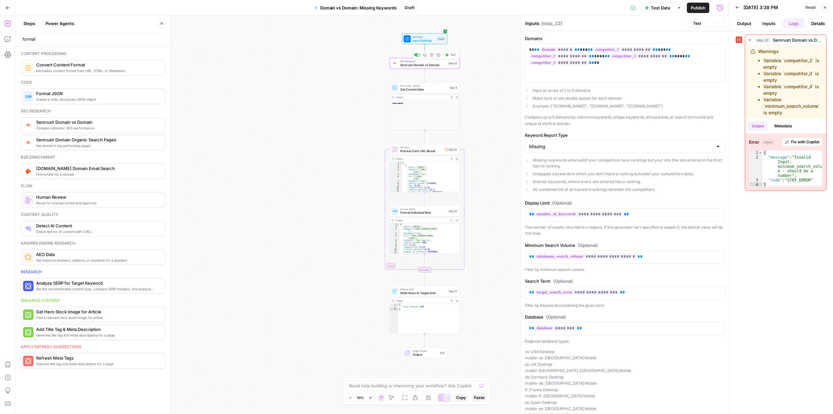
type textarea "Semrush Domain vs Domain"
click at [454, 56] on span "Test" at bounding box center [453, 55] width 6 height 4
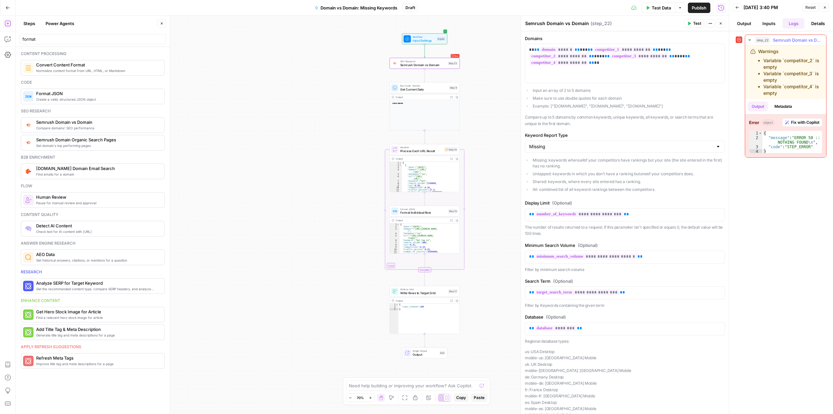
click at [801, 120] on span "Fix with Copilot" at bounding box center [805, 122] width 28 height 6
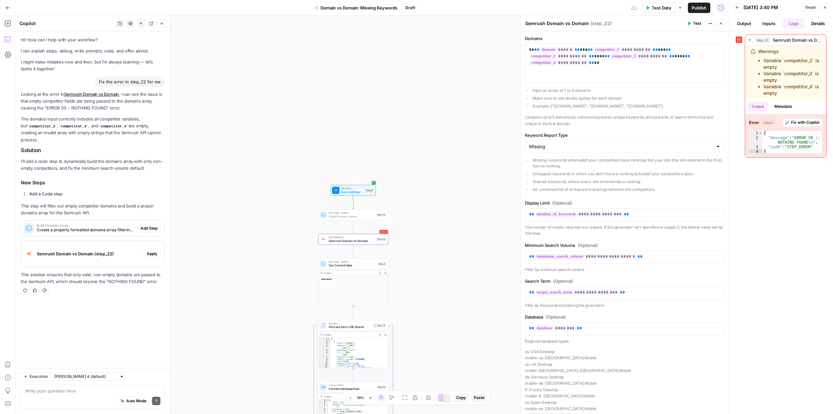
click at [153, 225] on span "Add Step" at bounding box center [149, 228] width 17 height 6
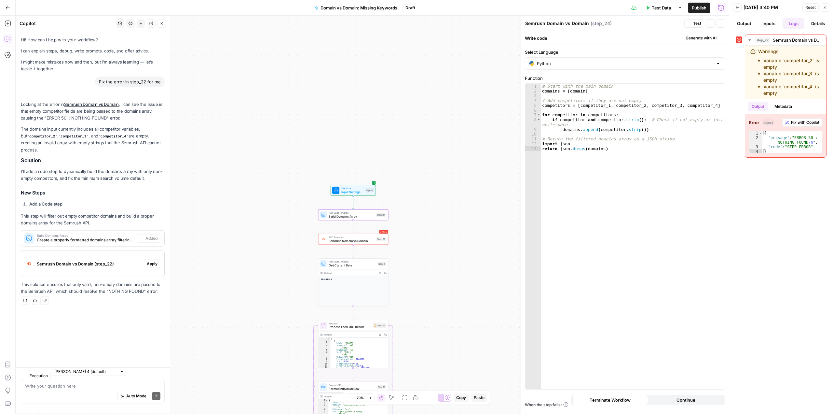
type textarea "Build Domains Array"
click at [380, 209] on button "Test" at bounding box center [379, 206] width 14 height 6
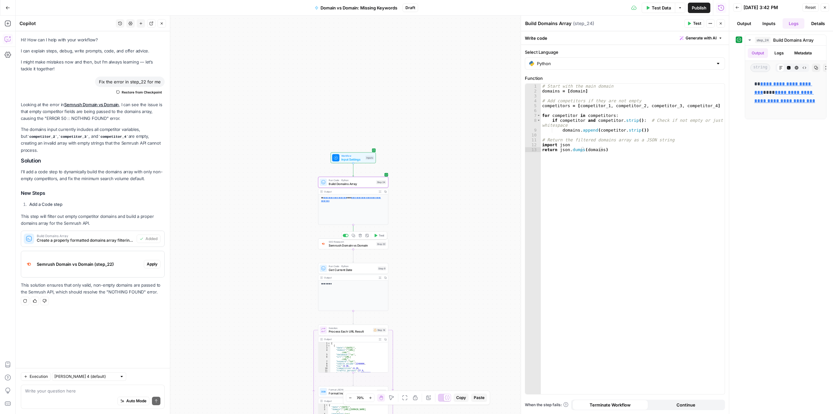
click at [357, 246] on span "Semrush Domain vs Domain" at bounding box center [352, 245] width 46 height 5
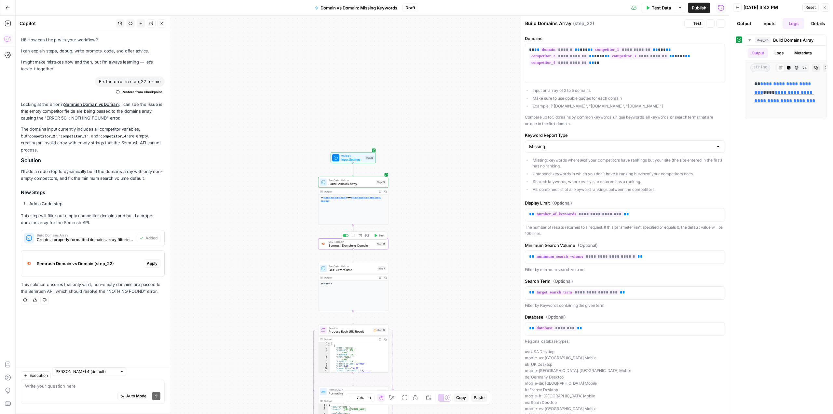
type textarea "Semrush Domain vs Domain"
drag, startPoint x: 608, startPoint y: 67, endPoint x: 517, endPoint y: 44, distance: 93.2
click at [517, 44] on body "**********" at bounding box center [416, 207] width 833 height 414
drag, startPoint x: 609, startPoint y: 66, endPoint x: 529, endPoint y: 49, distance: 81.7
click at [529, 49] on div "**********" at bounding box center [624, 63] width 199 height 39
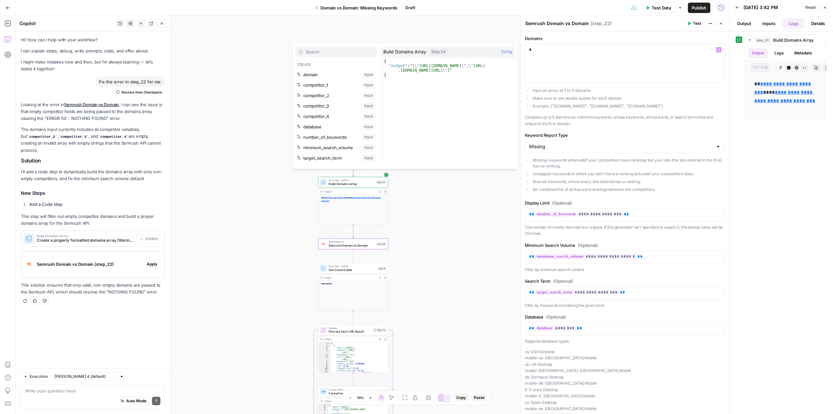
scroll to position [59, 0]
click at [356, 119] on button "Select variable Build Domains Array" at bounding box center [335, 119] width 81 height 10
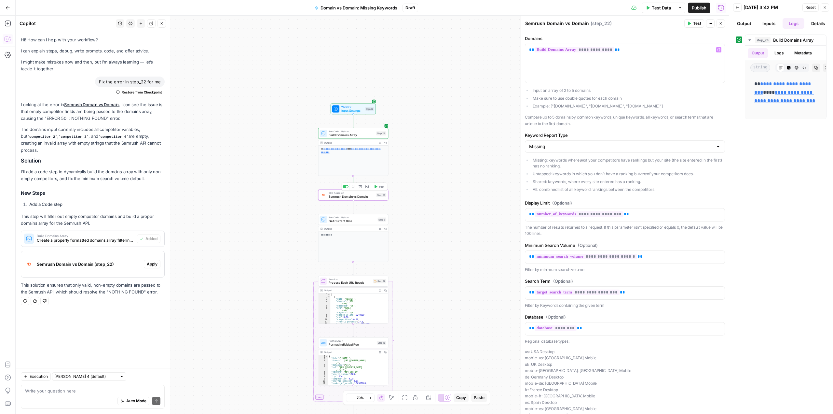
click at [377, 187] on button "Test" at bounding box center [379, 187] width 14 height 6
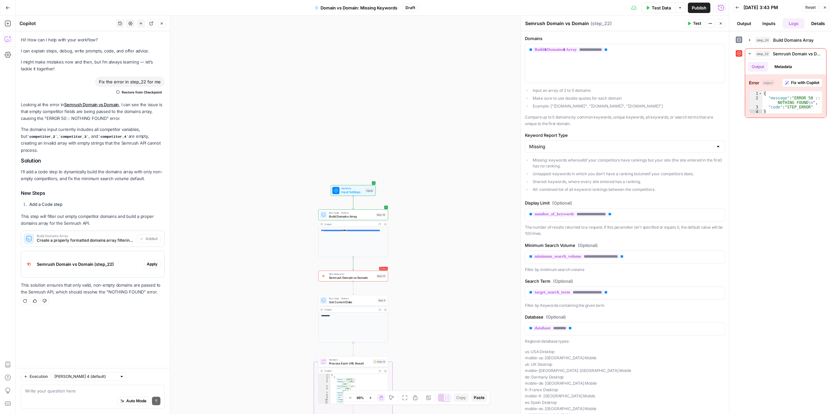
click at [363, 280] on div "Error SEO Research Semrush Domain vs Domain Step 22 Copy step Delete step Add N…" at bounding box center [353, 275] width 70 height 11
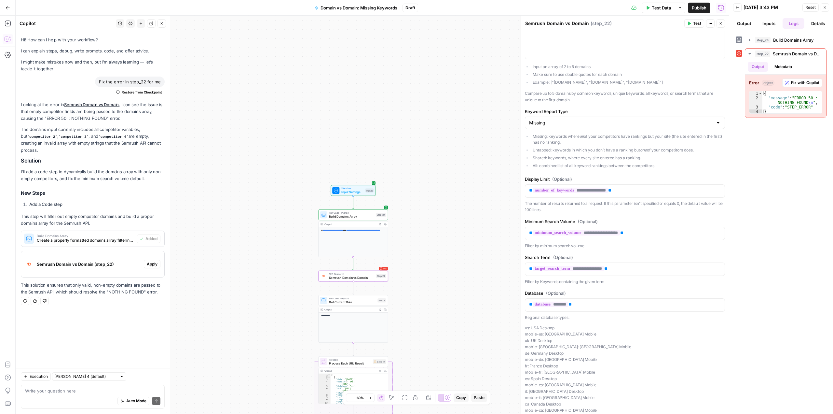
scroll to position [73, 0]
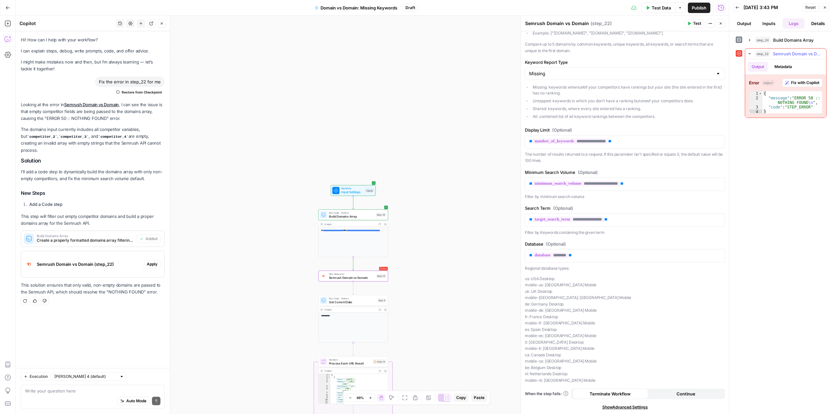
click at [798, 83] on span "Fix with Copilot" at bounding box center [805, 83] width 28 height 6
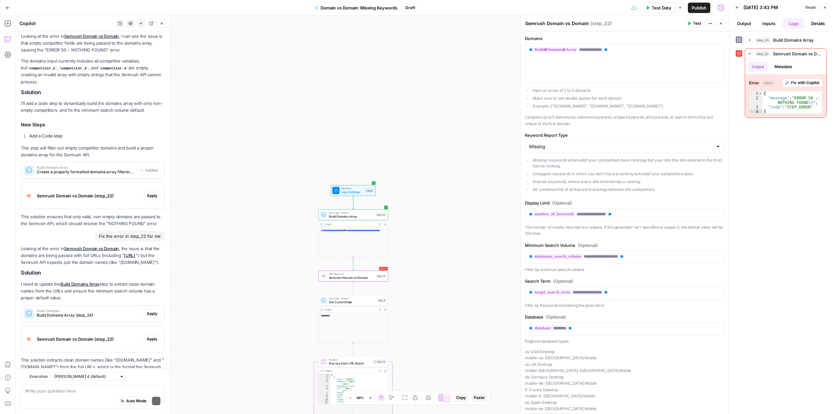
scroll to position [100, 0]
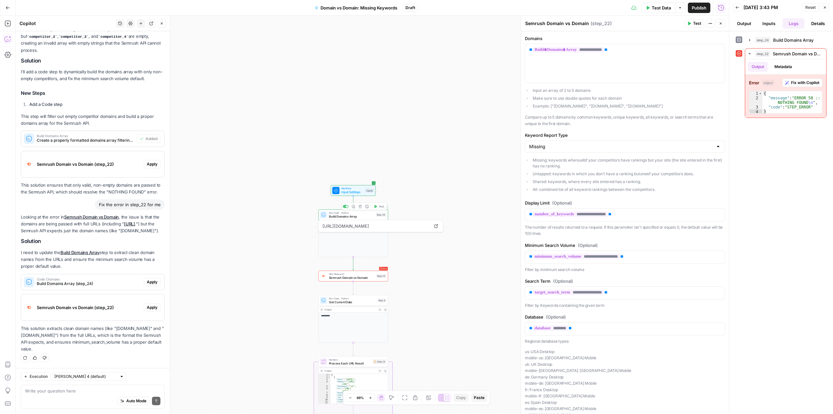
click at [355, 189] on span "Workflow" at bounding box center [352, 188] width 22 height 4
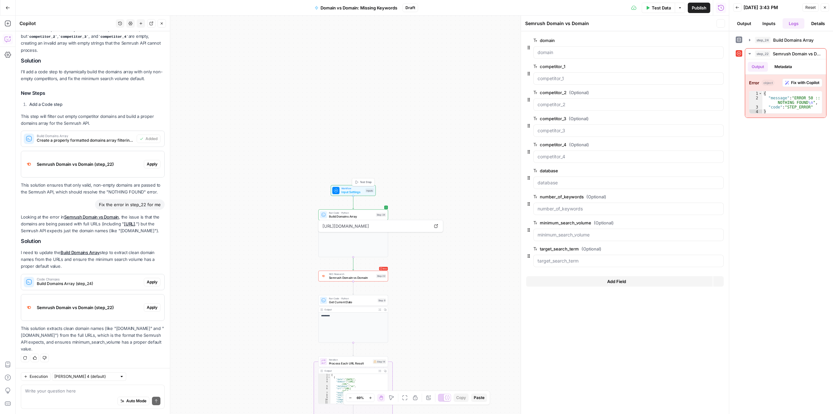
type textarea "Inputs"
click at [699, 40] on span "edit field" at bounding box center [699, 40] width 14 height 5
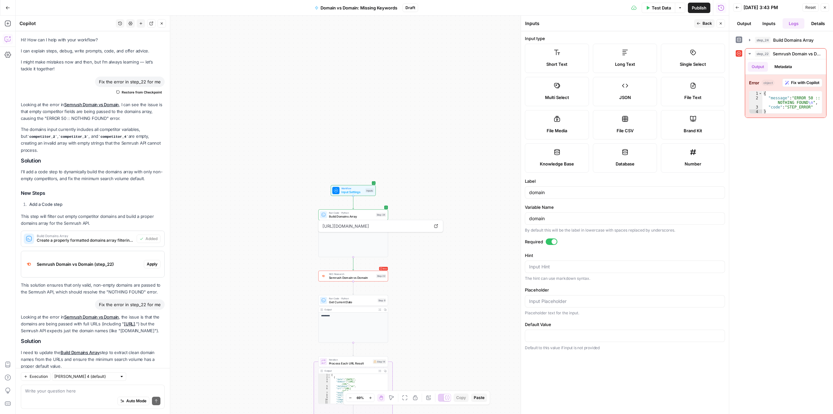
scroll to position [100, 0]
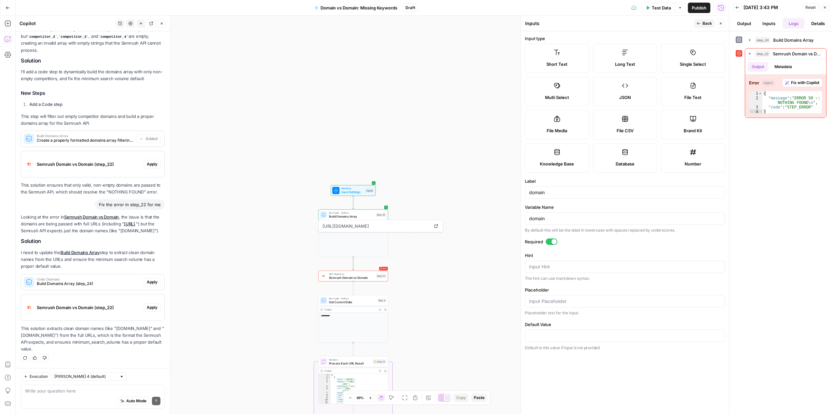
click at [720, 21] on button "Close" at bounding box center [720, 23] width 8 height 8
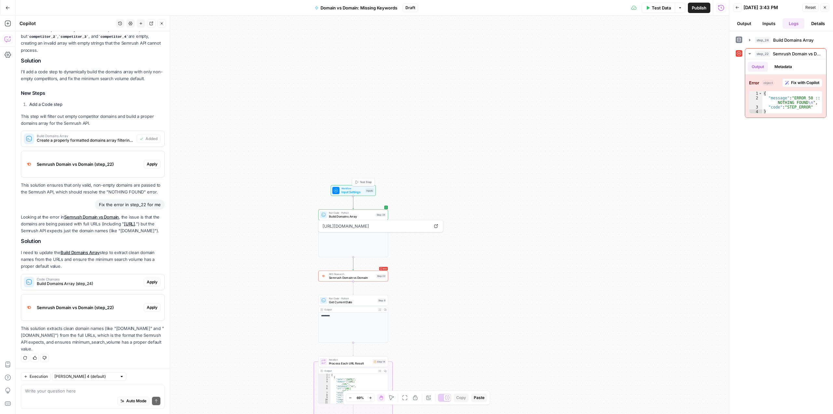
click at [363, 181] on span "Test Step" at bounding box center [366, 182] width 12 height 4
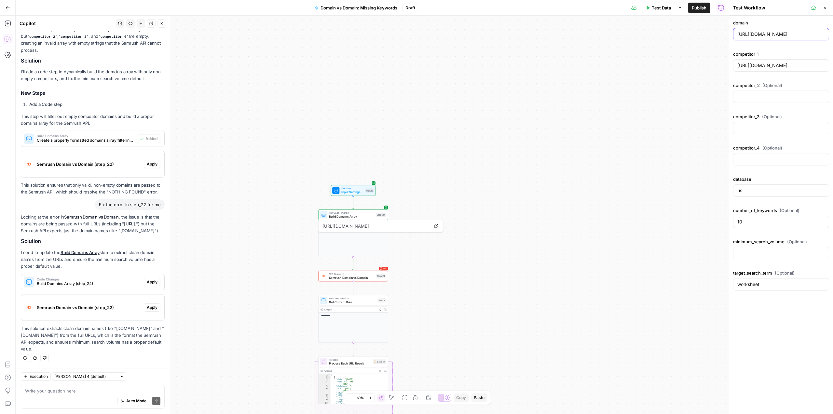
drag, startPoint x: 765, startPoint y: 34, endPoint x: 729, endPoint y: 31, distance: 35.9
click at [729, 31] on div "Test Workflow Close domain [URL][DOMAIN_NAME] competitor_1 [URL][DOMAIN_NAME] c…" at bounding box center [781, 207] width 104 height 414
click at [789, 34] on input "[DOMAIN_NAME][URL]" at bounding box center [781, 34] width 88 height 7
type input "[DOMAIN_NAME]"
drag, startPoint x: 765, startPoint y: 66, endPoint x: 728, endPoint y: 61, distance: 37.7
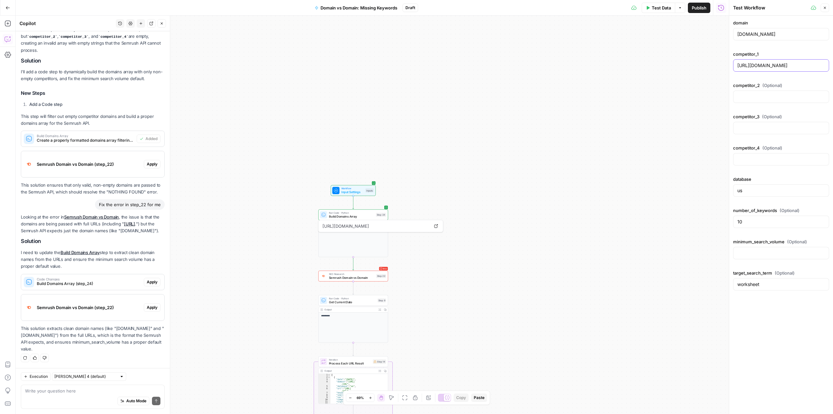
click at [729, 61] on div "Test Workflow Close domain [DOMAIN_NAME] competitor_1 [URL][DOMAIN_NAME] compet…" at bounding box center [781, 207] width 104 height 414
click at [807, 66] on input "[DOMAIN_NAME][URL]" at bounding box center [781, 65] width 88 height 7
type input "[DOMAIN_NAME]"
click at [696, 74] on div "**********" at bounding box center [372, 215] width 713 height 398
click at [358, 181] on icon "button" at bounding box center [357, 182] width 4 height 4
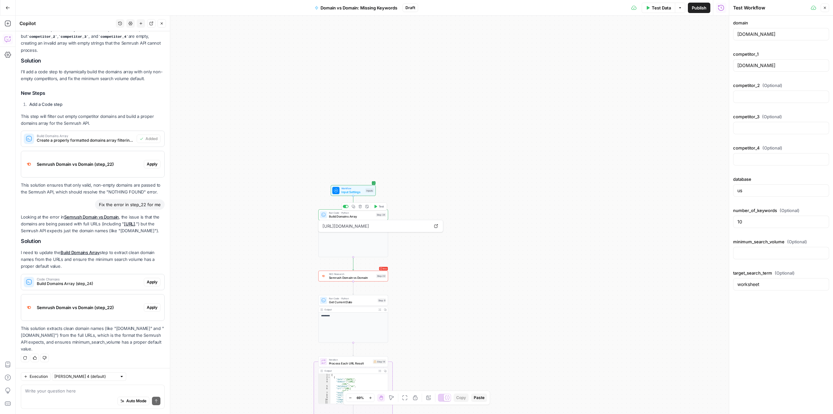
click at [380, 206] on span "Test" at bounding box center [382, 206] width 6 height 4
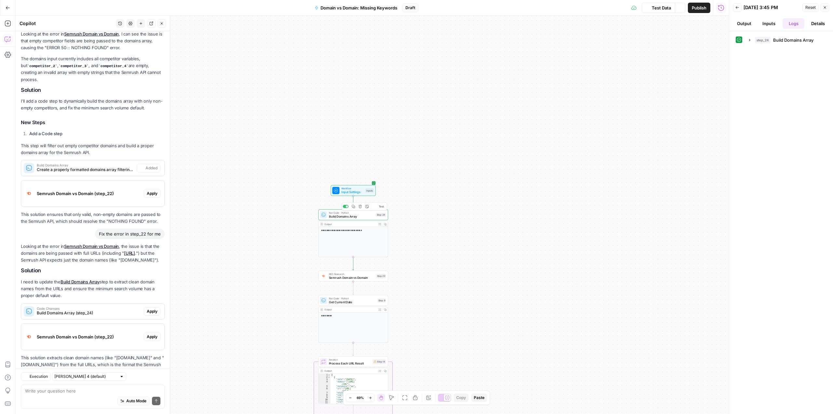
scroll to position [100, 0]
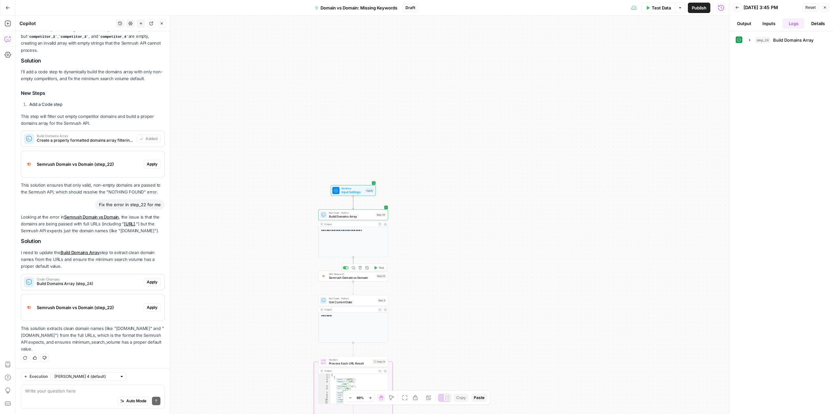
click at [382, 267] on span "Test" at bounding box center [382, 267] width 6 height 4
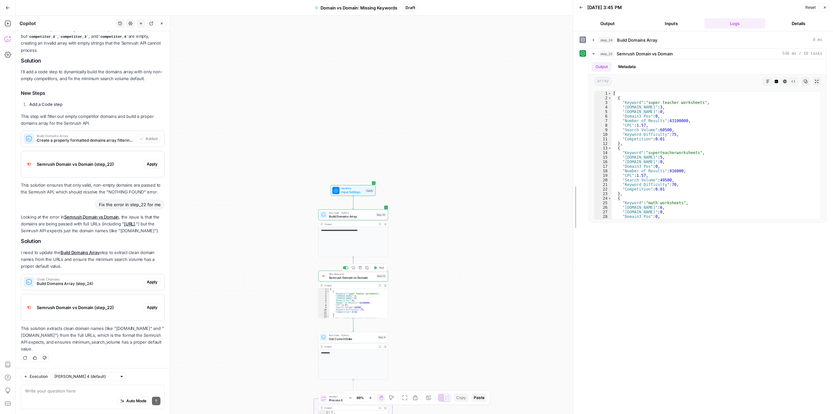
drag, startPoint x: 728, startPoint y: 170, endPoint x: 513, endPoint y: 166, distance: 215.1
click at [513, 166] on body "**********" at bounding box center [416, 207] width 833 height 414
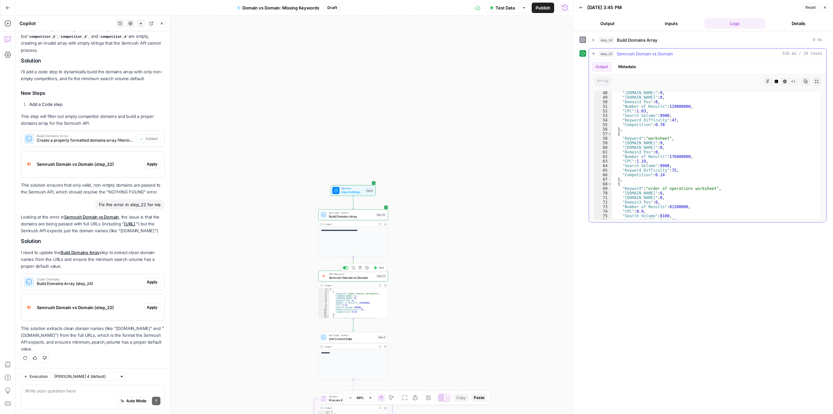
scroll to position [234, 0]
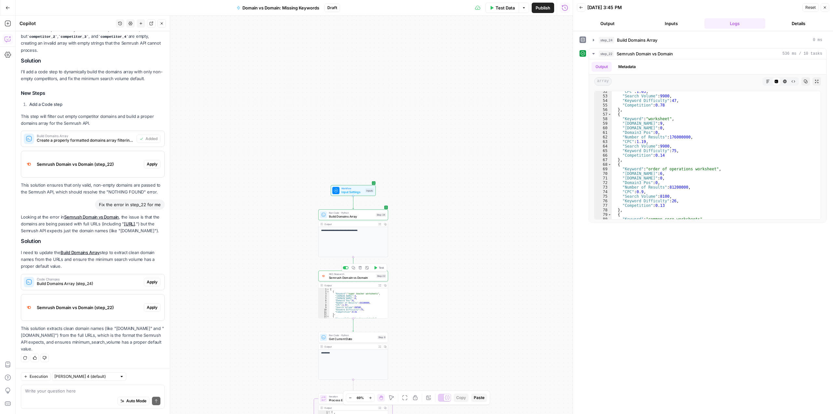
click at [361, 231] on p "**********" at bounding box center [353, 229] width 64 height 3
click at [344, 278] on span "Semrush Domain vs Domain" at bounding box center [352, 277] width 46 height 5
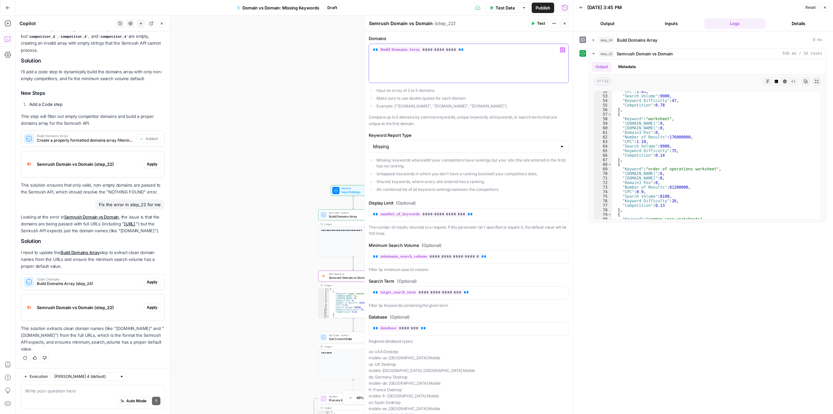
click at [463, 58] on div "**********" at bounding box center [468, 63] width 199 height 39
click at [673, 21] on button "Inputs" at bounding box center [671, 23] width 61 height 10
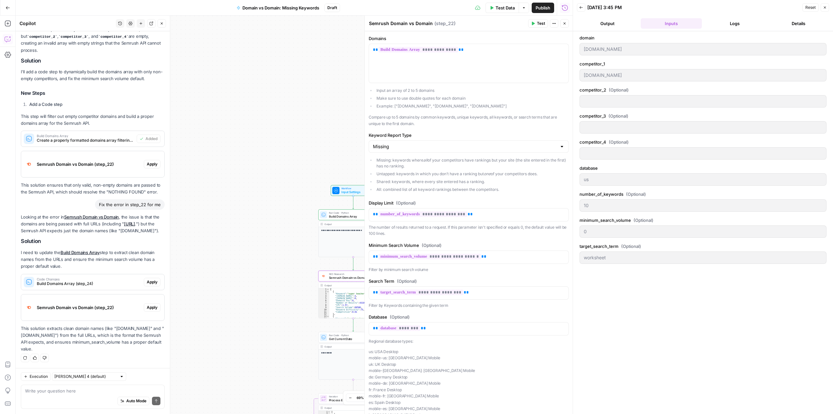
click at [621, 150] on div at bounding box center [702, 153] width 247 height 12
click at [736, 23] on button "Logs" at bounding box center [734, 23] width 61 height 10
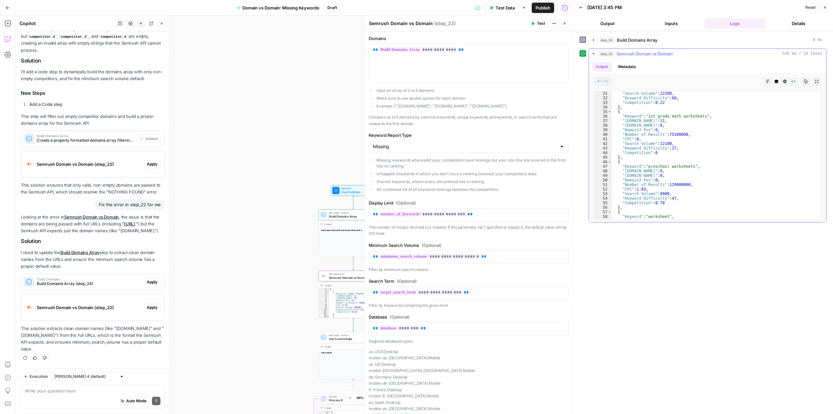
scroll to position [176, 0]
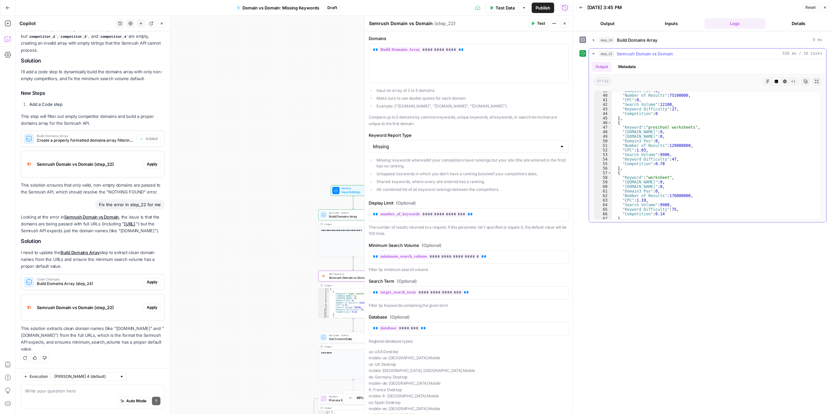
type textarea "**********"
drag, startPoint x: 648, startPoint y: 190, endPoint x: 624, endPoint y: 190, distance: 23.4
click at [624, 190] on div ""Domain3 Pos" : 0 , "Number of Results" : 75100000 , "CPC" : 0 , "Search Volume…" at bounding box center [714, 156] width 204 height 137
click at [79, 389] on textarea at bounding box center [92, 390] width 135 height 7
paste textarea "Domain3 Pos"
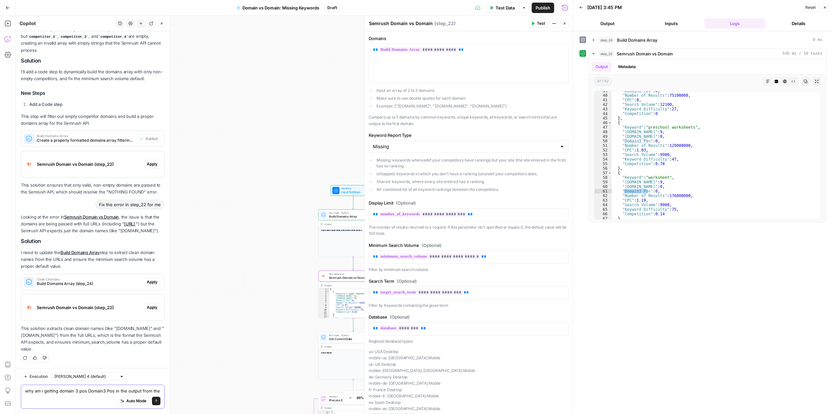
scroll to position [106, 0]
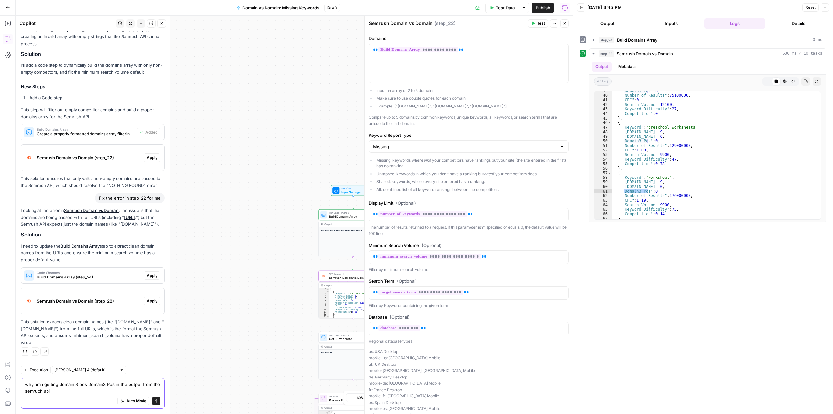
type textarea "why am i getting domain 3 pos Domain3 Pos in the output from the semruch api?"
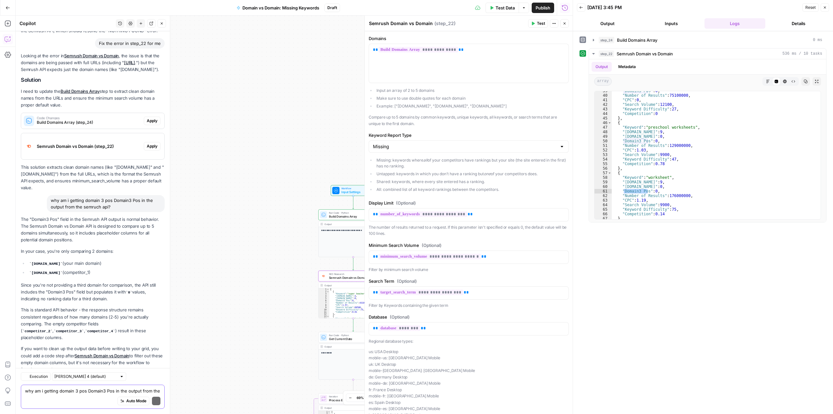
scroll to position [293, 0]
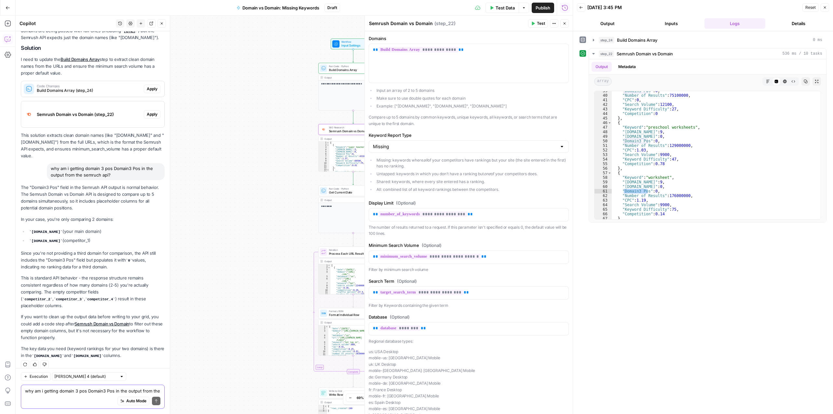
click at [71, 391] on textarea "why am i getting domain 3 pos Domain3 Pos in the output from the semruch api?" at bounding box center [92, 390] width 135 height 7
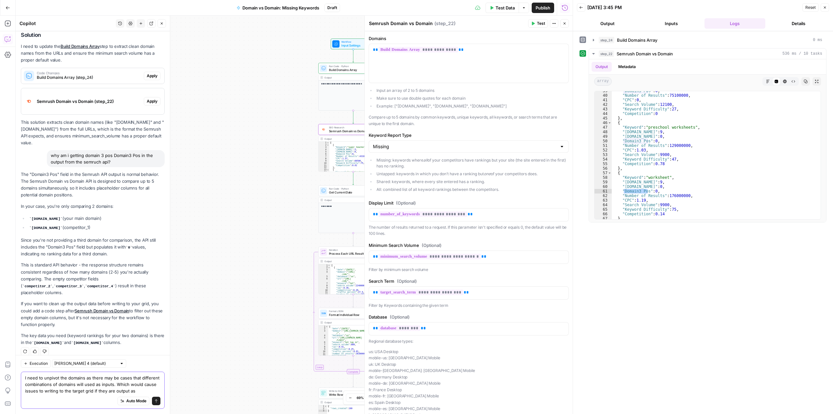
scroll to position [312, 0]
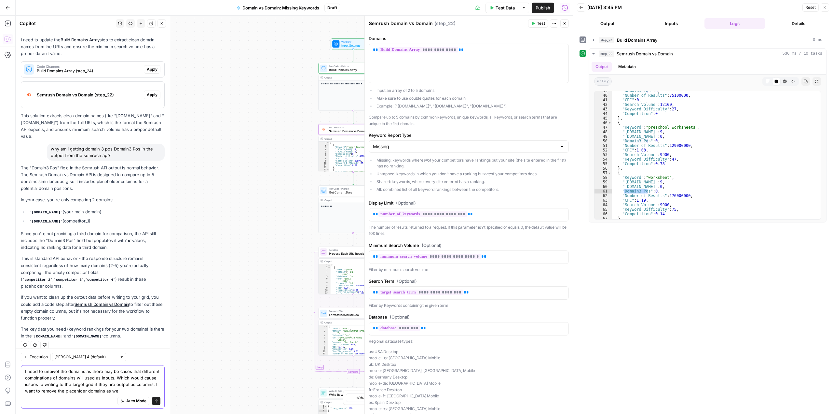
type textarea "I need to unpivot the domains as there may be cases that different combinations…"
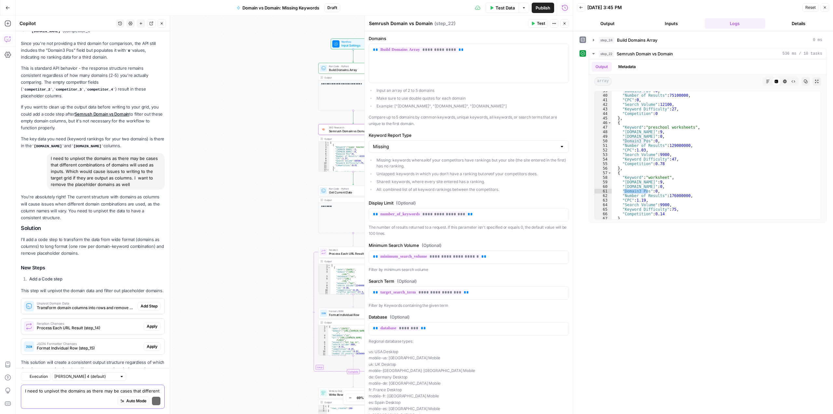
scroll to position [537, 0]
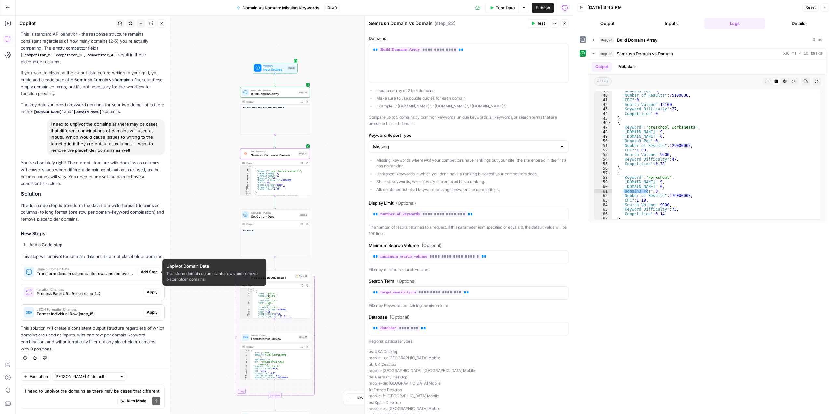
click at [119, 269] on span "Unpivot Domain Data" at bounding box center [86, 268] width 98 height 3
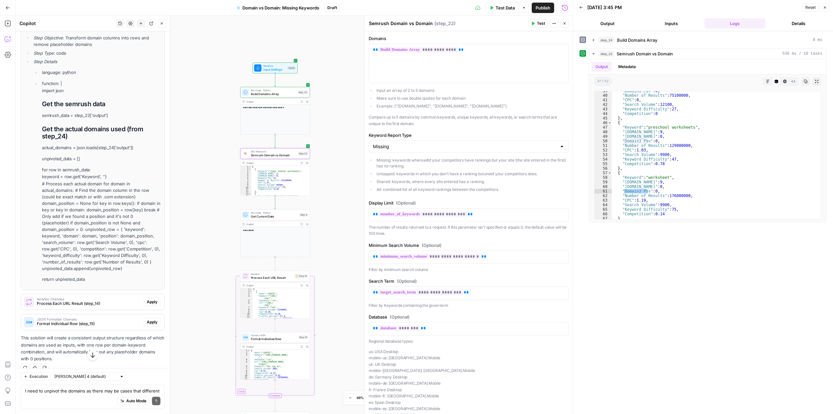
scroll to position [807, 0]
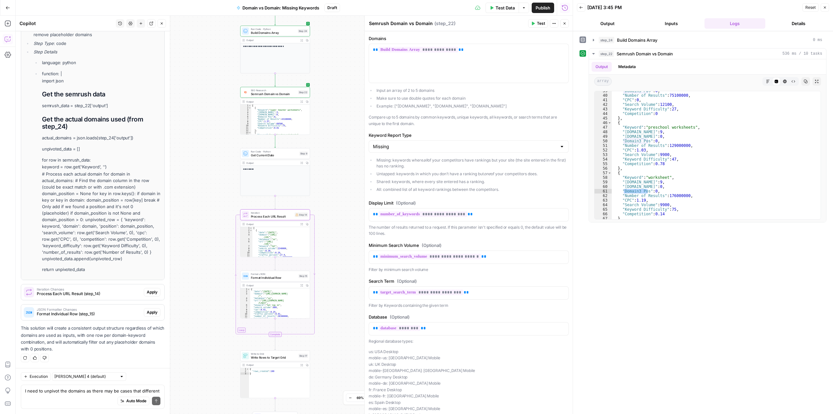
click at [103, 291] on span "Process Each URL Result (step_14)" at bounding box center [89, 294] width 104 height 6
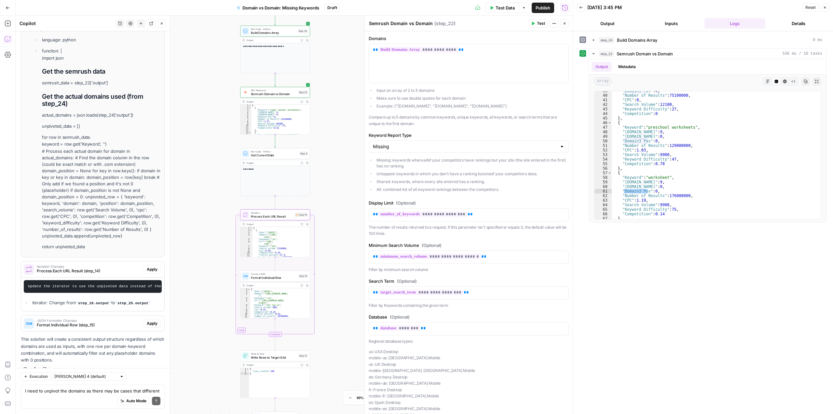
scroll to position [845, 0]
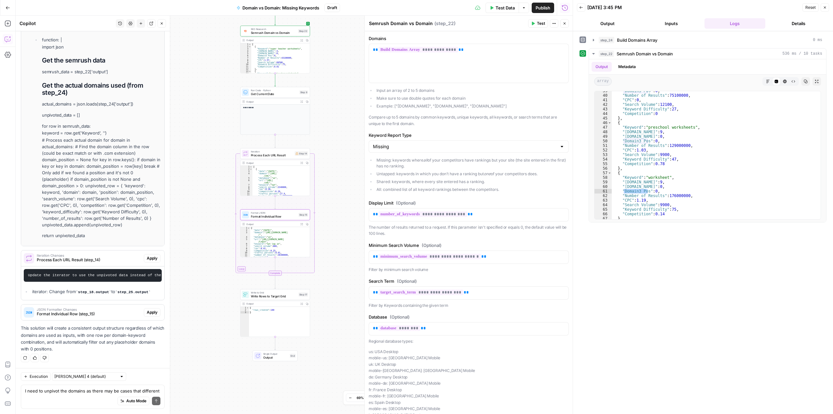
click at [97, 309] on span "JSON Formatter Changes" at bounding box center [89, 308] width 104 height 3
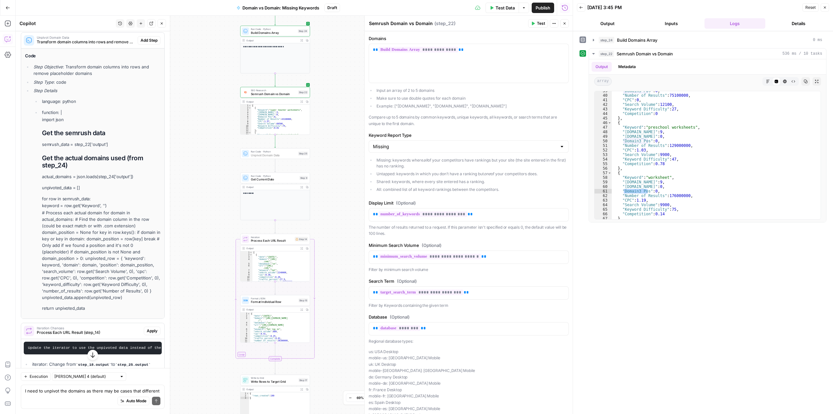
scroll to position [713, 0]
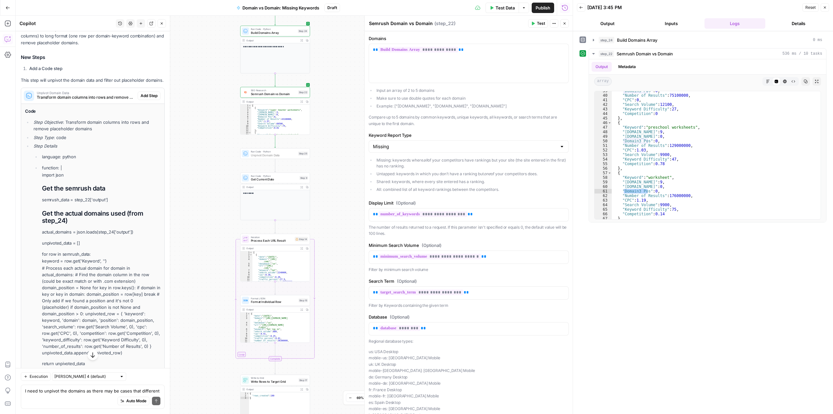
click at [141, 97] on span "Add Step" at bounding box center [149, 96] width 17 height 6
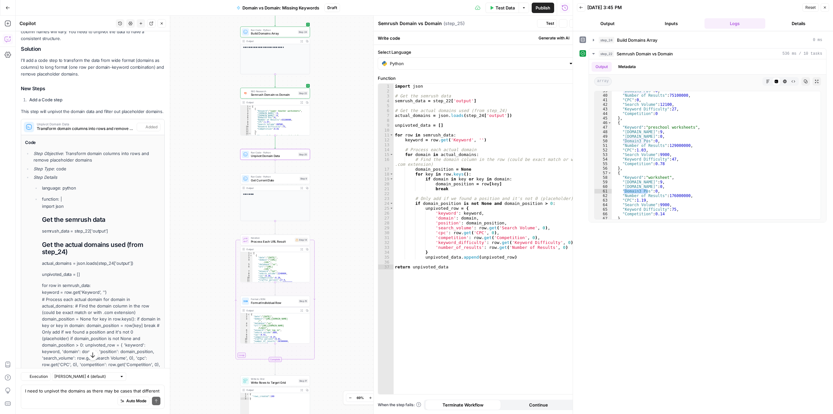
type textarea "Unpivot Domain Data"
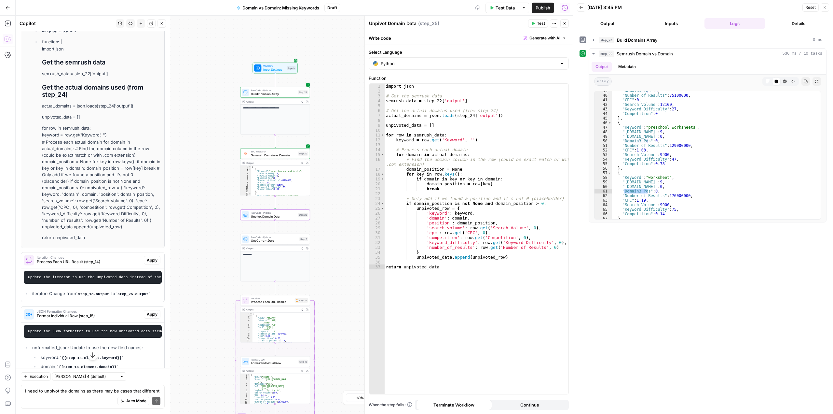
scroll to position [874, 0]
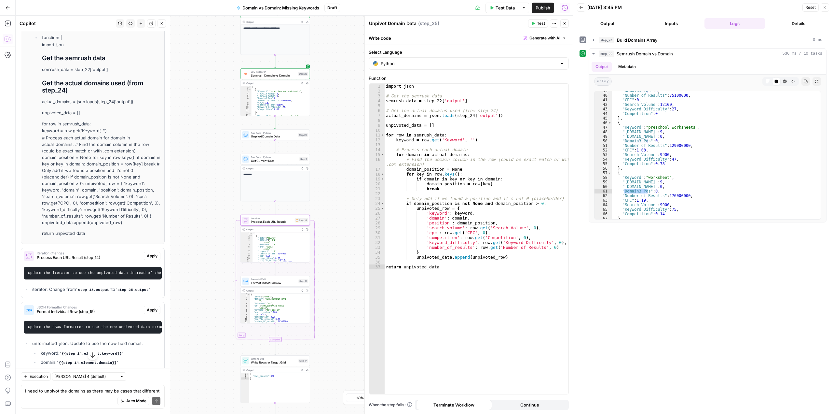
click at [147, 258] on span "Apply" at bounding box center [152, 256] width 11 height 6
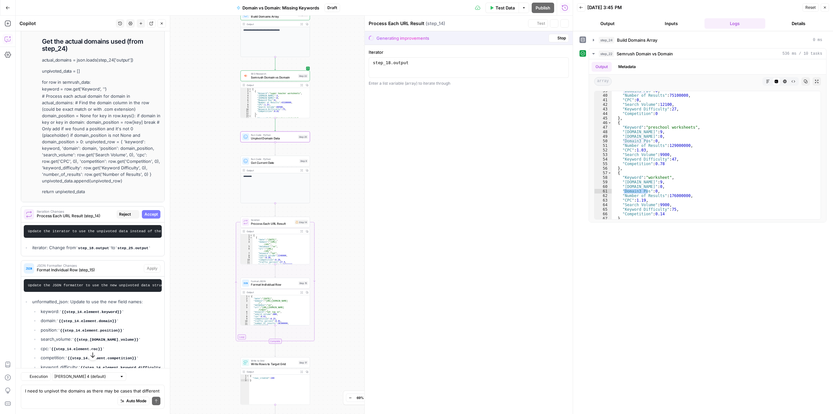
scroll to position [832, 0]
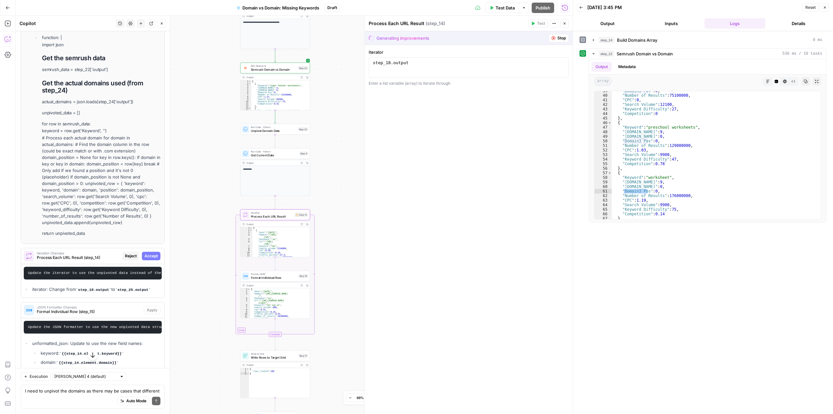
click at [144, 255] on span "Accept" at bounding box center [150, 256] width 13 height 6
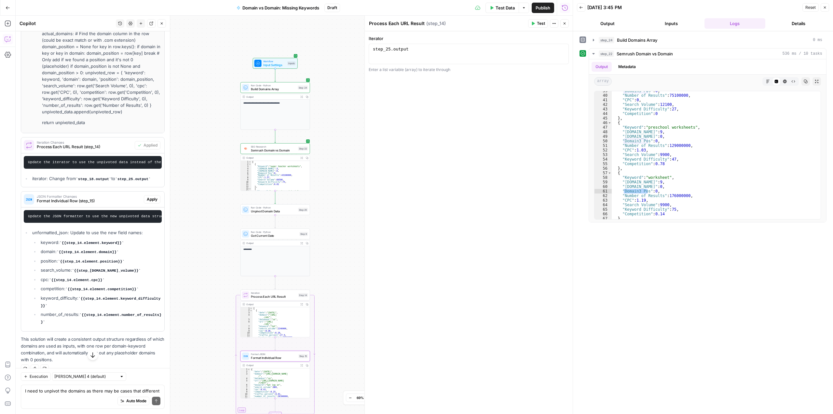
scroll to position [1004, 0]
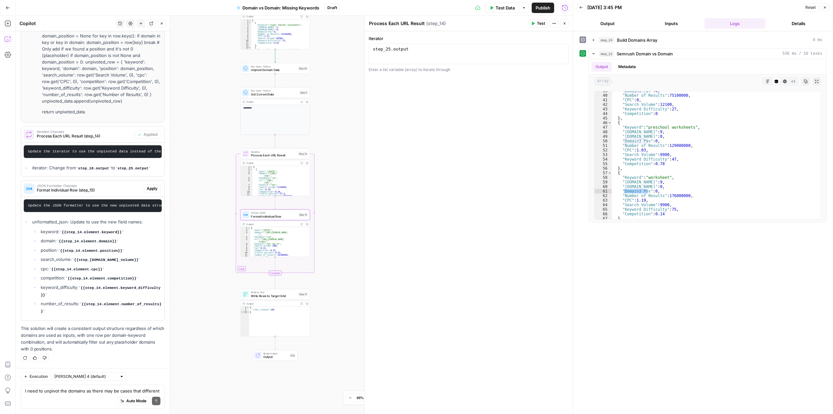
click at [149, 185] on span "Apply" at bounding box center [152, 188] width 11 height 6
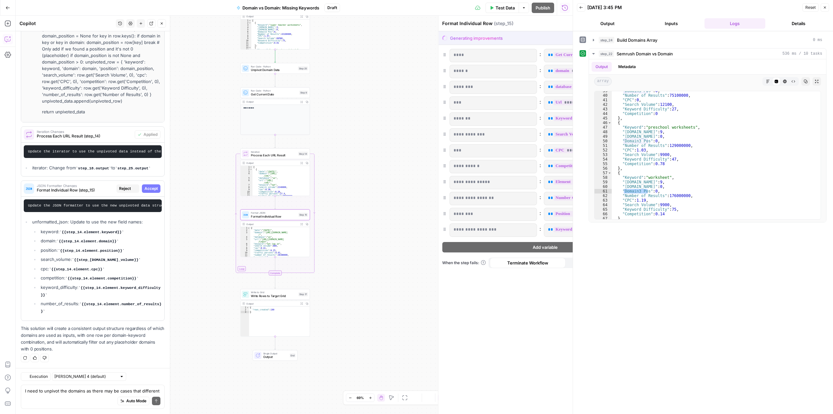
scroll to position [962, 0]
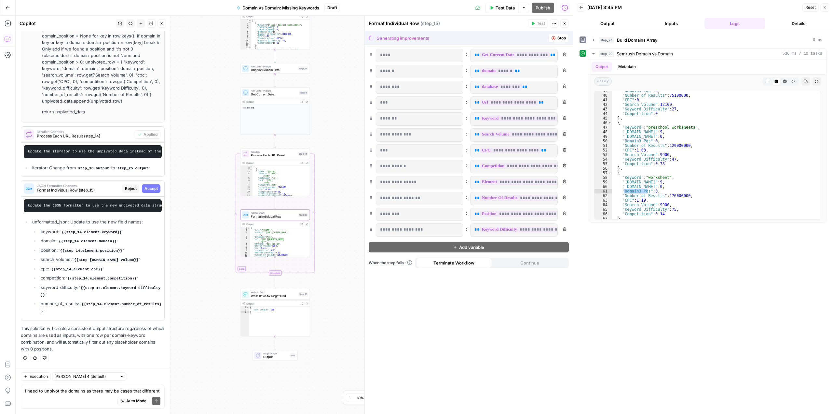
click at [147, 187] on span "Accept" at bounding box center [150, 188] width 13 height 6
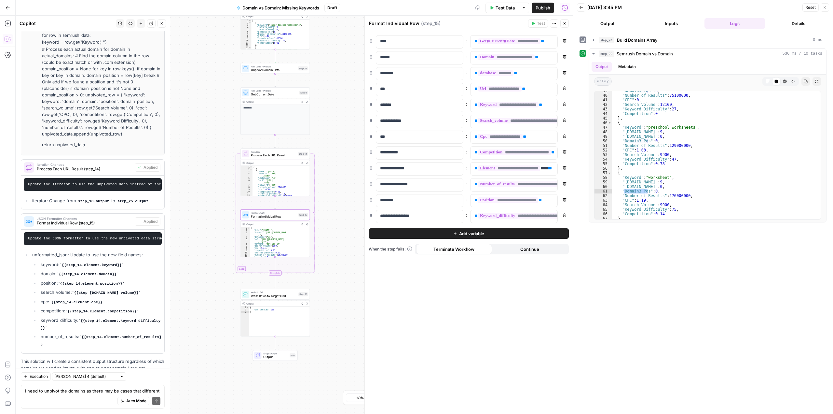
scroll to position [1004, 0]
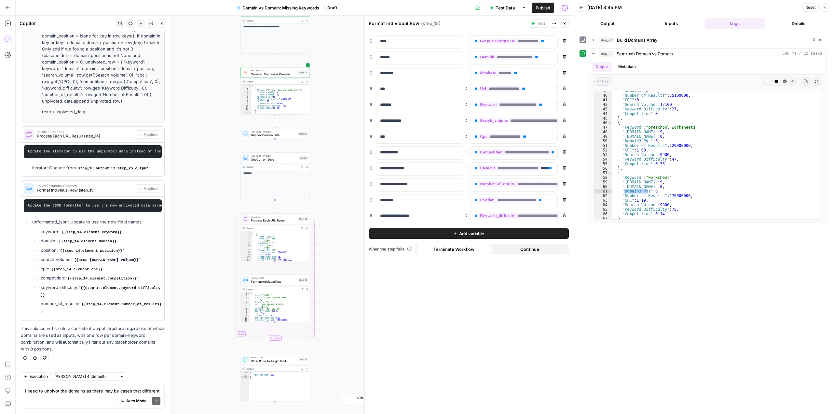
click at [282, 44] on div "**********" at bounding box center [274, 38] width 69 height 30
click at [301, 65] on span "Test" at bounding box center [303, 64] width 6 height 4
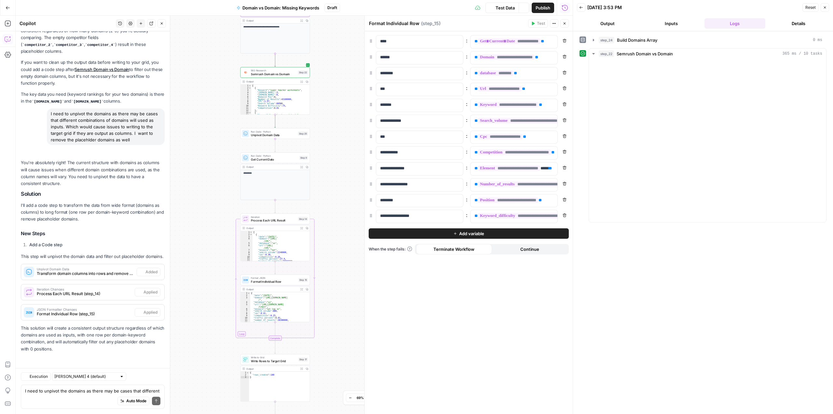
scroll to position [568, 0]
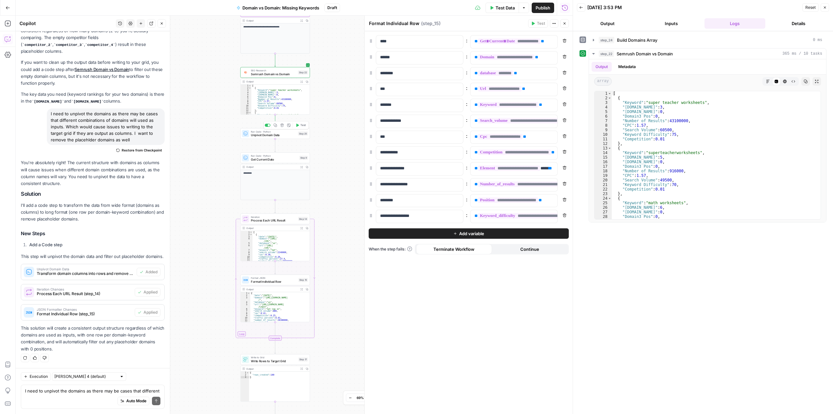
click at [303, 125] on span "Test" at bounding box center [303, 125] width 6 height 4
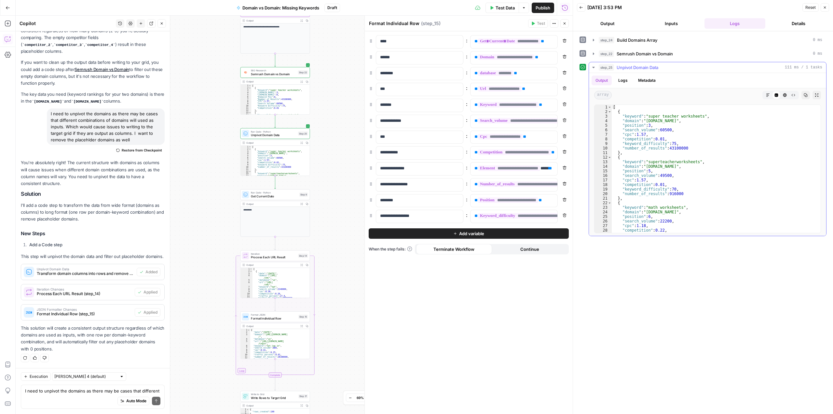
scroll to position [0, 0]
click at [283, 134] on span "Unpivot Domain Data" at bounding box center [273, 135] width 45 height 5
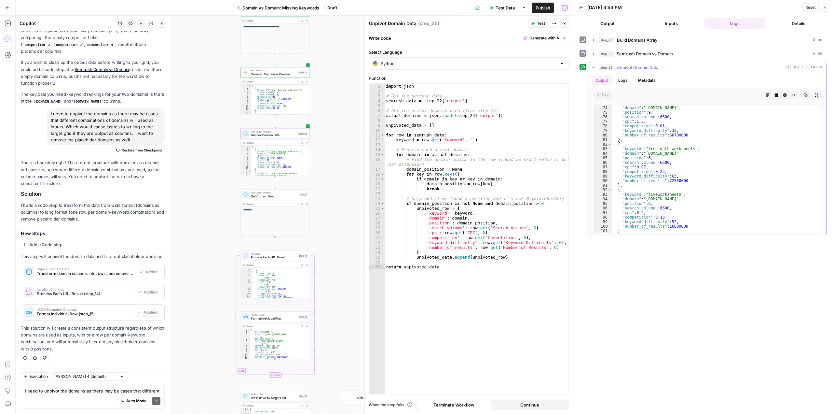
scroll to position [337, 0]
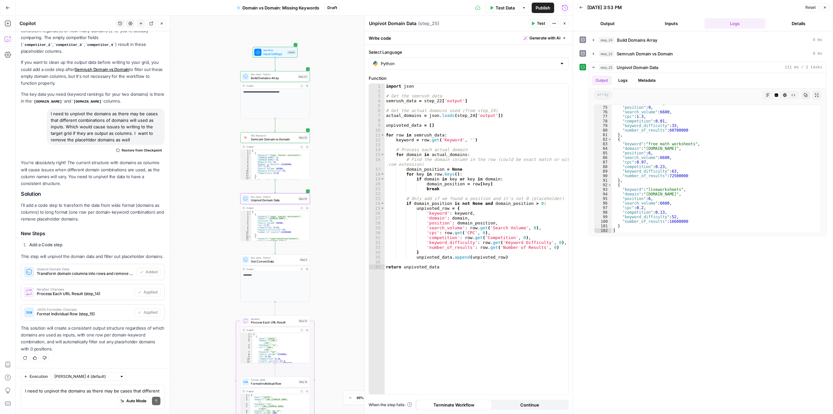
drag, startPoint x: 8, startPoint y: 6, endPoint x: 28, endPoint y: 7, distance: 19.9
click at [7, 6] on icon "button" at bounding box center [8, 8] width 5 height 5
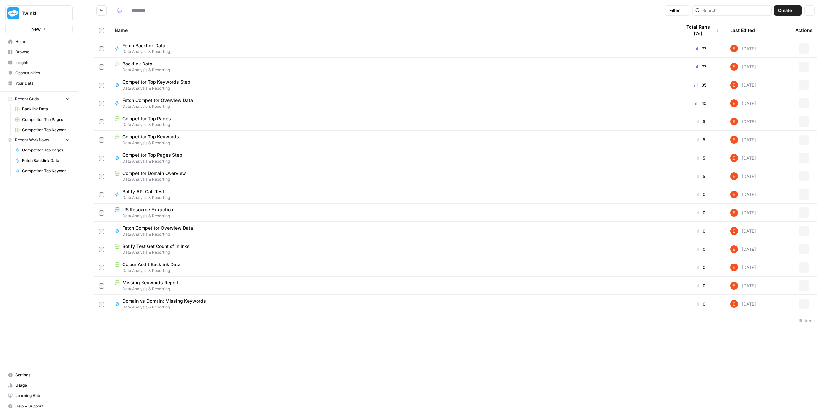
type input "**********"
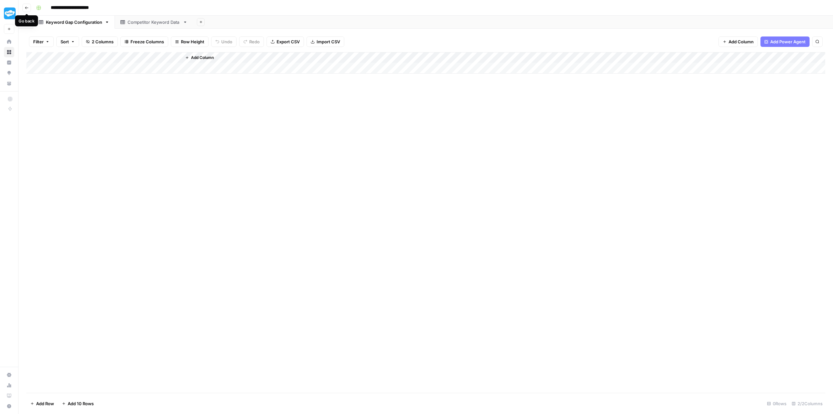
click at [28, 8] on icon "button" at bounding box center [27, 8] width 4 height 4
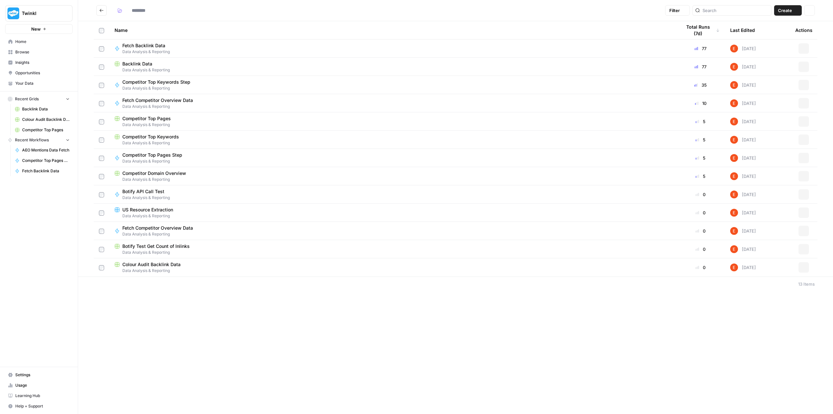
type input "**********"
click at [803, 138] on icon "button" at bounding box center [804, 140] width 4 height 4
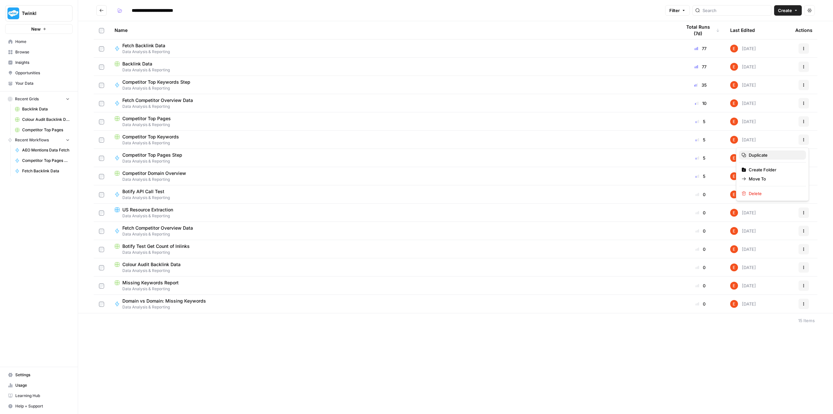
click at [769, 156] on span "Duplicate" at bounding box center [775, 155] width 52 height 7
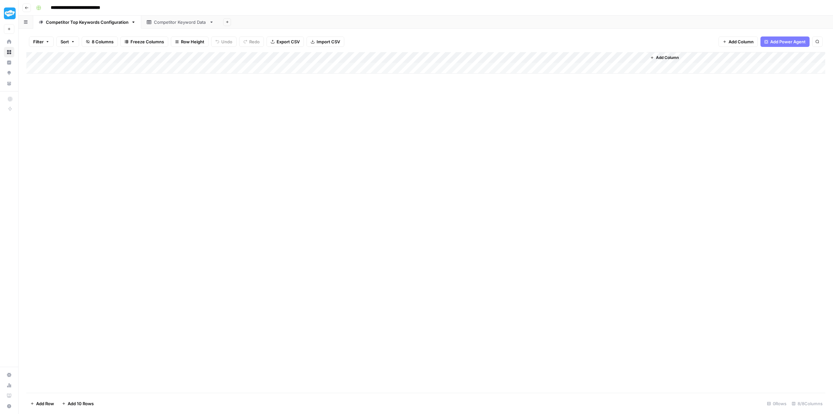
click at [107, 8] on input "**********" at bounding box center [87, 8] width 79 height 10
click at [109, 7] on input "**********" at bounding box center [87, 8] width 79 height 10
drag, startPoint x: 122, startPoint y: 7, endPoint x: 111, endPoint y: 6, distance: 11.4
click at [111, 6] on input "**********" at bounding box center [87, 8] width 79 height 10
click at [122, 8] on input "**********" at bounding box center [93, 8] width 90 height 10
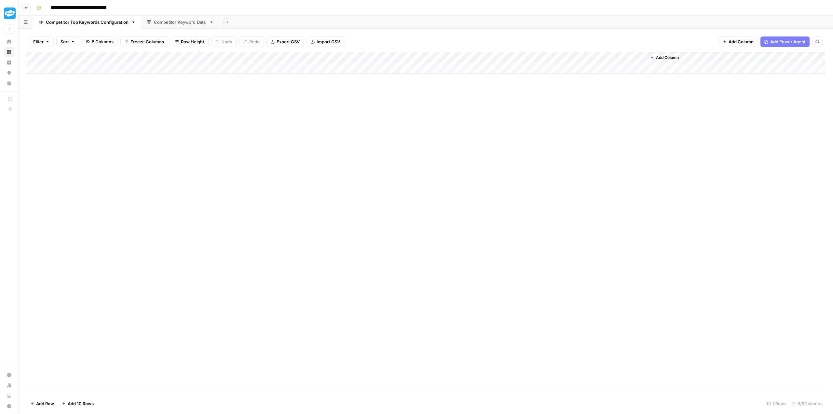
click at [123, 7] on input "**********" at bounding box center [93, 8] width 90 height 10
type input "**********"
click at [170, 136] on div "Add Column" at bounding box center [425, 222] width 799 height 340
click at [158, 22] on div "Competitor Keyword Data" at bounding box center [180, 22] width 53 height 7
click at [111, 22] on div "Competitor Top Keywords Configuration" at bounding box center [87, 22] width 83 height 7
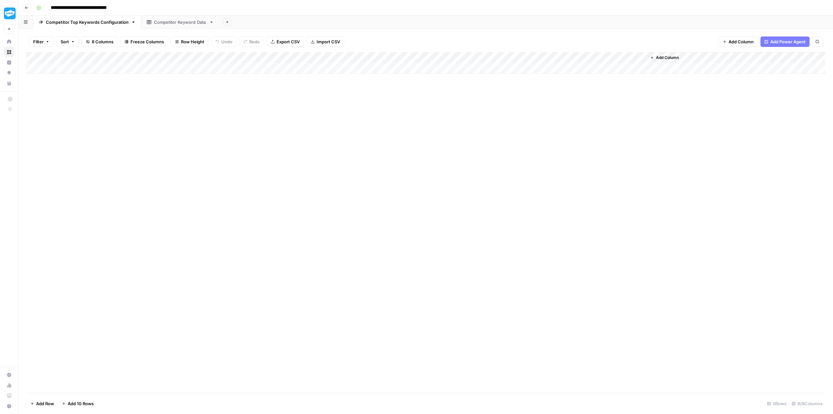
click at [176, 56] on div "Add Column" at bounding box center [425, 62] width 799 height 21
drag, startPoint x: 172, startPoint y: 76, endPoint x: 149, endPoint y: 75, distance: 23.5
click at [149, 75] on input "database" at bounding box center [182, 73] width 66 height 7
click at [176, 57] on div "Add Column" at bounding box center [425, 62] width 799 height 21
drag, startPoint x: 167, startPoint y: 74, endPoint x: 149, endPoint y: 72, distance: 18.7
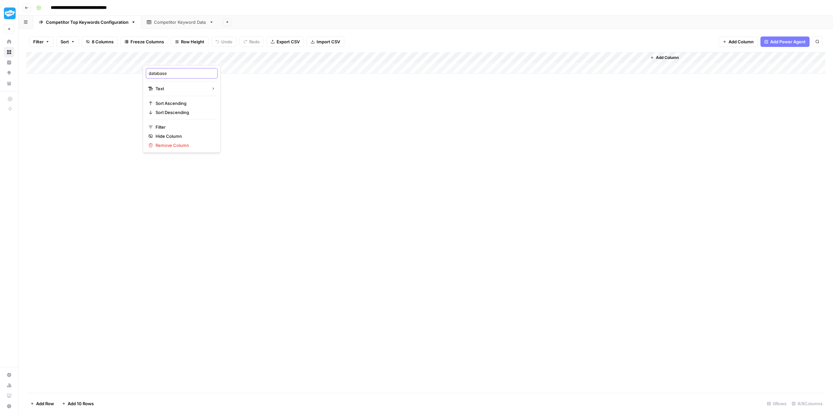
click at [149, 72] on input "database" at bounding box center [182, 73] width 66 height 7
type input "brand"
click at [288, 112] on div "Add Column" at bounding box center [425, 222] width 799 height 340
click at [234, 57] on div "Add Column" at bounding box center [425, 62] width 799 height 21
drag, startPoint x: 233, startPoint y: 74, endPoint x: 181, endPoint y: 72, distance: 52.1
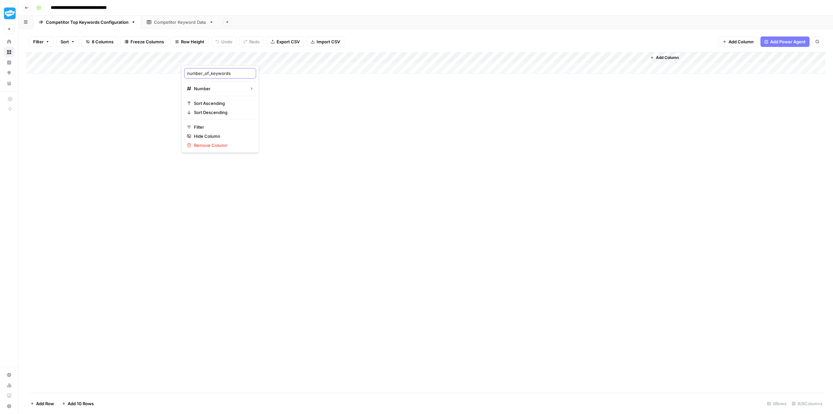
click at [181, 72] on body "**********" at bounding box center [416, 207] width 833 height 414
drag, startPoint x: 234, startPoint y: 71, endPoint x: 187, endPoint y: 75, distance: 46.7
click at [187, 75] on input "number_of_keywords" at bounding box center [220, 73] width 66 height 7
type input "location"
click at [267, 124] on div "Add Column" at bounding box center [425, 222] width 799 height 340
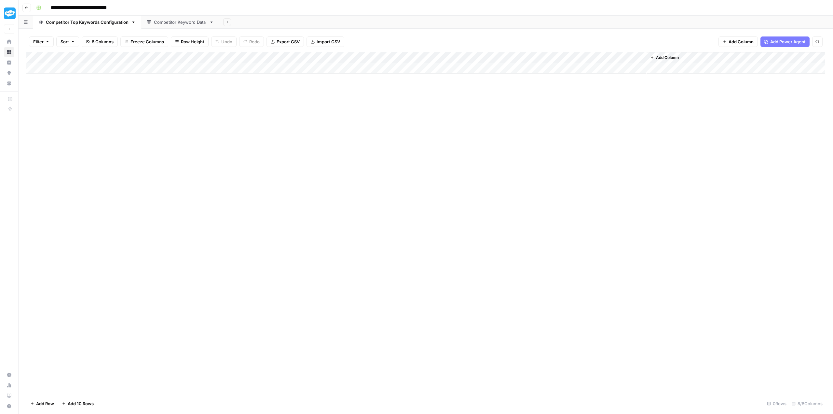
click at [233, 57] on div "Add Column" at bounding box center [425, 62] width 799 height 21
click at [261, 87] on span "Text" at bounding box center [273, 90] width 31 height 7
click at [319, 56] on div "Add Column" at bounding box center [425, 62] width 799 height 21
click at [279, 170] on span "Remove Column" at bounding box center [280, 172] width 57 height 7
click at [392, 73] on span "Delete" at bounding box center [393, 73] width 14 height 7
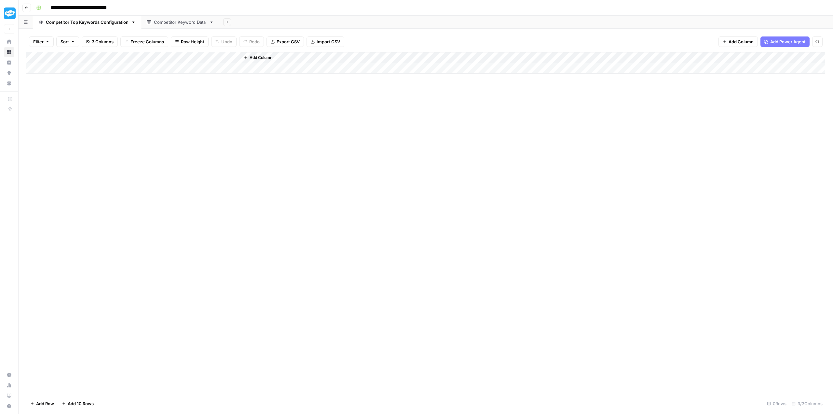
click at [88, 71] on div "Add Column" at bounding box center [425, 62] width 799 height 21
click at [87, 69] on div "Add Column" at bounding box center [425, 68] width 799 height 33
click at [84, 67] on div "Add Column" at bounding box center [425, 68] width 799 height 33
type textarea "**********"
click at [165, 125] on div "Add Column" at bounding box center [425, 222] width 799 height 340
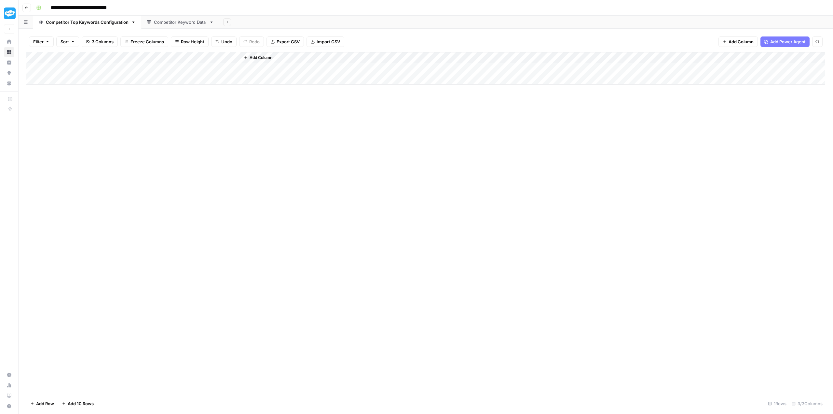
click at [161, 66] on div "Add Column" at bounding box center [425, 68] width 799 height 33
click at [163, 67] on textarea at bounding box center [195, 68] width 104 height 9
paste textarea "**********"
type textarea "**********"
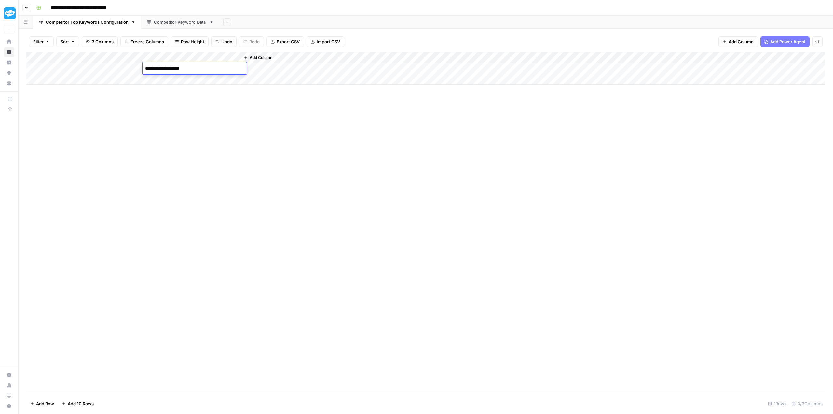
click at [277, 152] on div "Add Column" at bounding box center [425, 222] width 799 height 340
drag, startPoint x: 183, startPoint y: 55, endPoint x: 220, endPoint y: 55, distance: 37.1
click at [220, 55] on div "Add Column" at bounding box center [425, 68] width 799 height 33
drag, startPoint x: 220, startPoint y: 55, endPoint x: 197, endPoint y: 61, distance: 23.1
click at [196, 58] on div "Add Column" at bounding box center [425, 68] width 799 height 33
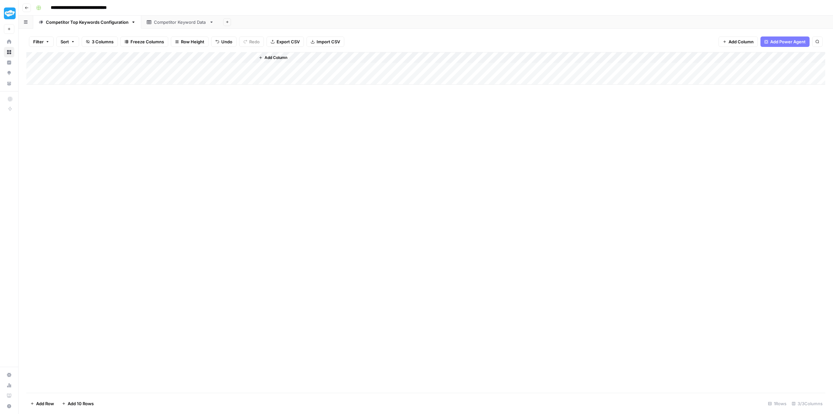
click at [213, 67] on div "Add Column" at bounding box center [425, 68] width 799 height 33
click at [217, 67] on div "Add Column" at bounding box center [425, 68] width 799 height 33
click at [217, 67] on textarea at bounding box center [248, 68] width 104 height 9
type textarea "**********"
click at [250, 135] on div "Add Column" at bounding box center [425, 222] width 799 height 340
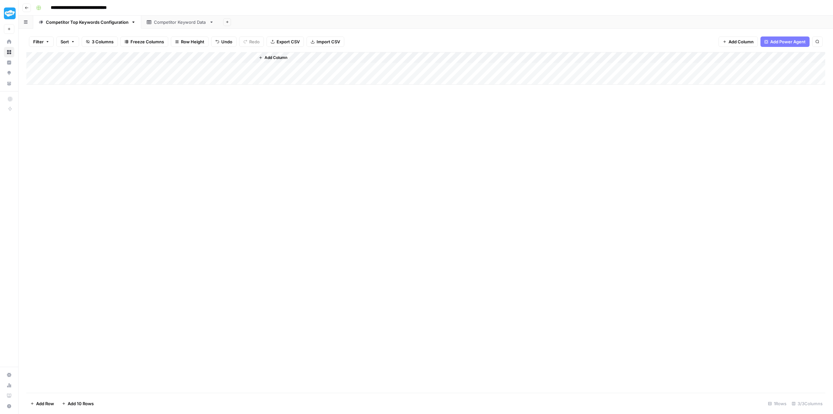
click at [178, 108] on div "Add Column" at bounding box center [425, 222] width 799 height 340
click at [231, 116] on div "Add Column" at bounding box center [425, 222] width 799 height 340
click at [184, 23] on div "Competitor Keyword Data" at bounding box center [180, 22] width 53 height 7
click at [101, 23] on div "Competitor Top Keywords Configuration" at bounding box center [87, 22] width 83 height 7
click at [26, 9] on icon "button" at bounding box center [27, 8] width 4 height 4
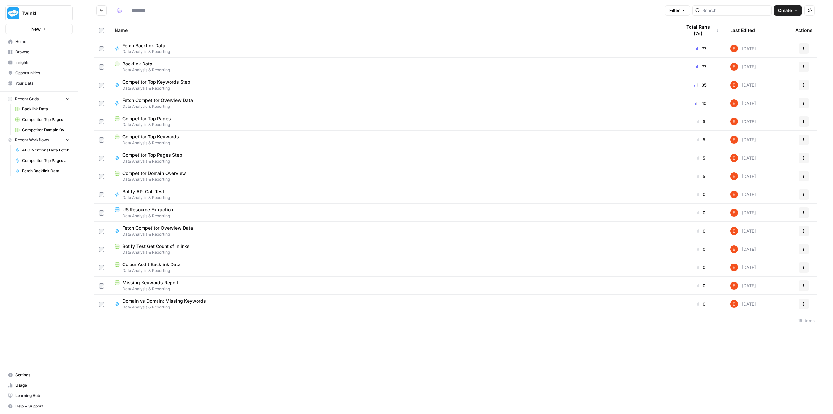
type input "**********"
click at [802, 136] on button "Actions" at bounding box center [803, 139] width 10 height 10
click at [403, 365] on div "**********" at bounding box center [455, 207] width 755 height 414
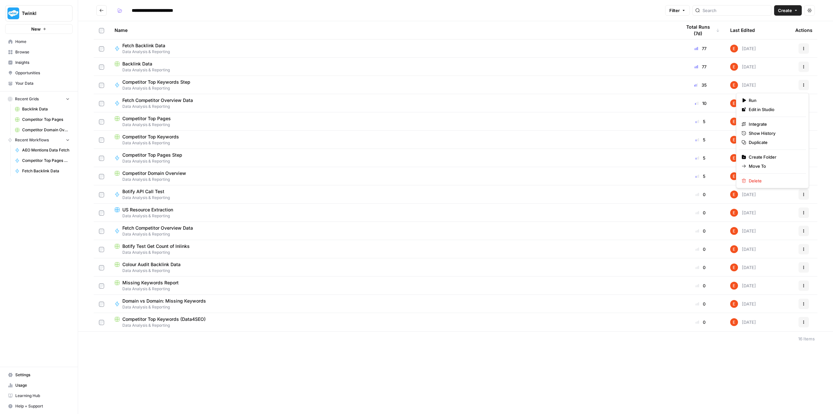
click at [803, 84] on icon "button" at bounding box center [804, 85] width 4 height 4
click at [769, 141] on span "Duplicate" at bounding box center [775, 142] width 52 height 7
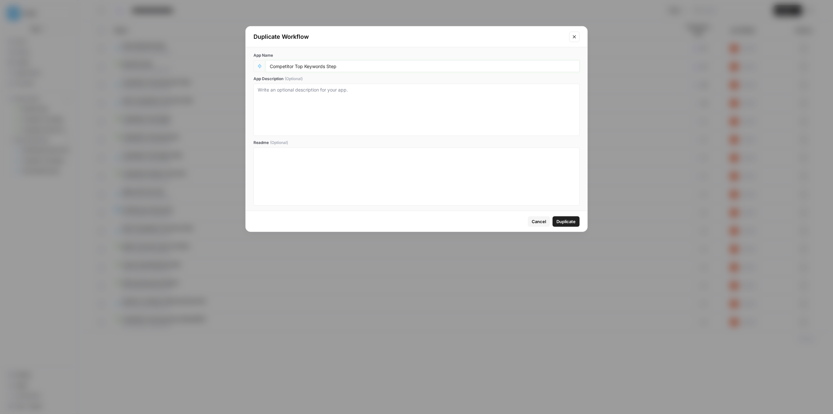
click at [347, 67] on input "Competitor Top Keywords Step" at bounding box center [423, 66] width 306 height 6
click at [348, 65] on input "Competitor Top Keywords Step (Dat4SEO)" at bounding box center [423, 66] width 306 height 6
type input "Competitor Top Keywords Step (Data4SEO)"
click at [560, 220] on span "Duplicate" at bounding box center [565, 221] width 19 height 7
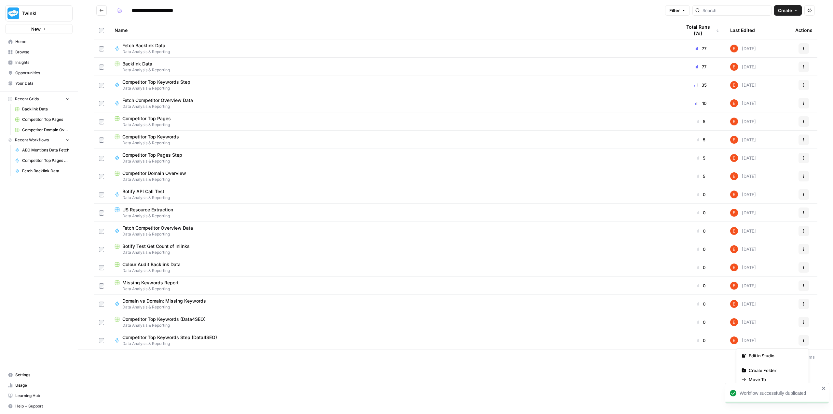
click at [803, 339] on icon "button" at bounding box center [804, 340] width 4 height 4
click at [777, 356] on span "Edit in Studio" at bounding box center [775, 355] width 52 height 7
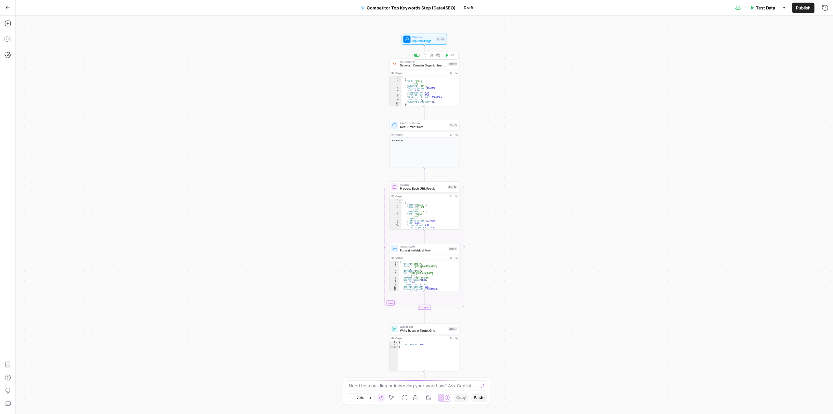
click at [424, 65] on span "Semrush Domain Organic Search Keywords" at bounding box center [423, 65] width 46 height 5
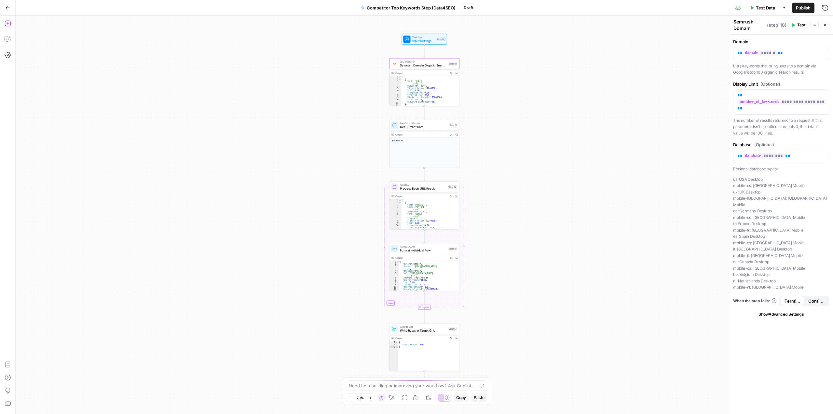
click at [9, 24] on icon "button" at bounding box center [8, 23] width 7 height 7
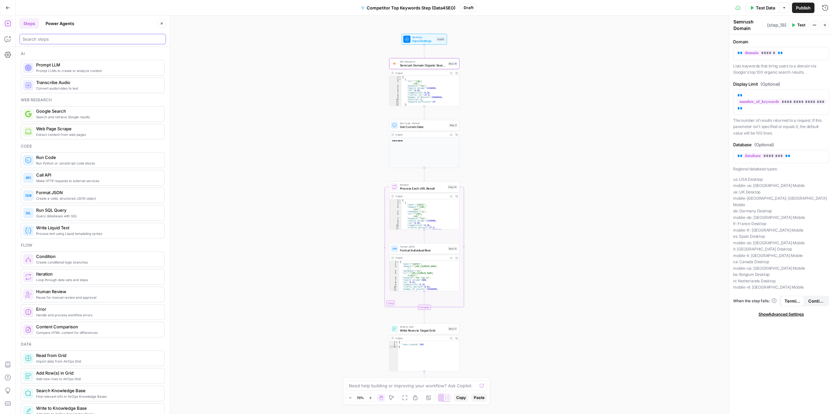
click at [58, 39] on input "search" at bounding box center [92, 39] width 141 height 7
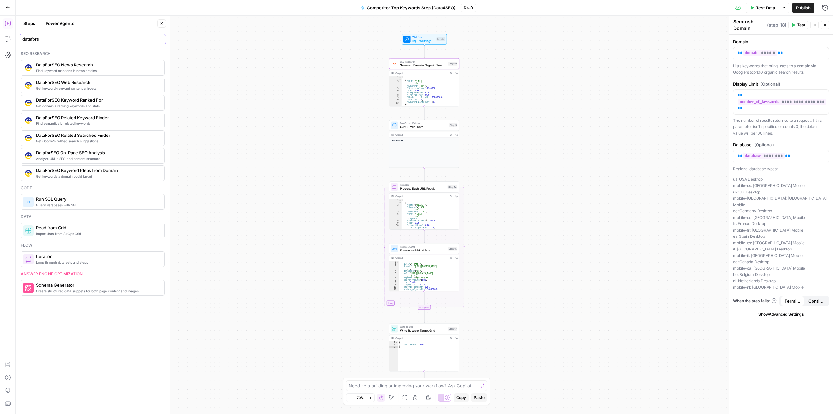
type input "datafors"
click at [103, 105] on span "Get domain's ranking keywords and stats" at bounding box center [97, 105] width 123 height 5
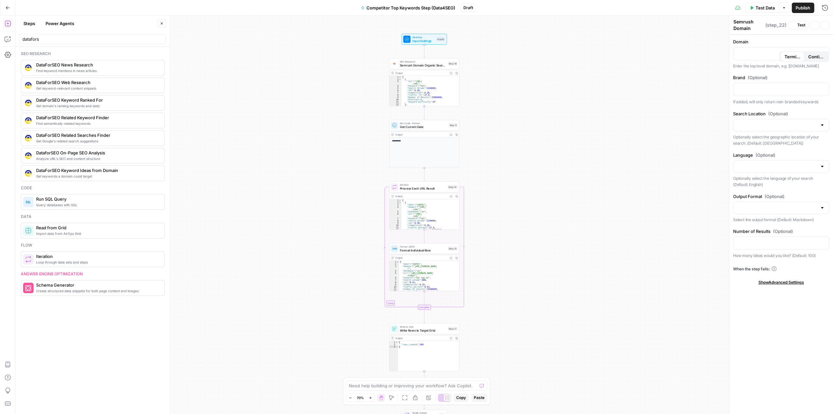
type textarea "DataForSEO Keyword Ranked For"
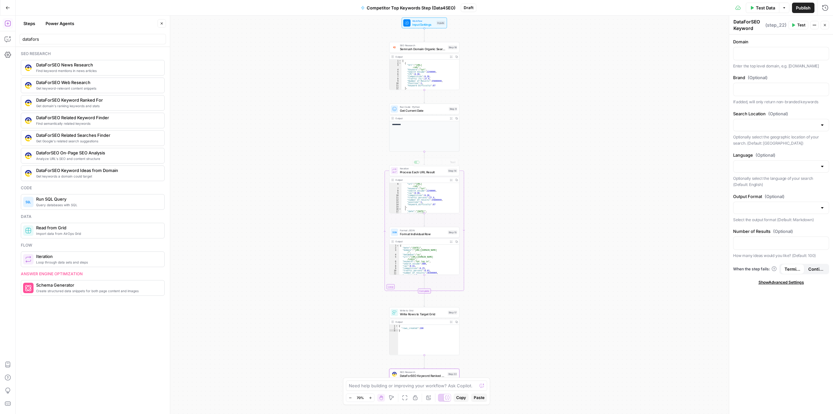
scroll to position [78, 0]
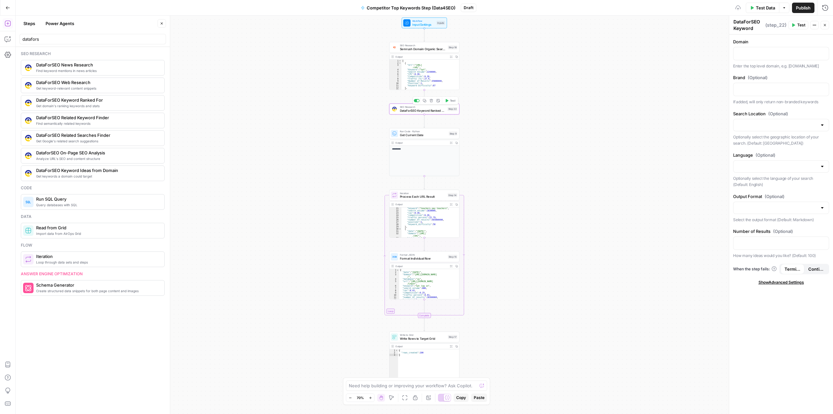
click at [428, 108] on span "DataForSEO Keyword Ranked For" at bounding box center [423, 110] width 46 height 5
click at [404, 113] on span "DataForSEO Keyword Ranked For" at bounding box center [423, 110] width 46 height 5
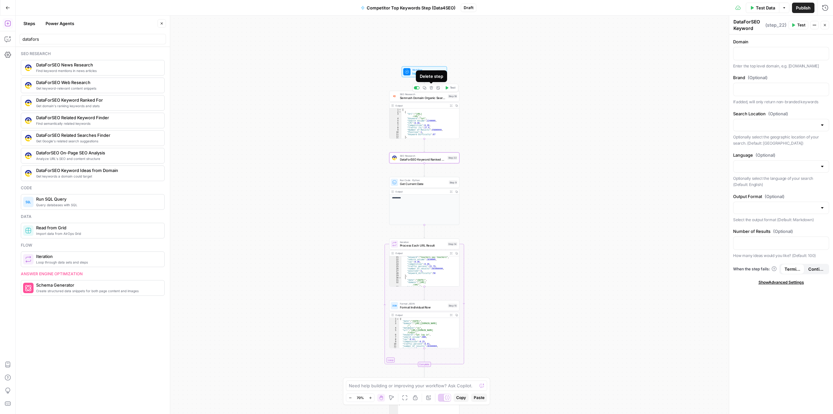
click at [432, 88] on icon "button" at bounding box center [431, 88] width 4 height 4
click at [391, 82] on span "Delete Step" at bounding box center [398, 83] width 25 height 7
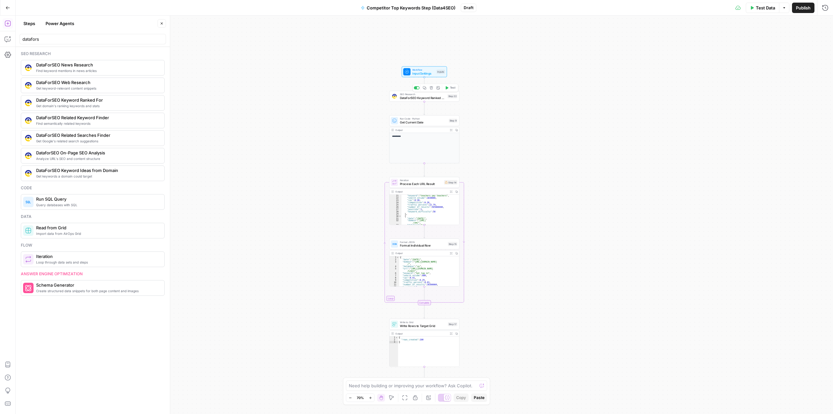
click at [410, 99] on span "DataForSEO Keyword Ranked For" at bounding box center [423, 97] width 46 height 5
click at [748, 58] on div at bounding box center [780, 53] width 95 height 13
click at [824, 53] on icon "button" at bounding box center [822, 52] width 3 height 3
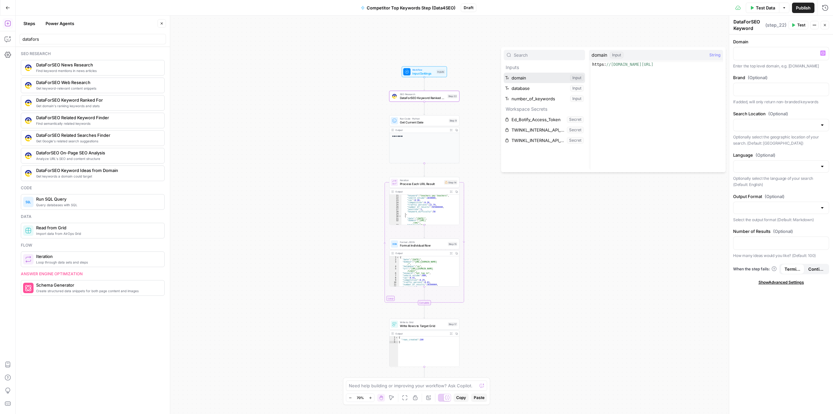
click at [540, 80] on button "Select variable domain" at bounding box center [544, 78] width 81 height 10
click at [747, 95] on div at bounding box center [780, 89] width 95 height 13
click at [824, 88] on icon "button" at bounding box center [822, 88] width 3 height 3
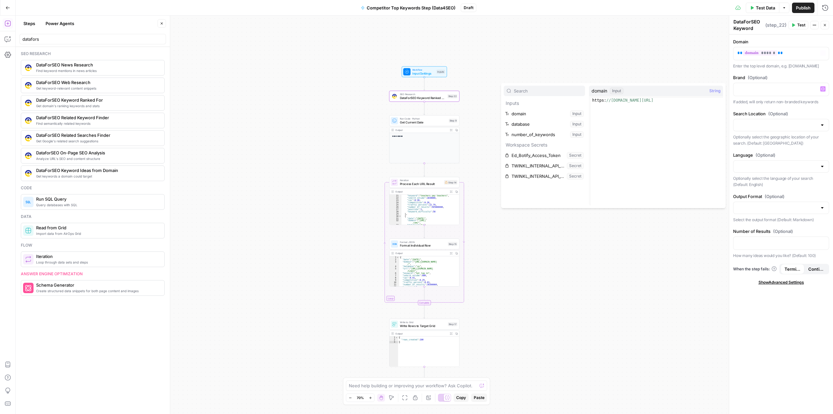
click at [710, 43] on div "**********" at bounding box center [424, 215] width 817 height 398
click at [419, 72] on span "Input Settings" at bounding box center [423, 73] width 22 height 5
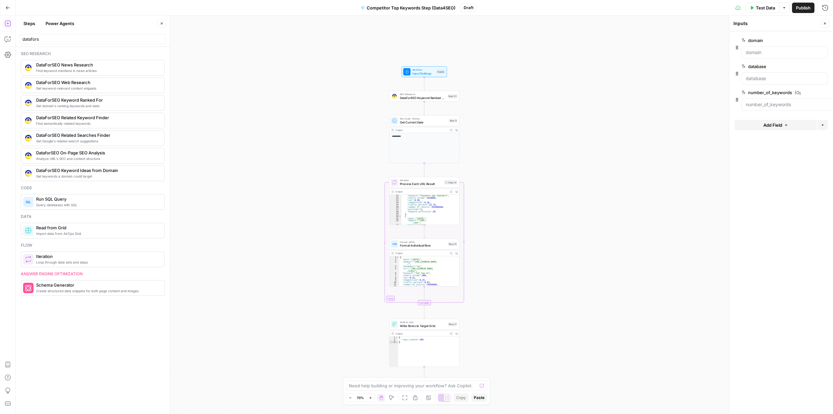
click at [779, 123] on span "Add Field" at bounding box center [772, 125] width 19 height 7
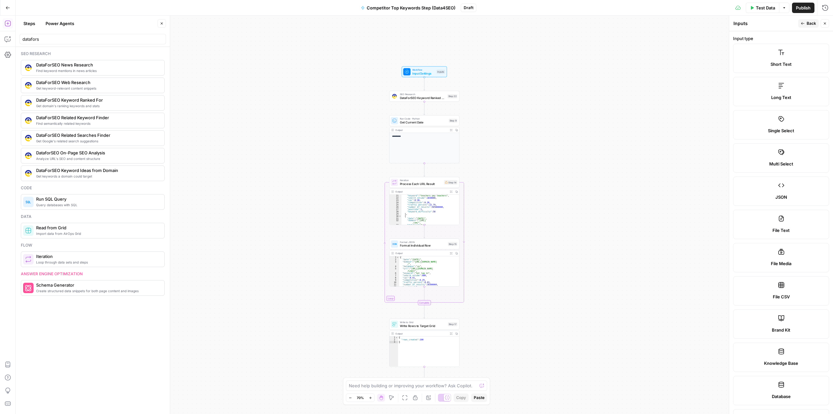
click at [768, 58] on label "Short Text" at bounding box center [781, 58] width 96 height 29
click at [785, 59] on label "Short Text" at bounding box center [781, 58] width 96 height 29
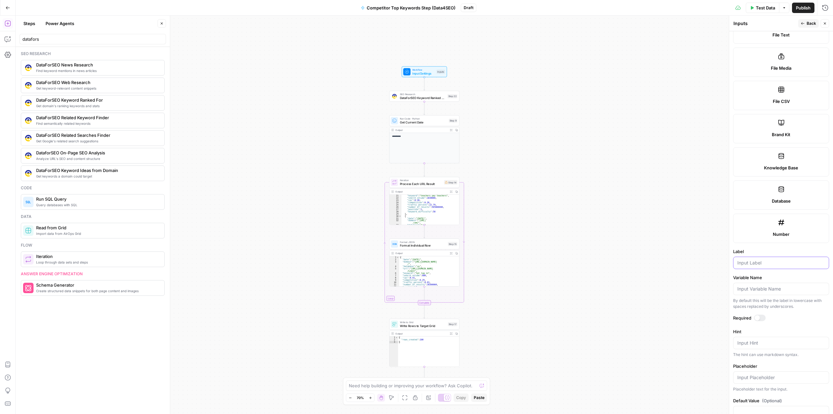
click at [750, 259] on input "Label" at bounding box center [781, 262] width 88 height 7
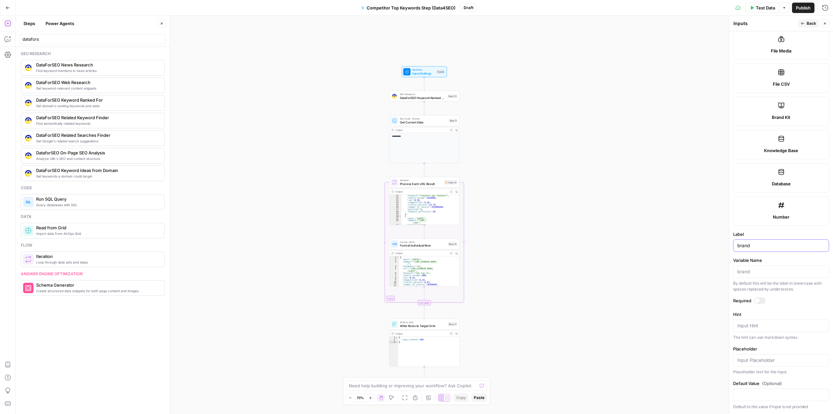
type input "brand"
click at [774, 397] on input "Default Value (Optional)" at bounding box center [781, 394] width 88 height 7
click at [545, 154] on div "**********" at bounding box center [424, 215] width 817 height 398
click at [433, 100] on span "DataForSEO Keyword Ranked For" at bounding box center [423, 97] width 46 height 5
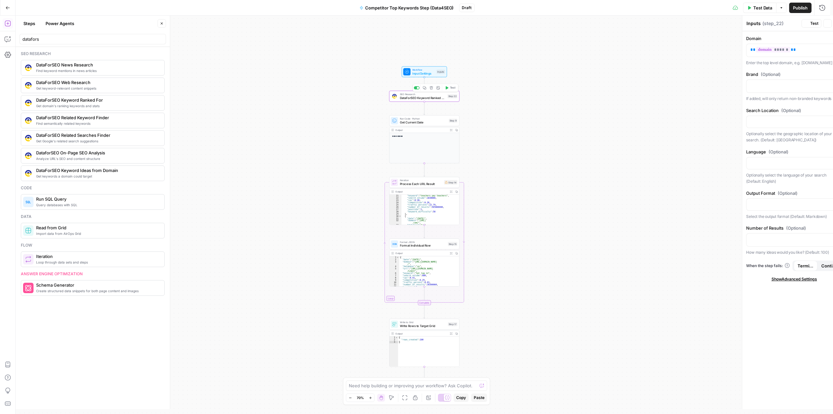
type textarea "DataForSEO Keyword Ranked For"
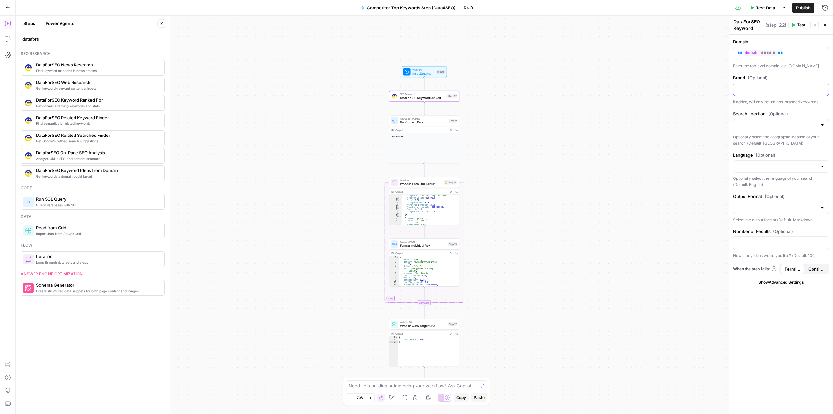
click at [759, 90] on p at bounding box center [781, 89] width 88 height 7
click at [823, 88] on icon "button" at bounding box center [822, 88] width 3 height 3
click at [525, 142] on button "Select variable brand" at bounding box center [544, 145] width 81 height 10
click at [752, 128] on input "Search Location (Optional)" at bounding box center [777, 125] width 80 height 7
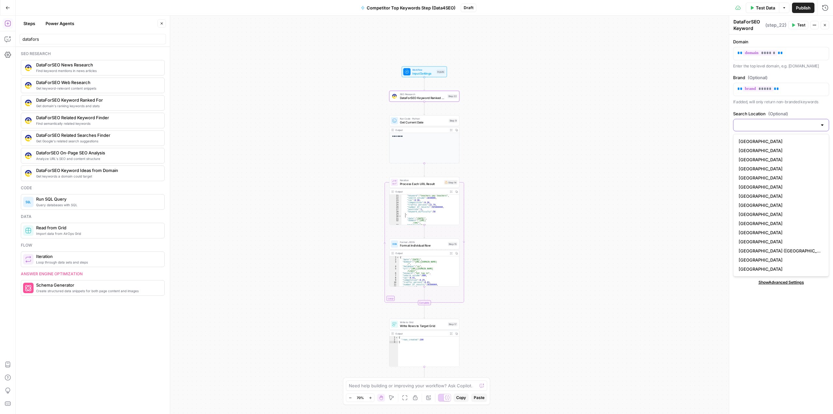
click at [787, 124] on input "Search Location (Optional)" at bounding box center [777, 125] width 80 height 7
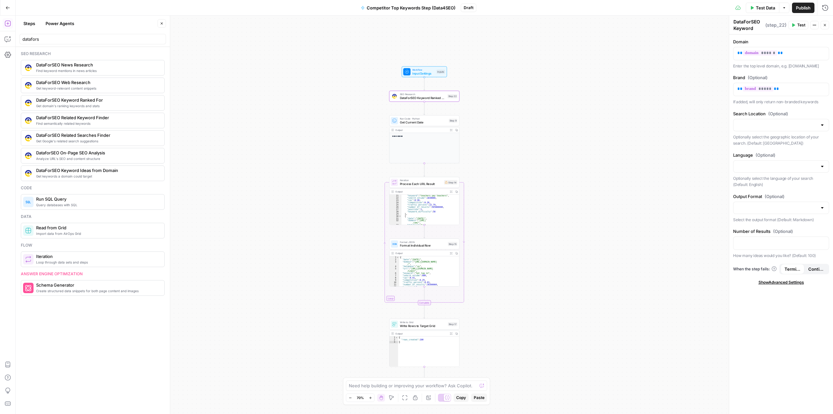
click at [798, 108] on div "Domain ** ****** ** Enter the top level domain, e.g. [DOMAIN_NAME] Brand (Optio…" at bounding box center [781, 223] width 104 height 379
click at [821, 125] on div at bounding box center [822, 125] width 5 height 7
click at [797, 108] on div "Domain ** ****** ** Enter the top level domain, e.g. [DOMAIN_NAME] Brand (Optio…" at bounding box center [781, 223] width 104 height 379
click at [769, 125] on input "Search Location (Optional)" at bounding box center [777, 125] width 80 height 7
type input "{"
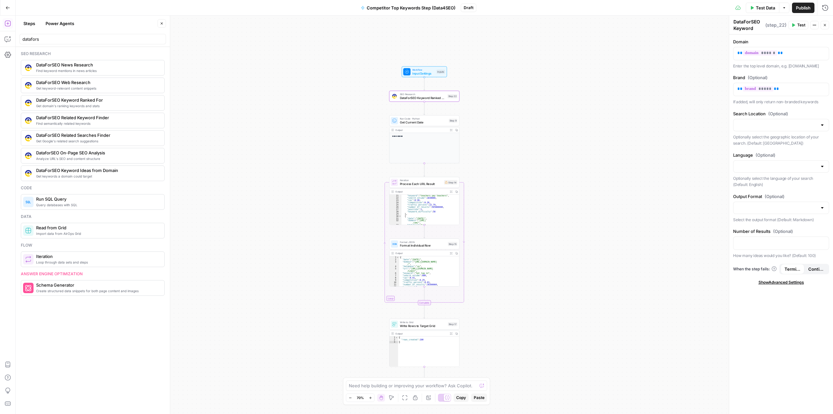
click at [791, 107] on div "Domain ** ****** ** Enter the top level domain, e.g. [DOMAIN_NAME] Brand (Optio…" at bounding box center [781, 223] width 104 height 379
click at [816, 206] on input "Output Format (Optional)" at bounding box center [777, 207] width 80 height 7
click at [776, 232] on span "JSON" at bounding box center [780, 233] width 82 height 7
type input "JSON"
click at [770, 241] on p at bounding box center [781, 242] width 88 height 7
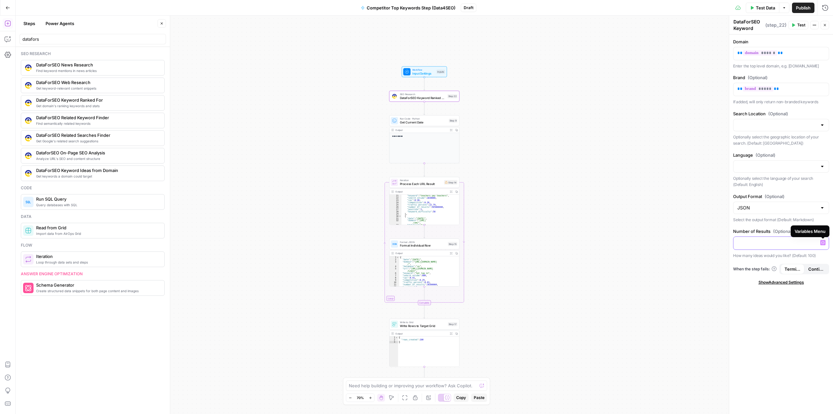
click at [823, 242] on icon "button" at bounding box center [822, 242] width 3 height 3
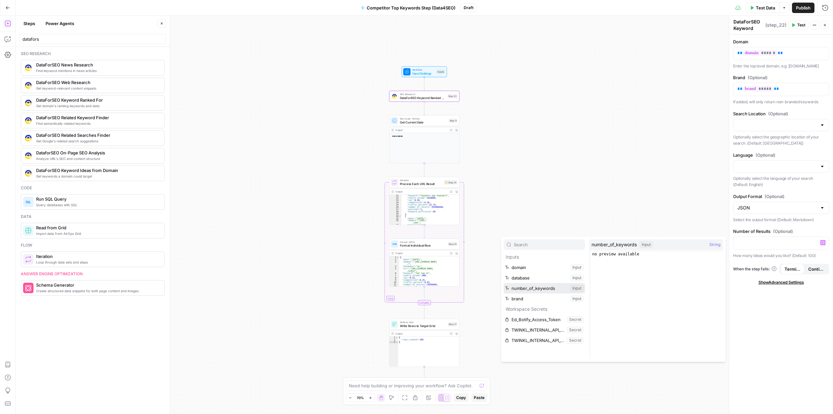
click at [547, 287] on button "Select variable number_of_keywords" at bounding box center [544, 288] width 81 height 10
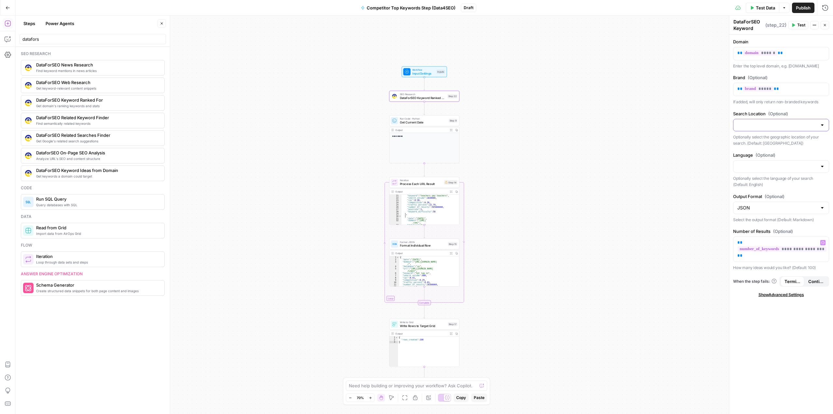
click at [771, 124] on input "Search Location (Optional)" at bounding box center [777, 125] width 80 height 7
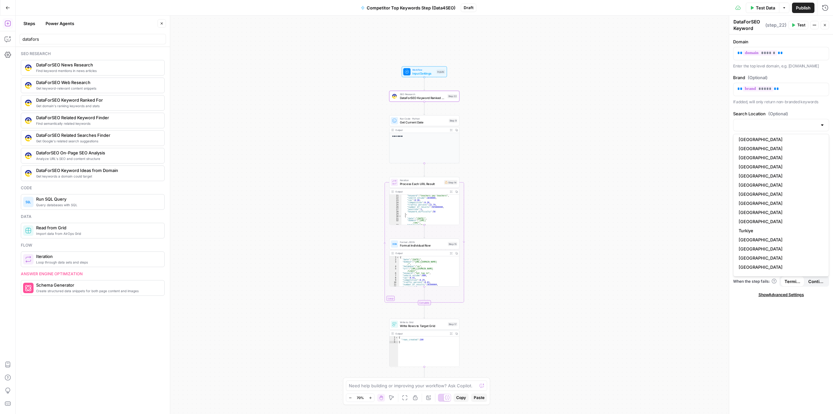
scroll to position [674, 0]
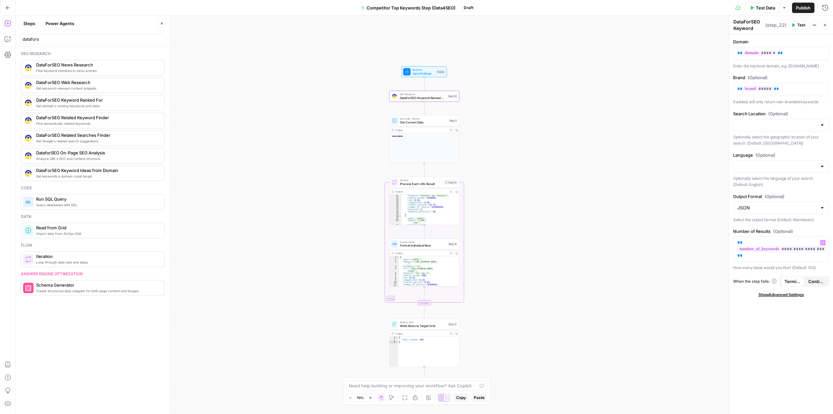
click at [786, 110] on span "(Optional)" at bounding box center [778, 113] width 20 height 7
click at [786, 122] on input "Search Location (Optional)" at bounding box center [777, 125] width 80 height 7
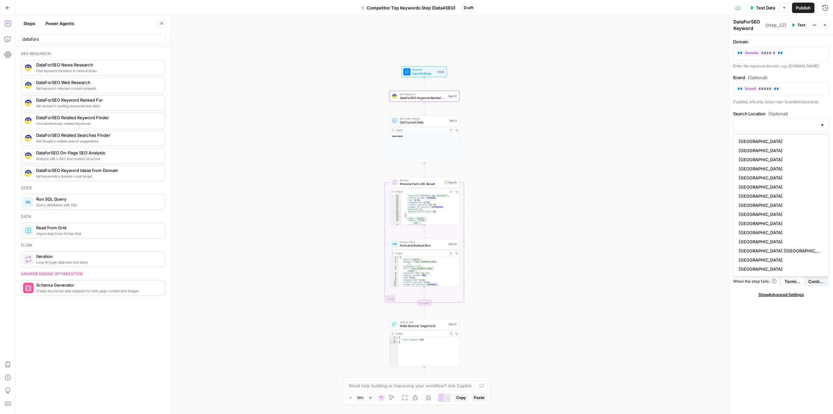
click at [794, 111] on label "Search Location (Optional)" at bounding box center [781, 113] width 96 height 7
click at [794, 122] on input "Search Location (Optional)" at bounding box center [777, 125] width 80 height 7
click at [792, 107] on div "**********" at bounding box center [781, 223] width 104 height 379
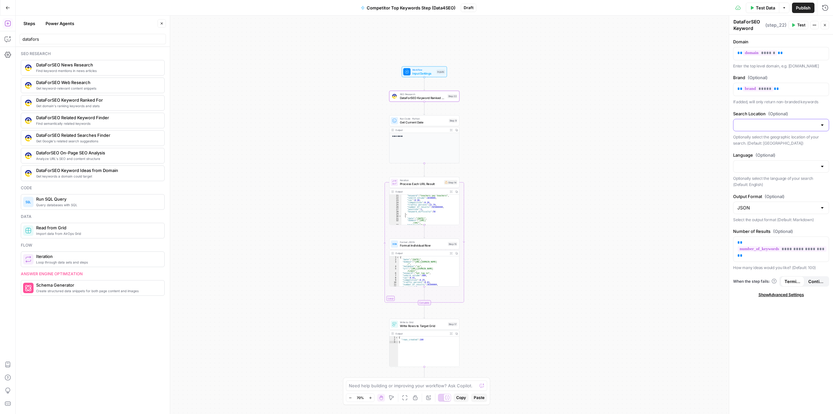
click at [782, 126] on input "Search Location (Optional)" at bounding box center [777, 125] width 80 height 7
click at [799, 111] on label "Search Location (Optional)" at bounding box center [781, 113] width 96 height 7
click at [799, 122] on input "Search Location (Optional)" at bounding box center [777, 125] width 80 height 7
click at [803, 112] on label "Search Location (Optional)" at bounding box center [781, 113] width 96 height 7
click at [803, 122] on input "Search Location (Optional)" at bounding box center [777, 125] width 80 height 7
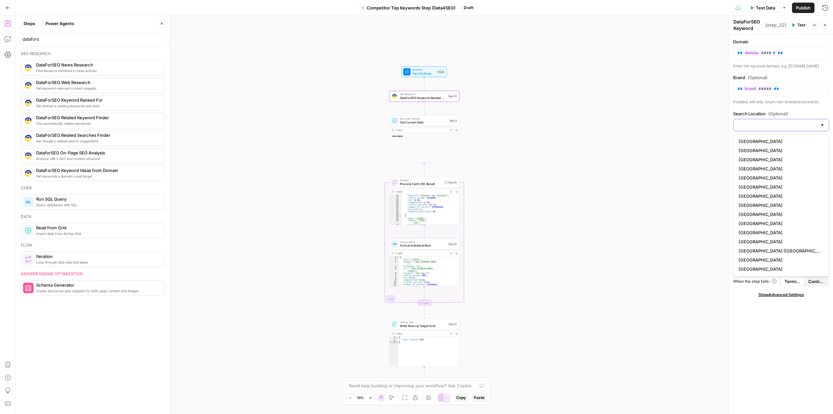
click at [780, 128] on input "Search Location (Optional)" at bounding box center [777, 125] width 80 height 7
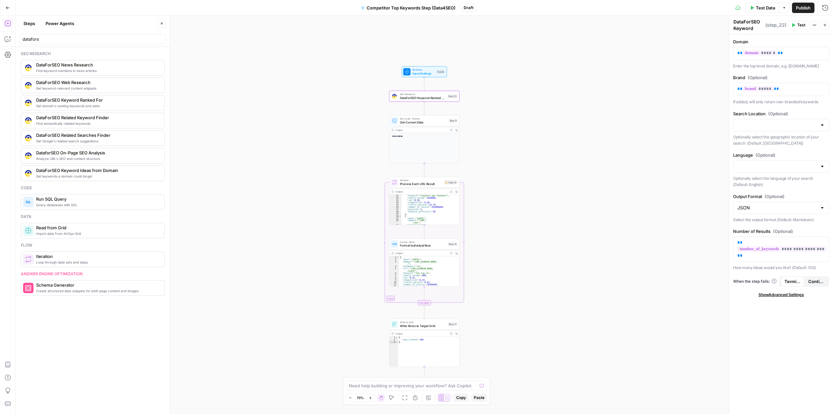
click at [408, 7] on span "Competitor Top Keywords Step (Data4SEO)" at bounding box center [411, 8] width 89 height 7
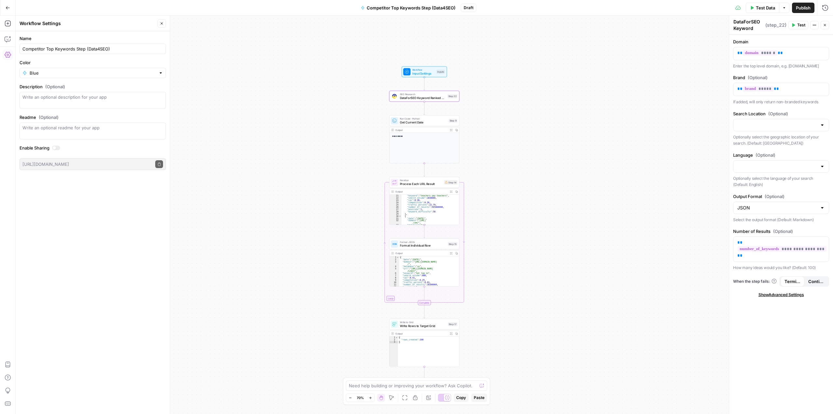
click at [825, 126] on div at bounding box center [781, 125] width 96 height 12
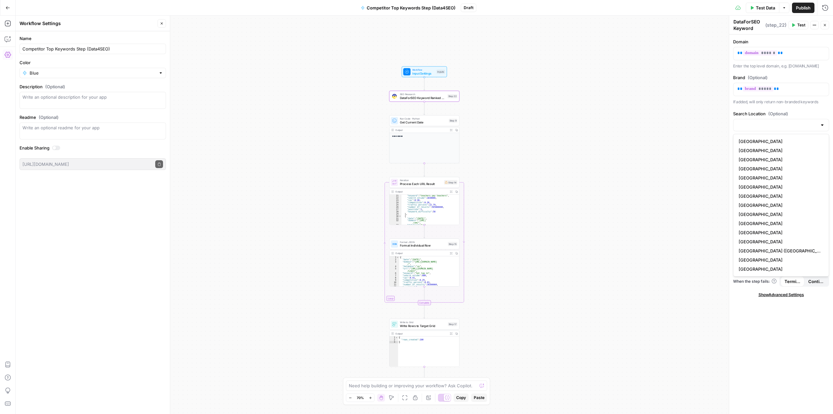
click at [802, 115] on label "Search Location (Optional)" at bounding box center [781, 113] width 96 height 7
click at [802, 122] on input "Search Location (Optional)" at bounding box center [777, 125] width 80 height 7
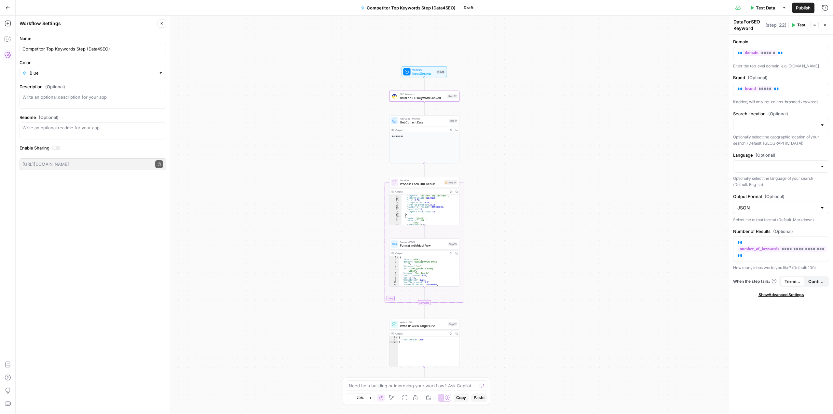
click at [806, 110] on div "**********" at bounding box center [781, 223] width 104 height 379
click at [781, 123] on input "Search Location (Optional)" at bounding box center [777, 125] width 80 height 7
type input "{{location}}"
click at [807, 110] on div "**********" at bounding box center [781, 223] width 104 height 379
click at [824, 126] on div at bounding box center [822, 125] width 5 height 7
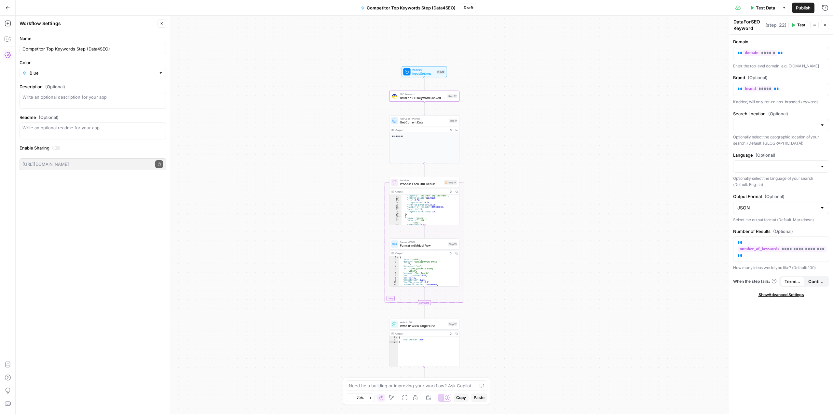
click at [810, 97] on div "Brand (Optional) ** ***** ** If added, will only return non-branded keywords" at bounding box center [781, 89] width 96 height 31
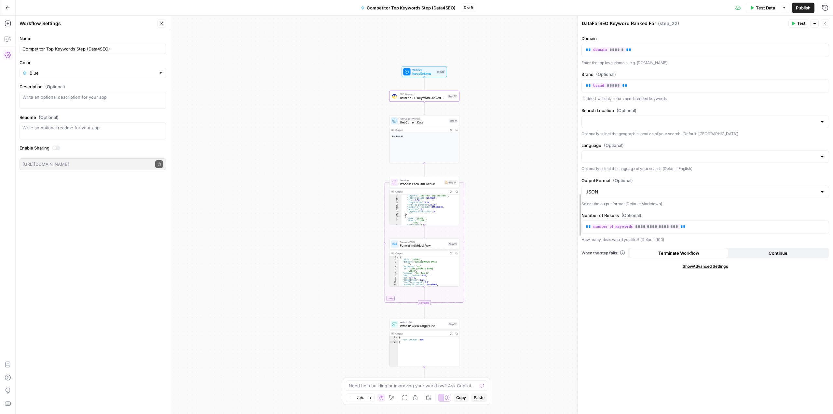
drag, startPoint x: 729, startPoint y: 58, endPoint x: 578, endPoint y: 60, distance: 151.6
click at [638, 123] on input "Search Location (Optional)" at bounding box center [701, 121] width 231 height 7
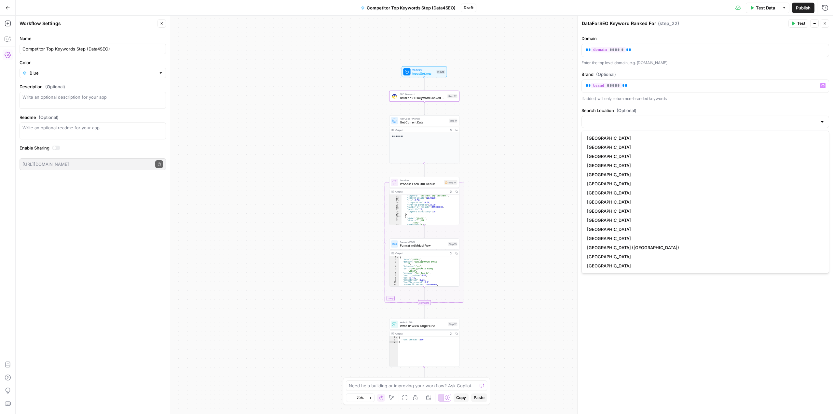
click at [722, 104] on div "**********" at bounding box center [705, 222] width 255 height 382
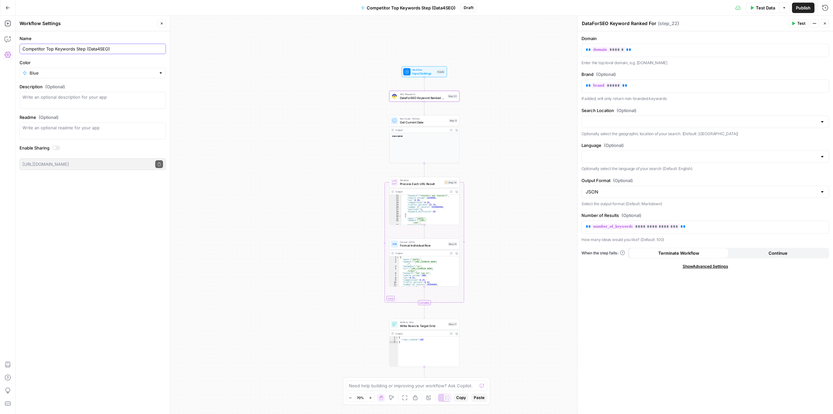
drag, startPoint x: 118, startPoint y: 47, endPoint x: 91, endPoint y: 48, distance: 27.3
click at [91, 48] on input "Competitor Top Keywords Step (Data4SEO)" at bounding box center [92, 49] width 141 height 7
drag, startPoint x: 84, startPoint y: 49, endPoint x: 19, endPoint y: 49, distance: 65.4
click at [19, 49] on form "Name Competitor Top Keywords Step (Data4SEO) Color Blue Description (Optional) …" at bounding box center [93, 102] width 154 height 143
type input "News Research (Data4SEO)"
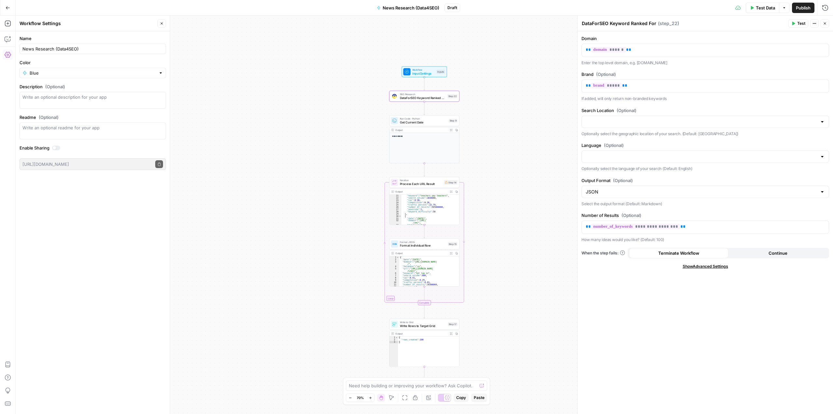
click at [241, 93] on div "**********" at bounding box center [424, 215] width 817 height 398
click at [413, 70] on span "Workflow" at bounding box center [423, 70] width 22 height 4
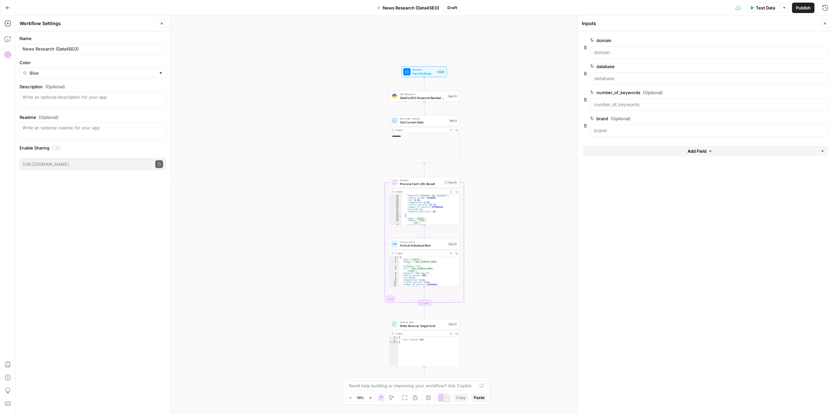
click at [626, 58] on div at bounding box center [709, 52] width 238 height 12
click at [806, 39] on span "edit field" at bounding box center [803, 40] width 14 height 5
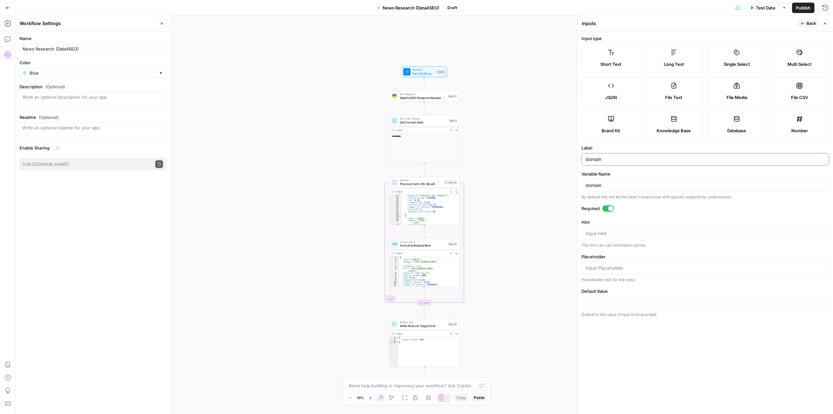
drag, startPoint x: 608, startPoint y: 159, endPoint x: 581, endPoint y: 158, distance: 26.7
click at [581, 158] on div "domain" at bounding box center [705, 159] width 248 height 12
type input "search_term"
click at [620, 141] on form "Input type Short Text Long Text Single Select Multi Select JSON File Text File …" at bounding box center [705, 222] width 255 height 382
drag, startPoint x: 624, startPoint y: 186, endPoint x: 584, endPoint y: 185, distance: 39.7
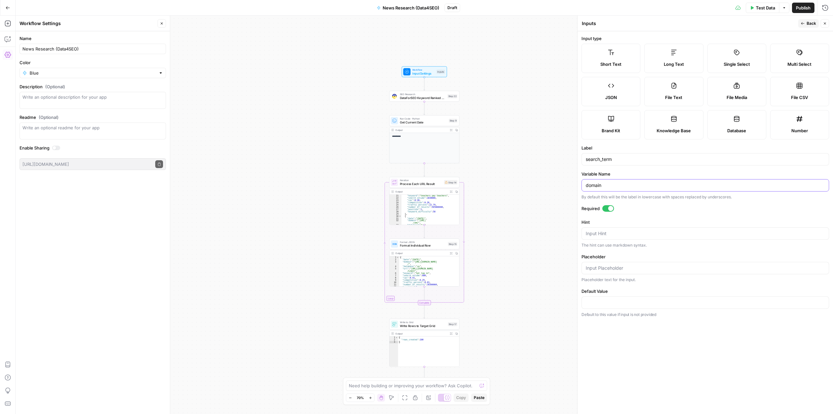
click at [584, 185] on div "domain" at bounding box center [705, 185] width 248 height 12
type input "search_term"
click at [639, 148] on label "Label" at bounding box center [705, 147] width 248 height 7
click at [639, 156] on input "search_term" at bounding box center [705, 159] width 239 height 7
click at [809, 25] on span "Back" at bounding box center [811, 23] width 9 height 6
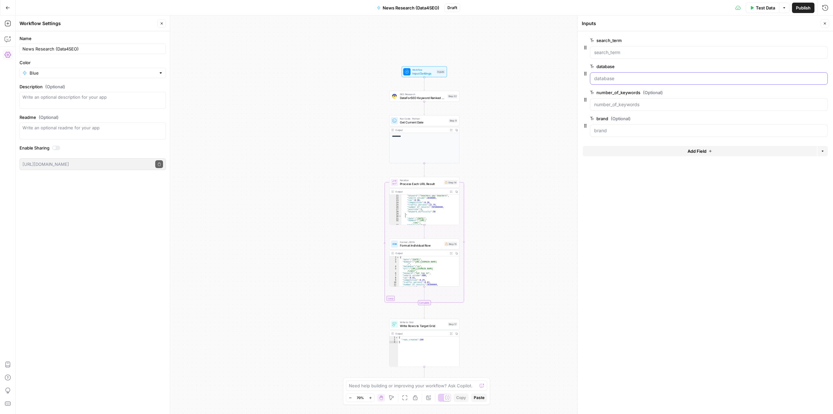
click at [651, 78] on input "database" at bounding box center [708, 78] width 229 height 7
click at [799, 63] on button "edit field" at bounding box center [806, 66] width 25 height 8
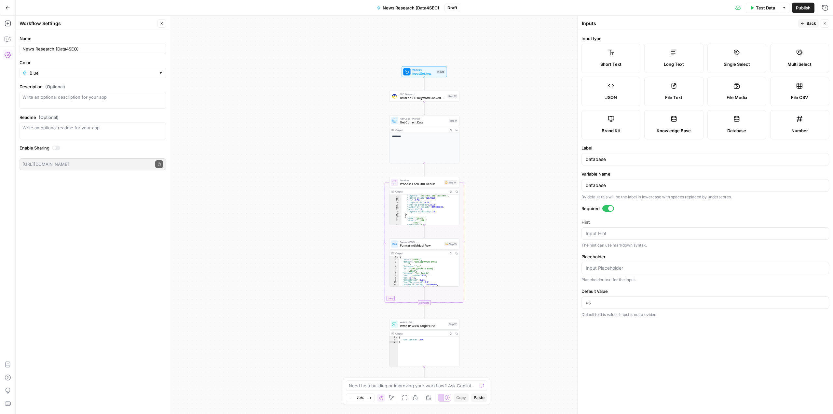
click at [800, 22] on button "Back" at bounding box center [808, 23] width 20 height 8
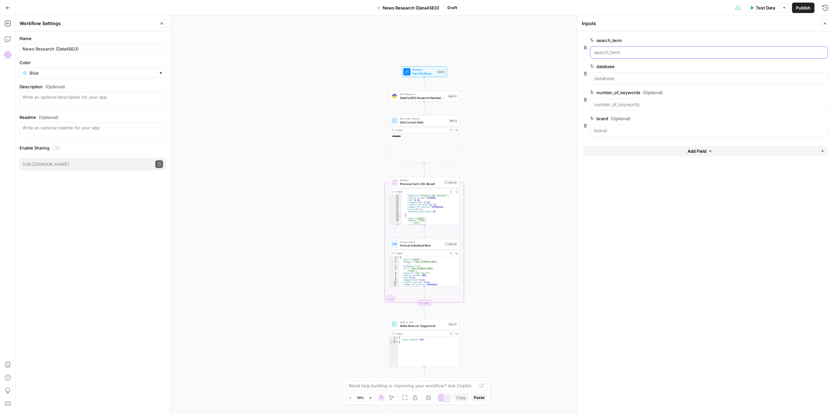
click at [654, 52] on input "search_term" at bounding box center [708, 52] width 229 height 7
click at [825, 40] on icon "button" at bounding box center [824, 41] width 4 height 4
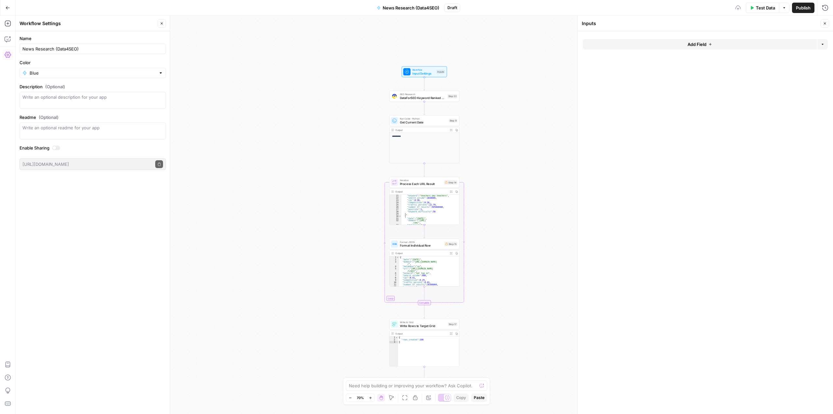
click at [721, 42] on button "Add Field" at bounding box center [700, 44] width 234 height 10
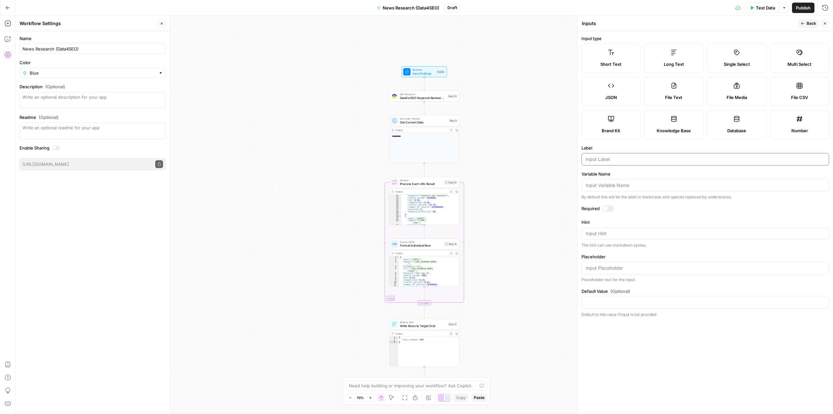
click at [616, 161] on input "Label" at bounding box center [705, 159] width 239 height 7
type input "search_term"
click at [626, 168] on form "Input type Short Text Long Text Single Select Multi Select JSON File Text File …" at bounding box center [705, 222] width 255 height 382
click at [607, 208] on div at bounding box center [605, 208] width 5 height 5
click at [807, 24] on span "Back" at bounding box center [811, 23] width 9 height 6
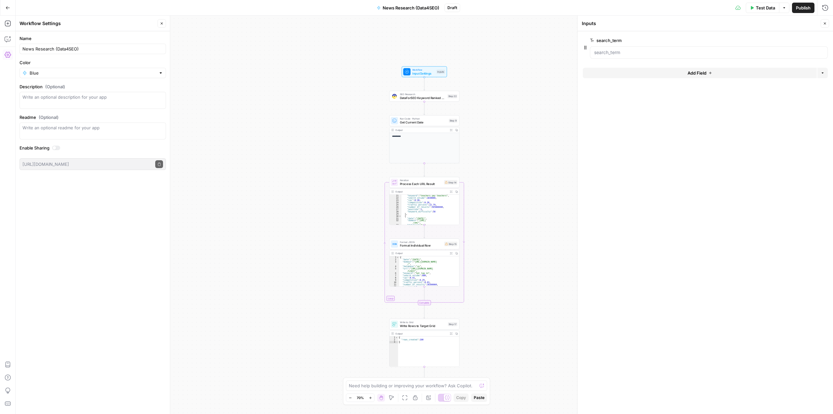
click at [627, 71] on button "Add Field" at bounding box center [700, 73] width 234 height 10
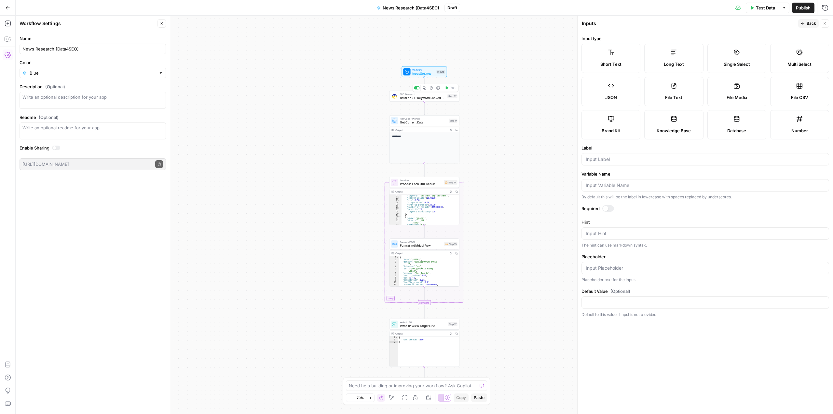
click at [426, 98] on span "DataForSEO Keyword Ranked For" at bounding box center [423, 97] width 46 height 5
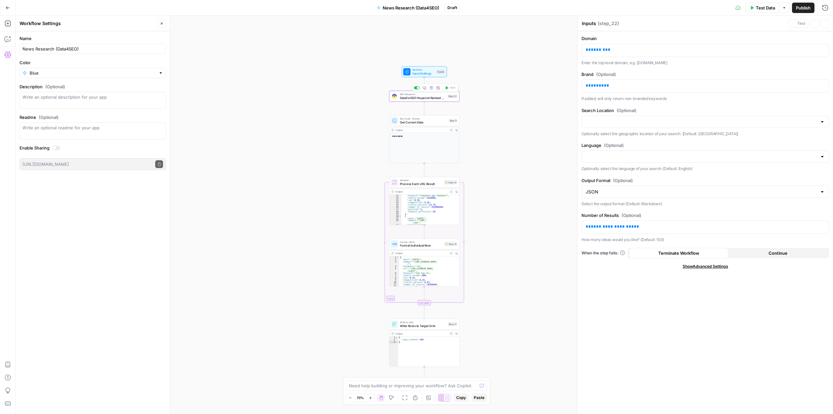
type textarea "DataForSEO Keyword Ranked For"
click at [616, 50] on p "** ****** **" at bounding box center [705, 50] width 239 height 7
drag, startPoint x: 615, startPoint y: 50, endPoint x: 589, endPoint y: 51, distance: 26.0
click at [589, 51] on p "** ****** **" at bounding box center [705, 50] width 239 height 7
click at [404, 95] on span "SEO Research" at bounding box center [423, 94] width 46 height 4
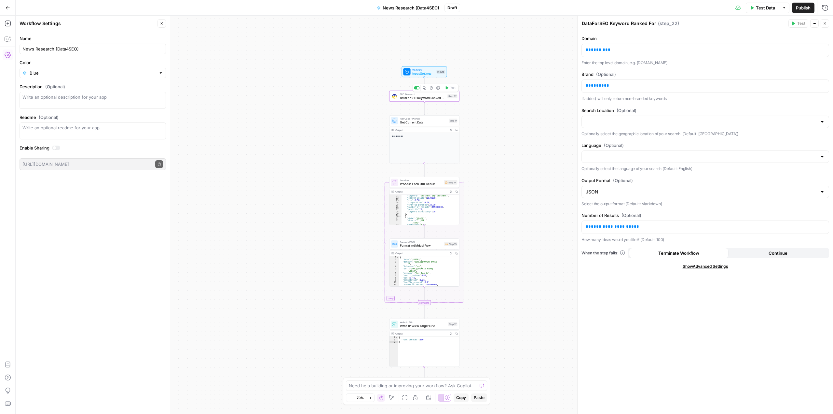
click at [432, 88] on icon "button" at bounding box center [431, 88] width 4 height 4
click at [403, 84] on span "Delete Step" at bounding box center [398, 83] width 25 height 7
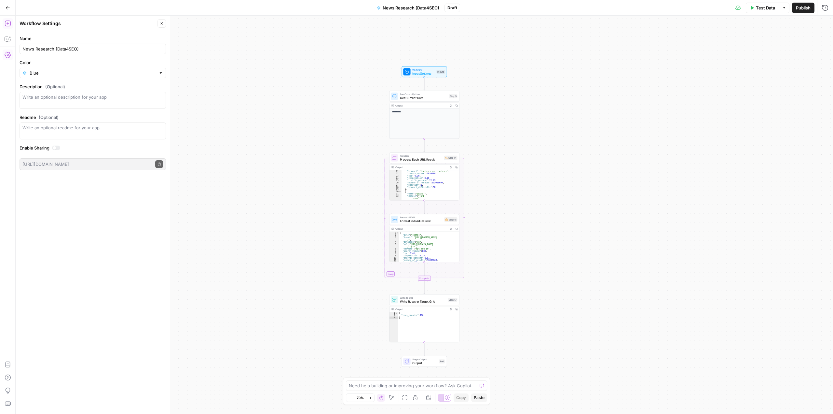
click at [7, 23] on icon "button" at bounding box center [8, 23] width 7 height 7
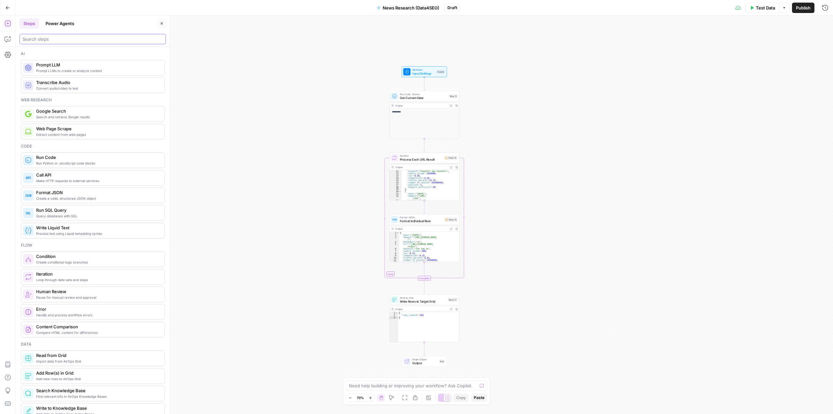
click at [71, 38] on input "search" at bounding box center [92, 39] width 141 height 7
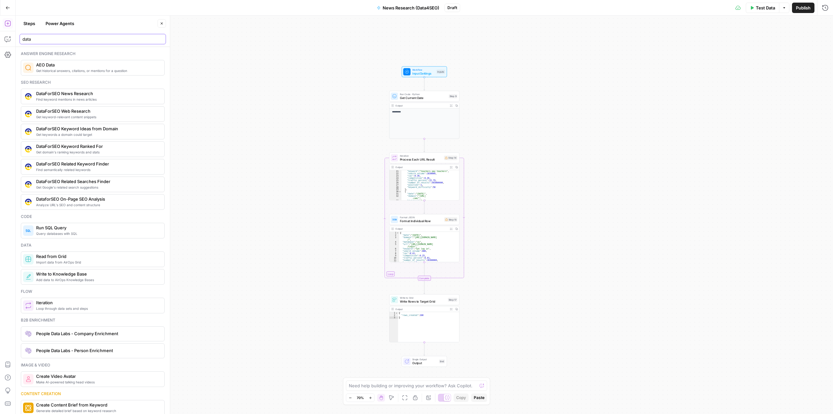
type input "data"
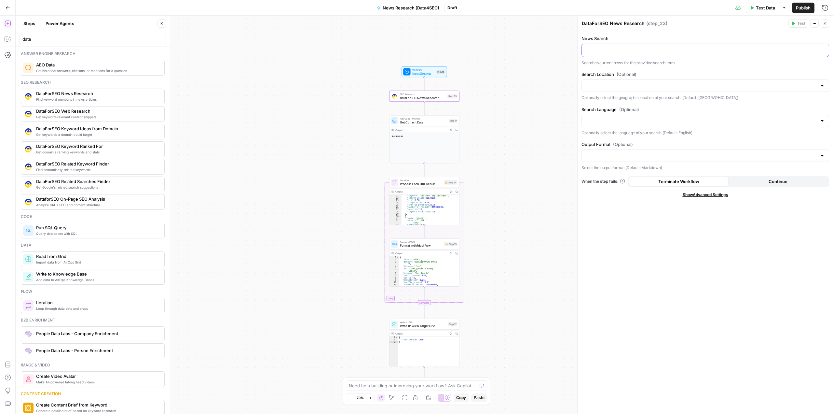
click at [606, 48] on p at bounding box center [705, 50] width 239 height 7
click at [824, 52] on p at bounding box center [705, 50] width 239 height 7
click at [823, 48] on icon "button" at bounding box center [822, 49] width 3 height 3
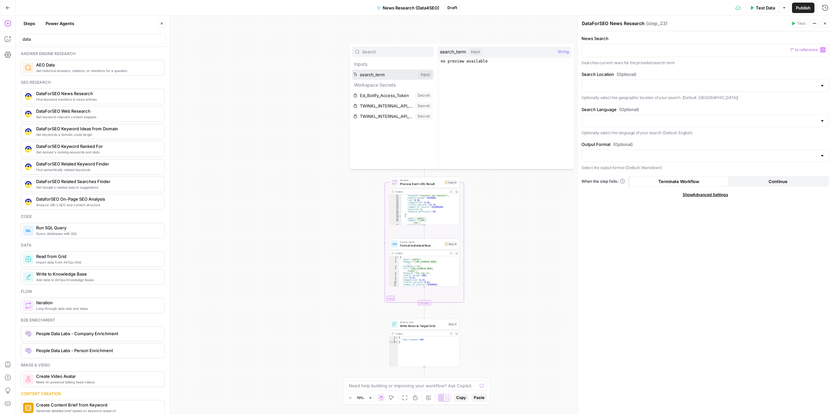
click at [399, 76] on button "Select variable search_term" at bounding box center [392, 74] width 81 height 10
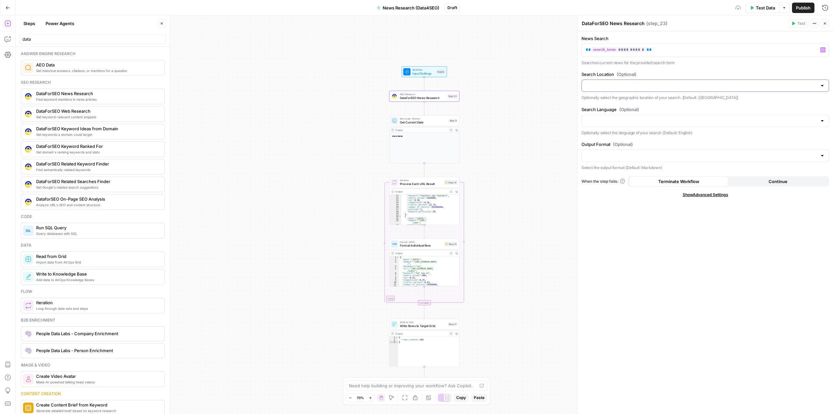
click at [657, 86] on input "Search Location (Optional)" at bounding box center [701, 85] width 231 height 7
click at [665, 73] on label "Search Location (Optional)" at bounding box center [705, 74] width 248 height 7
click at [665, 82] on input "Search Location (Optional)" at bounding box center [701, 85] width 231 height 7
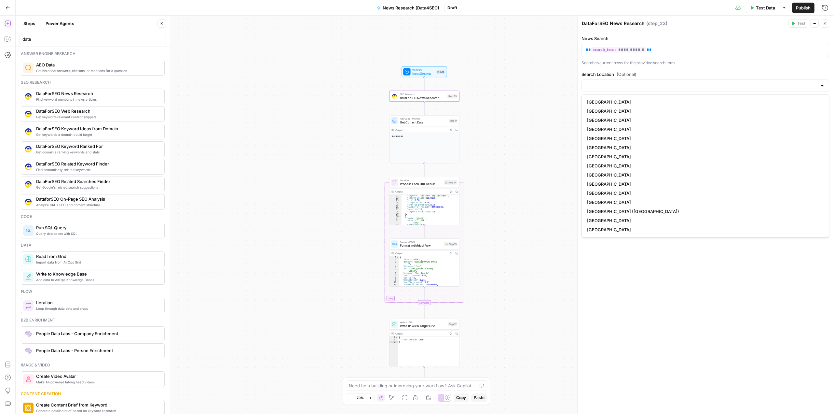
click at [680, 63] on p "Searches current news for the provided search term" at bounding box center [705, 63] width 248 height 7
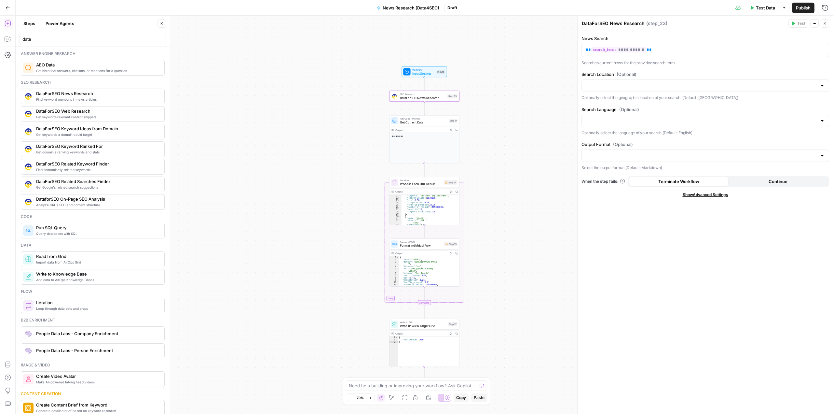
click at [626, 113] on div "Search Language (Optional) Optionally select the language of your search (Defau…" at bounding box center [705, 121] width 248 height 30
click at [622, 156] on input "Output Format (Optional)" at bounding box center [701, 155] width 231 height 7
drag, startPoint x: 604, startPoint y: 182, endPoint x: 591, endPoint y: 178, distance: 13.1
click at [604, 182] on span "JSON" at bounding box center [704, 181] width 234 height 7
type input "JSON"
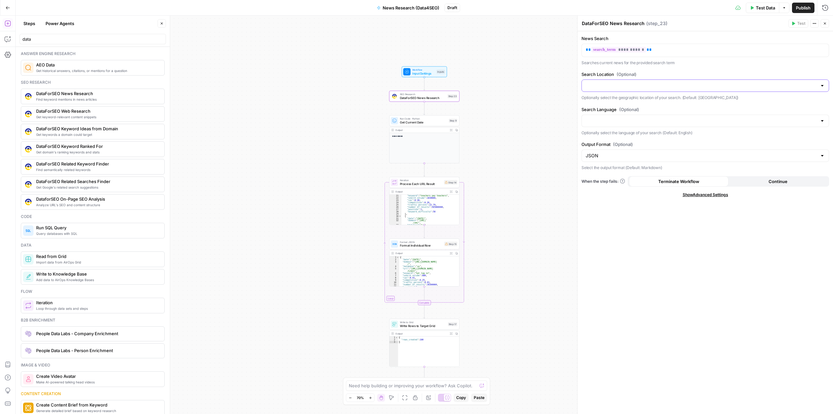
click at [643, 84] on input "Search Location (Optional)" at bounding box center [701, 85] width 231 height 7
click at [659, 68] on div "**********" at bounding box center [705, 222] width 255 height 382
click at [644, 85] on input "Search Location (Optional)" at bounding box center [701, 85] width 231 height 7
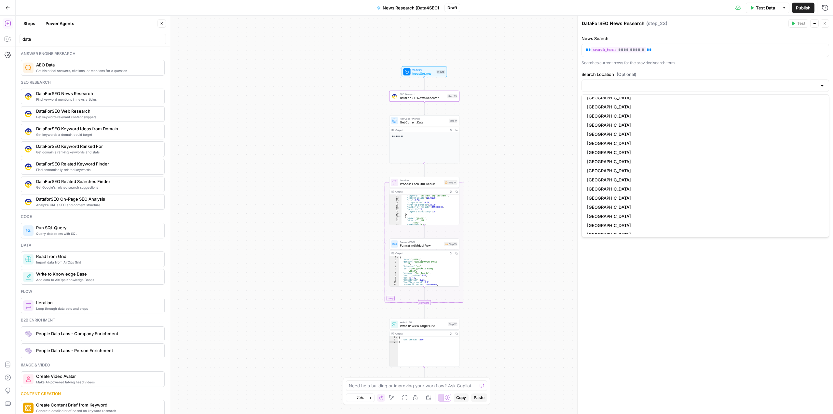
scroll to position [674, 0]
click at [652, 307] on div "**********" at bounding box center [705, 222] width 255 height 382
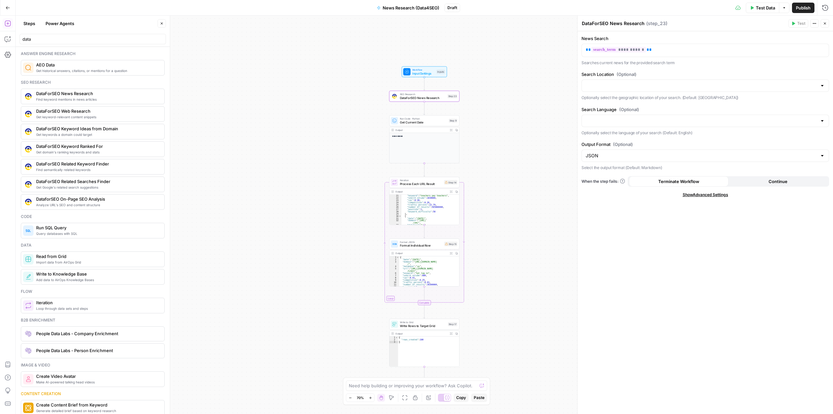
click at [820, 86] on div at bounding box center [822, 85] width 5 height 7
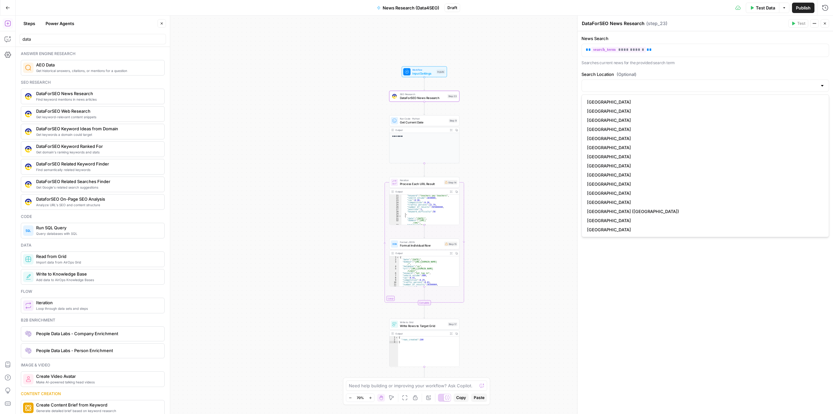
click at [758, 67] on div "**********" at bounding box center [705, 222] width 255 height 382
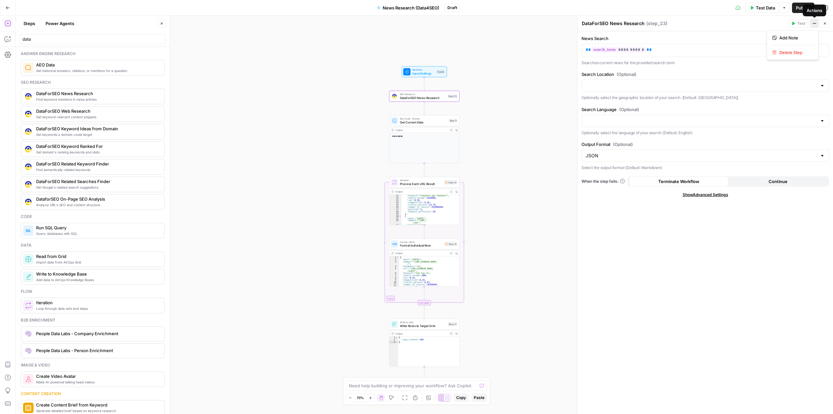
click at [813, 23] on icon "button" at bounding box center [814, 23] width 4 height 4
click at [700, 76] on label "Search Location (Optional)" at bounding box center [705, 74] width 248 height 7
click at [700, 82] on input "Search Location (Optional)" at bounding box center [701, 85] width 231 height 7
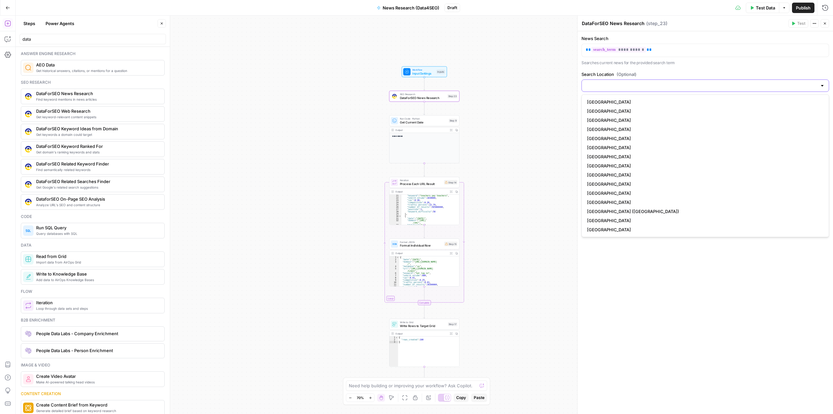
click at [638, 88] on input "Search Location (Optional)" at bounding box center [701, 85] width 231 height 7
click at [693, 70] on div "**********" at bounding box center [705, 222] width 255 height 382
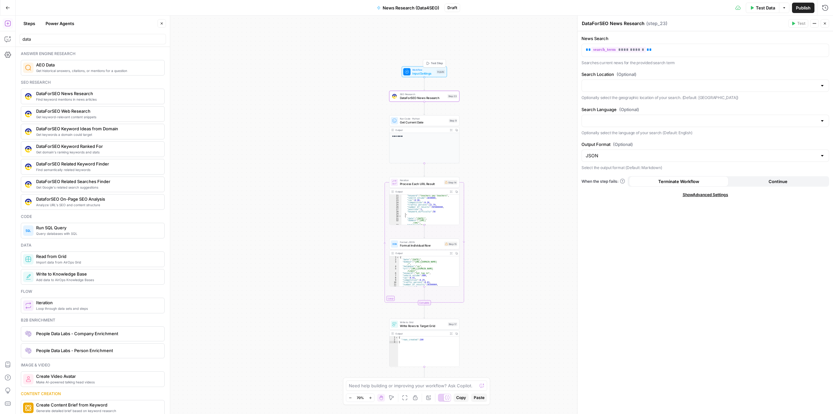
click at [431, 61] on span "Test Step" at bounding box center [437, 63] width 12 height 4
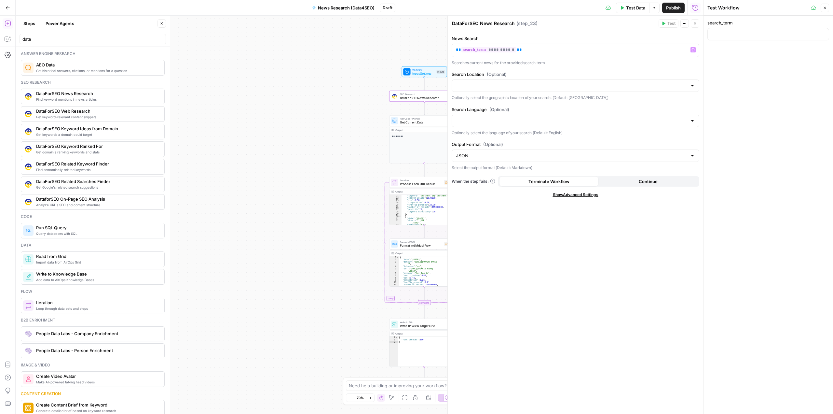
click at [725, 30] on div at bounding box center [768, 34] width 122 height 12
type input "twinkl"
click at [755, 68] on div "search_term twinkl" at bounding box center [767, 215] width 129 height 398
click at [697, 23] on button "Close" at bounding box center [695, 23] width 8 height 8
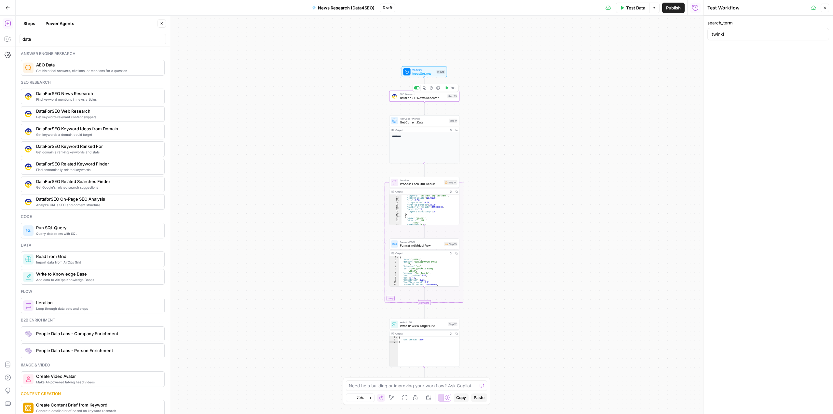
click at [448, 89] on icon "button" at bounding box center [447, 88] width 4 height 4
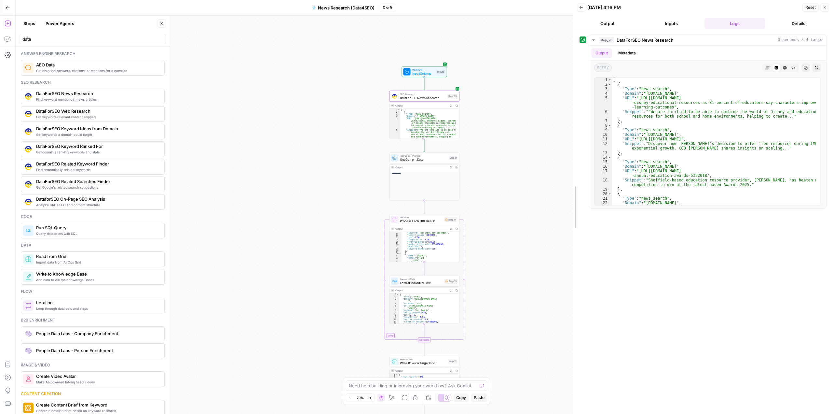
drag, startPoint x: 703, startPoint y: 133, endPoint x: 523, endPoint y: 127, distance: 180.3
click at [523, 127] on body "Twinkl New Home Browse Insights Opportunities Your Data Recent Grids Backlink D…" at bounding box center [416, 207] width 833 height 414
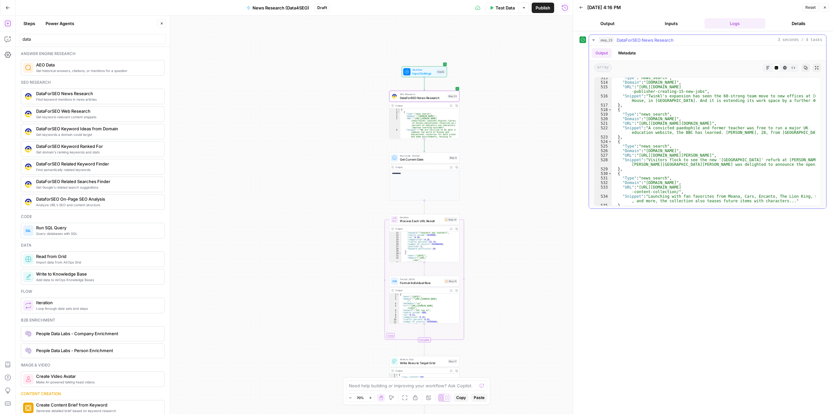
scroll to position [3211, 0]
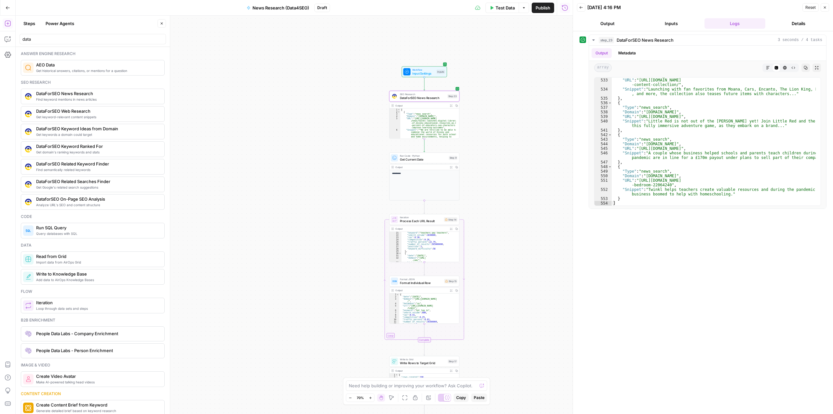
click at [287, 9] on span "News Research (Data4SEO)" at bounding box center [280, 8] width 57 height 7
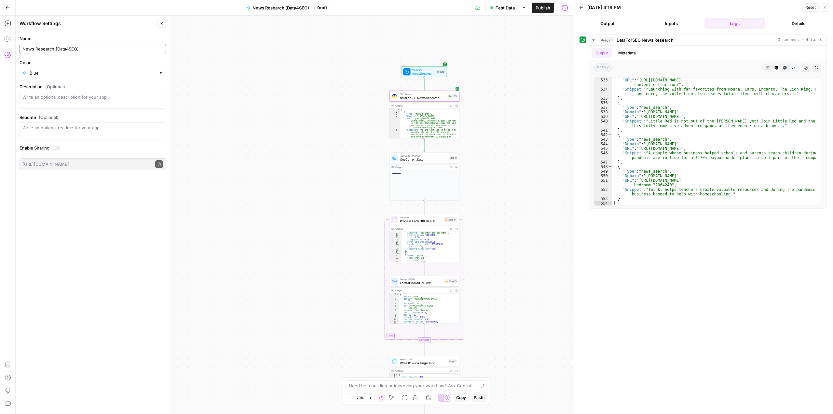
drag, startPoint x: 56, startPoint y: 48, endPoint x: 16, endPoint y: 44, distance: 40.2
click at [16, 44] on form "Name News Research (Data4SEO) Color Blue Description (Optional) Readme (Optiona…" at bounding box center [93, 102] width 154 height 143
click at [51, 49] on input "Data4SEO)" at bounding box center [92, 49] width 141 height 7
type input "Data4SEO Testing"
drag, startPoint x: 204, startPoint y: 122, endPoint x: 199, endPoint y: 117, distance: 7.4
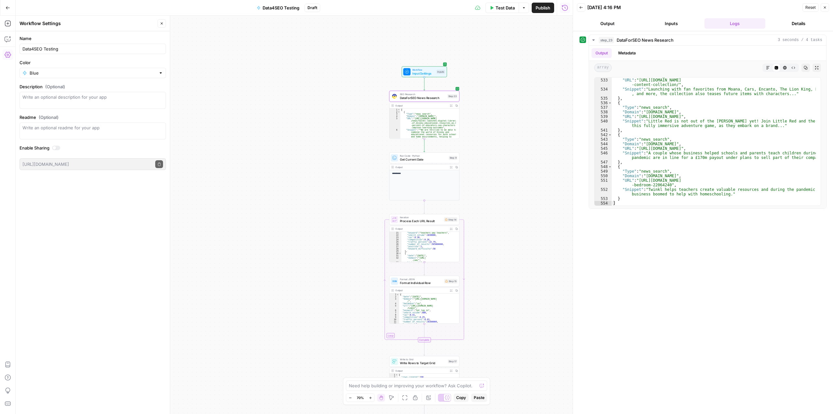
click at [204, 122] on div "**********" at bounding box center [294, 215] width 557 height 398
click at [7, 6] on icon "button" at bounding box center [8, 8] width 5 height 5
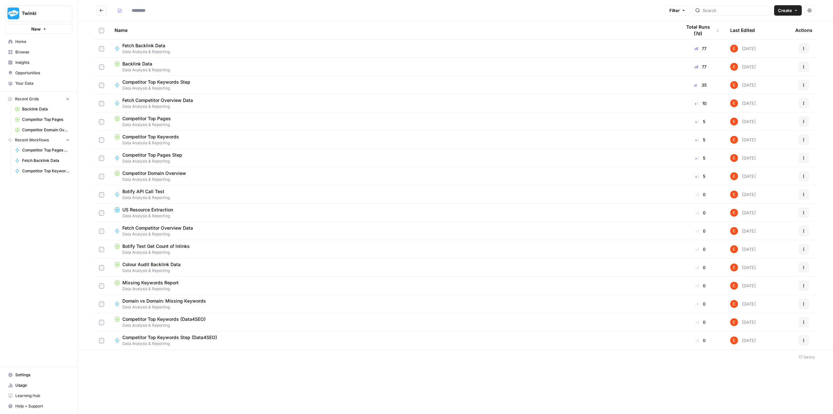
type input "**********"
click at [160, 342] on span "Data Analysis & Reporting" at bounding box center [146, 343] width 48 height 6
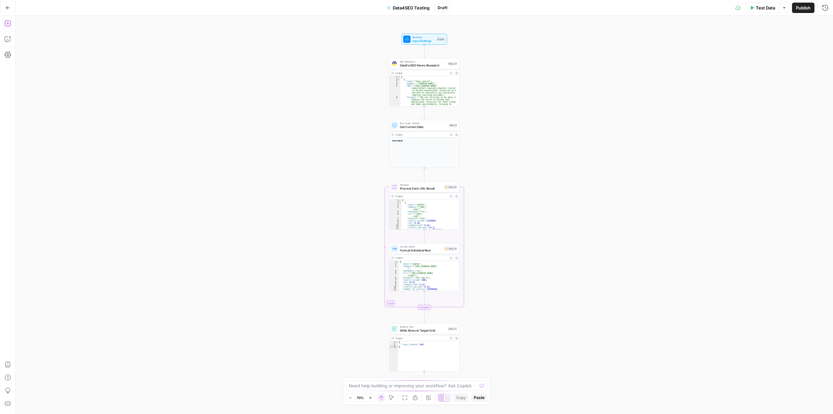
click at [11, 27] on button "Add Steps" at bounding box center [8, 23] width 10 height 10
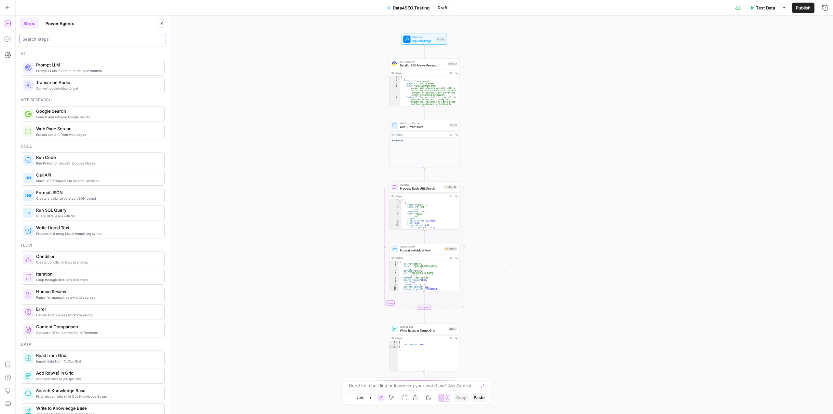
click at [56, 38] on input "search" at bounding box center [92, 39] width 141 height 7
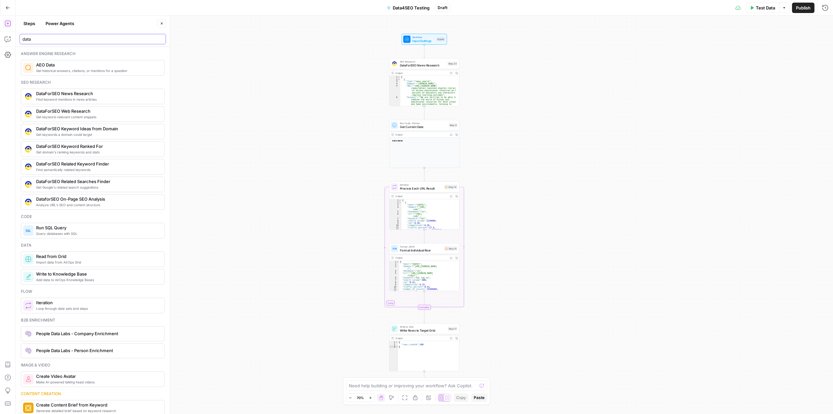
type input "data"
drag, startPoint x: 169, startPoint y: 153, endPoint x: 258, endPoint y: 152, distance: 89.5
click at [258, 152] on body "Twinkl New Home Browse Insights Opportunities Your Data Recent Grids Backlink D…" at bounding box center [416, 207] width 833 height 414
click at [110, 202] on span "Analyze URL's SEO and content structure" at bounding box center [118, 204] width 164 height 5
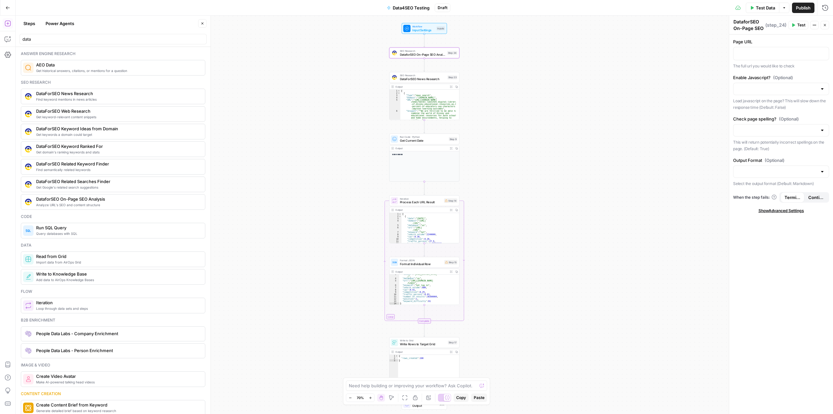
click at [402, 53] on span "DataforSEO On-Page SEO Analysis" at bounding box center [423, 54] width 46 height 5
click at [767, 55] on p at bounding box center [781, 53] width 88 height 7
click at [757, 55] on p at bounding box center [781, 53] width 88 height 7
click at [766, 167] on div at bounding box center [781, 171] width 96 height 12
click at [766, 197] on span "JSON" at bounding box center [780, 197] width 82 height 7
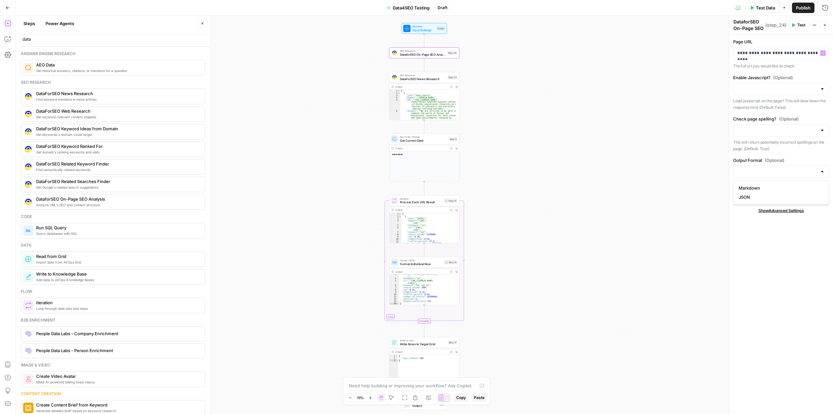
type input "JSON"
click at [793, 26] on icon "button" at bounding box center [793, 25] width 3 height 4
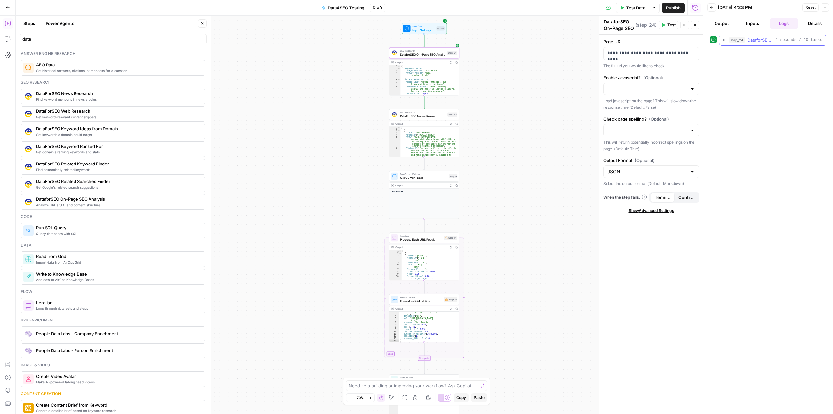
click at [722, 40] on icon "button" at bounding box center [723, 39] width 5 height 5
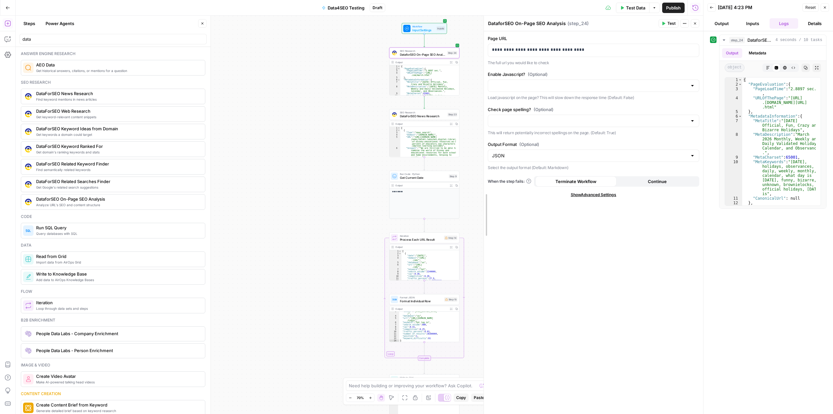
drag, startPoint x: 597, startPoint y: 100, endPoint x: 482, endPoint y: 101, distance: 115.5
click at [482, 101] on div at bounding box center [484, 215] width 7 height 398
drag, startPoint x: 595, startPoint y: 51, endPoint x: 485, endPoint y: 46, distance: 110.4
click at [485, 46] on div "**********" at bounding box center [593, 215] width 220 height 398
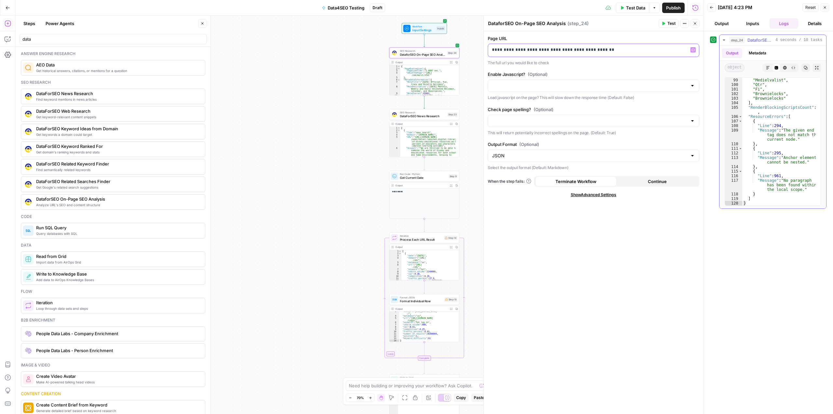
scroll to position [533, 0]
click at [672, 53] on div "**********" at bounding box center [593, 50] width 211 height 13
click at [669, 22] on span "Test" at bounding box center [671, 23] width 8 height 6
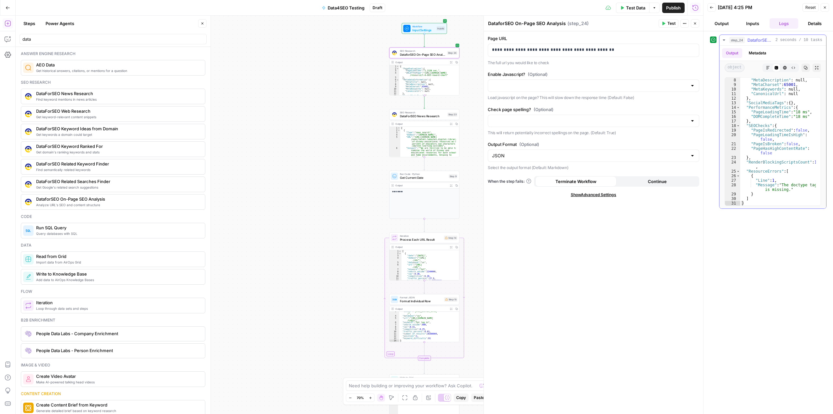
scroll to position [0, 0]
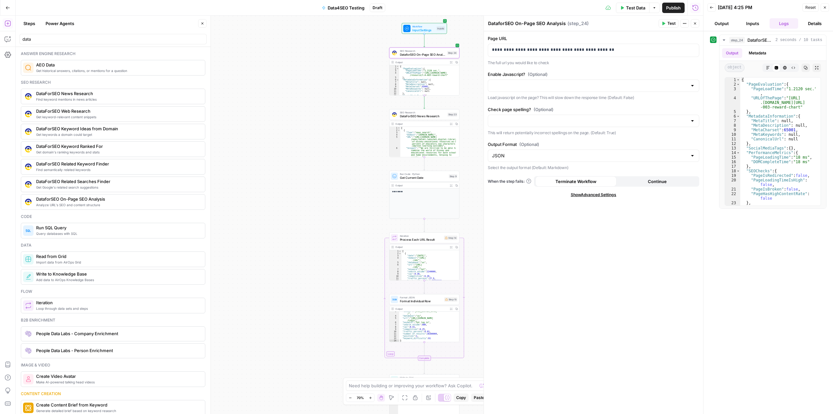
click at [691, 85] on div at bounding box center [692, 85] width 5 height 7
click at [635, 103] on span "true" at bounding box center [592, 102] width 198 height 7
type input "true"
click at [663, 23] on icon "button" at bounding box center [663, 24] width 3 height 4
click at [91, 115] on span "Get keyword-relevant content snippets" at bounding box center [118, 116] width 164 height 5
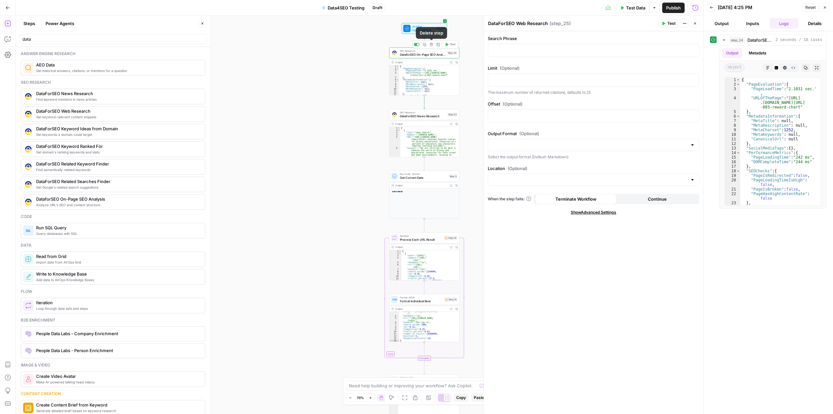
click at [431, 45] on icon "button" at bounding box center [431, 45] width 4 height 4
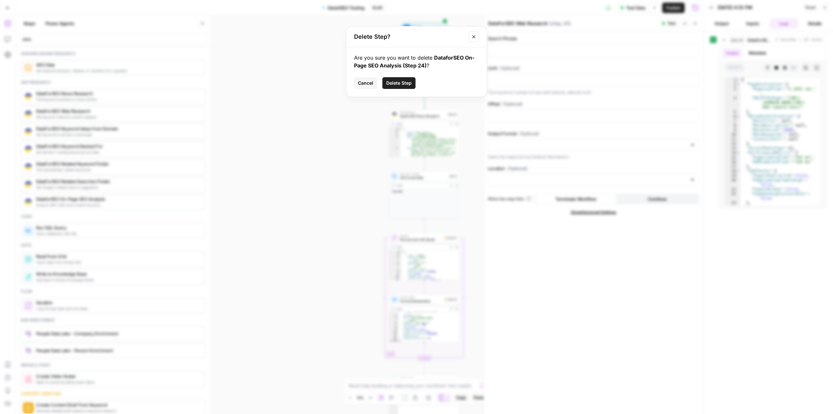
click at [404, 85] on span "Delete Step" at bounding box center [398, 83] width 25 height 7
